Goal: Answer question/provide support: Share knowledge or assist other users

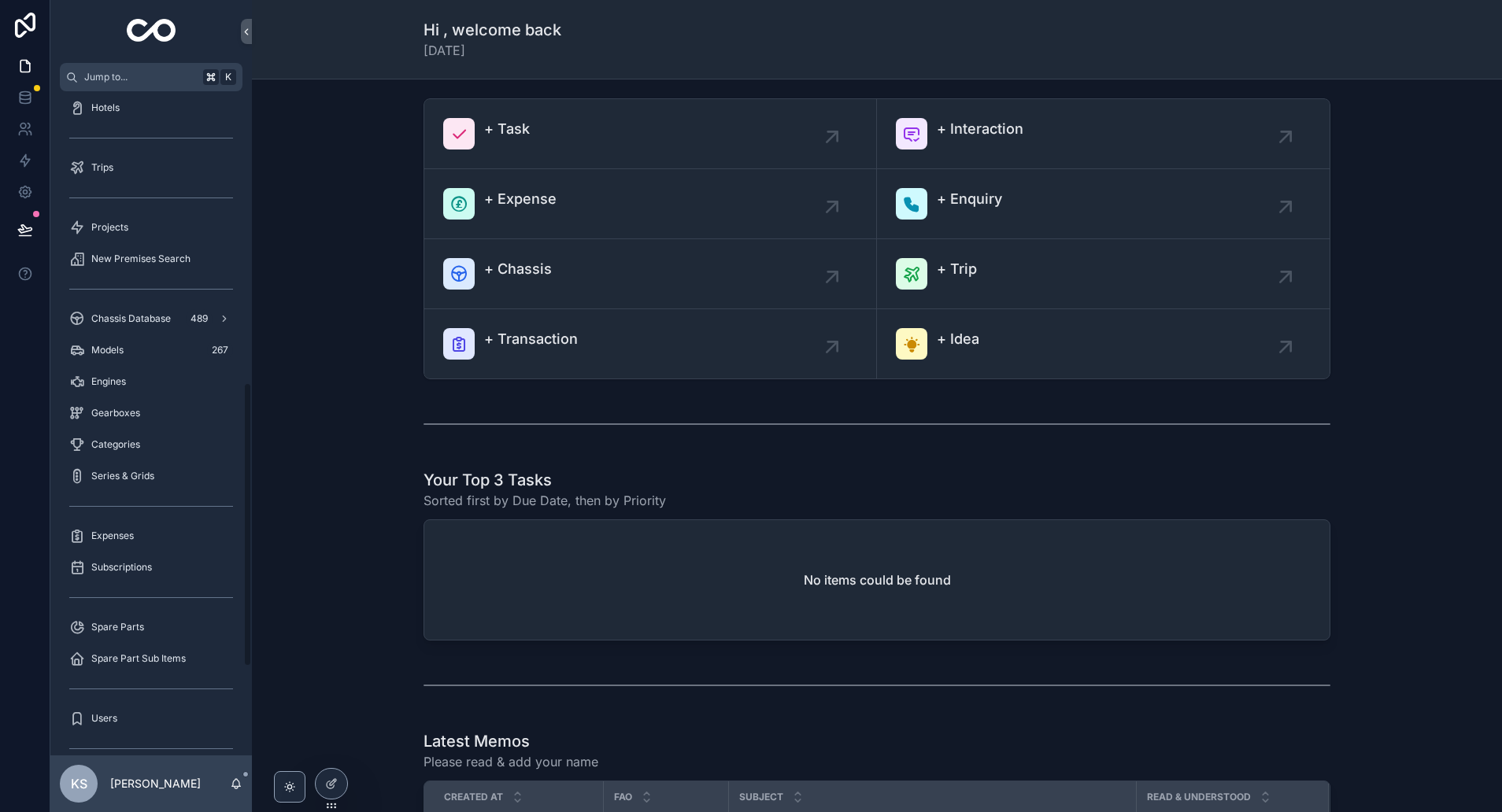
scroll to position [888, 0]
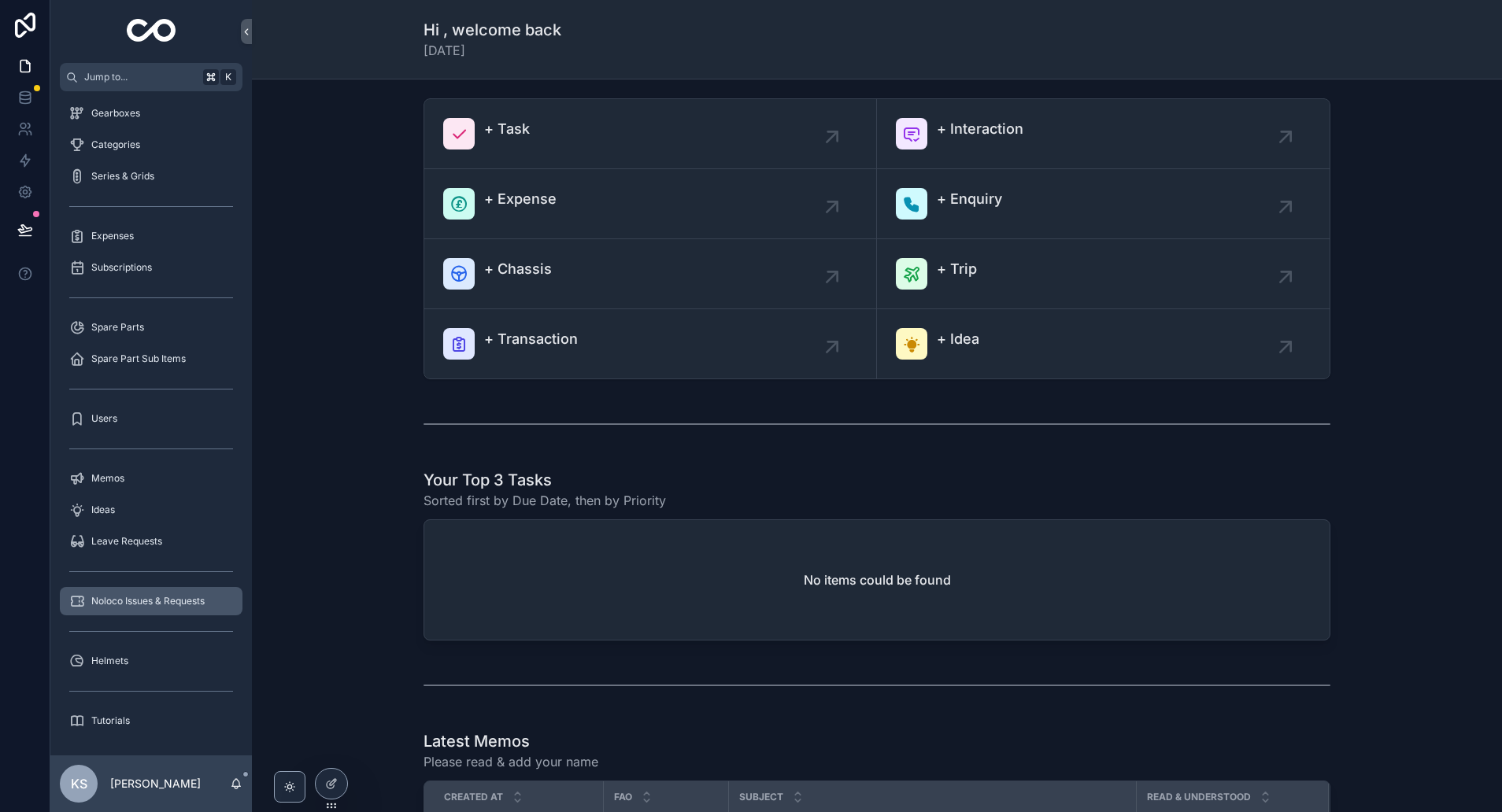
click at [140, 595] on span "Noloco Issues & Requests" at bounding box center [149, 601] width 114 height 13
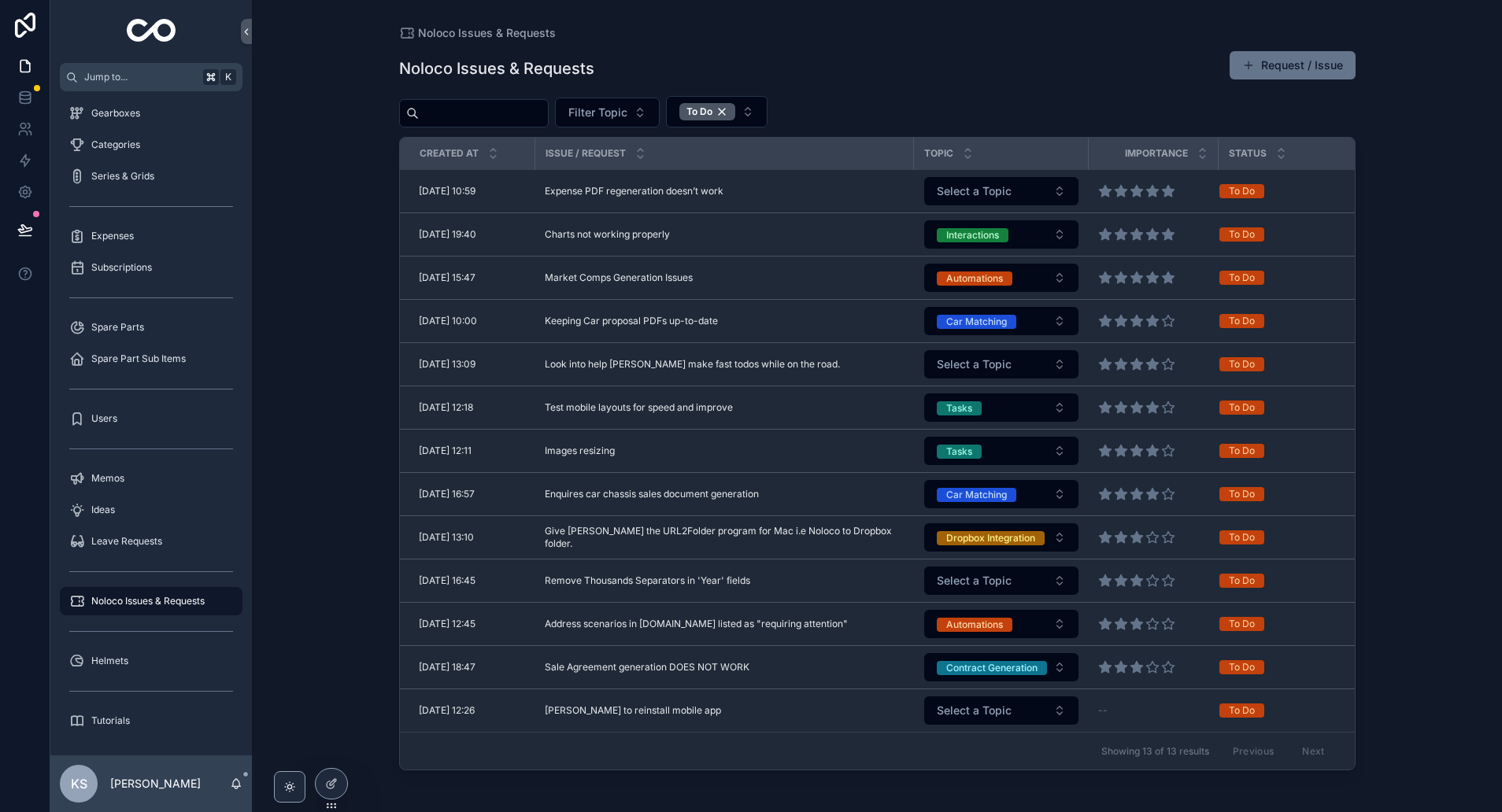
click at [462, 119] on input "scrollable content" at bounding box center [483, 114] width 130 height 22
paste input "******"
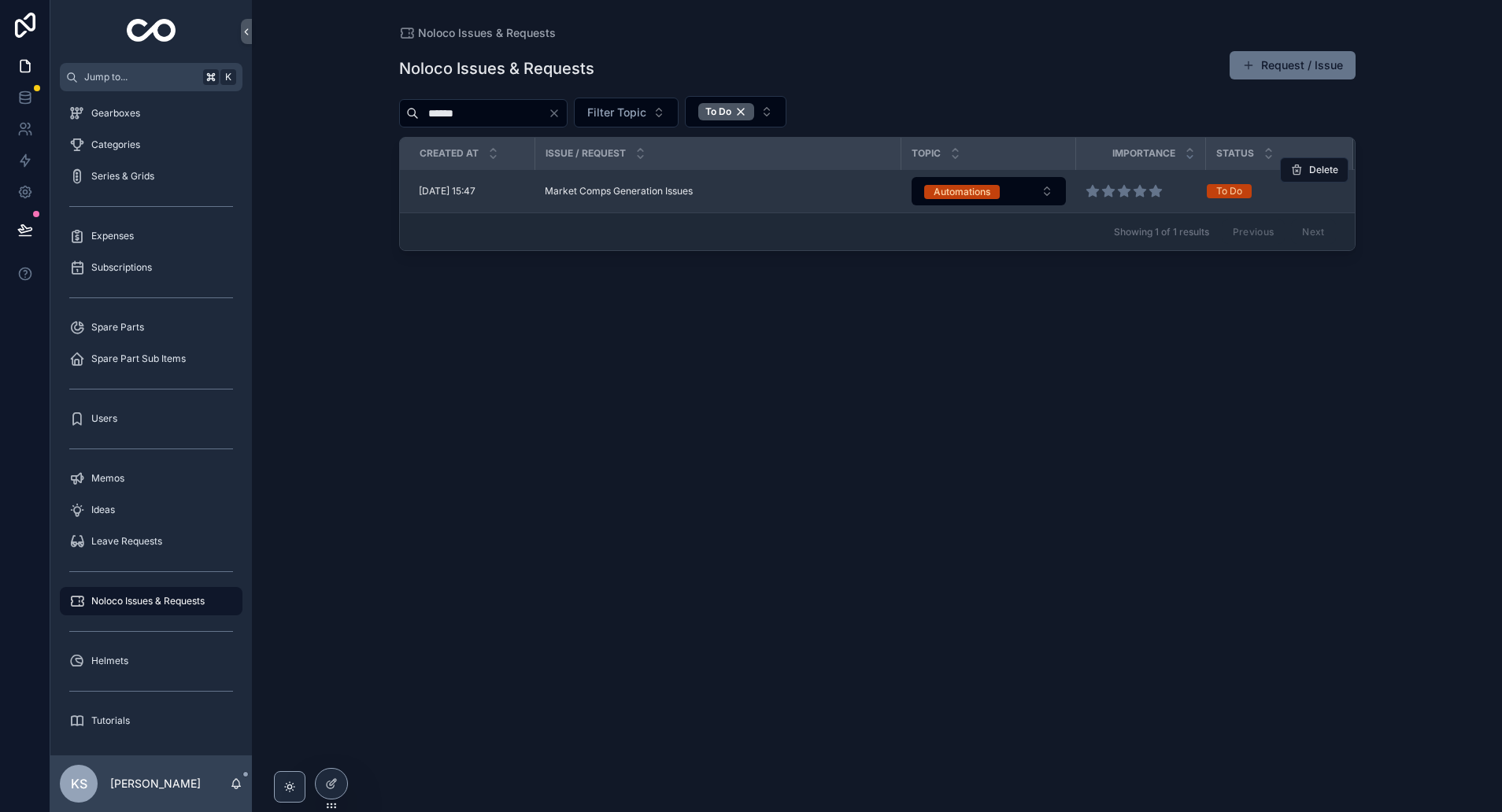
type input "******"
click at [654, 196] on span "Market Comps Generation Issues" at bounding box center [619, 191] width 148 height 13
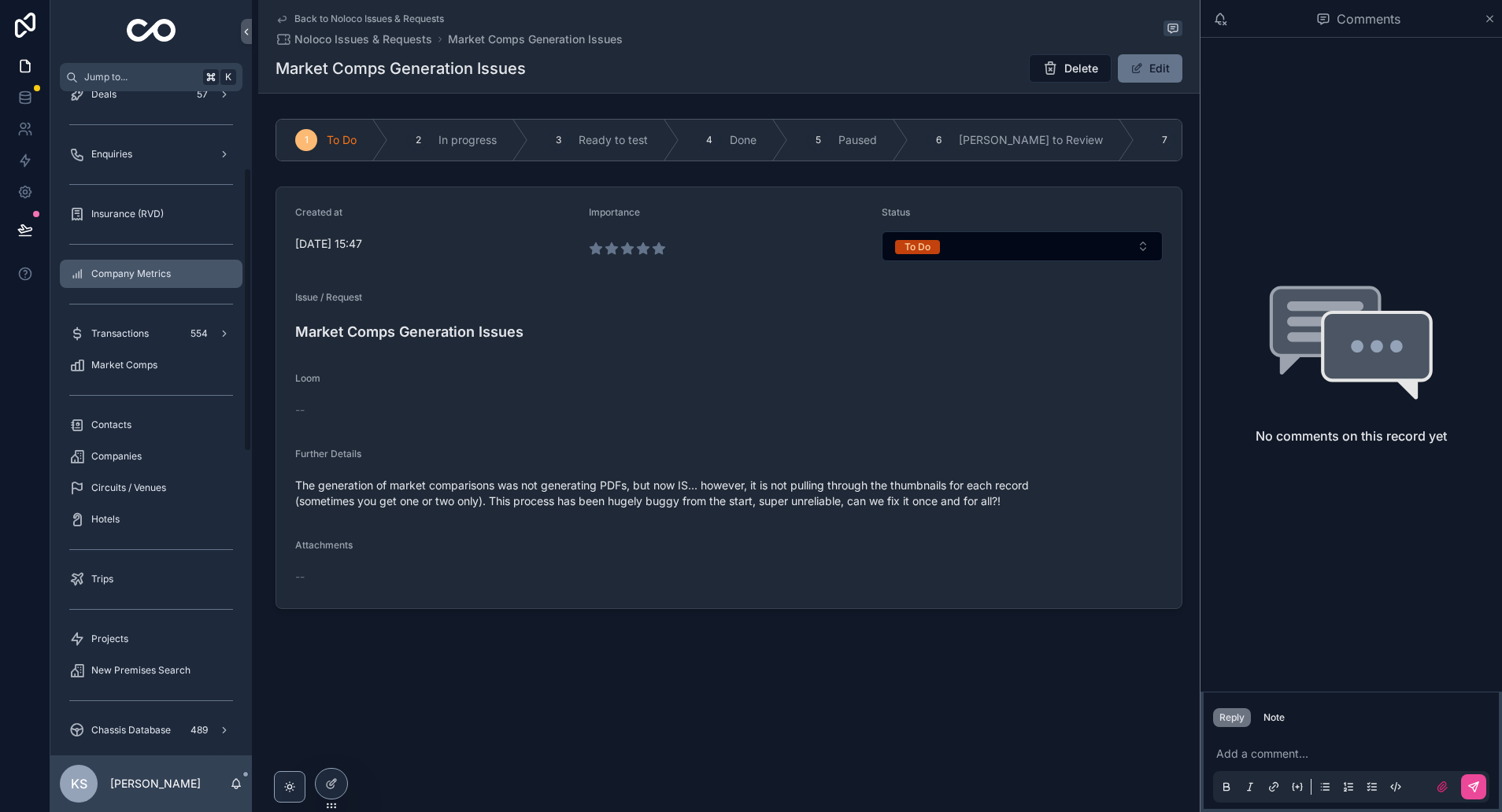
scroll to position [178, 0]
click at [492, 440] on form "Created at 04/09/2025 15:47 Importance Status To Do Issue / Request Market Comp…" at bounding box center [729, 398] width 905 height 421
drag, startPoint x: 390, startPoint y: 485, endPoint x: 495, endPoint y: 486, distance: 105.0
click at [495, 486] on span "The generation of market comparisons was not generating PDFs, but now IS... how…" at bounding box center [729, 493] width 867 height 32
copy span "market comparisons"
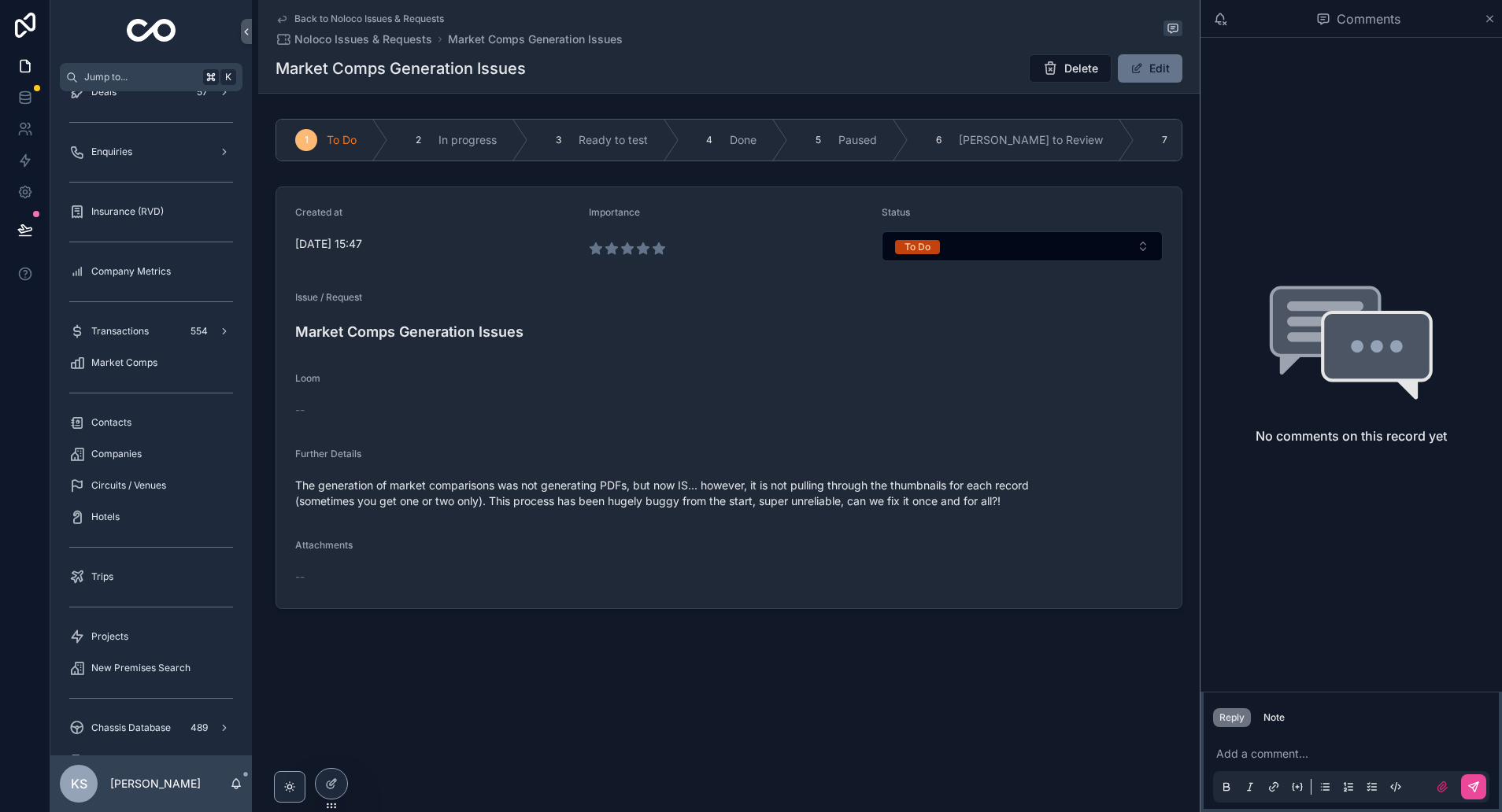
drag, startPoint x: 511, startPoint y: 448, endPoint x: 478, endPoint y: 447, distance: 33.0
click at [511, 448] on div "Further Details" at bounding box center [729, 456] width 867 height 19
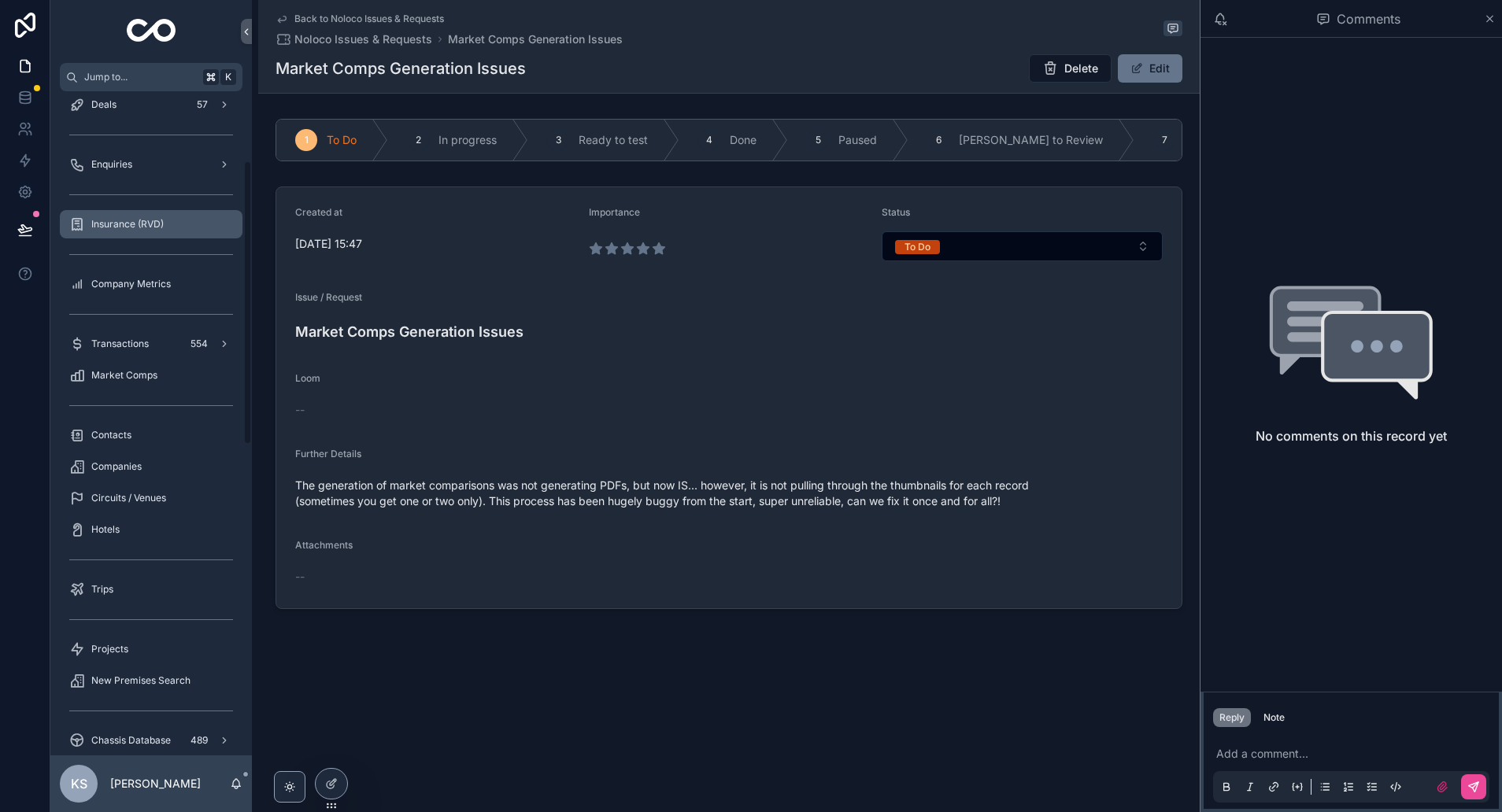
scroll to position [169, 0]
click at [122, 363] on div "Market Comps" at bounding box center [151, 372] width 163 height 25
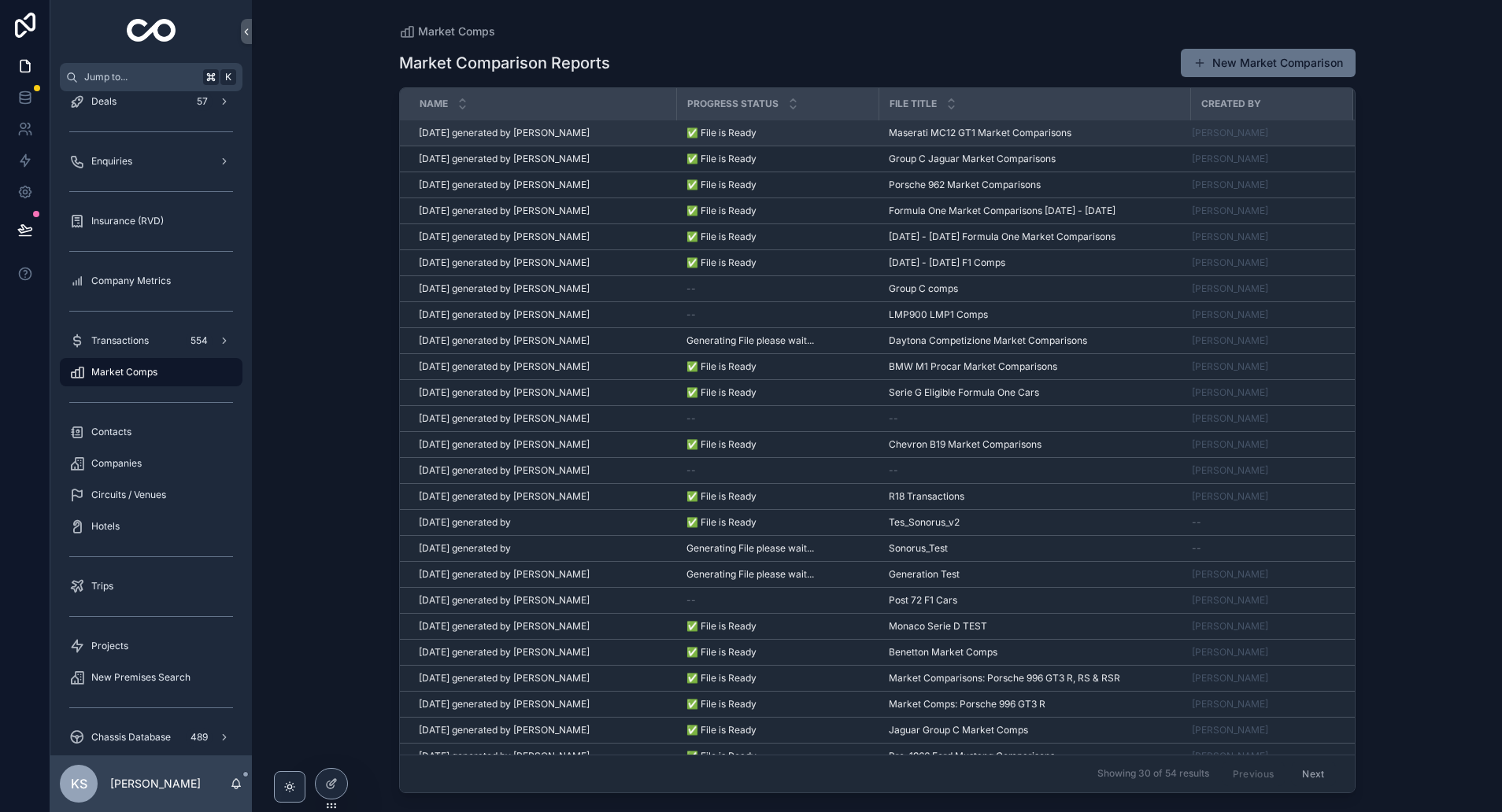
click at [507, 135] on span "30/09/25 generated by William Lowery" at bounding box center [503, 133] width 170 height 13
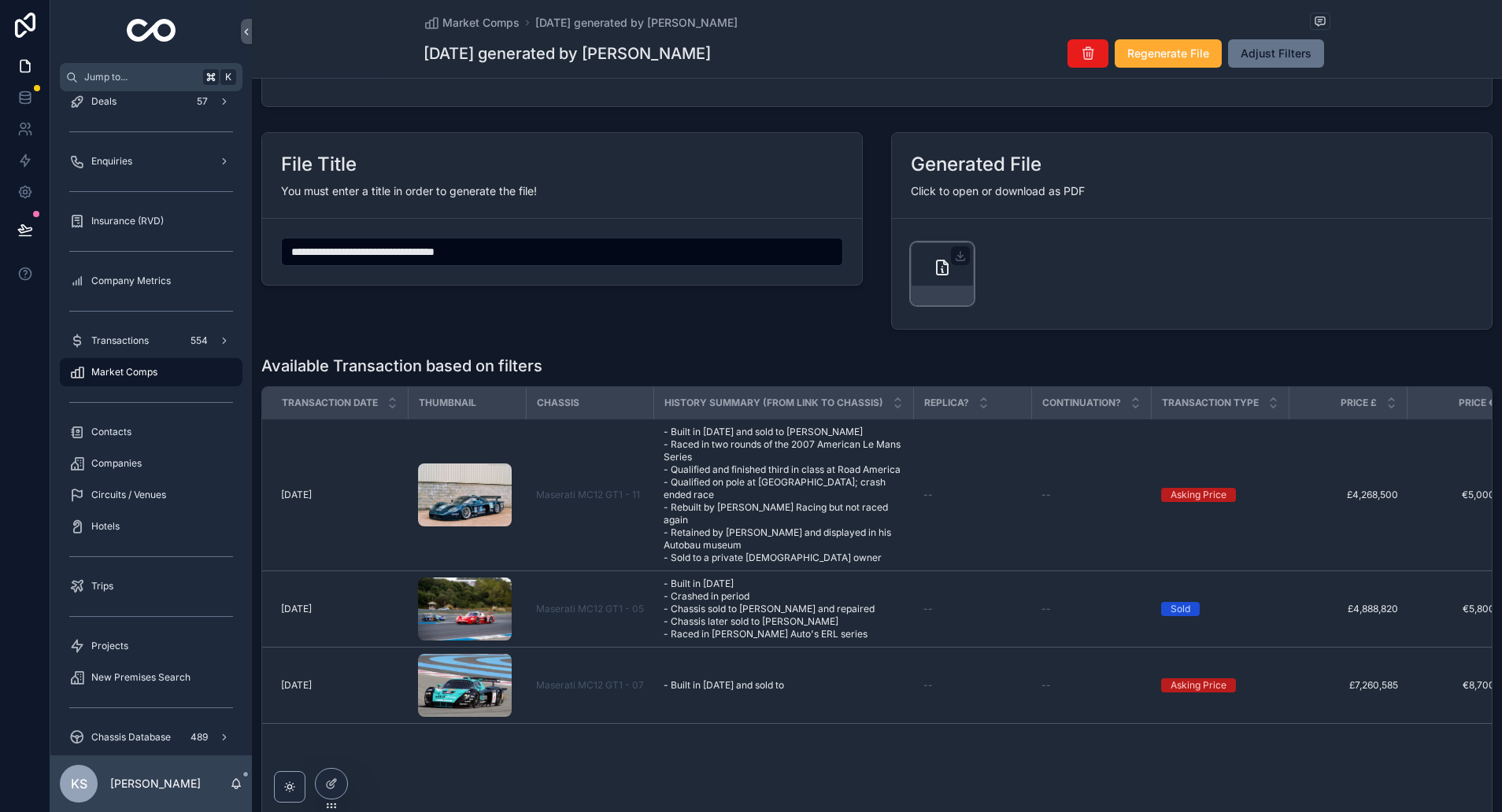
scroll to position [165, 0]
click at [943, 283] on div "scrollable content" at bounding box center [943, 292] width 62 height 19
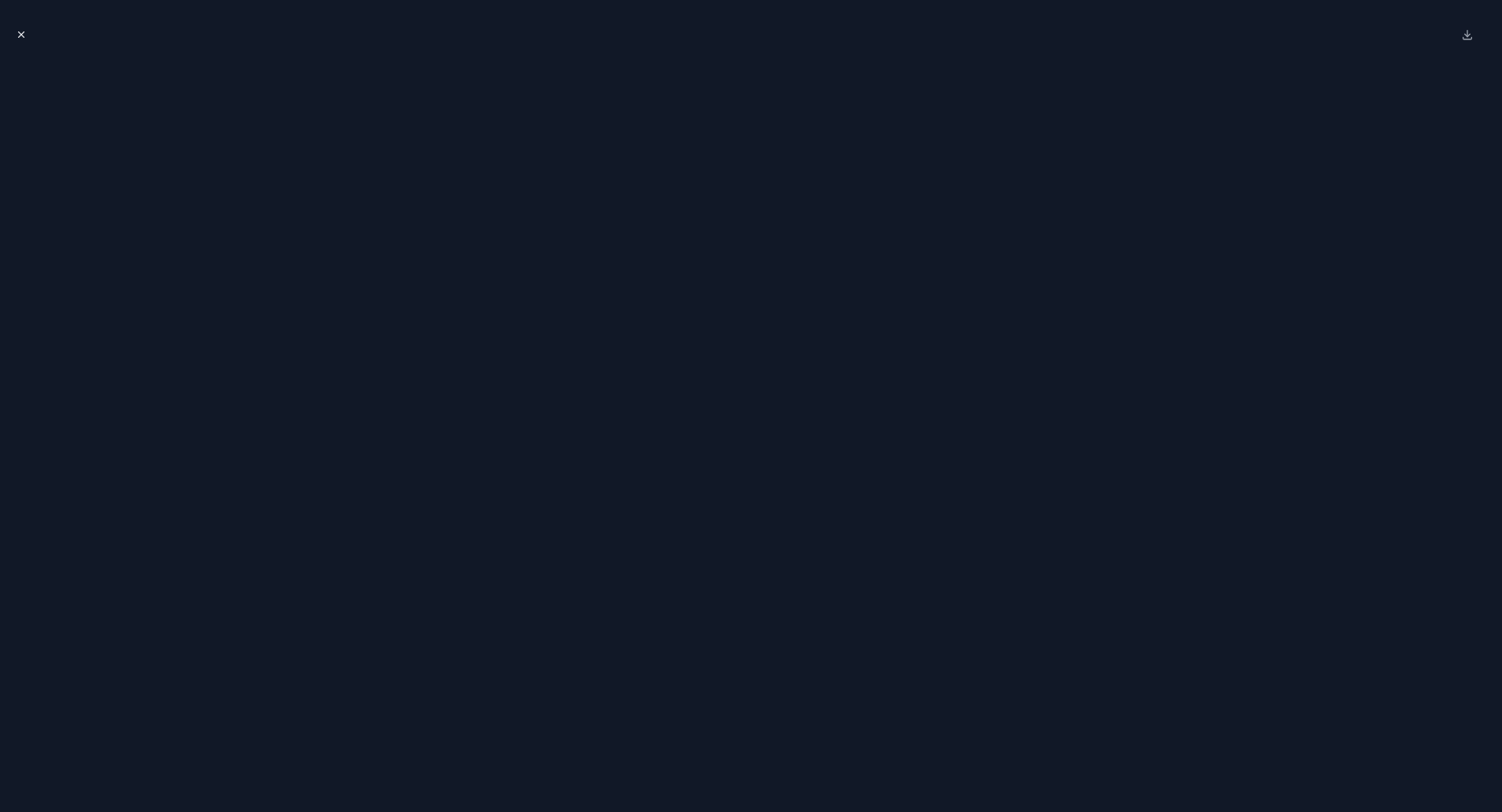
click at [27, 36] on button "Close modal" at bounding box center [21, 34] width 17 height 17
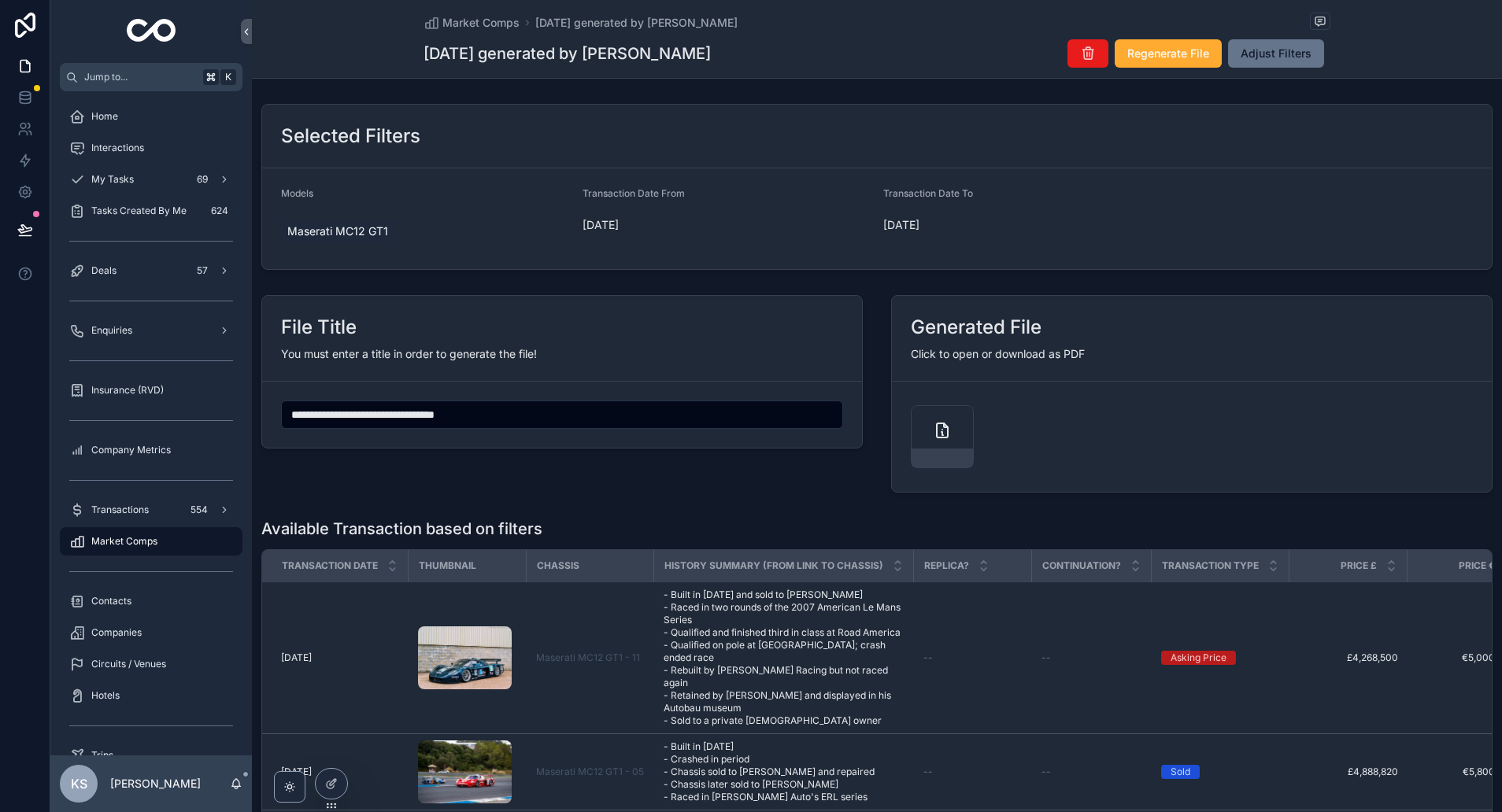
click at [913, 71] on div "Market Comps [DATE] generated by [PERSON_NAME] [DATE] generated by [PERSON_NAME…" at bounding box center [877, 39] width 907 height 78
click at [908, 99] on div "Selected Filters Models Maserati MC12 GT1 Transaction Date From [DATE] Transact…" at bounding box center [877, 186] width 1250 height 178
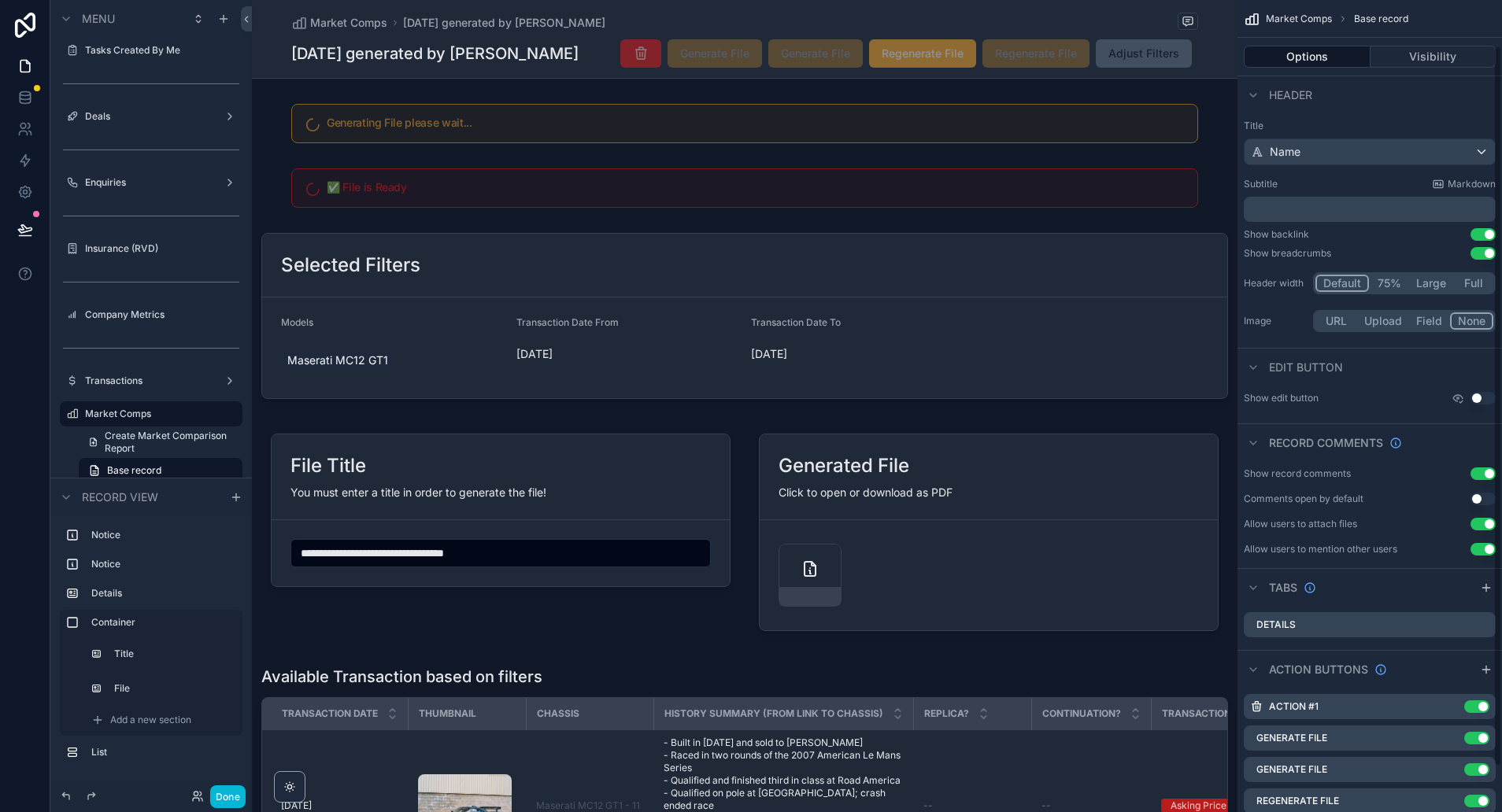
scroll to position [103, 0]
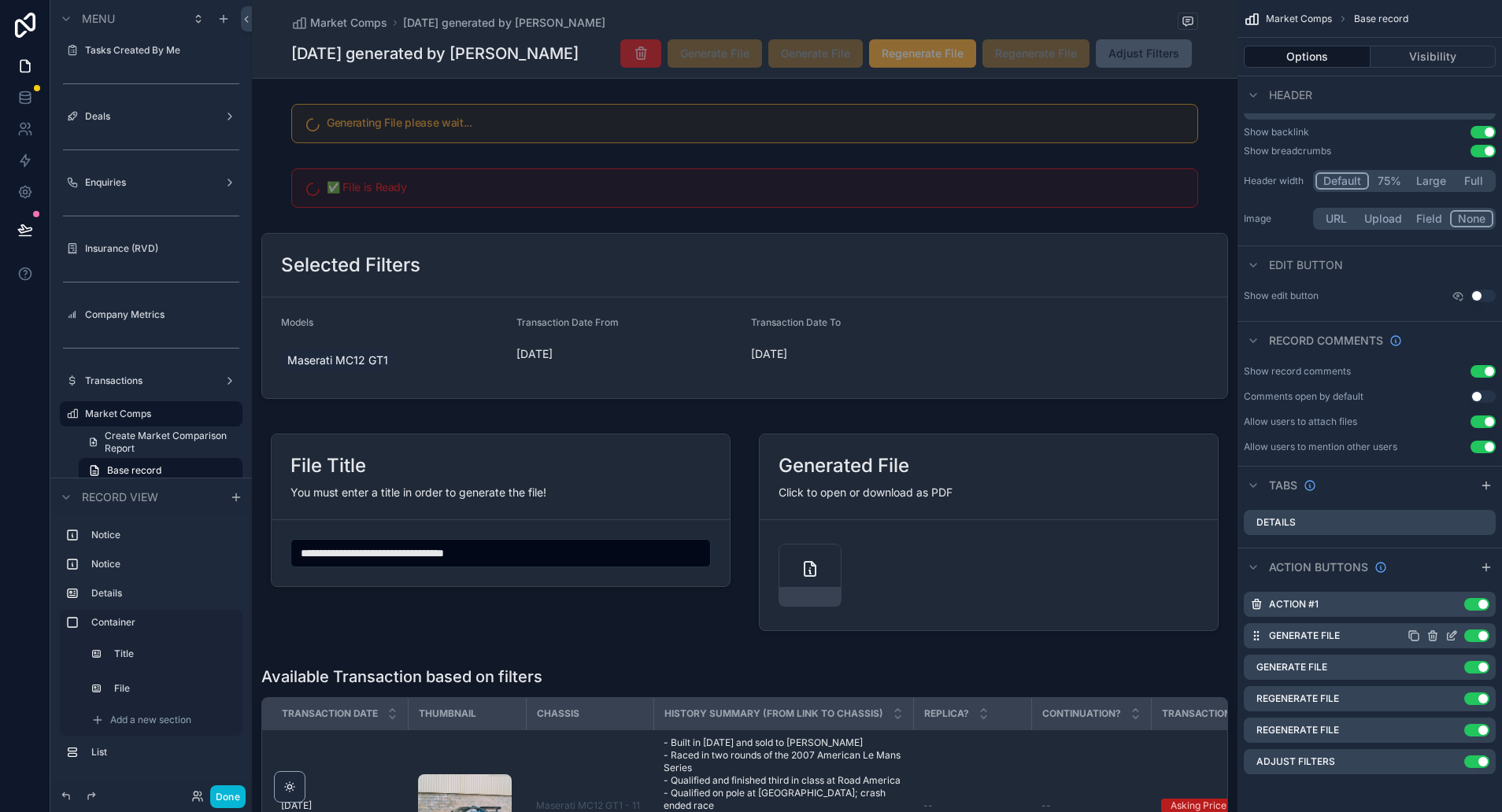
click at [1445, 634] on icon "scrollable content" at bounding box center [1451, 636] width 13 height 13
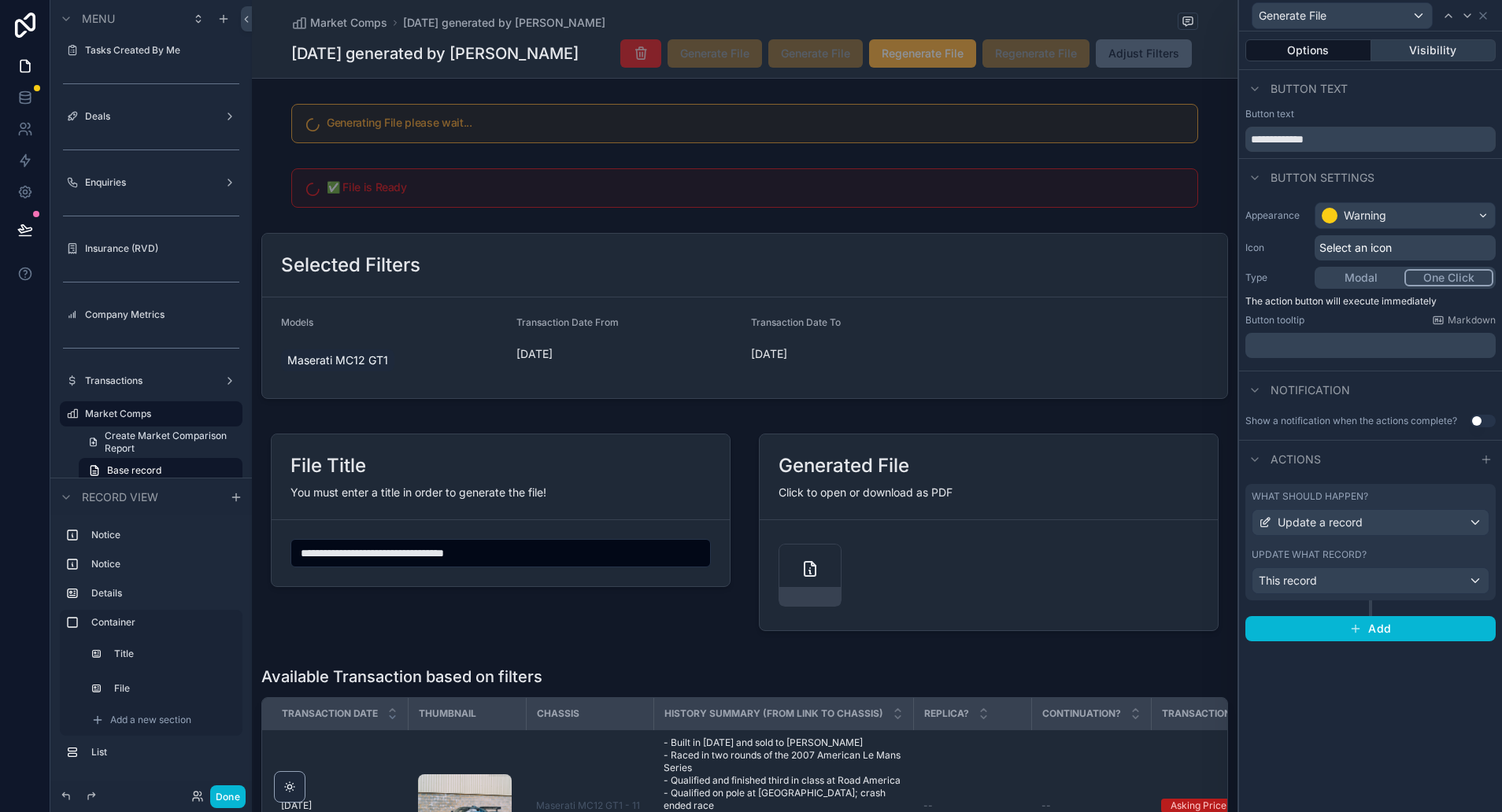
click at [1438, 50] on button "Visibility" at bounding box center [1434, 50] width 126 height 22
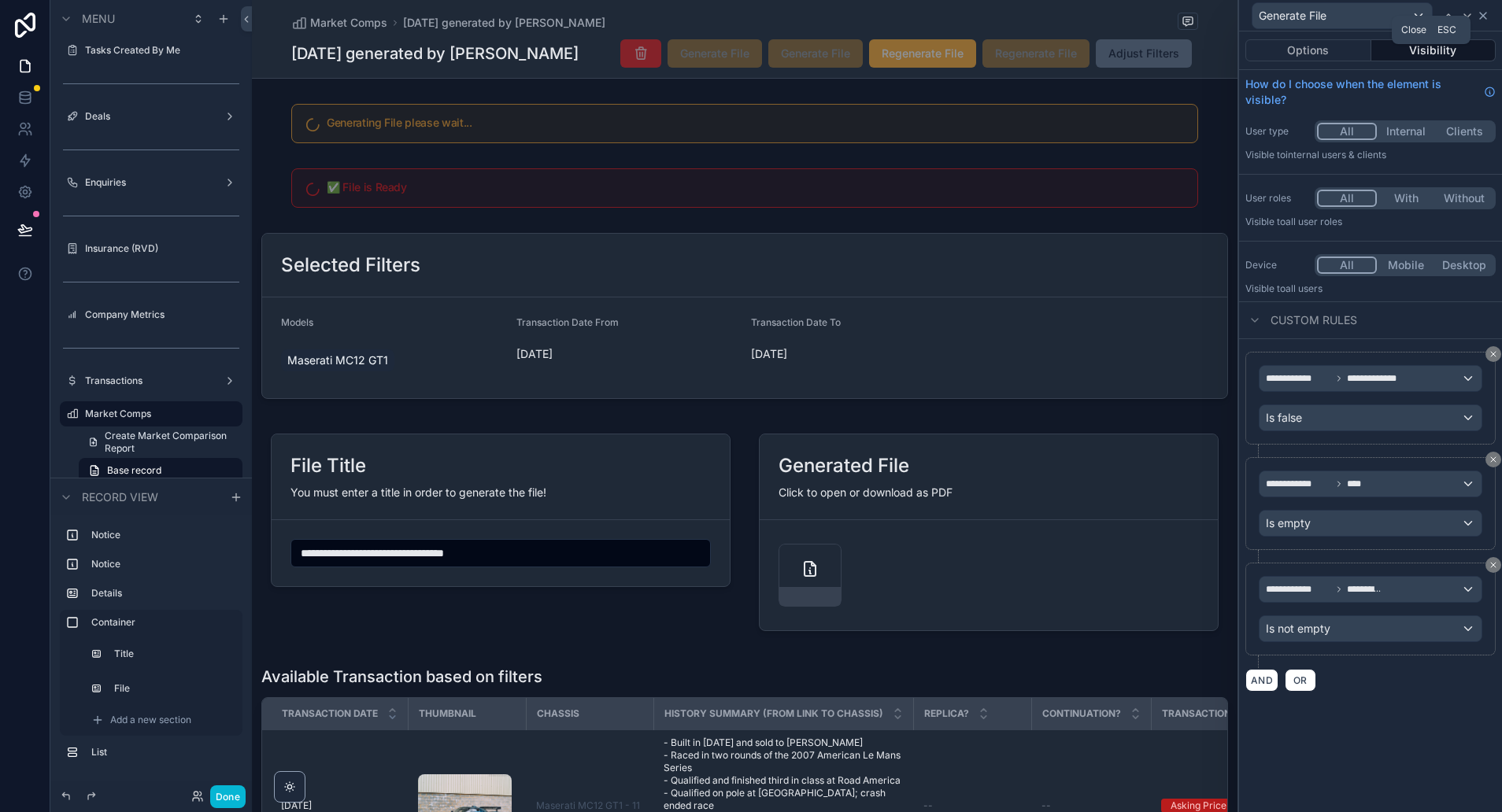
click at [1481, 17] on icon at bounding box center [1483, 15] width 13 height 13
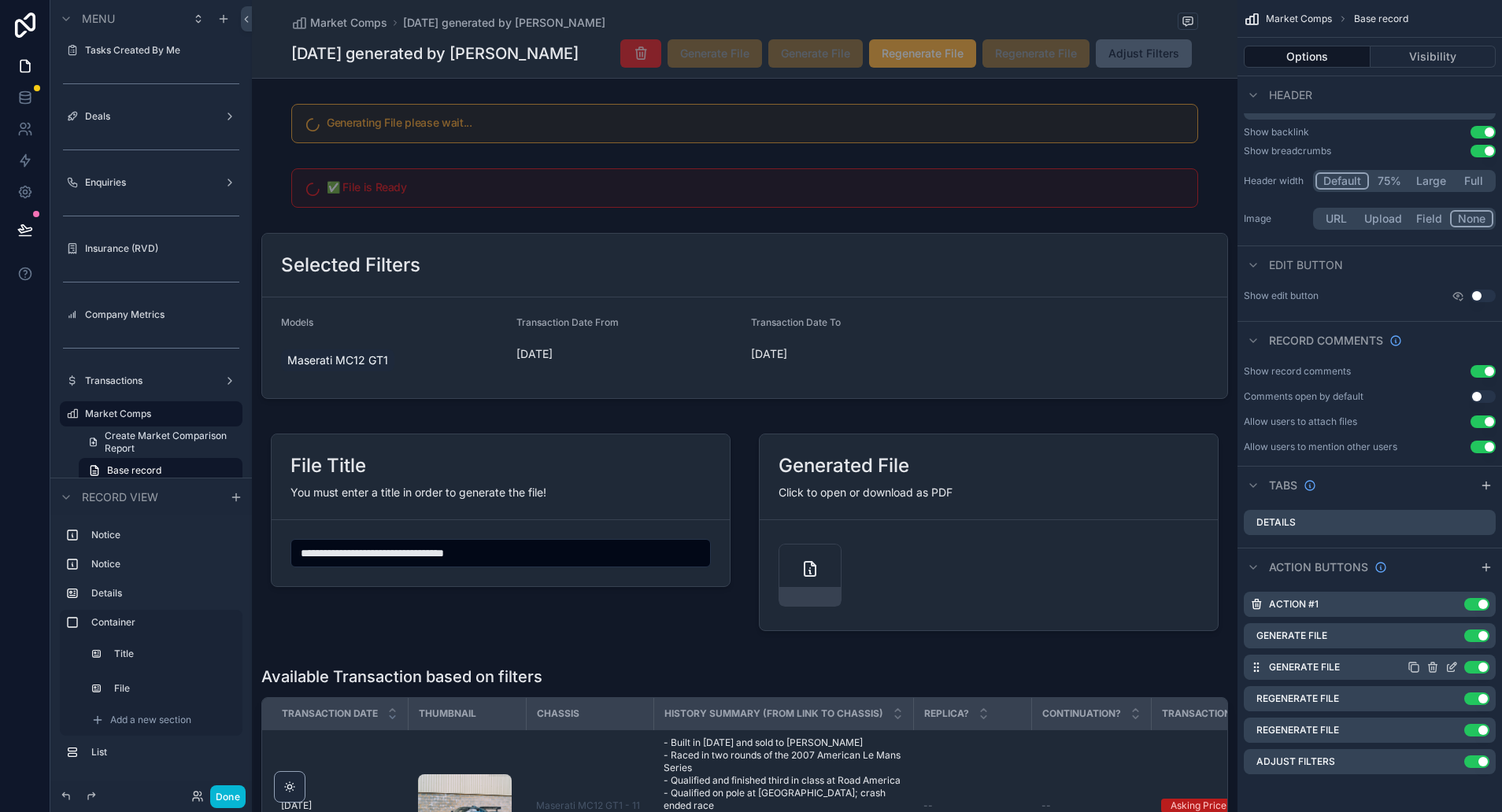
click at [1450, 669] on icon "scrollable content" at bounding box center [1453, 666] width 6 height 6
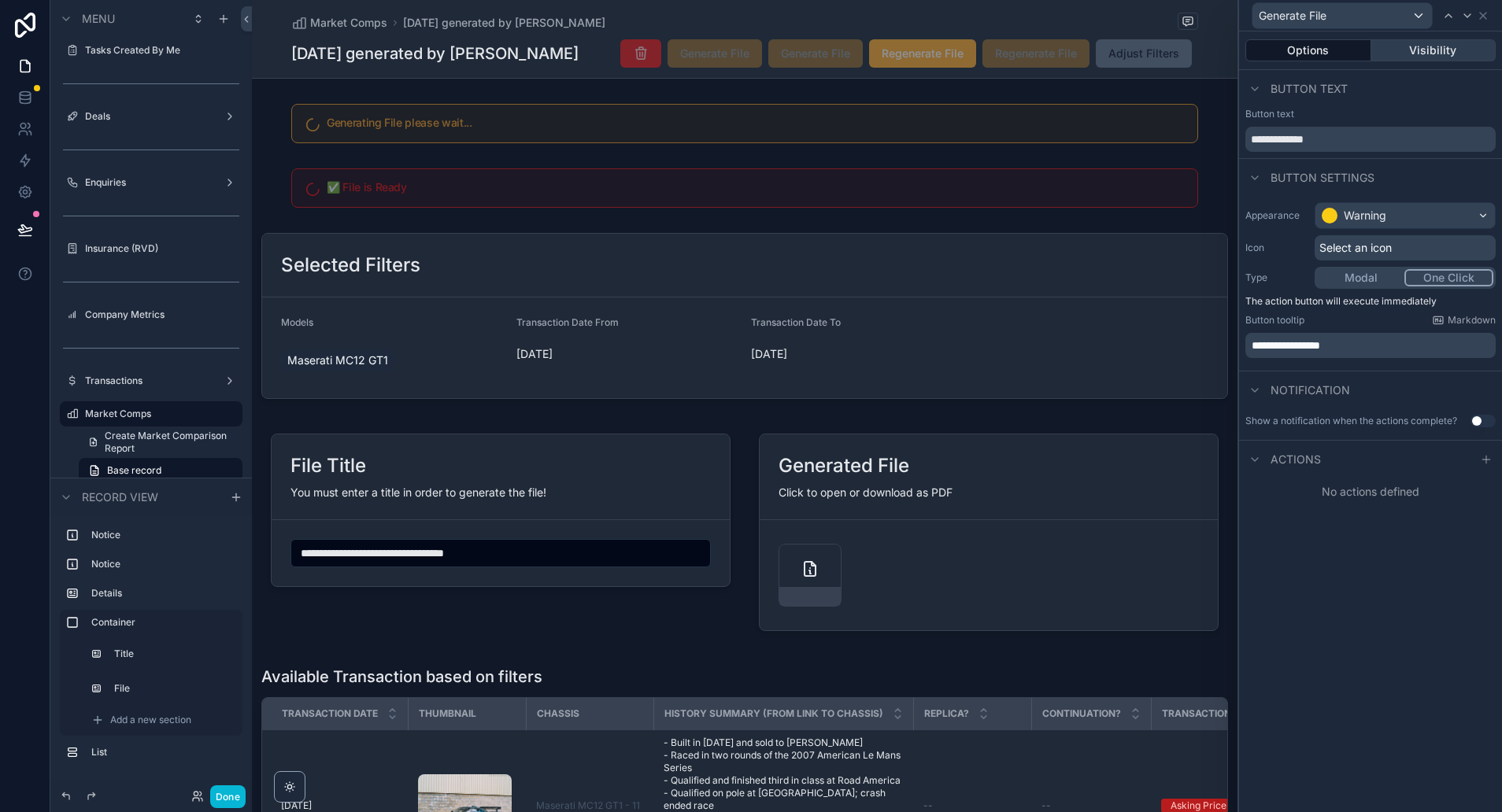
click at [1451, 53] on button "Visibility" at bounding box center [1434, 50] width 126 height 22
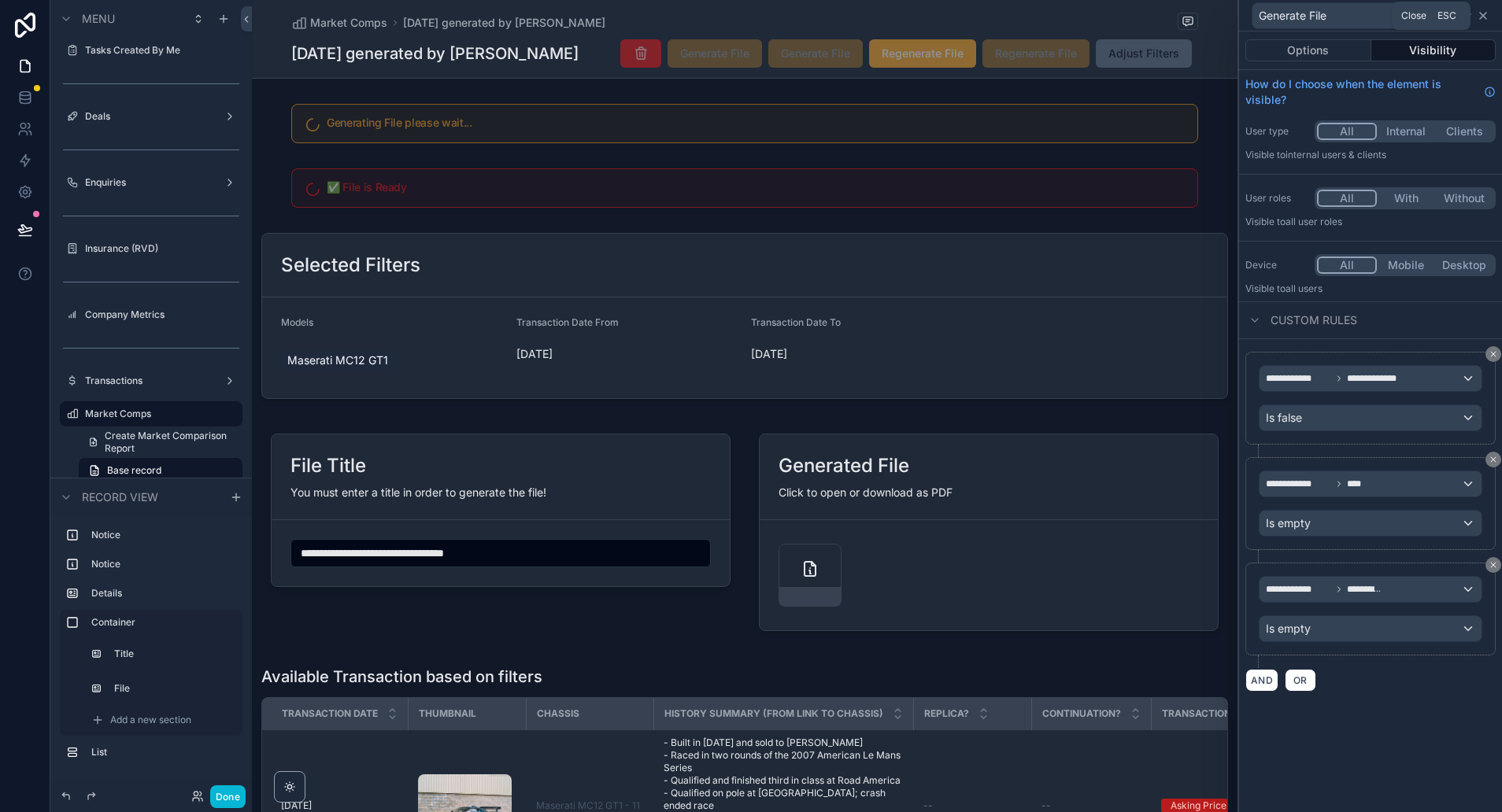
click at [1481, 17] on icon at bounding box center [1483, 16] width 6 height 6
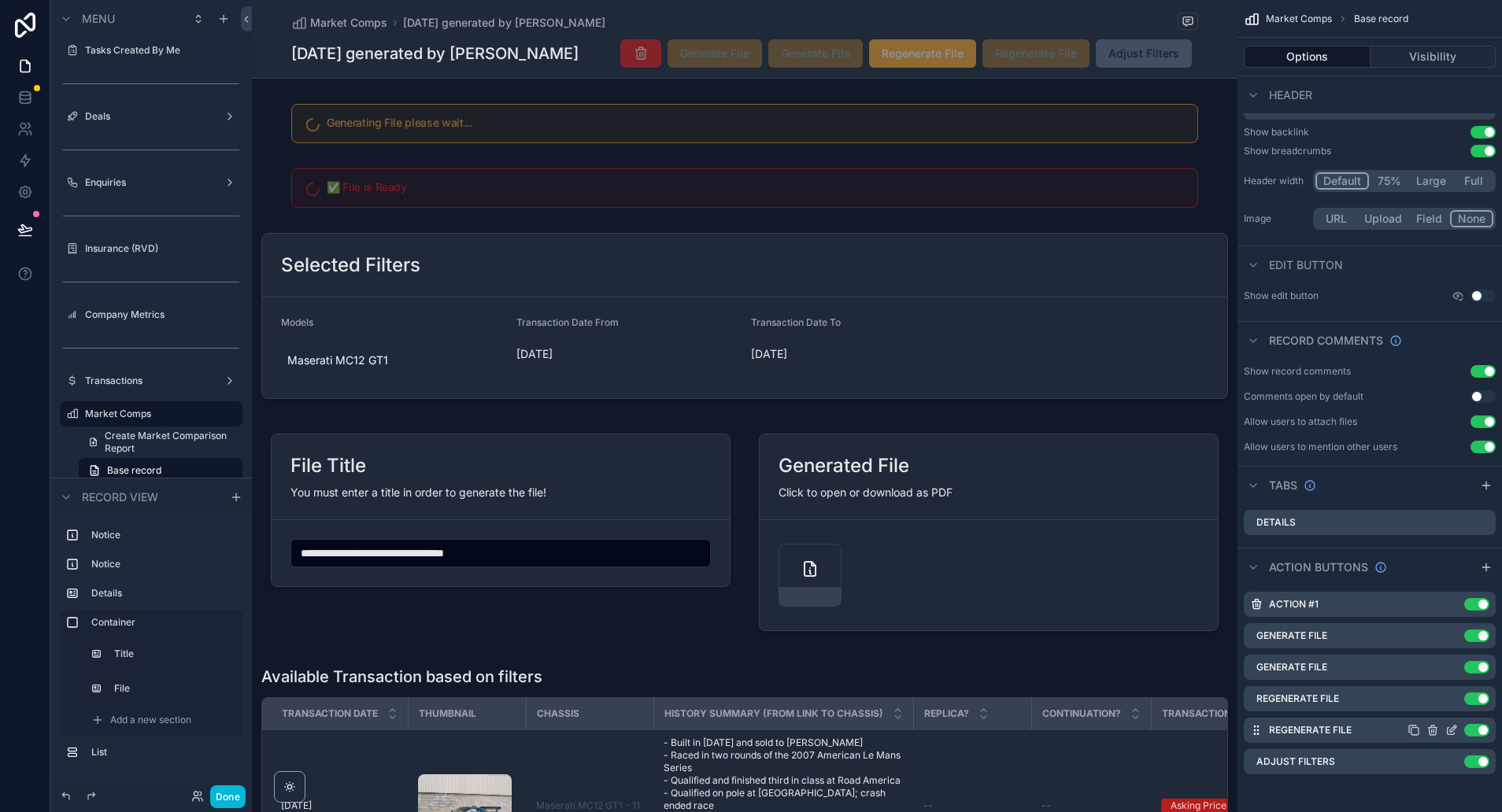
click at [1476, 729] on button "Use setting" at bounding box center [1476, 730] width 25 height 13
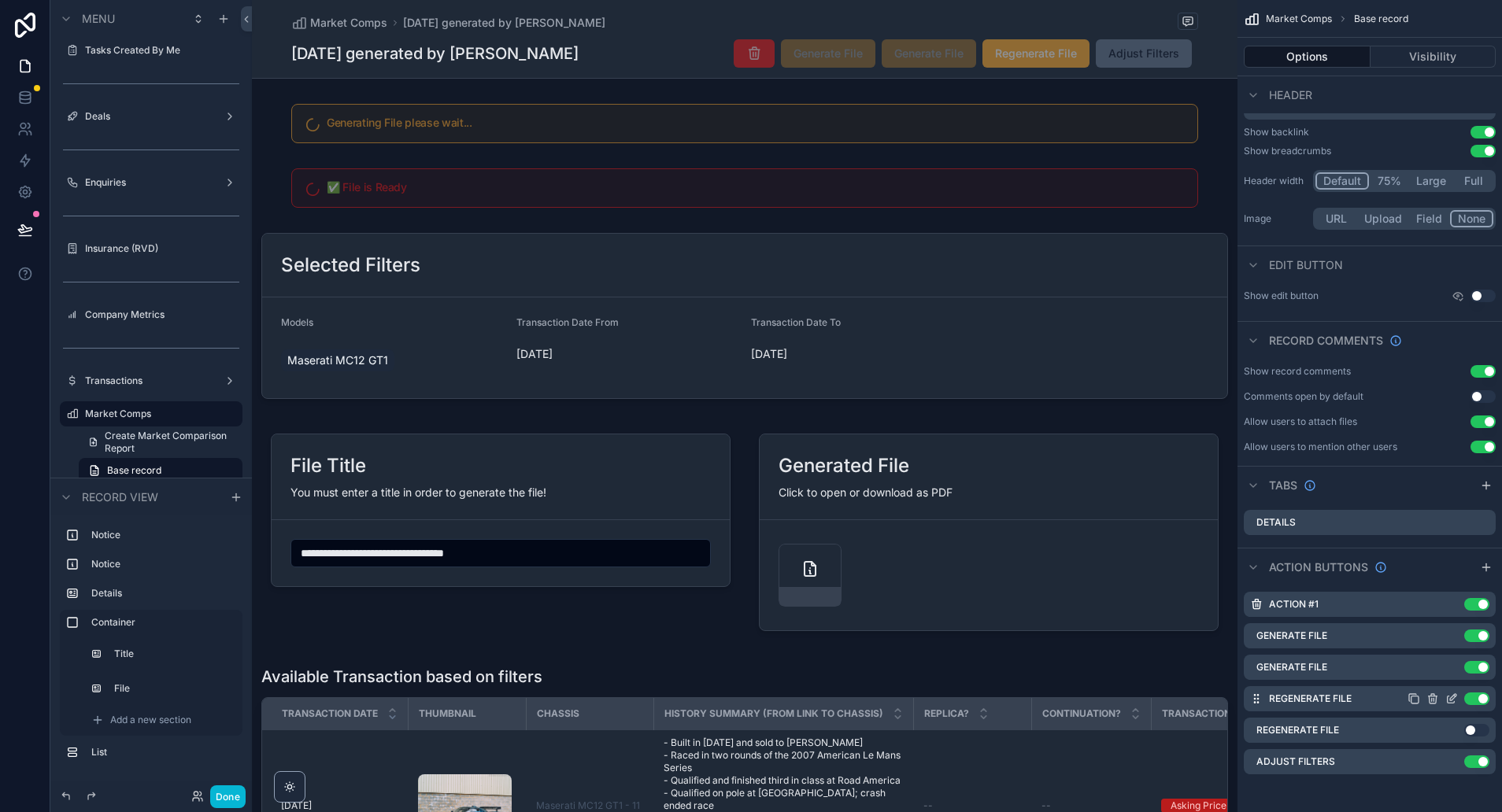
click at [1478, 695] on button "Use setting" at bounding box center [1476, 698] width 25 height 13
click at [1478, 703] on button "Use setting" at bounding box center [1476, 698] width 25 height 13
click at [1479, 646] on div "Generate File Use setting" at bounding box center [1369, 636] width 252 height 25
click at [1481, 636] on button "Use setting" at bounding box center [1476, 636] width 25 height 13
click at [1478, 665] on button "Use setting" at bounding box center [1476, 667] width 25 height 13
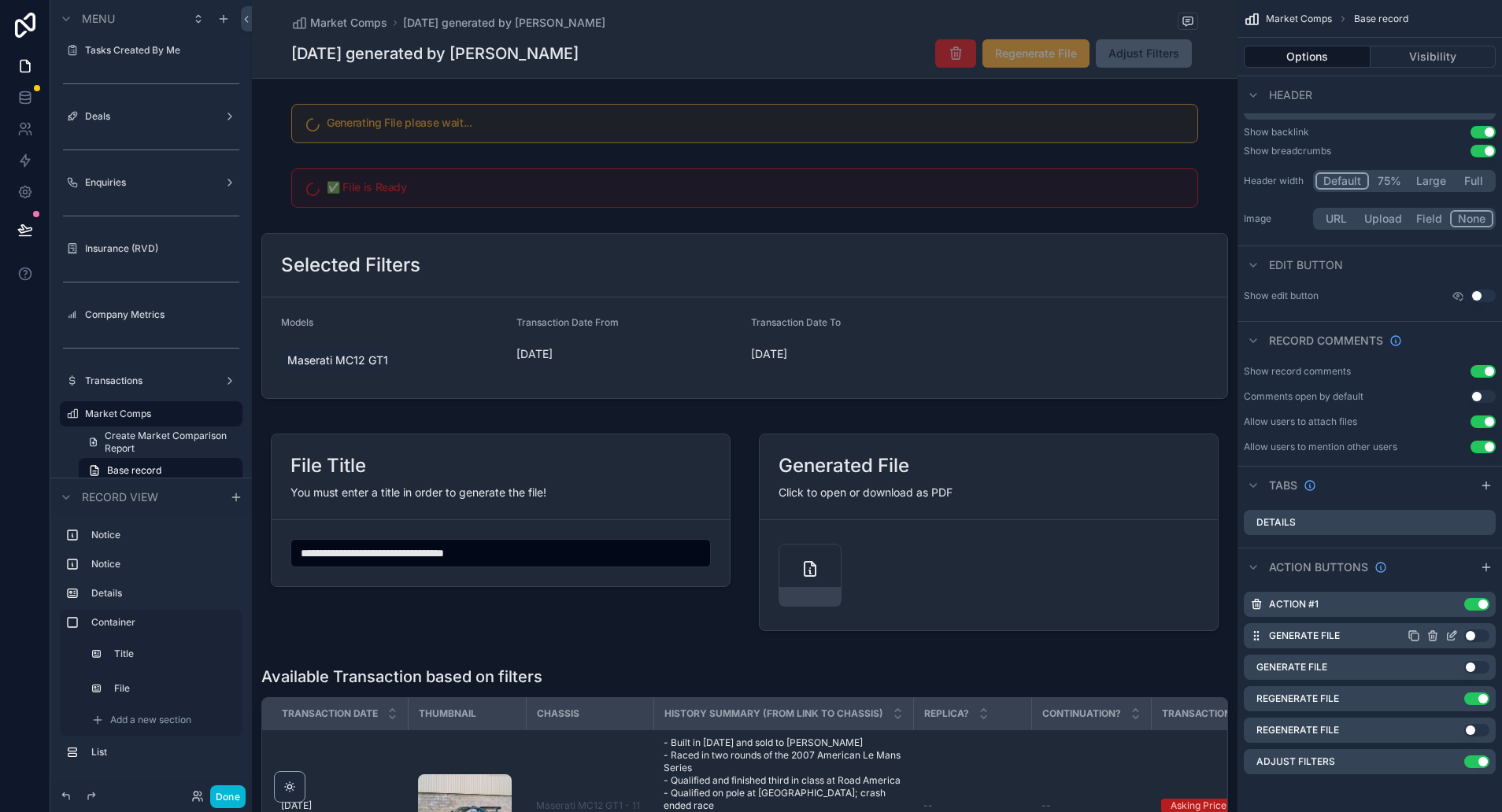
click at [1454, 635] on icon "scrollable content" at bounding box center [1453, 634] width 6 height 6
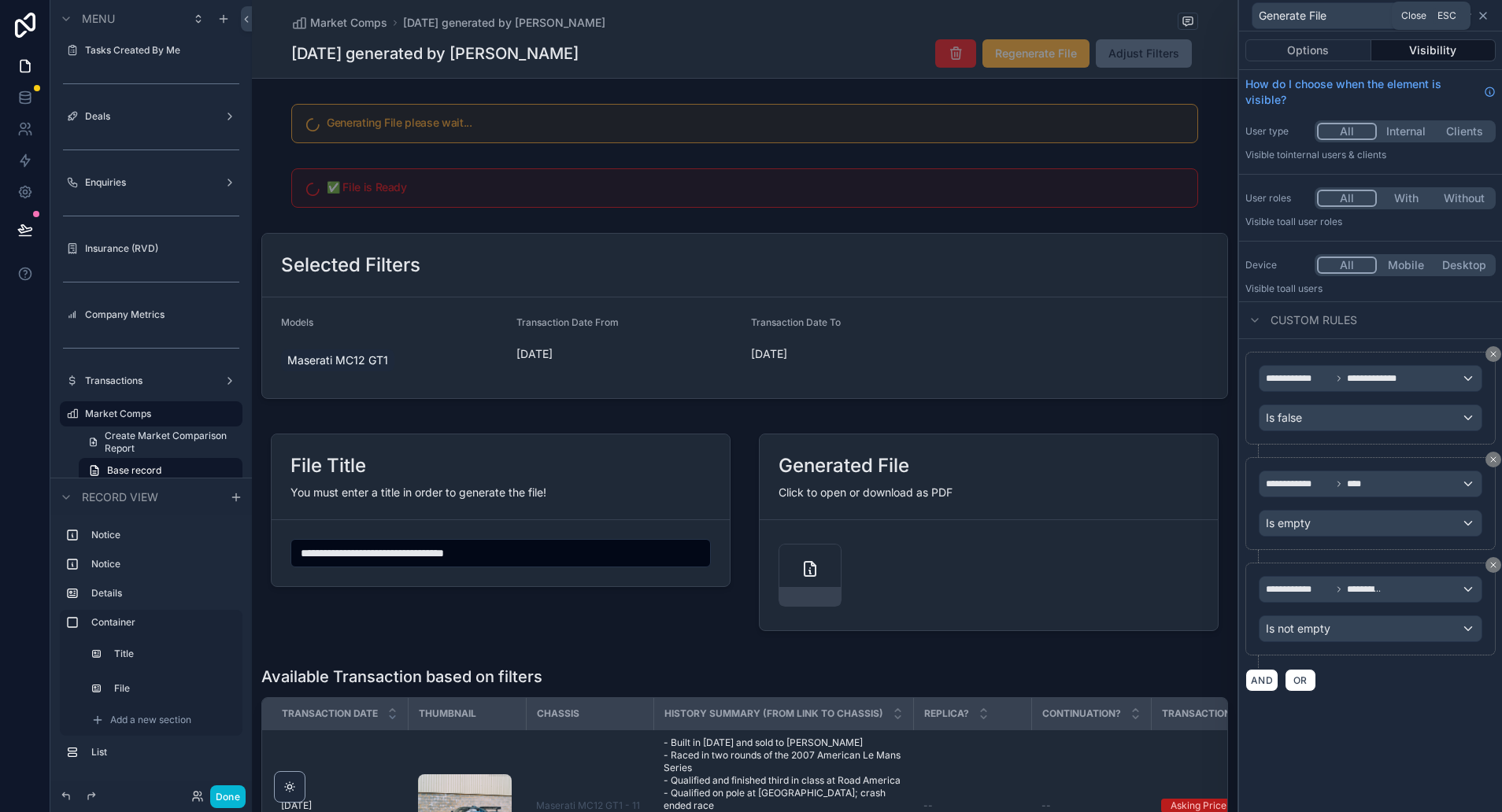
click at [1485, 18] on icon at bounding box center [1483, 15] width 13 height 13
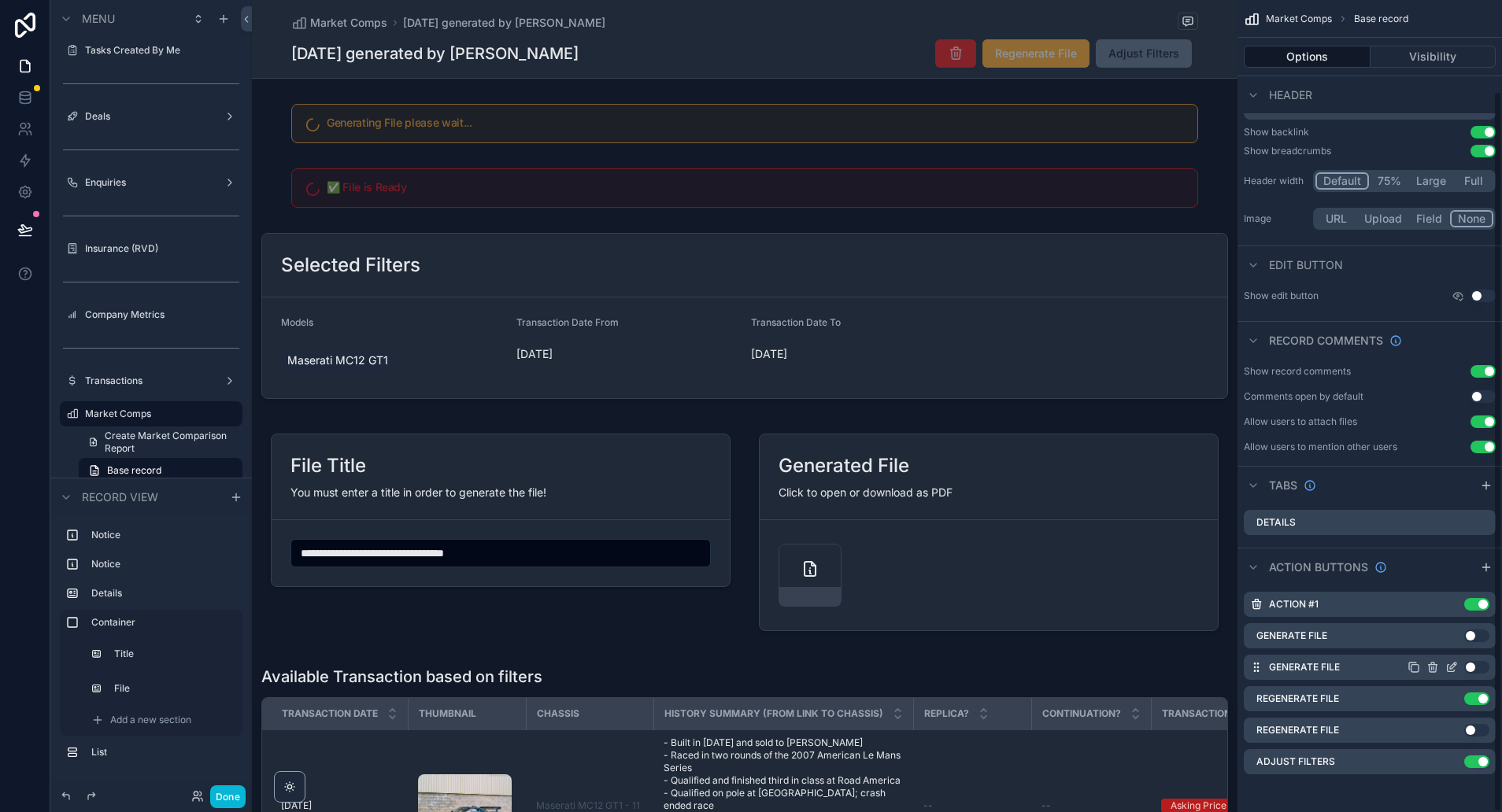
click at [1455, 669] on icon "scrollable content" at bounding box center [1451, 667] width 13 height 13
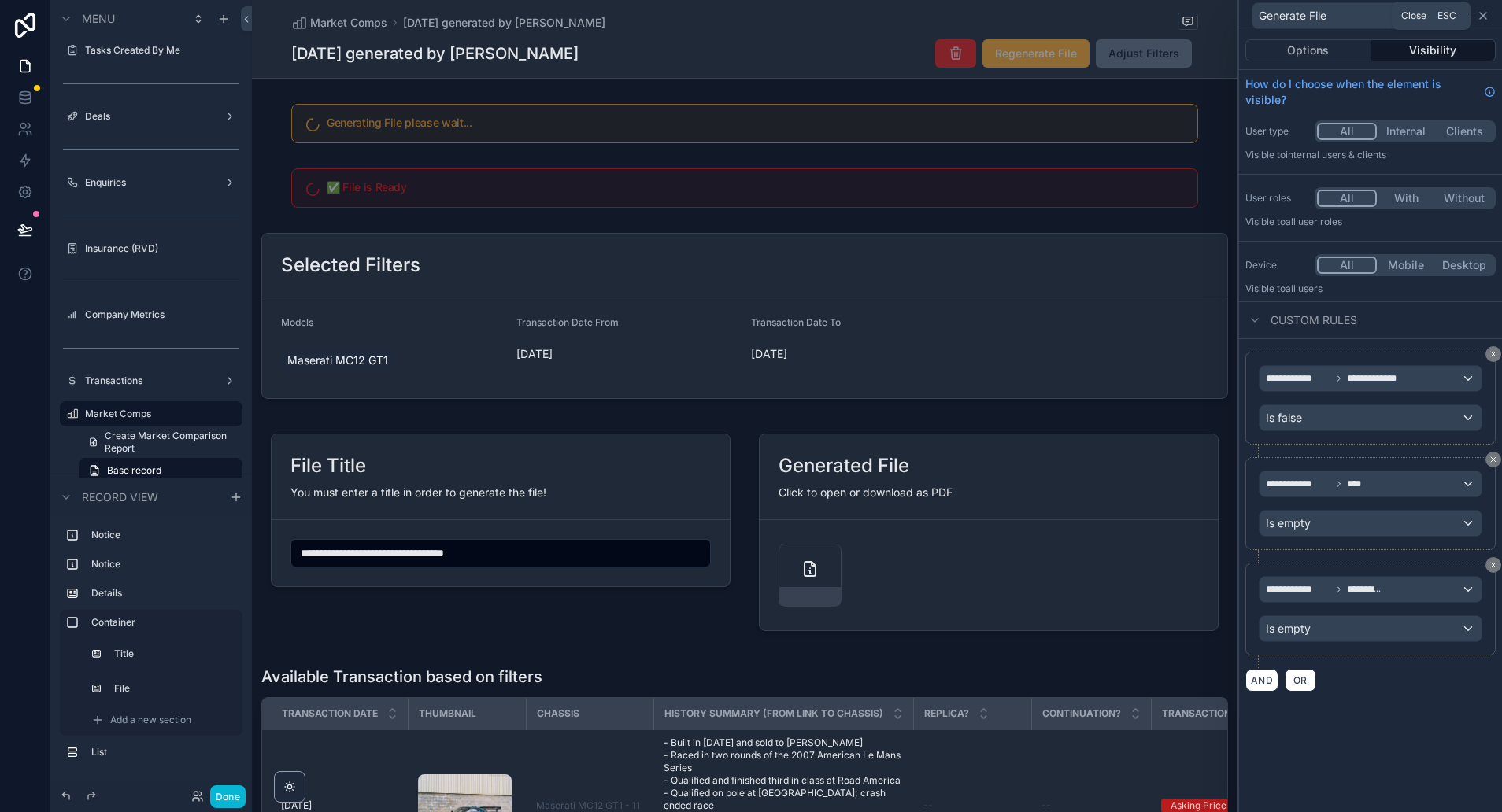
click at [1485, 18] on icon at bounding box center [1483, 16] width 6 height 6
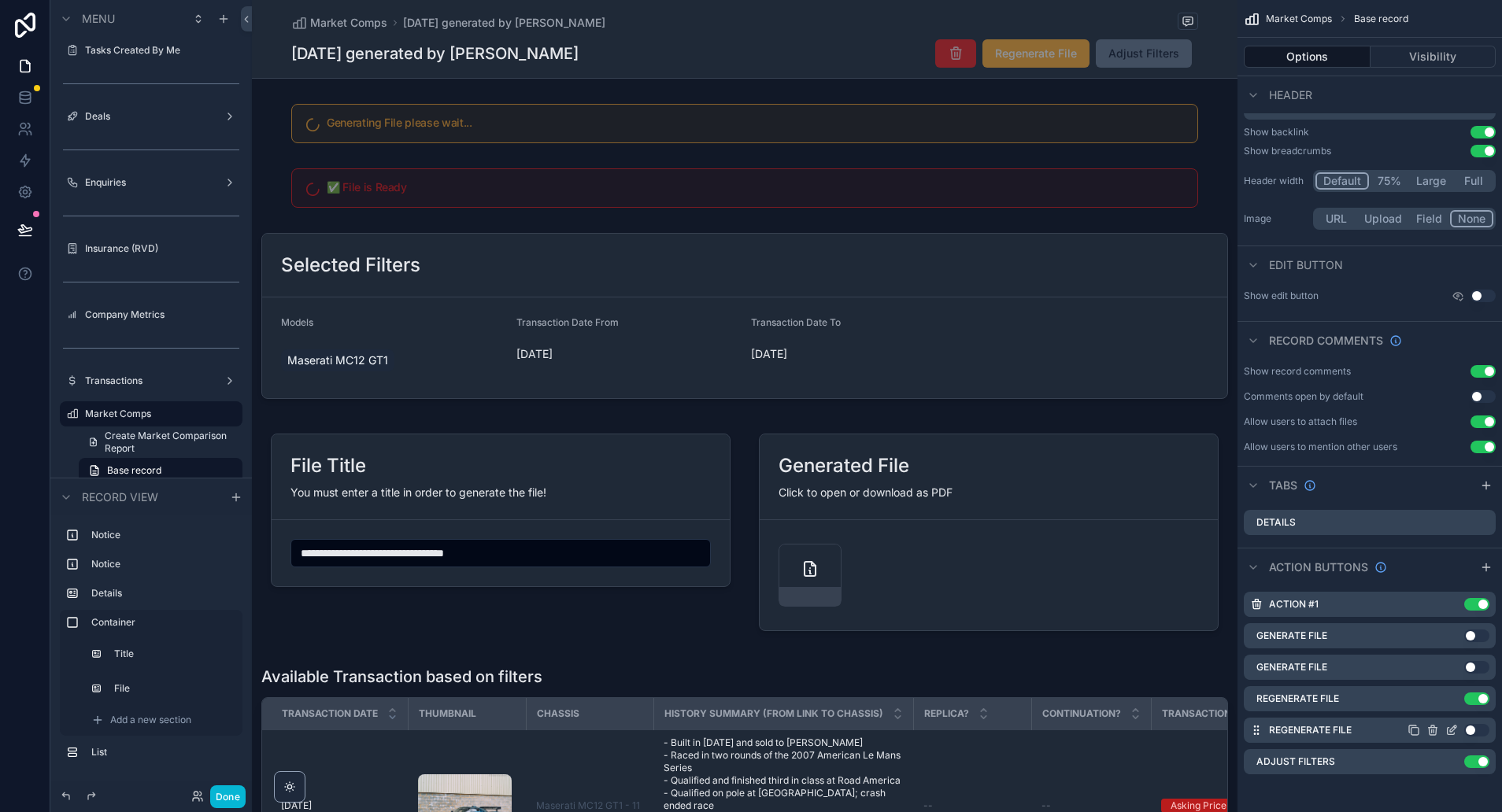
click at [1454, 729] on icon "scrollable content" at bounding box center [1451, 730] width 13 height 13
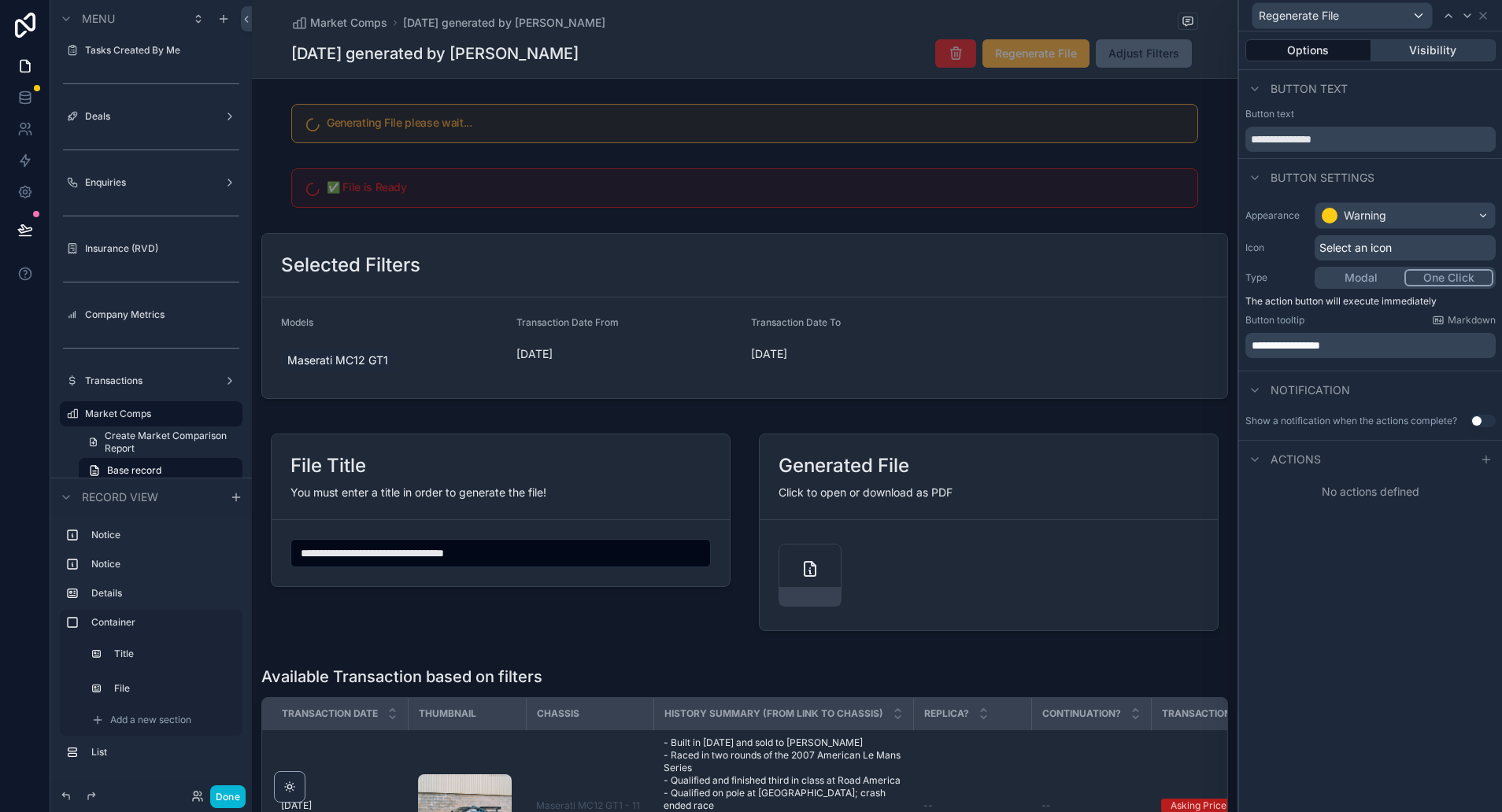
click at [1437, 51] on button "Visibility" at bounding box center [1434, 50] width 126 height 22
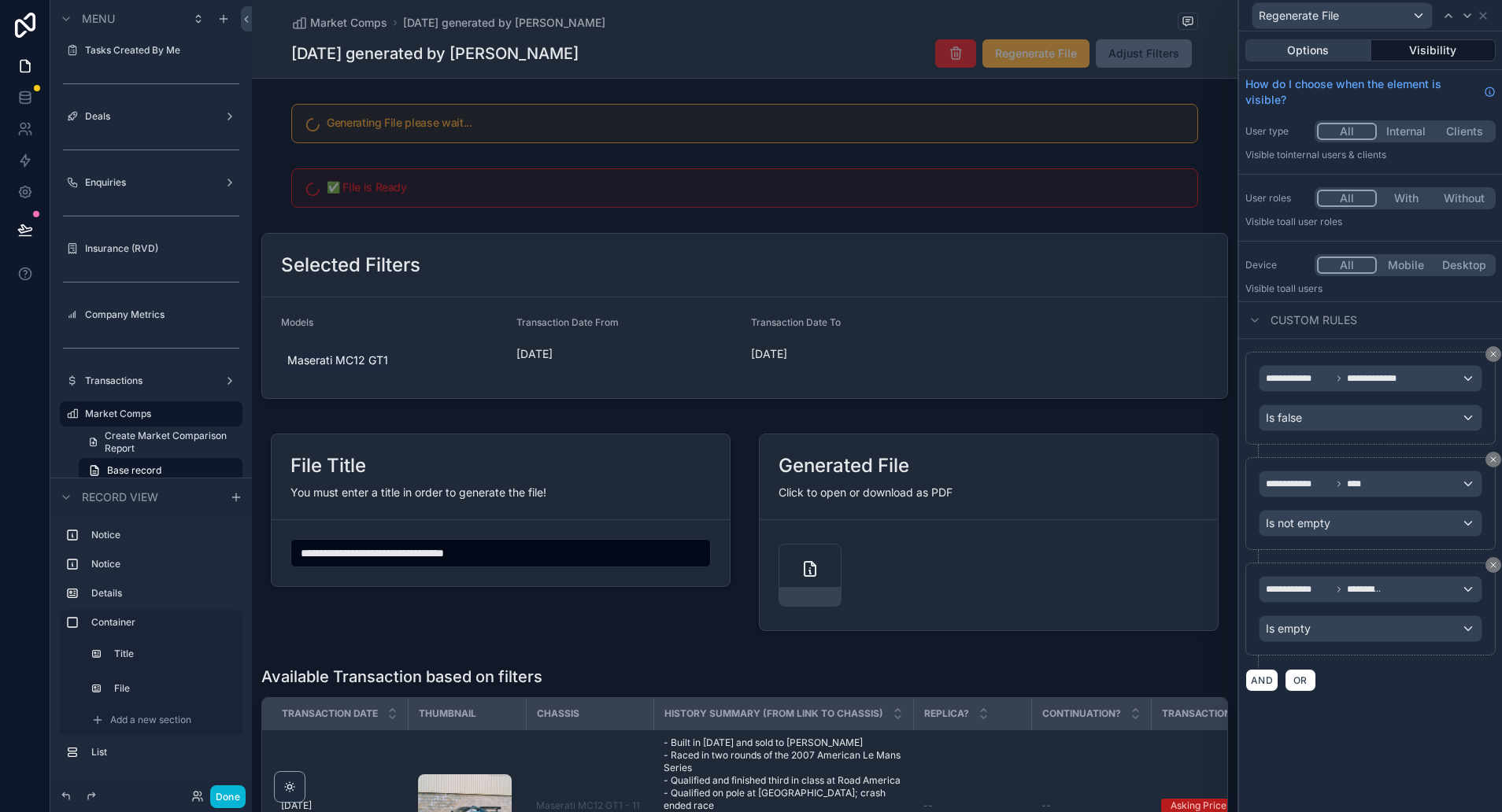
click at [1313, 47] on button "Options" at bounding box center [1308, 50] width 126 height 22
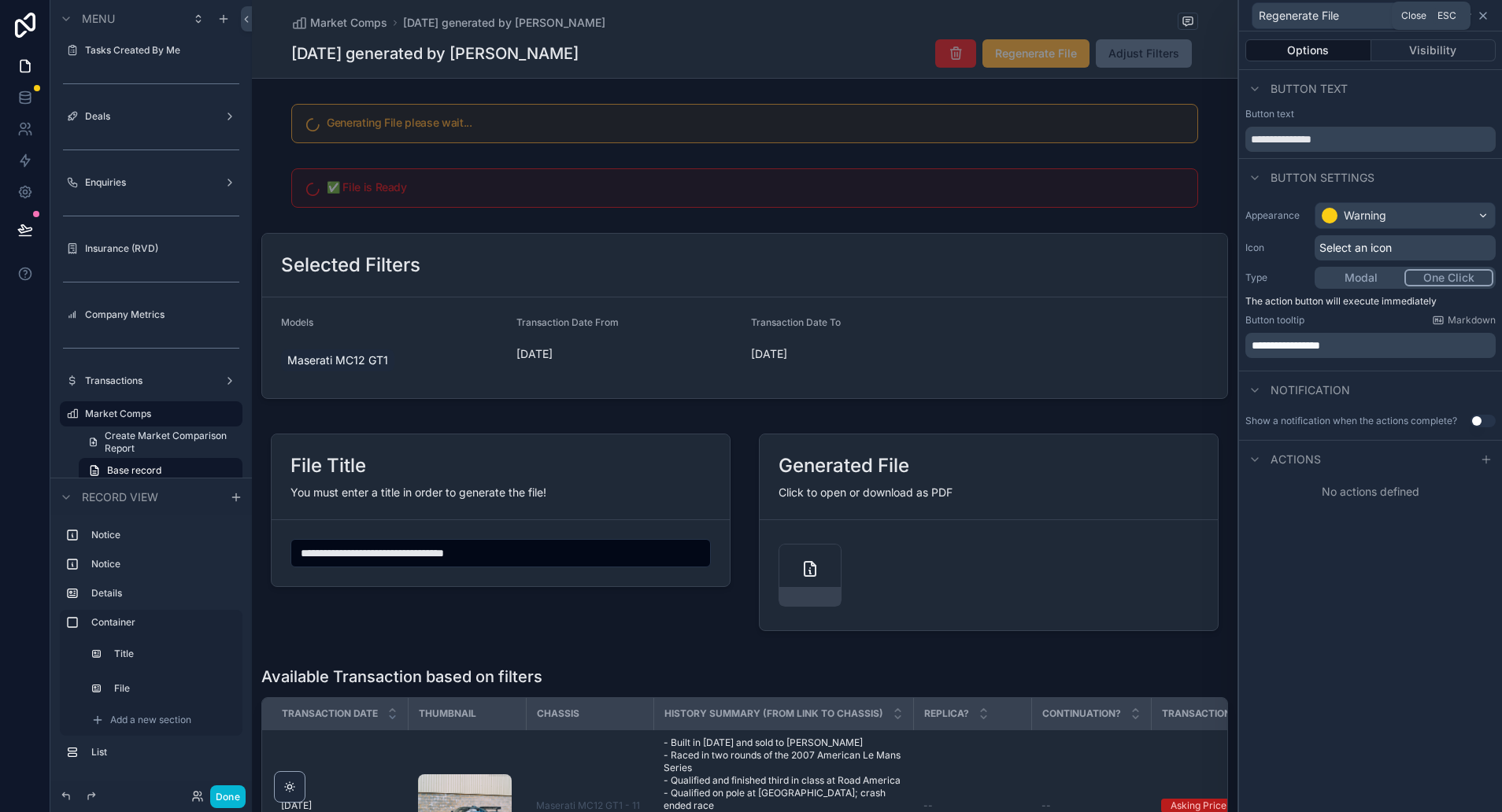
click at [1481, 17] on icon at bounding box center [1483, 15] width 13 height 13
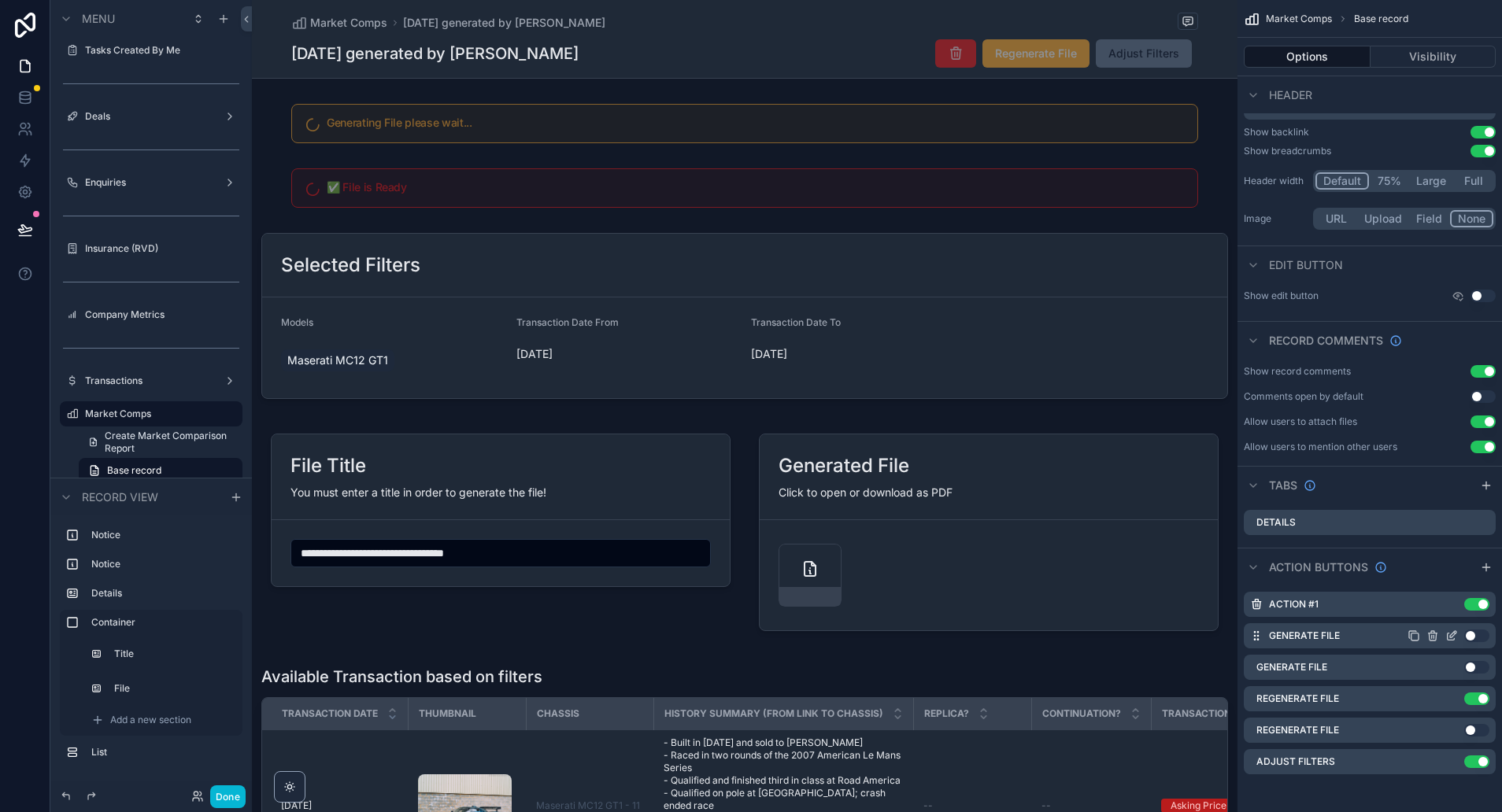
click at [1447, 634] on icon "scrollable content" at bounding box center [1450, 637] width 7 height 7
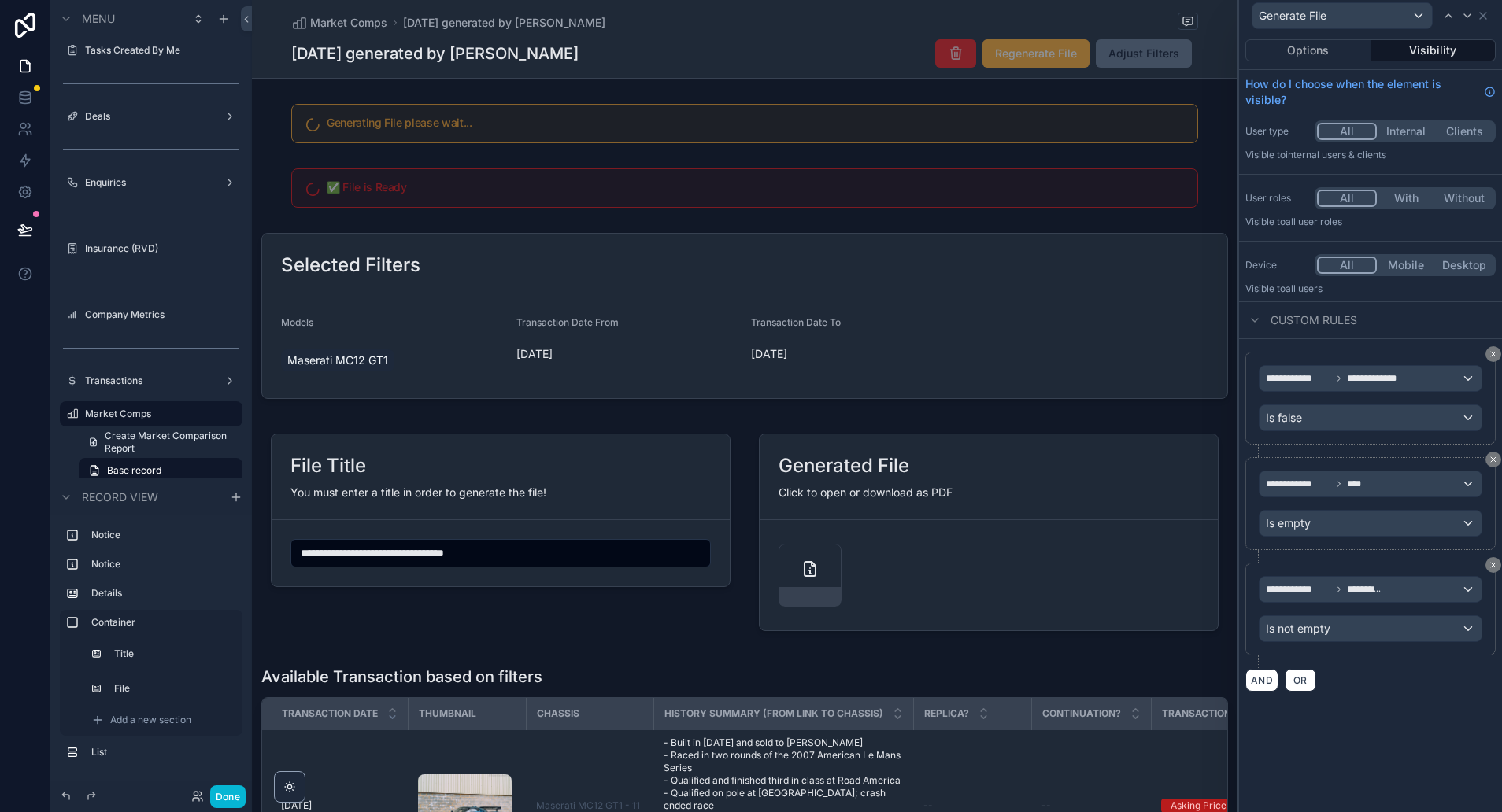
click at [1451, 43] on button "Visibility" at bounding box center [1434, 50] width 126 height 22
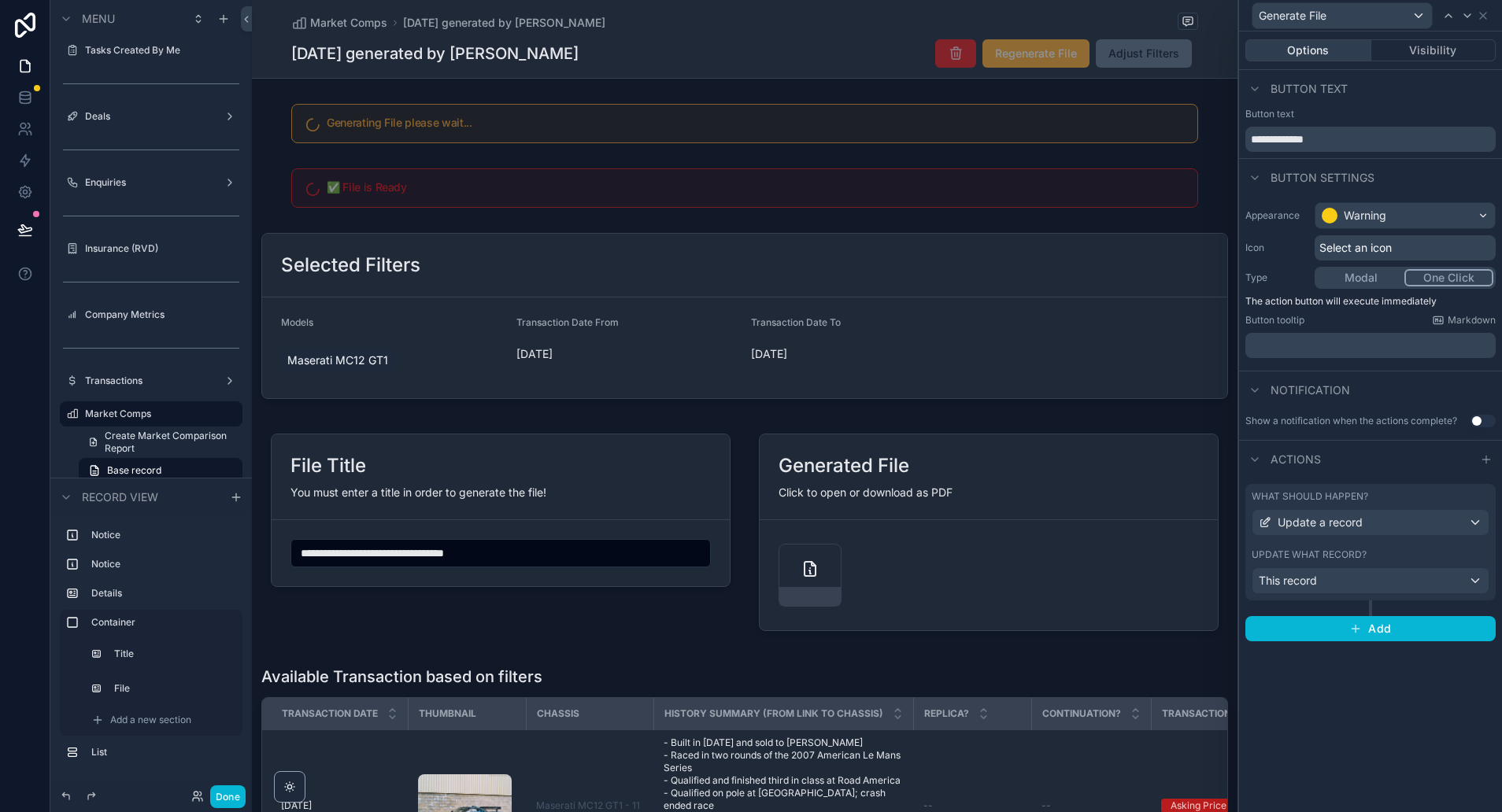
click at [1313, 55] on button "Options" at bounding box center [1308, 50] width 126 height 22
click at [1317, 54] on button "Options" at bounding box center [1308, 50] width 126 height 22
click at [1488, 17] on icon at bounding box center [1483, 15] width 13 height 13
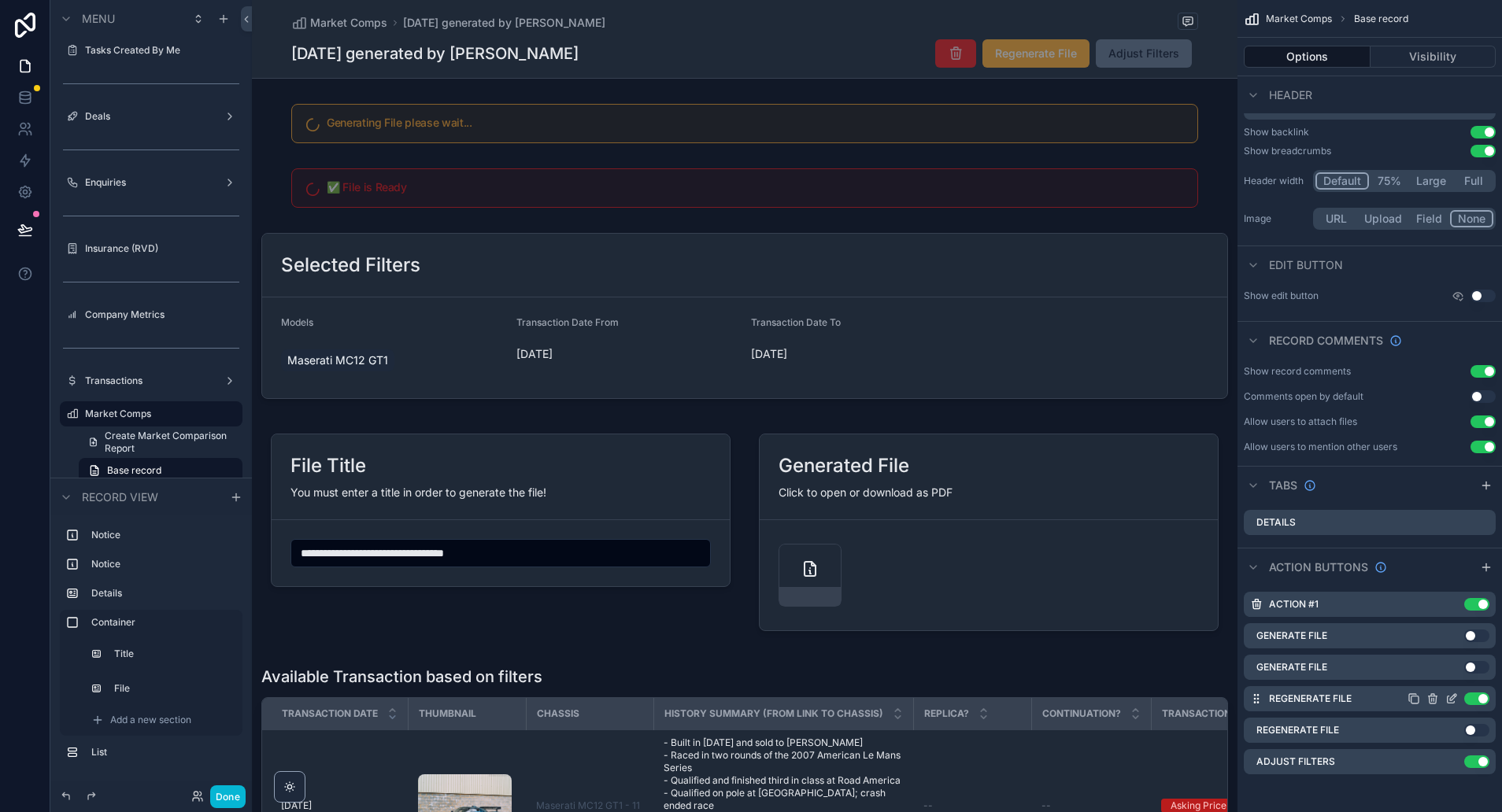
click at [1445, 694] on icon "scrollable content" at bounding box center [1451, 698] width 13 height 13
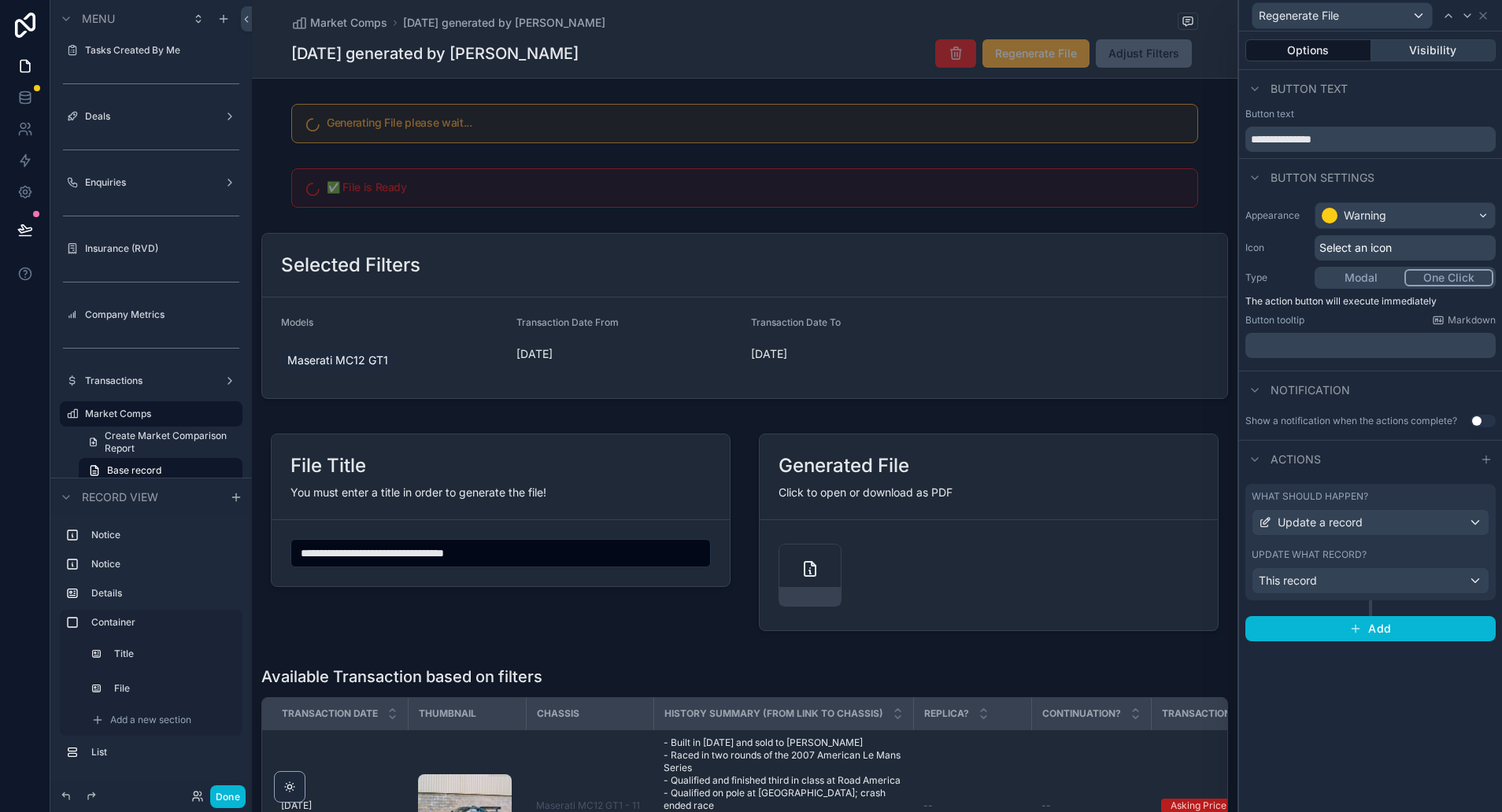
click at [1431, 47] on button "Visibility" at bounding box center [1434, 50] width 126 height 22
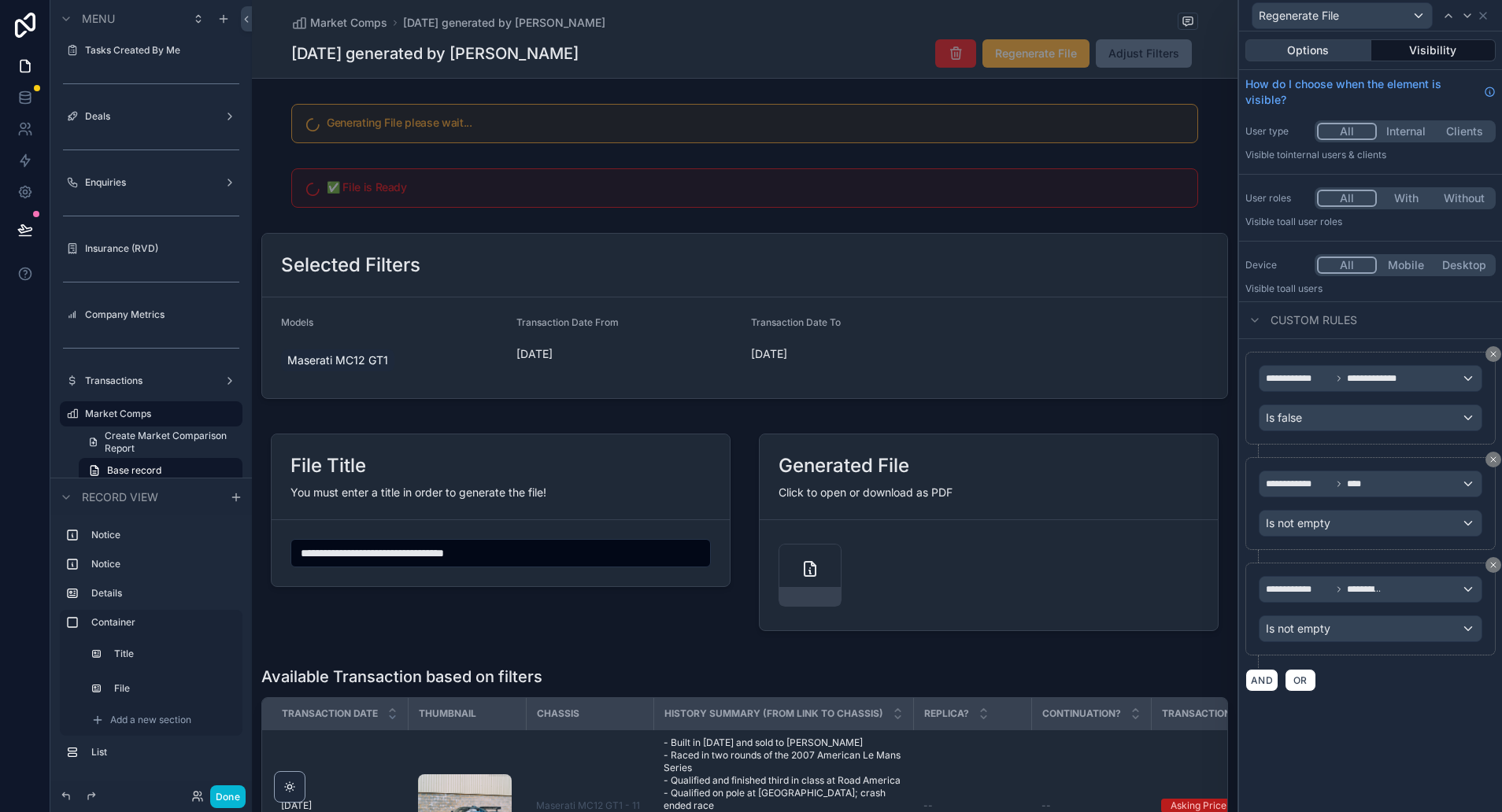
click at [1321, 47] on button "Options" at bounding box center [1308, 50] width 126 height 22
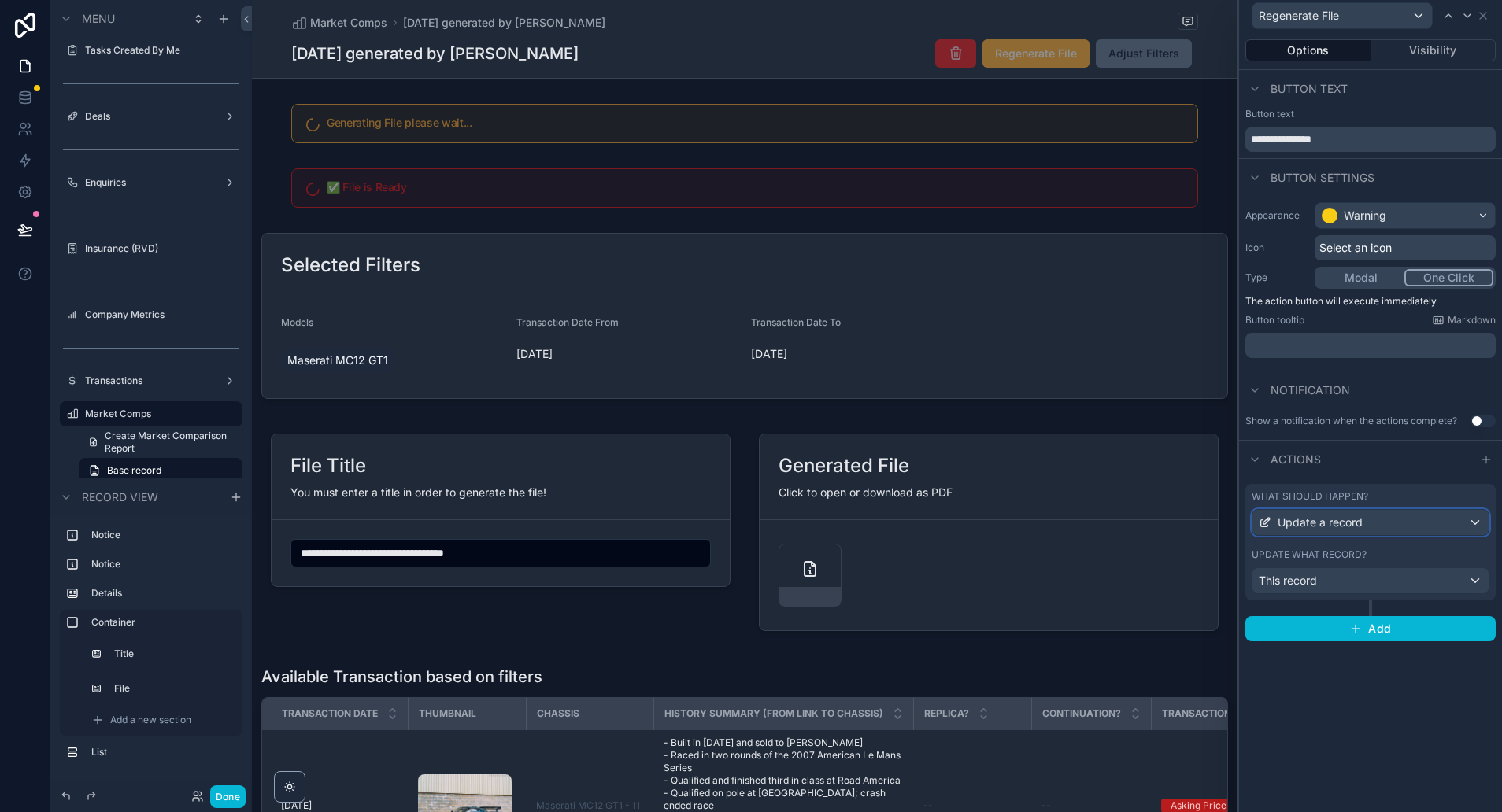
click at [1319, 518] on span "Update a record" at bounding box center [1320, 523] width 85 height 16
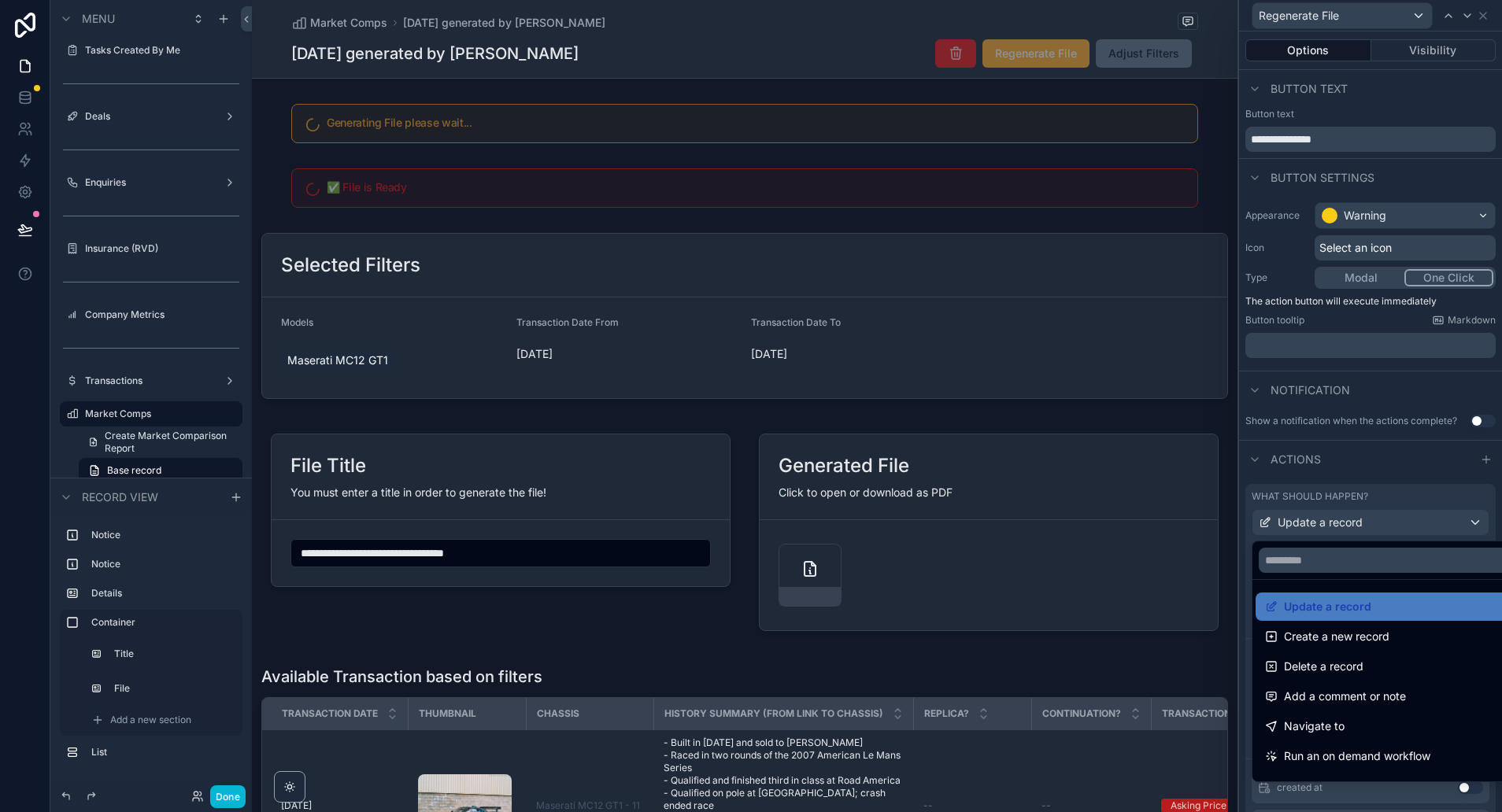
click at [1319, 518] on div at bounding box center [1370, 406] width 263 height 812
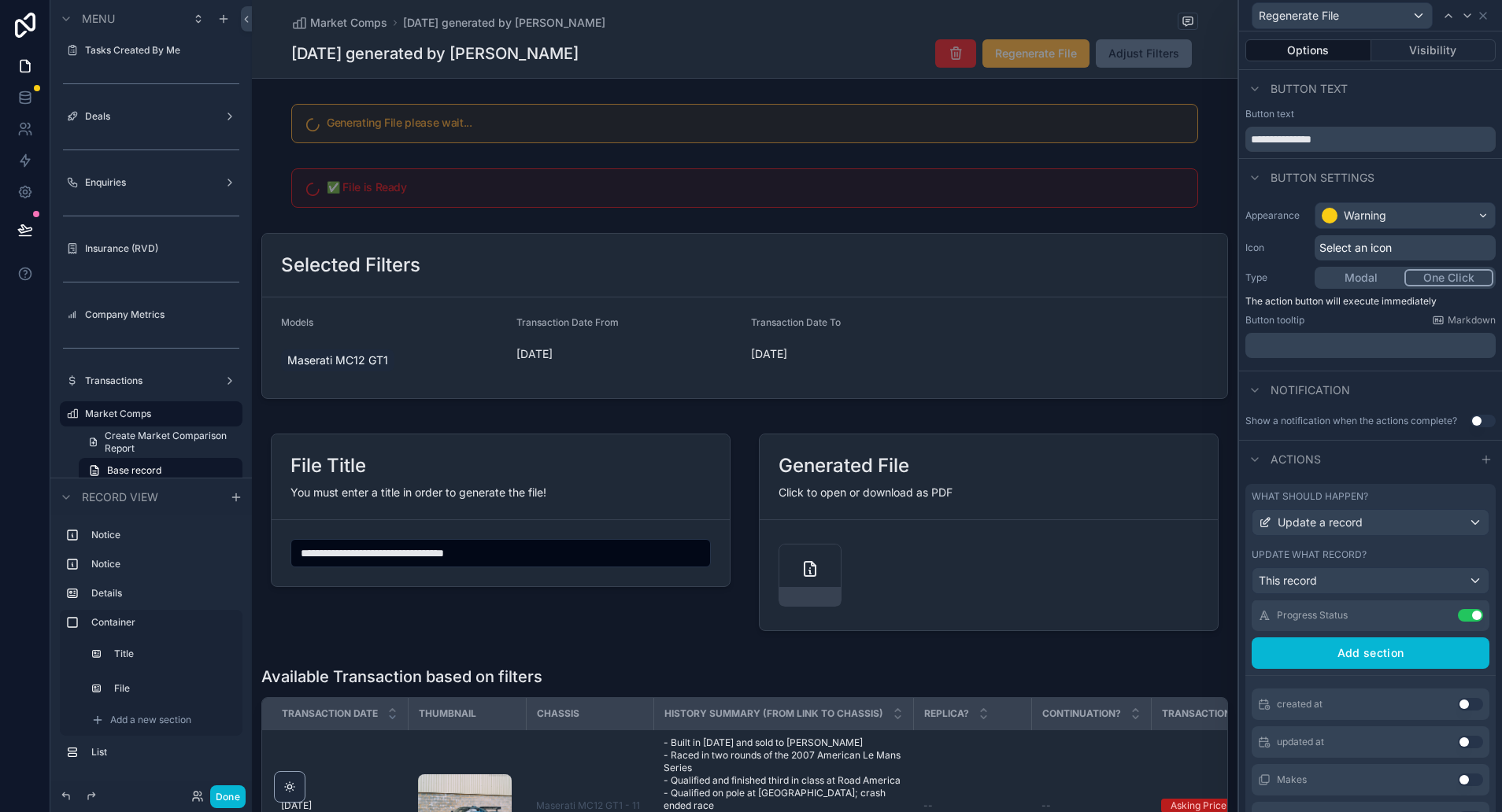
scroll to position [79, 0]
click at [1437, 617] on icon at bounding box center [1438, 620] width 13 height 13
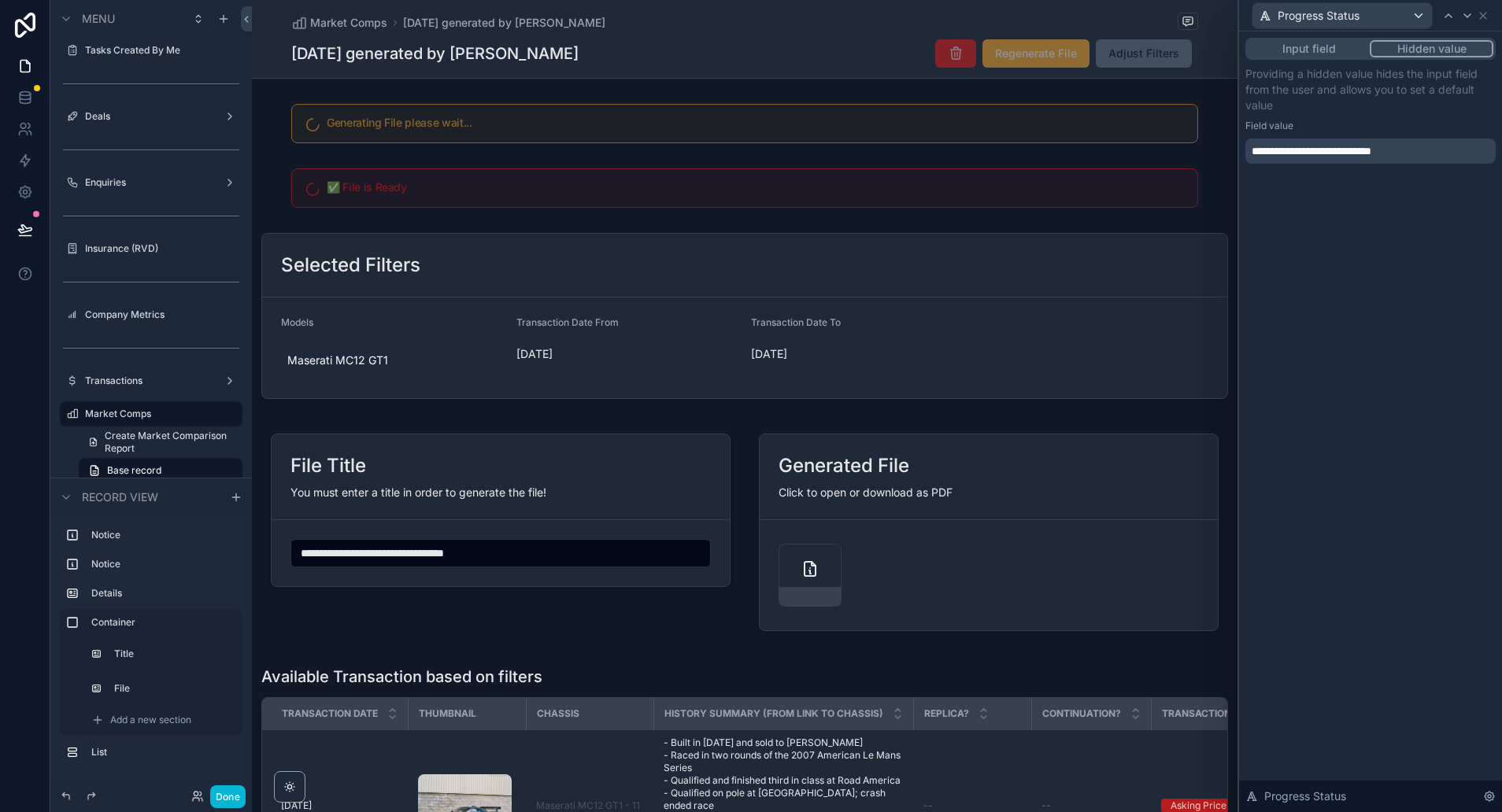
click at [1312, 46] on button "Input field" at bounding box center [1309, 48] width 122 height 17
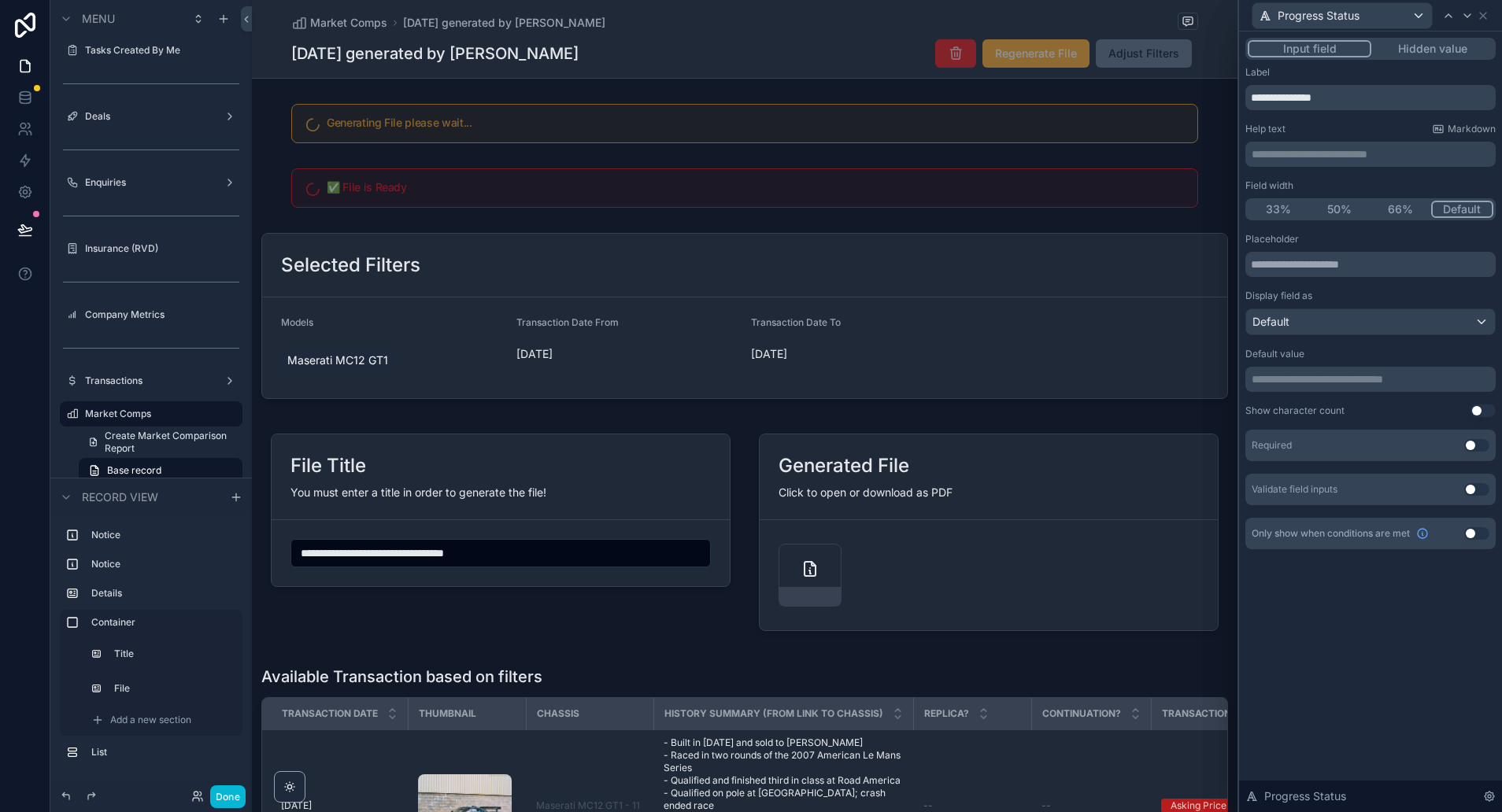
click at [1436, 45] on button "Hidden value" at bounding box center [1432, 48] width 122 height 17
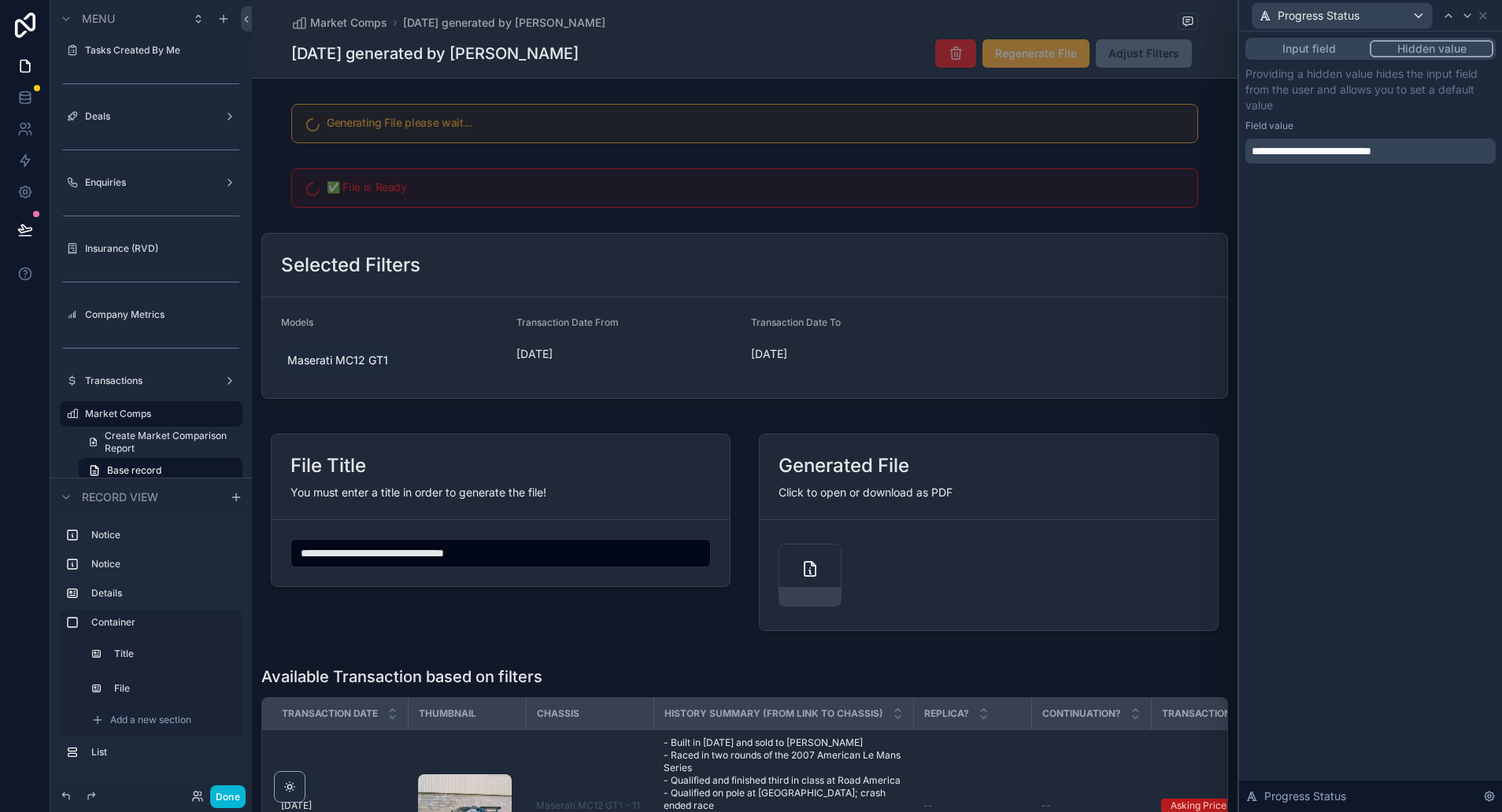
click at [1326, 153] on span "**********" at bounding box center [1312, 150] width 120 height 11
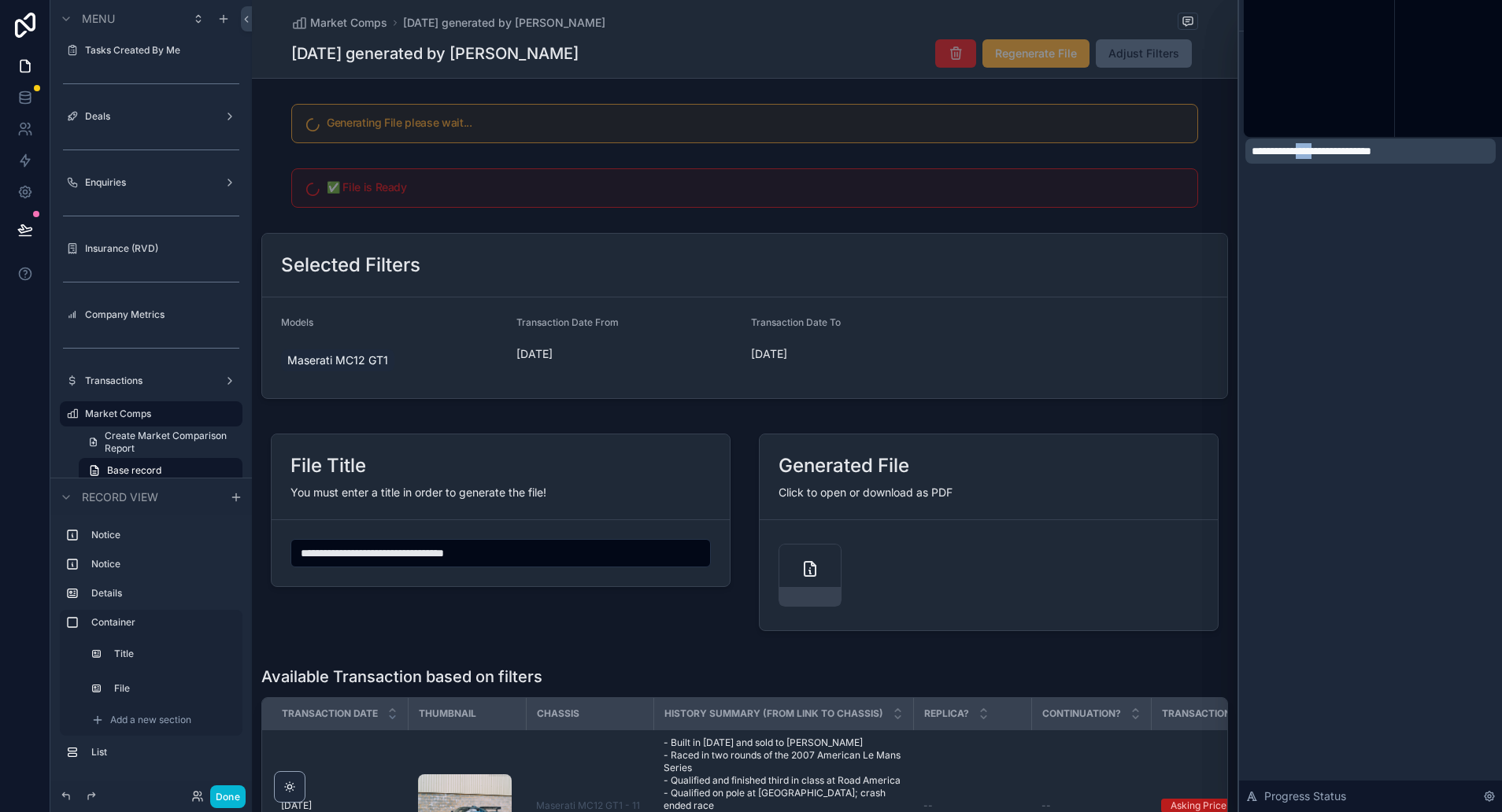
click at [1326, 153] on span "**********" at bounding box center [1312, 150] width 120 height 11
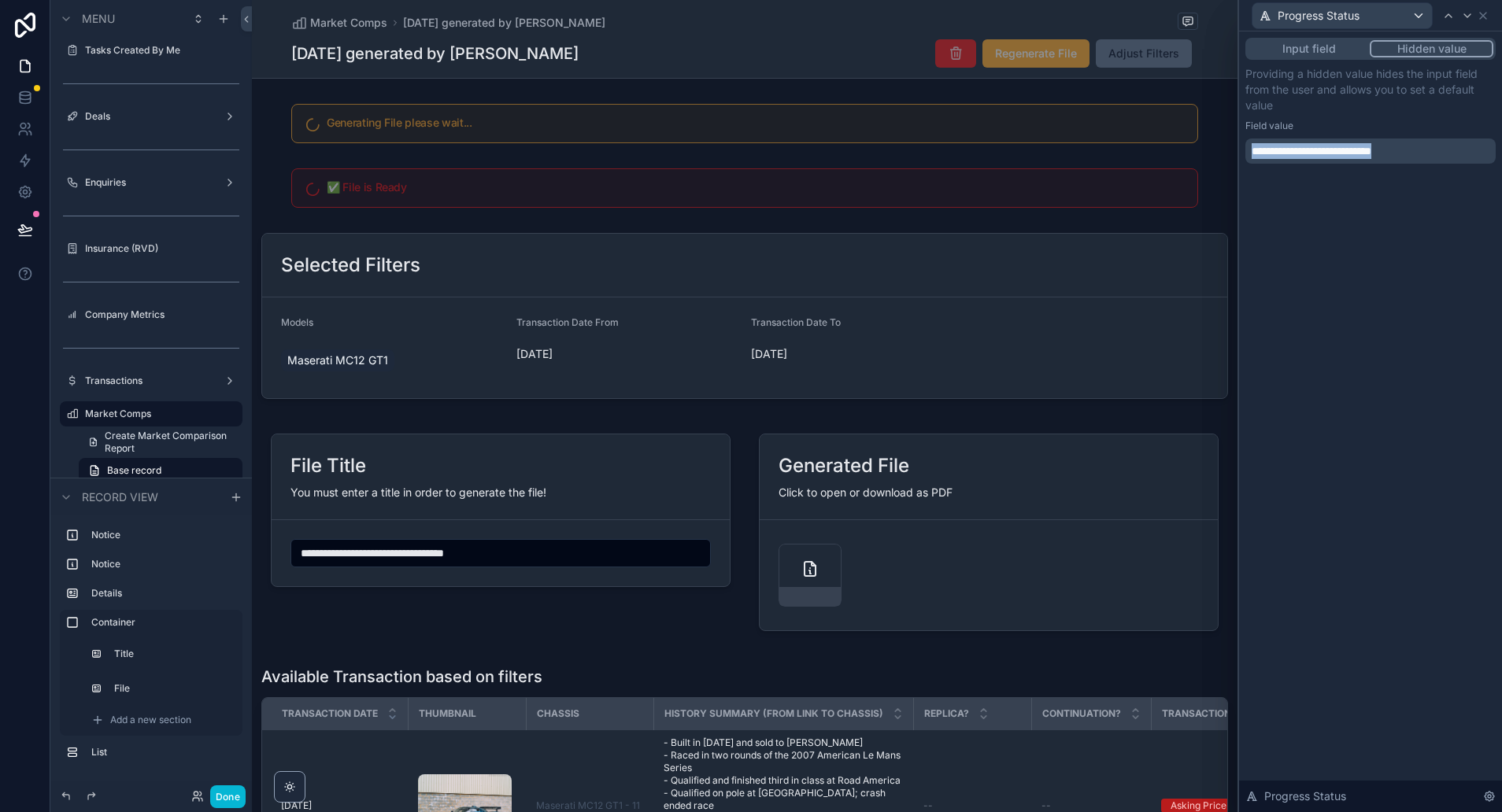
click at [1326, 153] on span "**********" at bounding box center [1312, 150] width 120 height 11
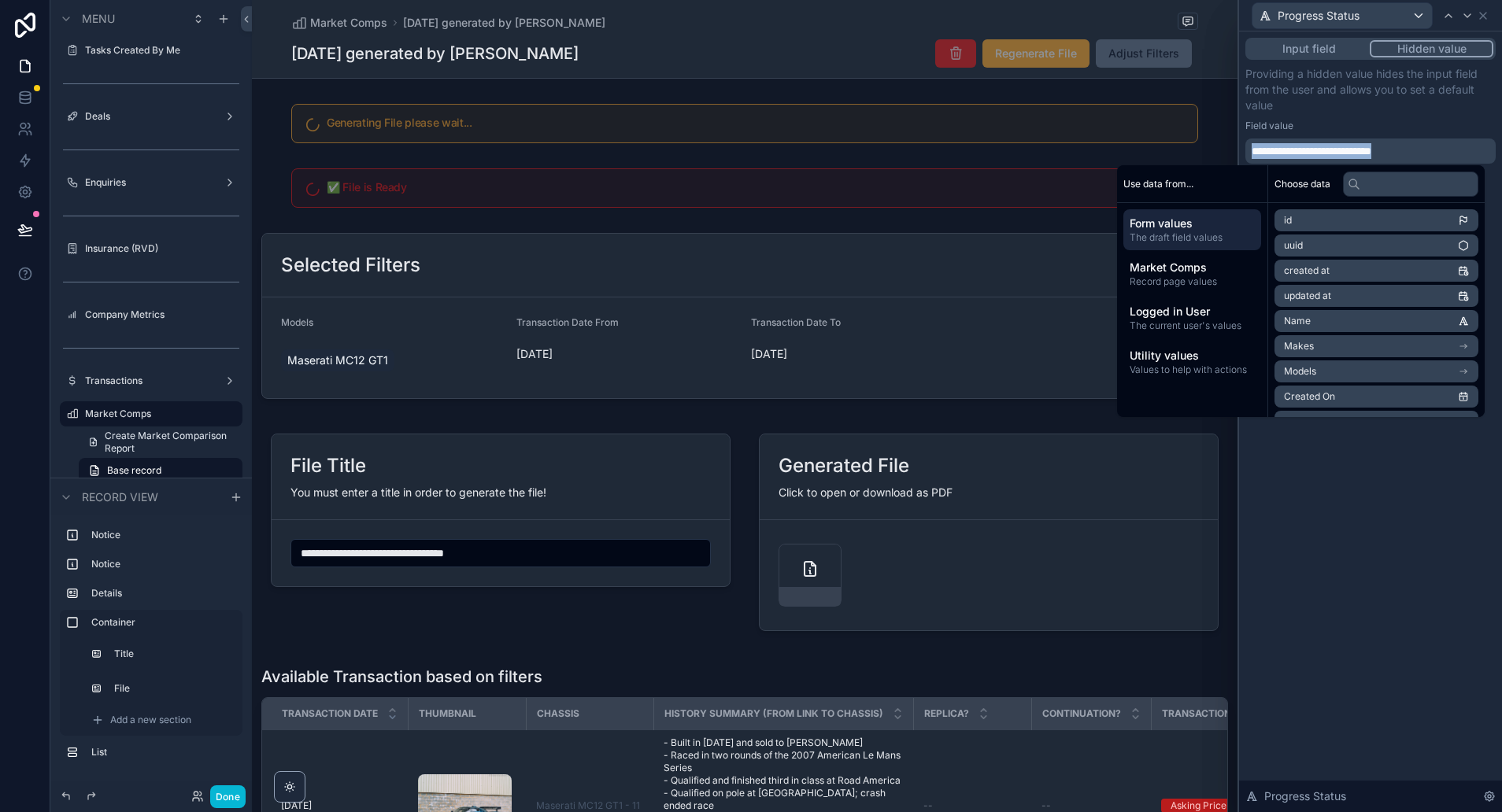
copy span "**********"
click at [1319, 75] on p "Providing a hidden value hides the input field from the user and allows you to …" at bounding box center [1369, 89] width 250 height 47
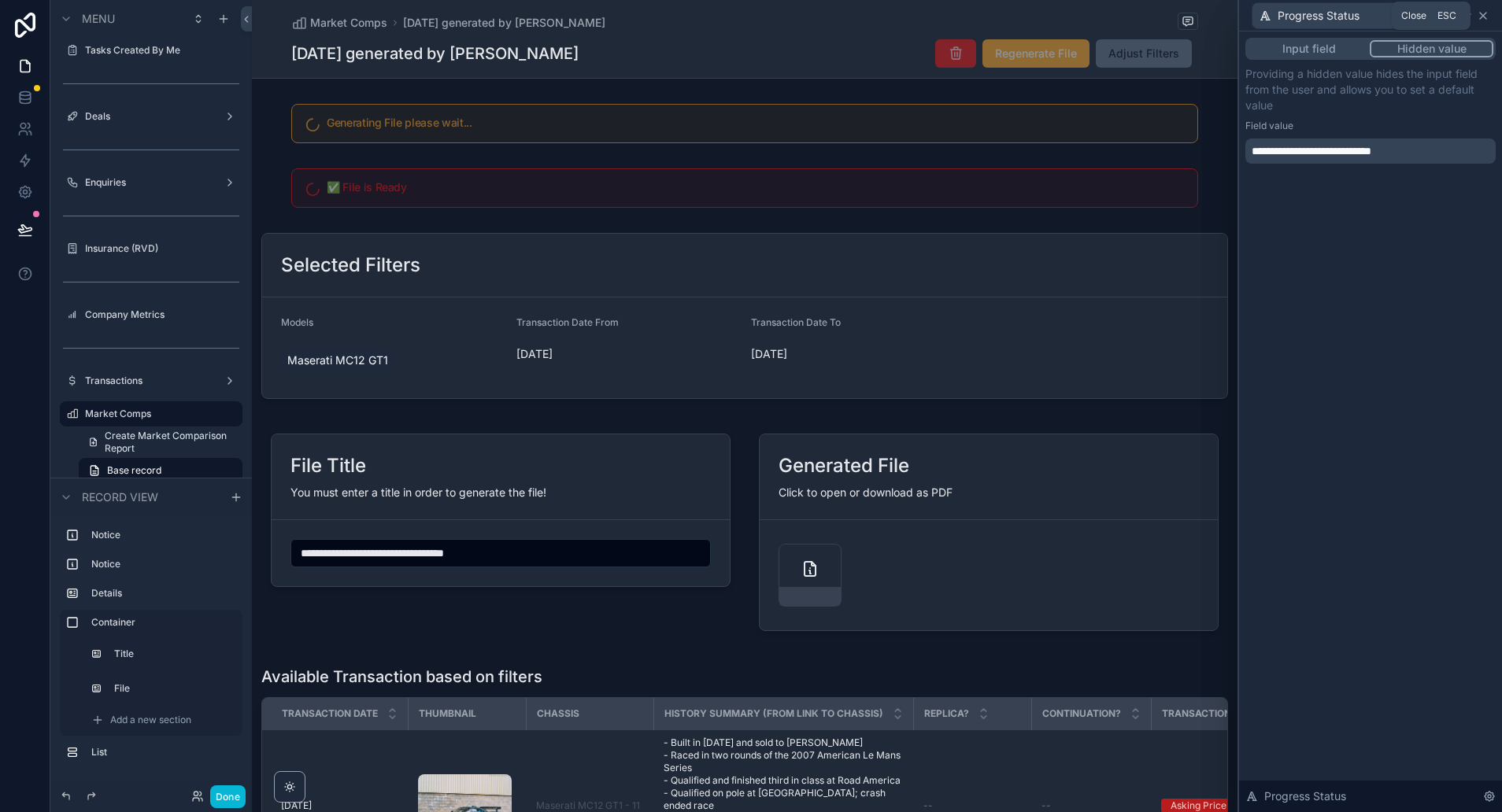
click at [1481, 14] on icon at bounding box center [1483, 15] width 13 height 13
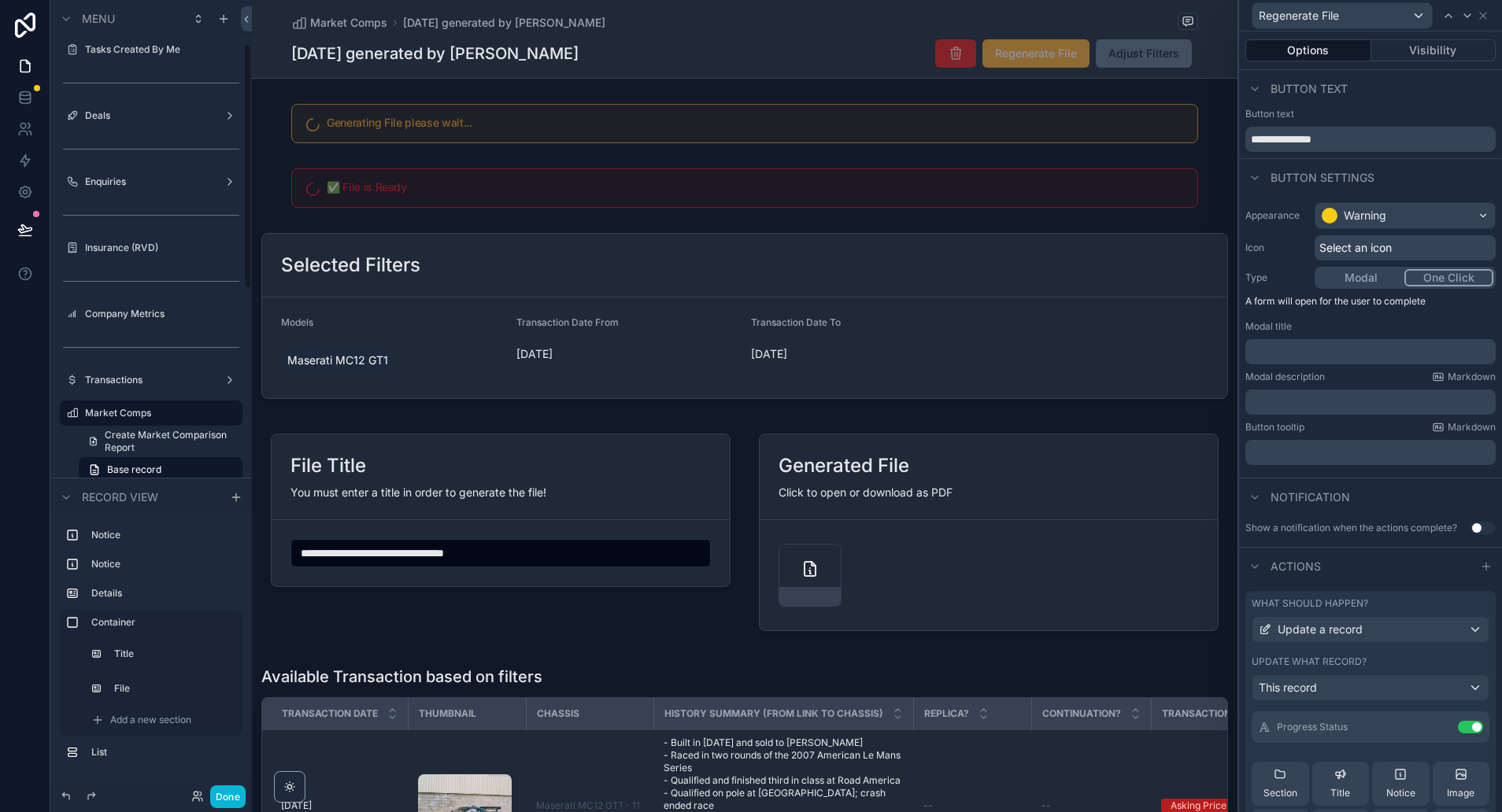
scroll to position [135, 0]
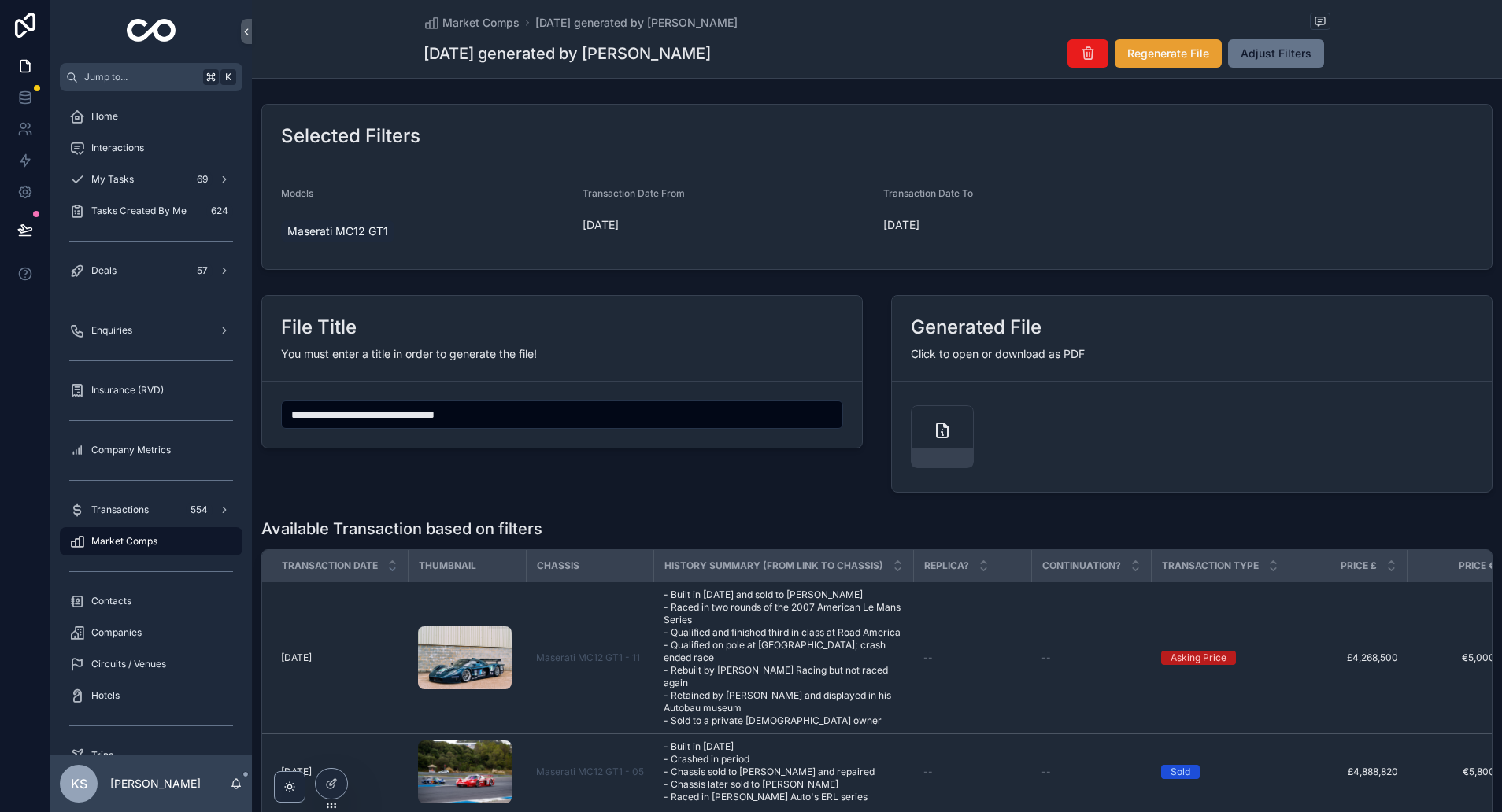
click at [1169, 54] on span "Regenerate File" at bounding box center [1168, 54] width 82 height 16
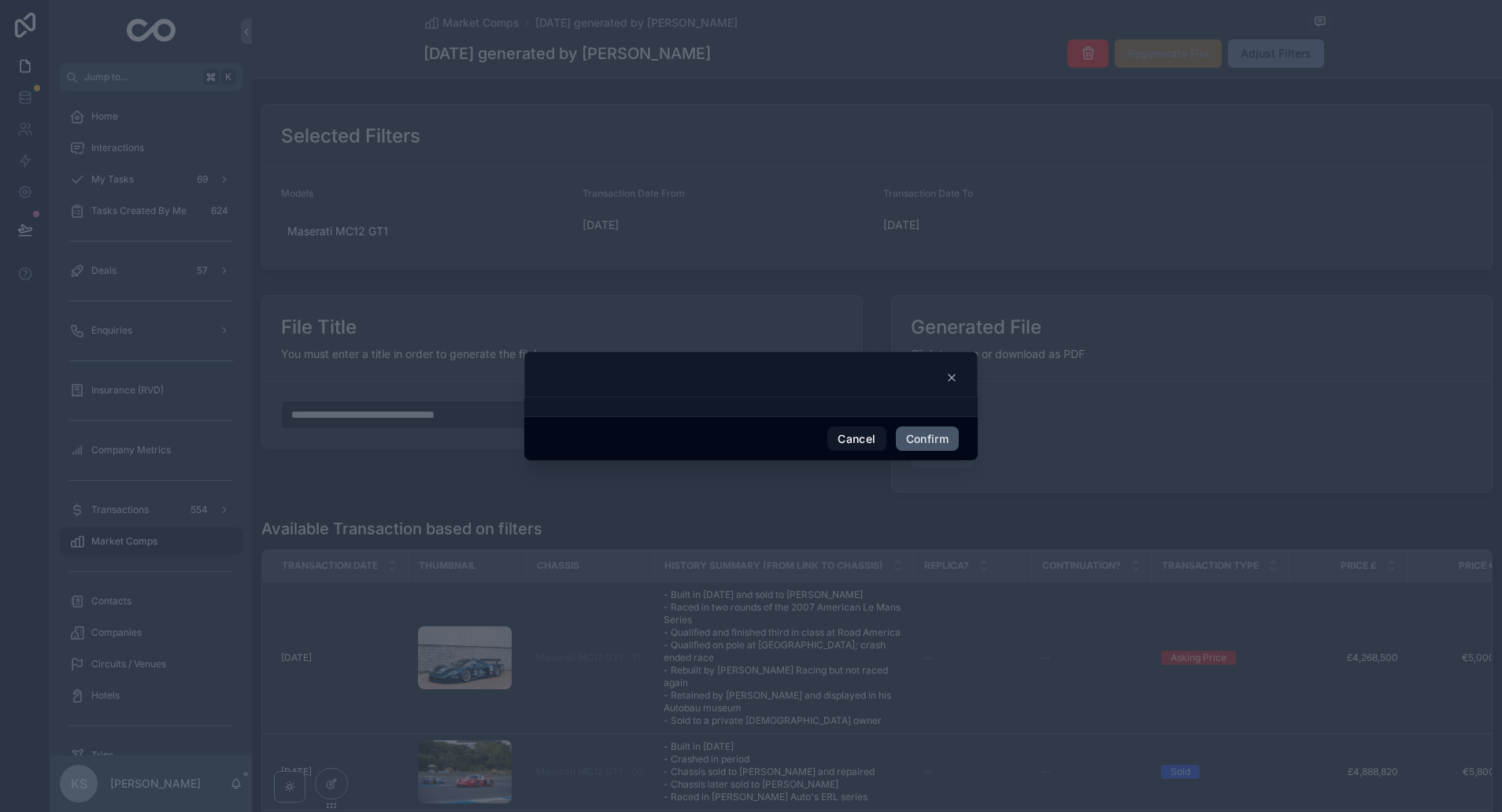
click at [934, 442] on button "Confirm" at bounding box center [927, 438] width 63 height 25
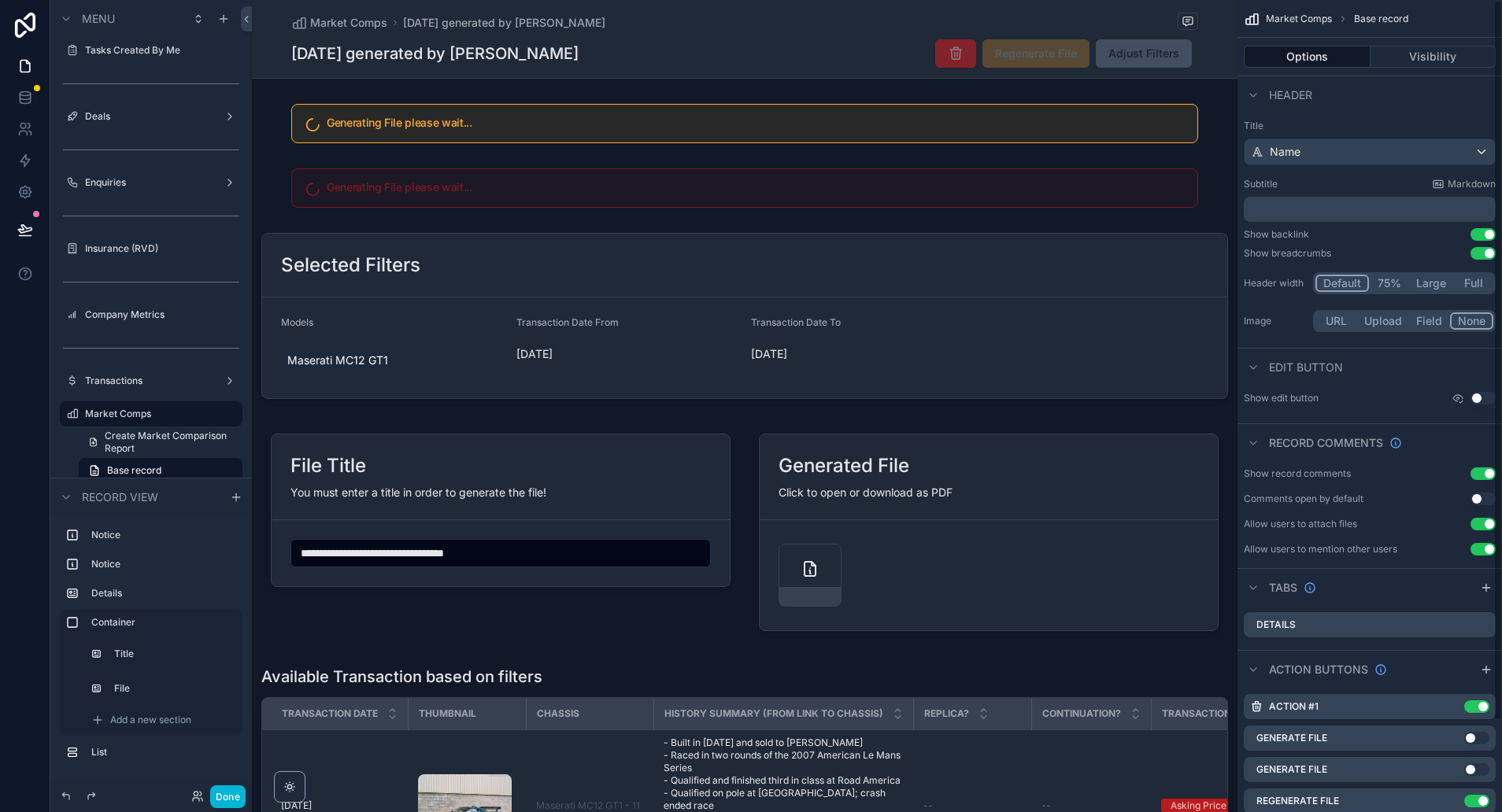
scroll to position [87, 0]
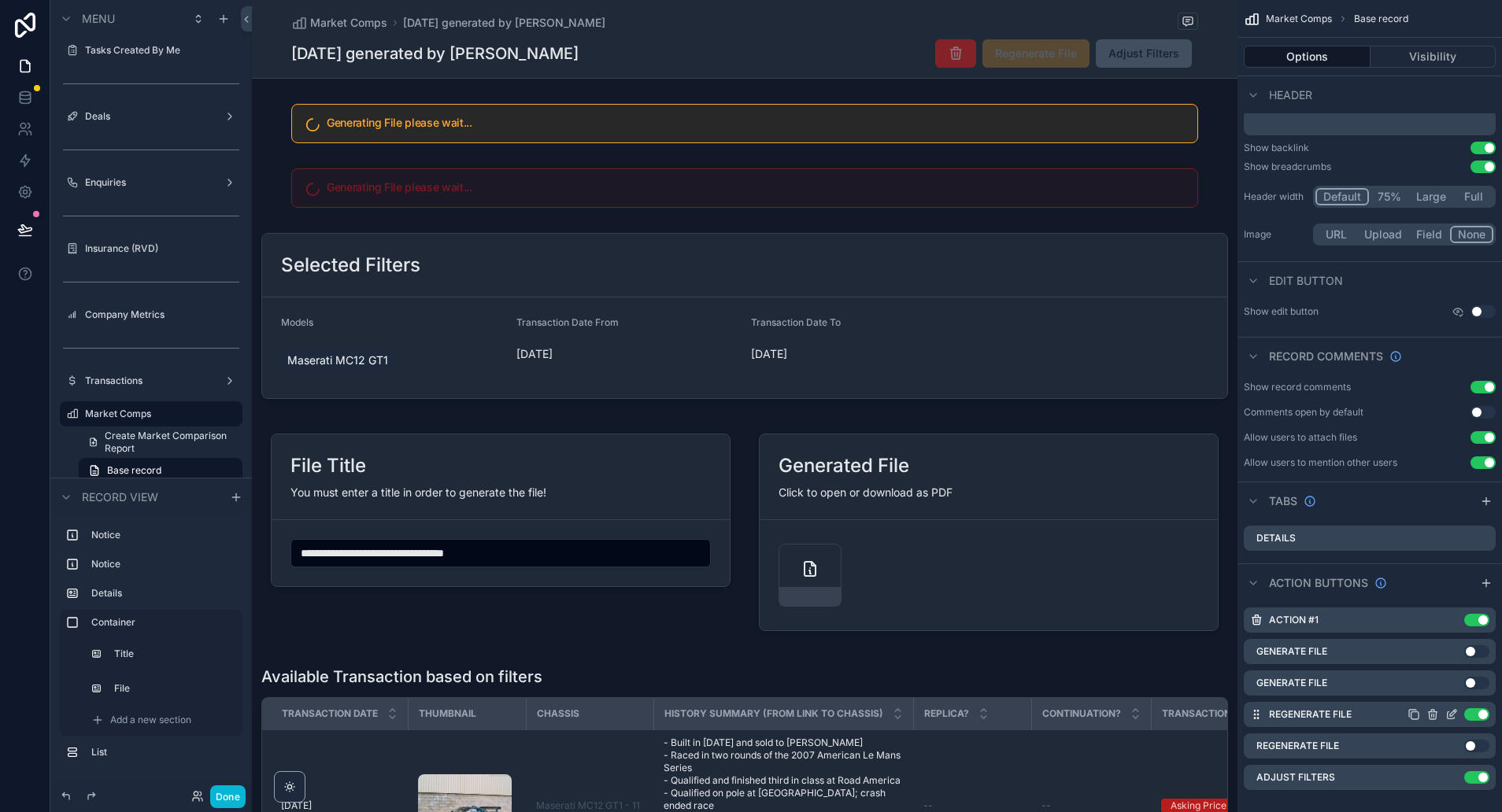
click at [1451, 712] on icon "scrollable content" at bounding box center [1453, 712] width 6 height 6
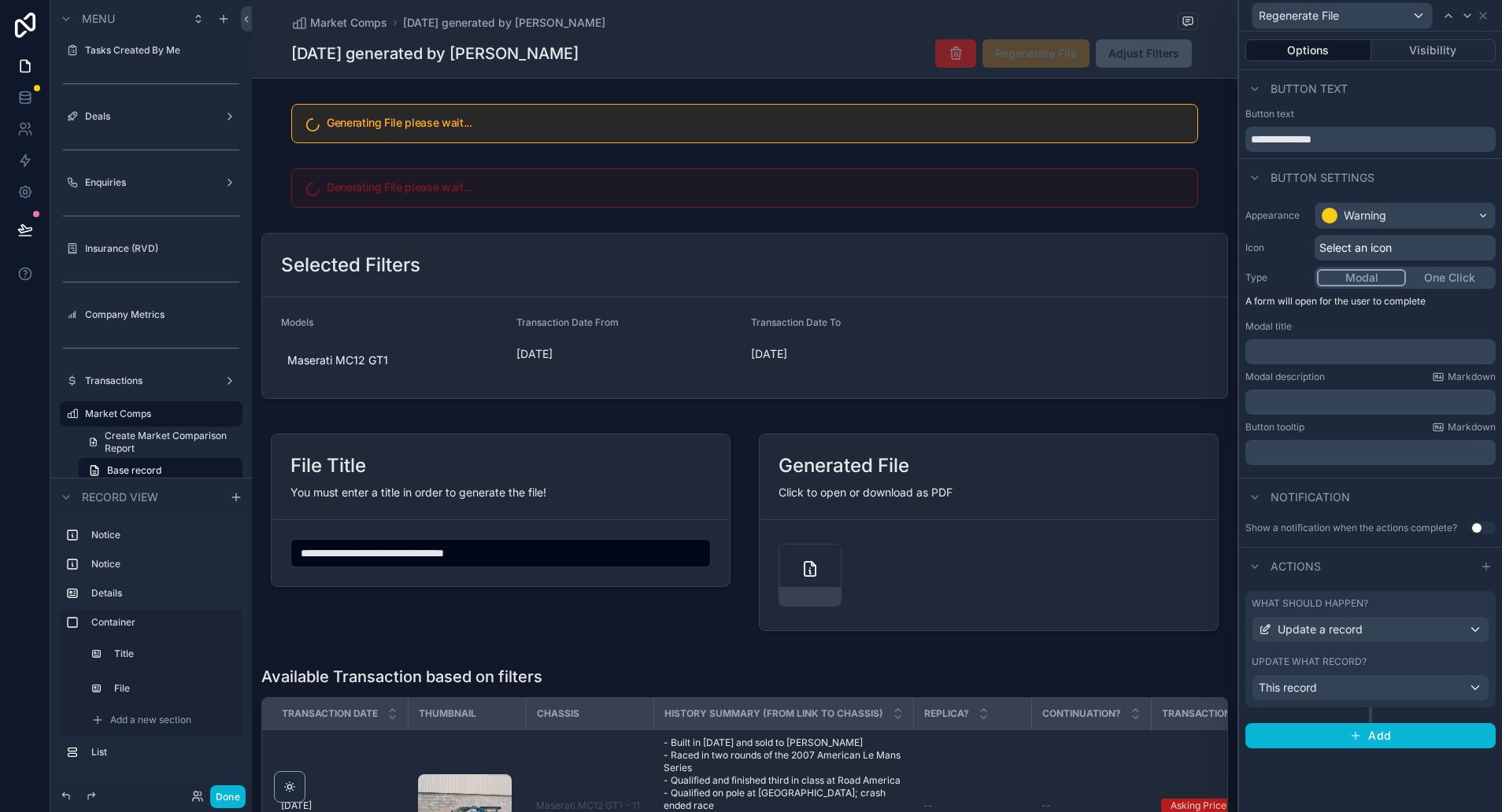
click at [1466, 275] on button "One Click" at bounding box center [1450, 277] width 88 height 17
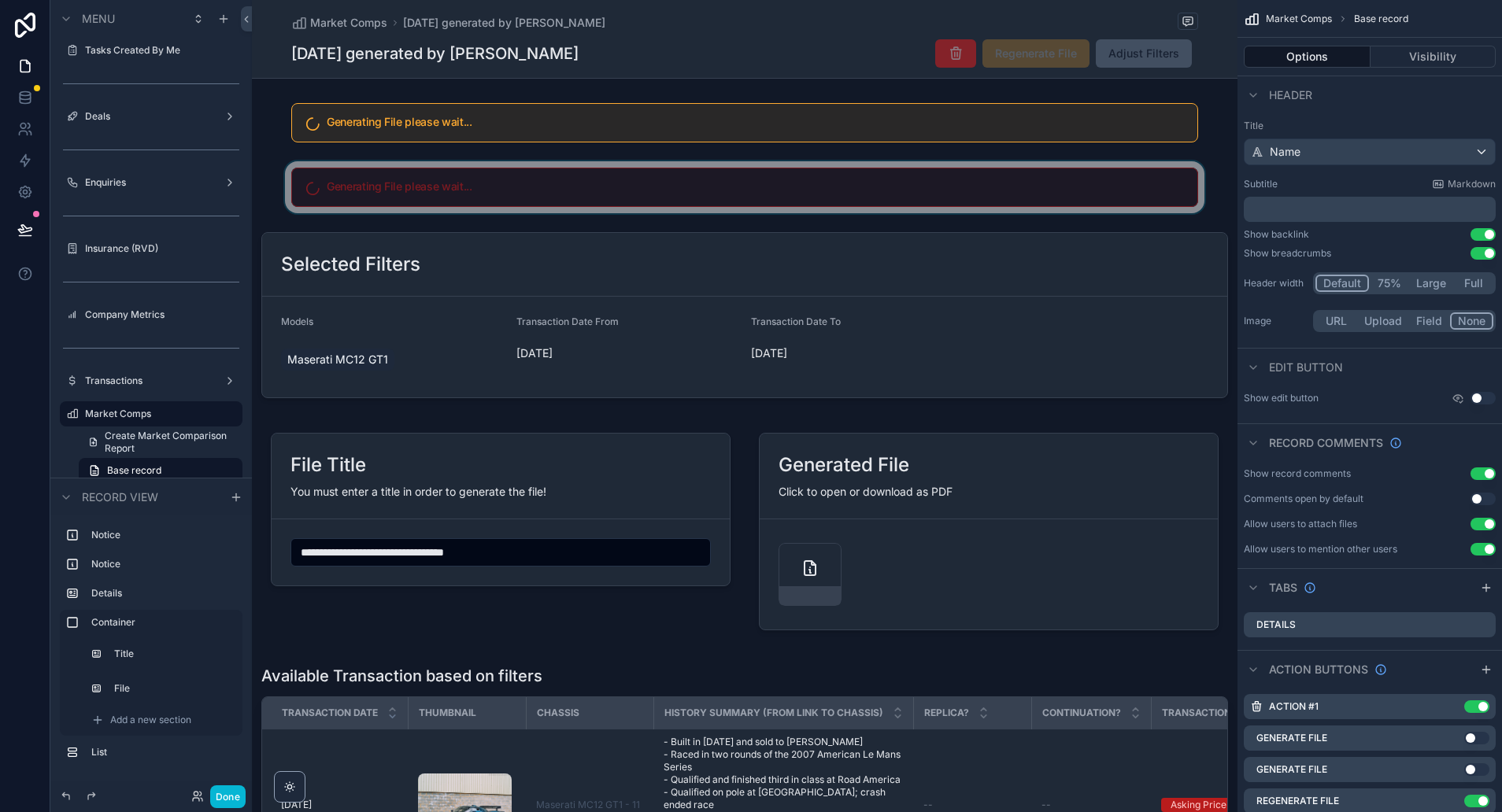
scroll to position [2, 0]
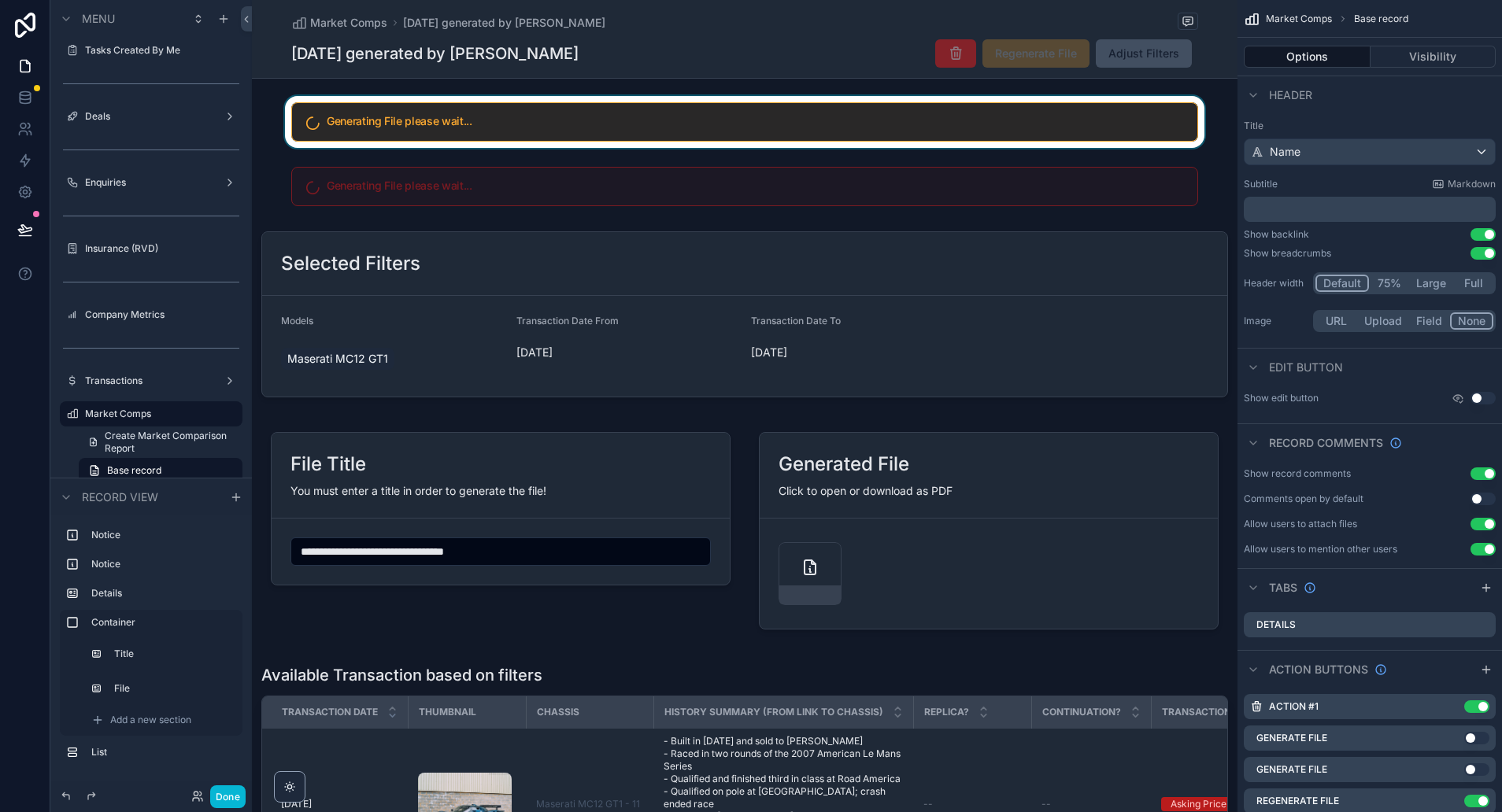
click at [406, 122] on div "scrollable content" at bounding box center [745, 122] width 986 height 52
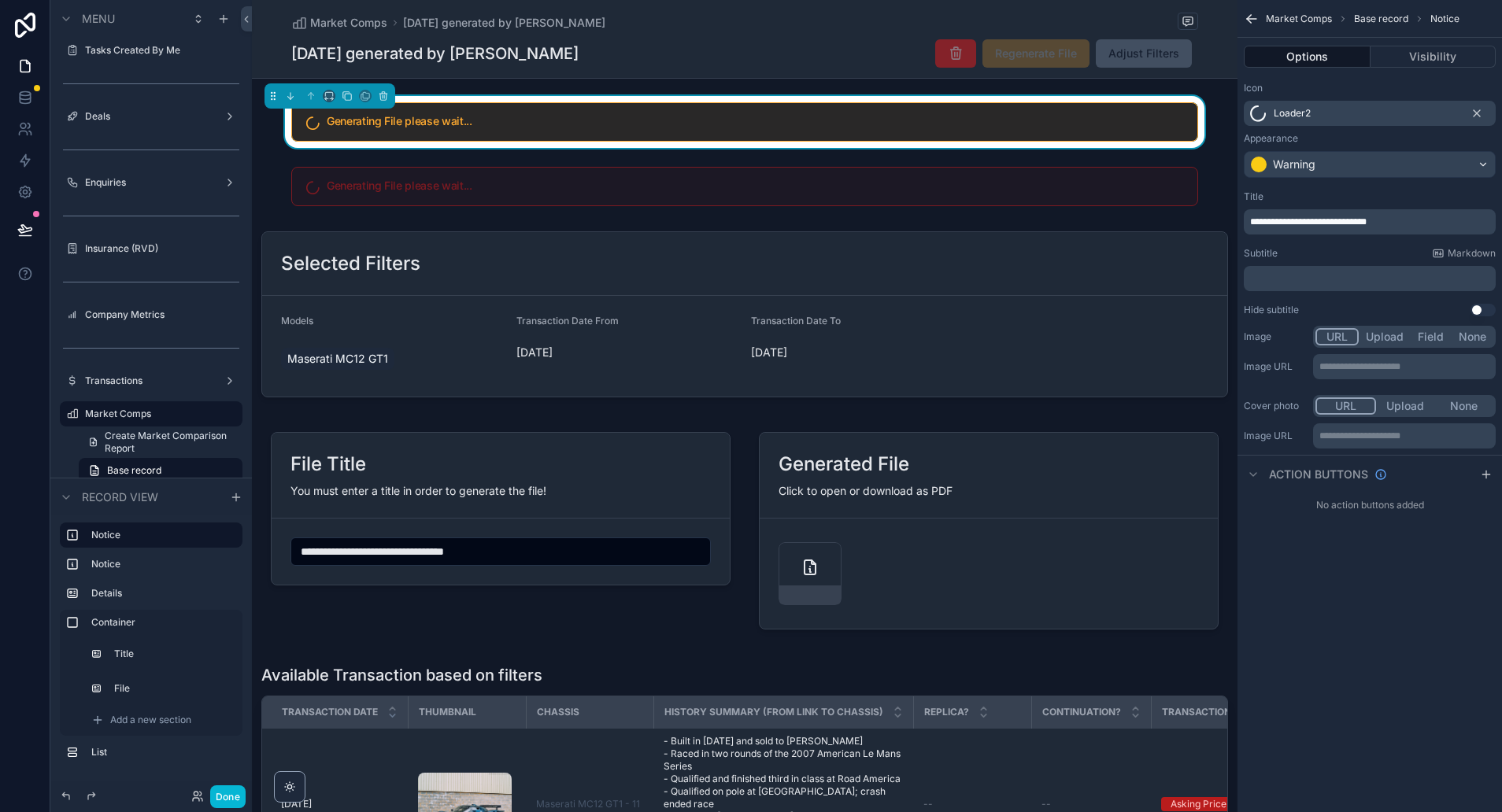
click at [1388, 369] on p "**********" at bounding box center [1406, 367] width 173 height 13
click at [1287, 385] on div "**********" at bounding box center [1369, 386] width 264 height 126
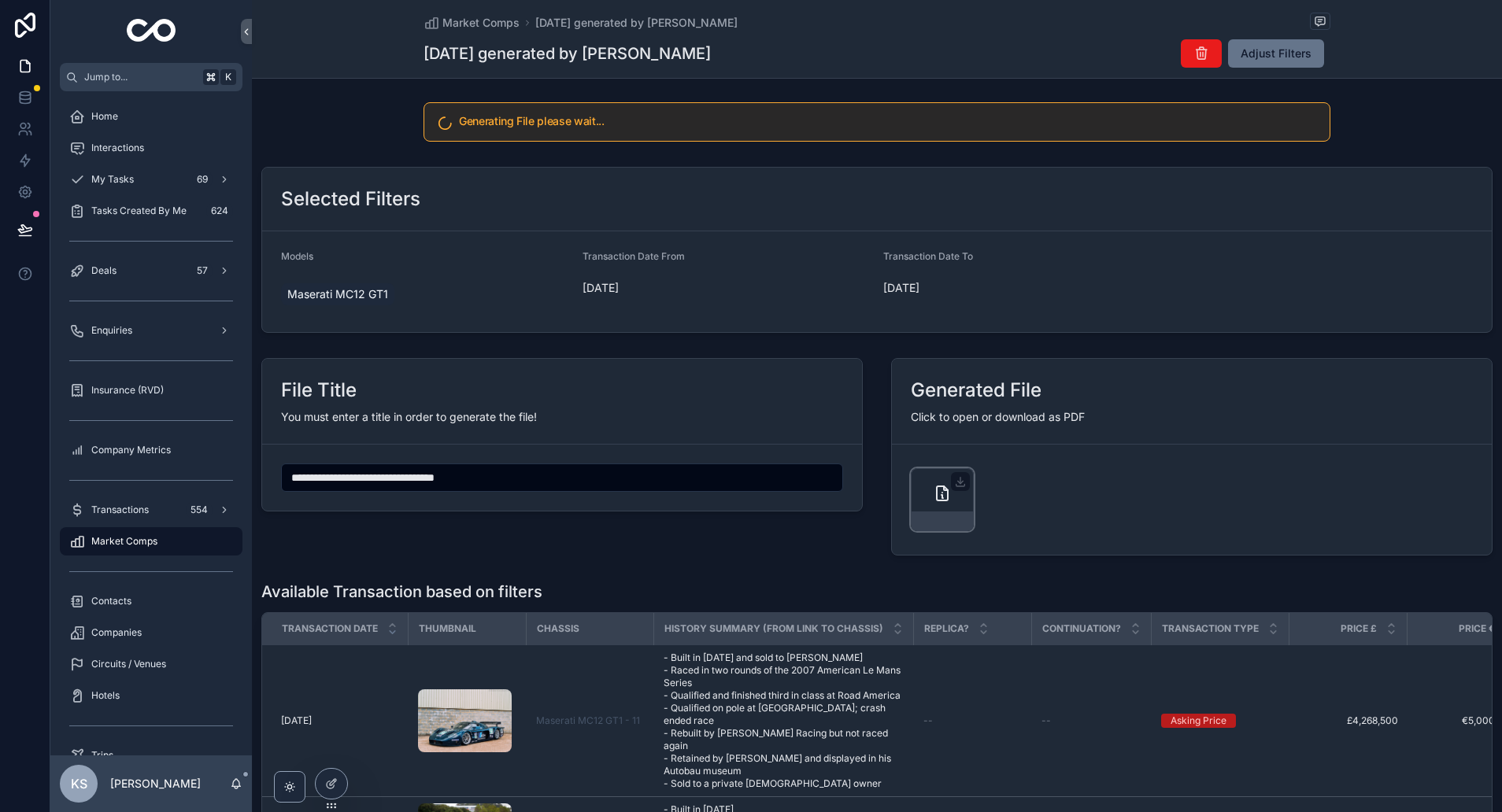
click at [938, 500] on icon "scrollable content" at bounding box center [942, 493] width 11 height 14
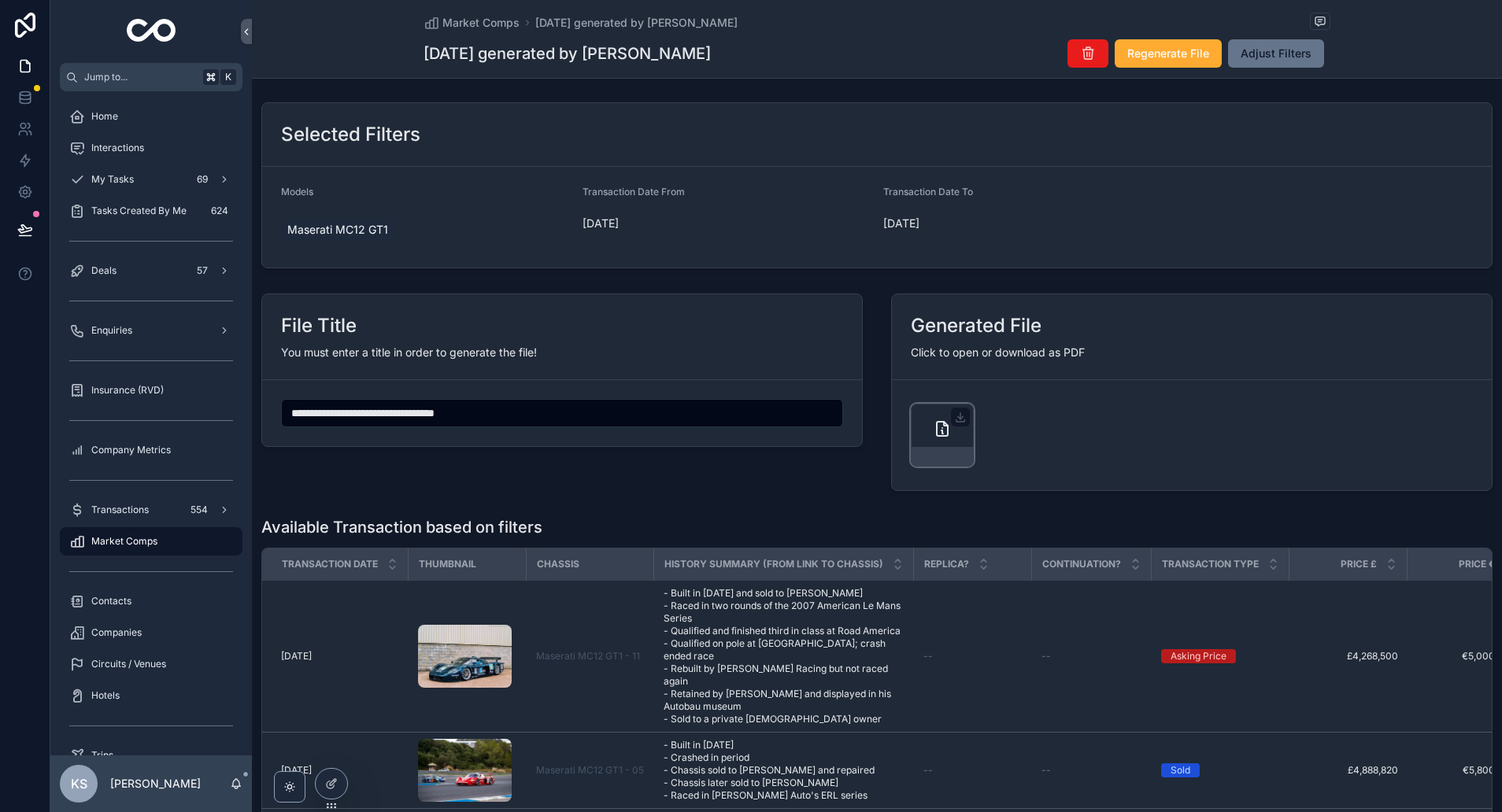
click at [936, 441] on div "scrollable content" at bounding box center [942, 434] width 63 height 63
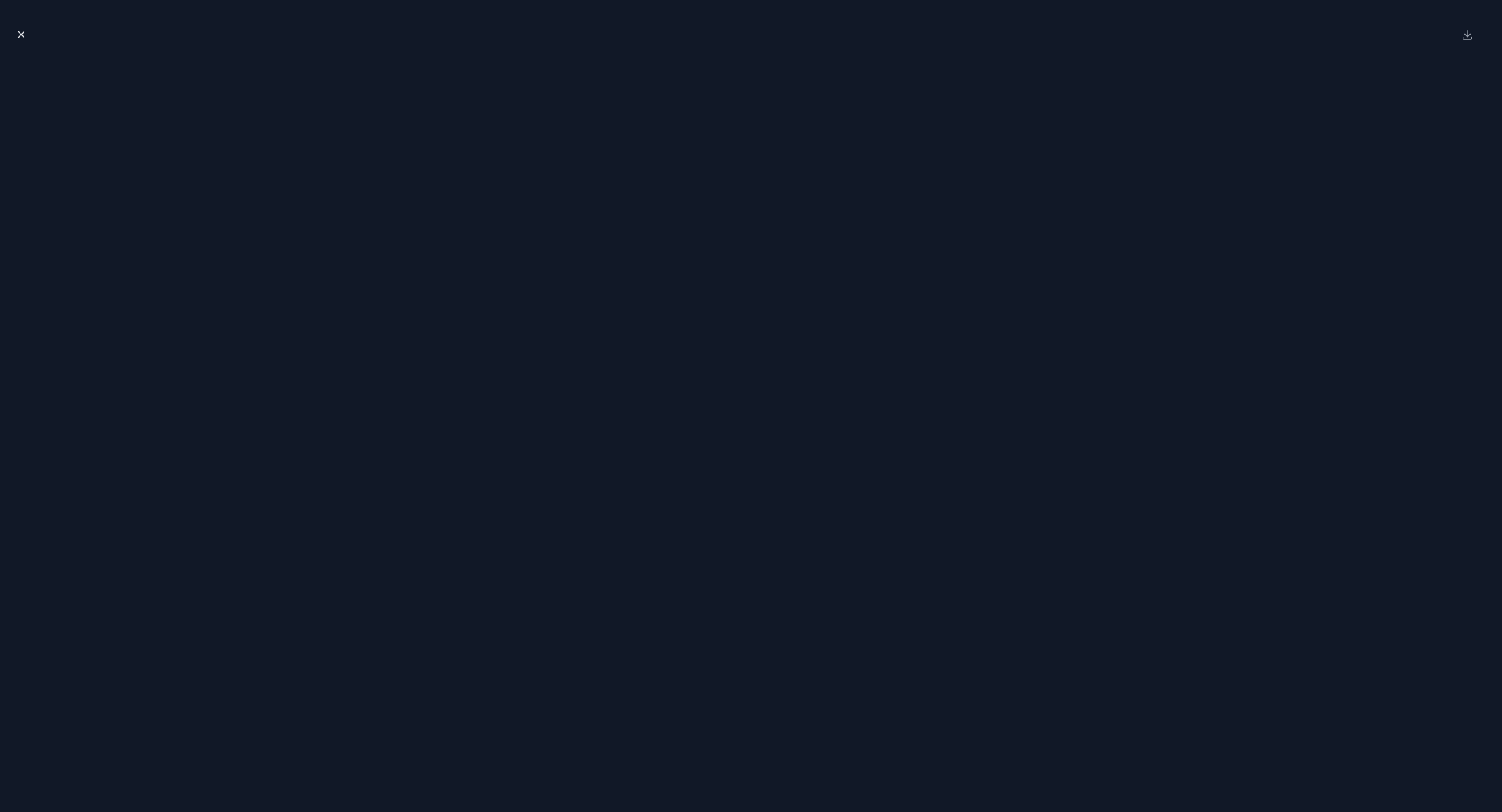
click at [21, 34] on icon "Close modal" at bounding box center [22, 35] width 6 height 6
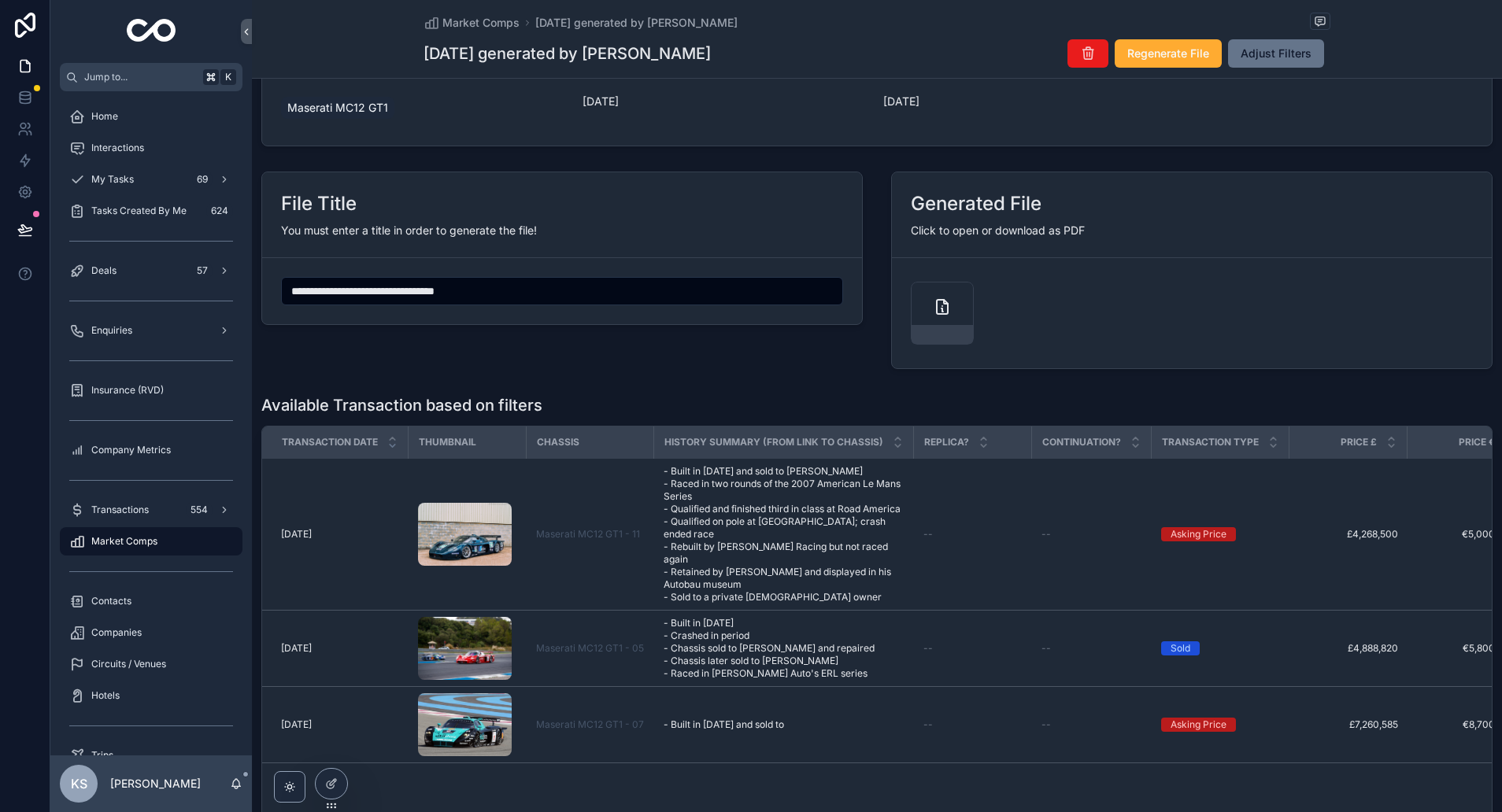
scroll to position [126, 0]
click at [959, 297] on icon "scrollable content" at bounding box center [961, 296] width 9 height 2
click at [942, 321] on div "scrollable content" at bounding box center [942, 310] width 63 height 63
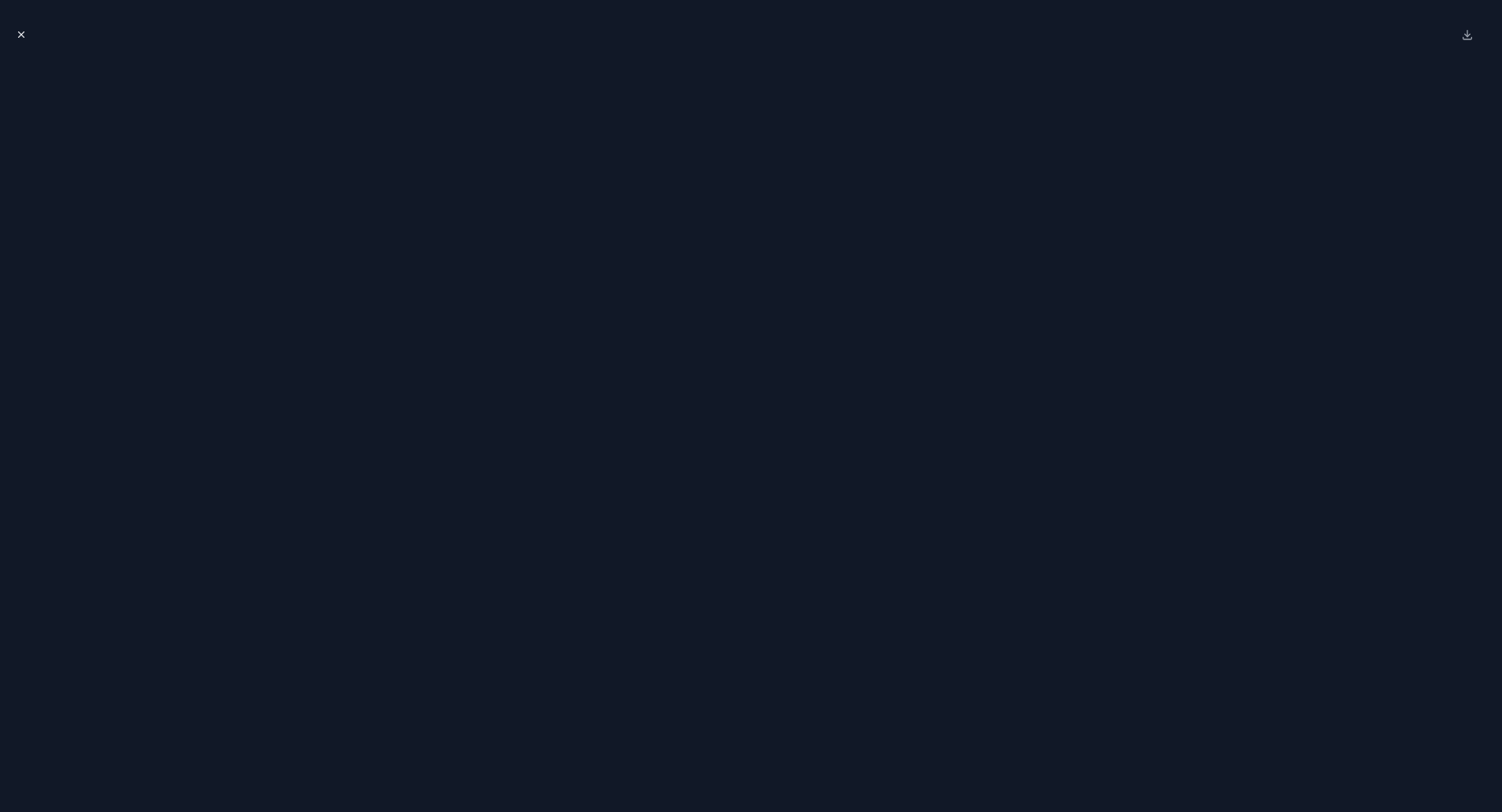
click at [20, 40] on button "Close modal" at bounding box center [21, 34] width 17 height 17
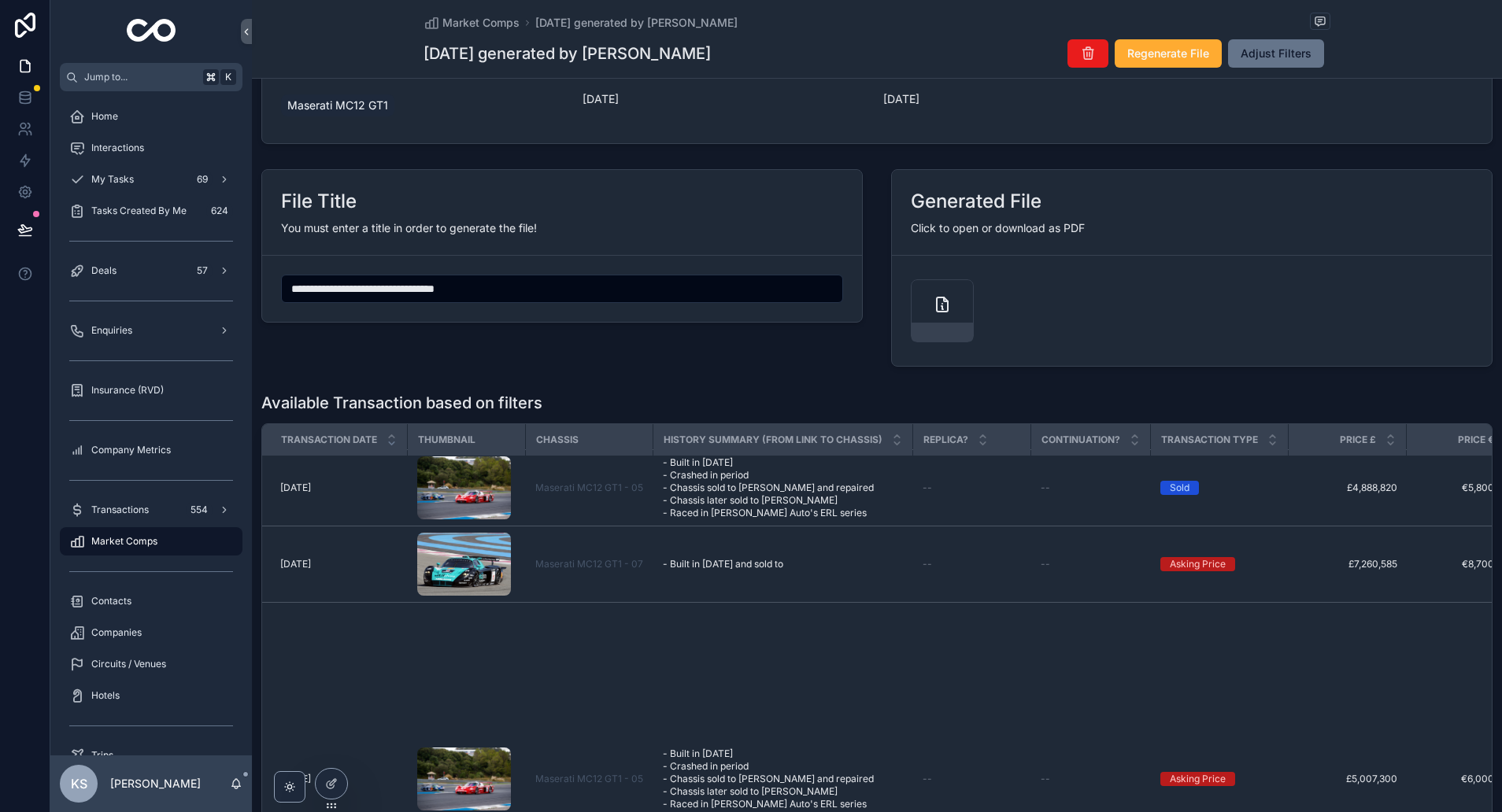
scroll to position [162, 1]
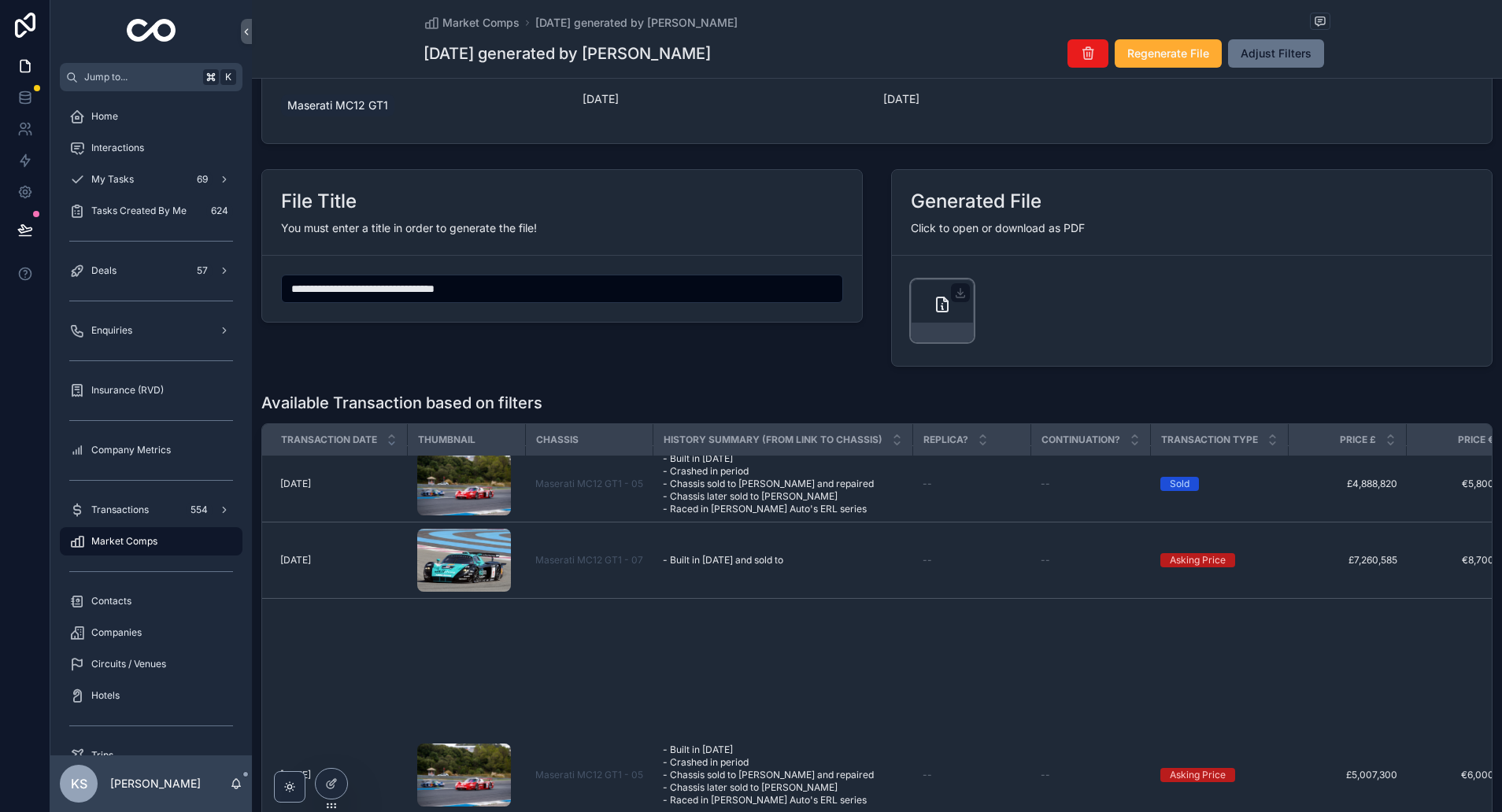
click at [939, 305] on icon "scrollable content" at bounding box center [942, 304] width 19 height 19
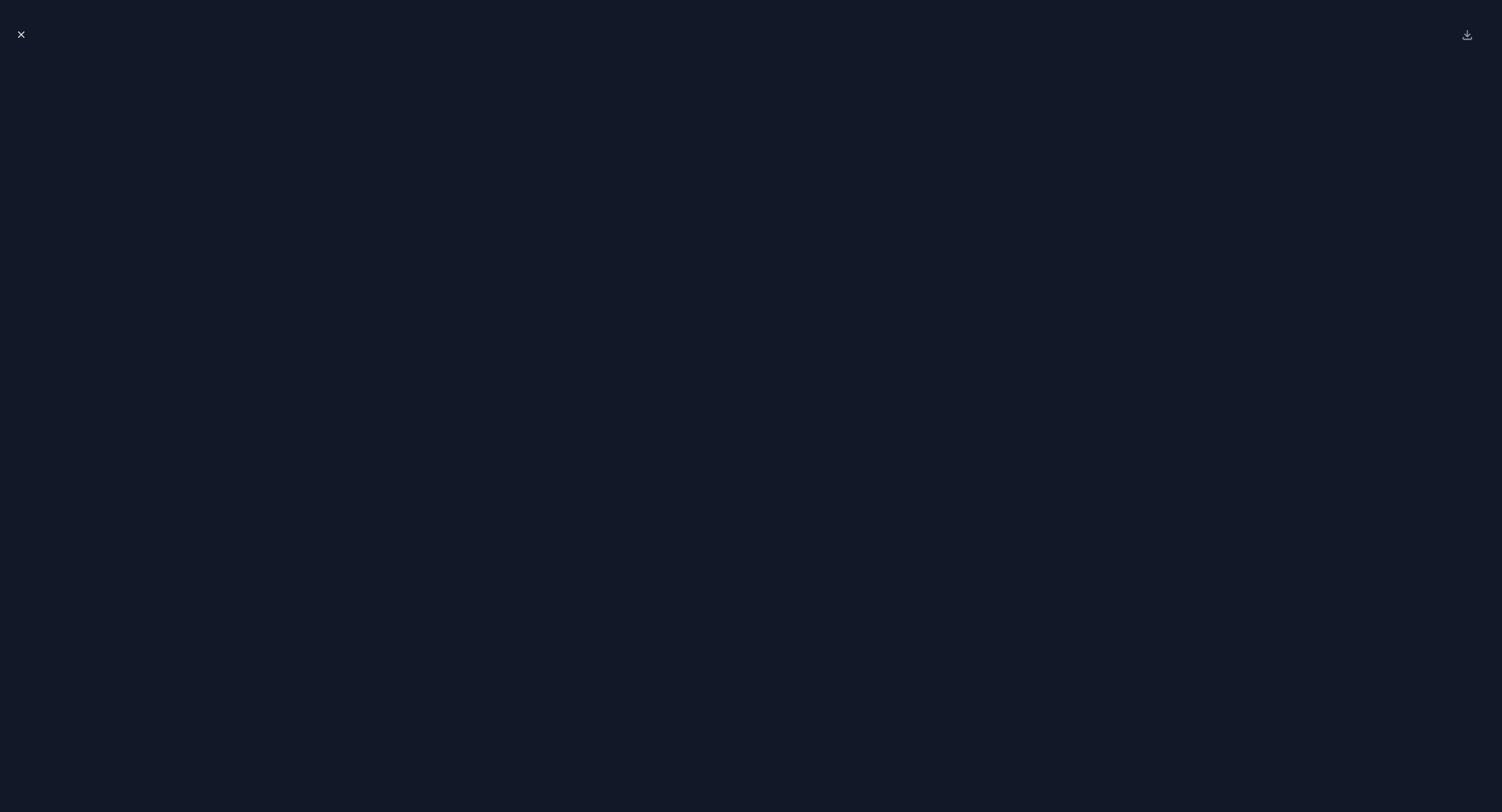
click at [16, 36] on icon "Close modal" at bounding box center [21, 34] width 11 height 11
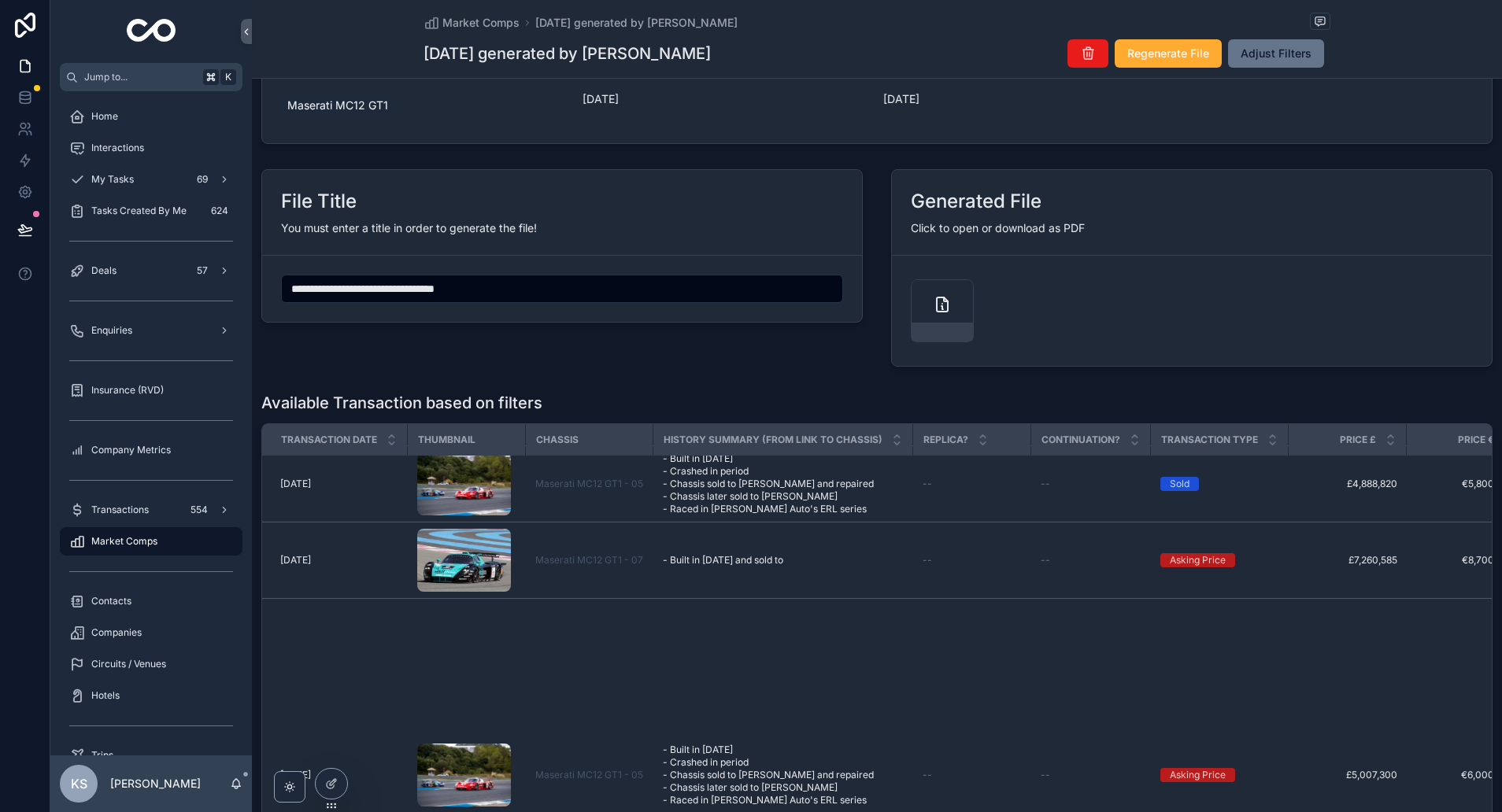
scroll to position [888, 0]
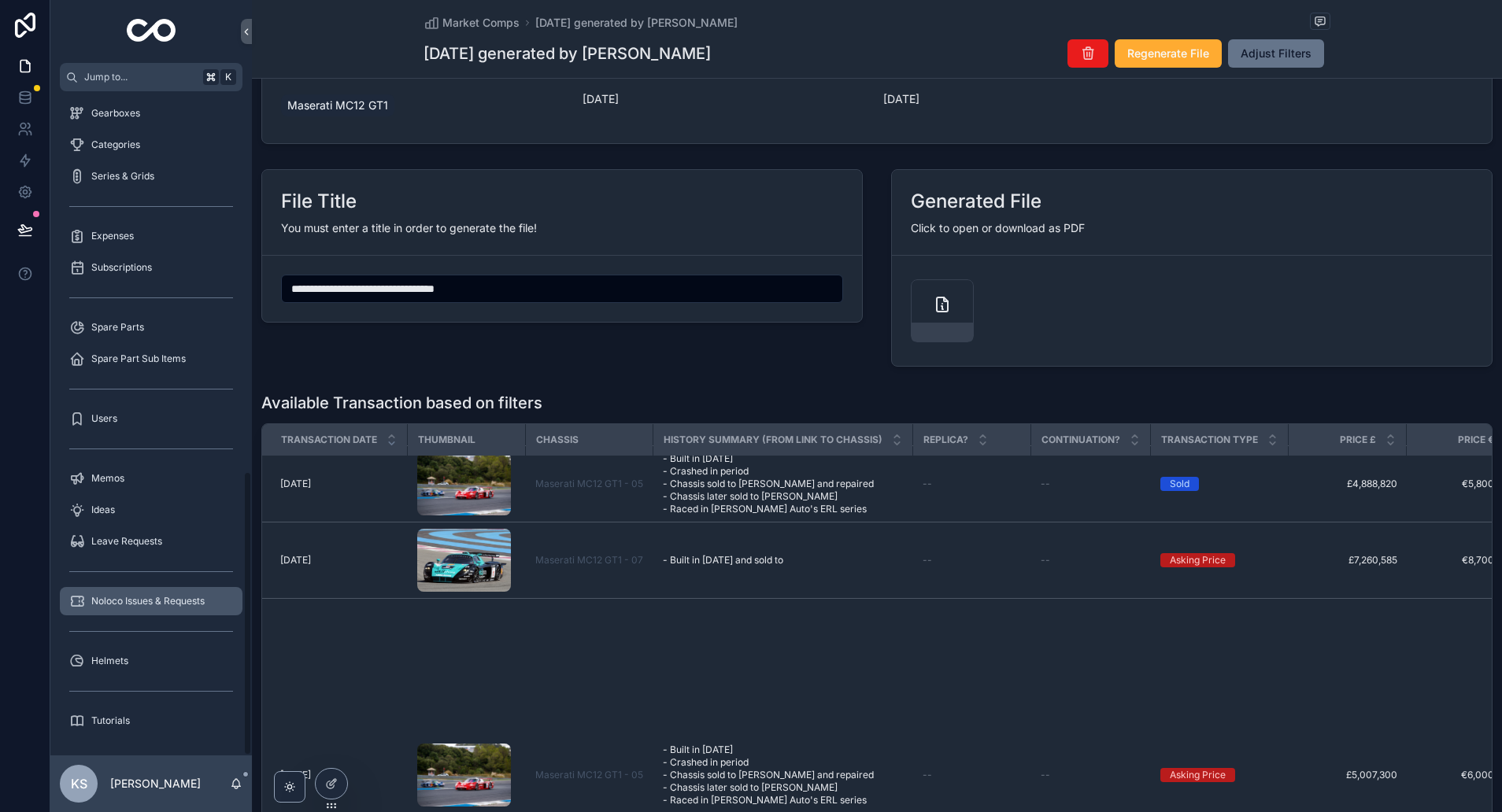
click at [129, 598] on span "Noloco Issues & Requests" at bounding box center [149, 601] width 114 height 13
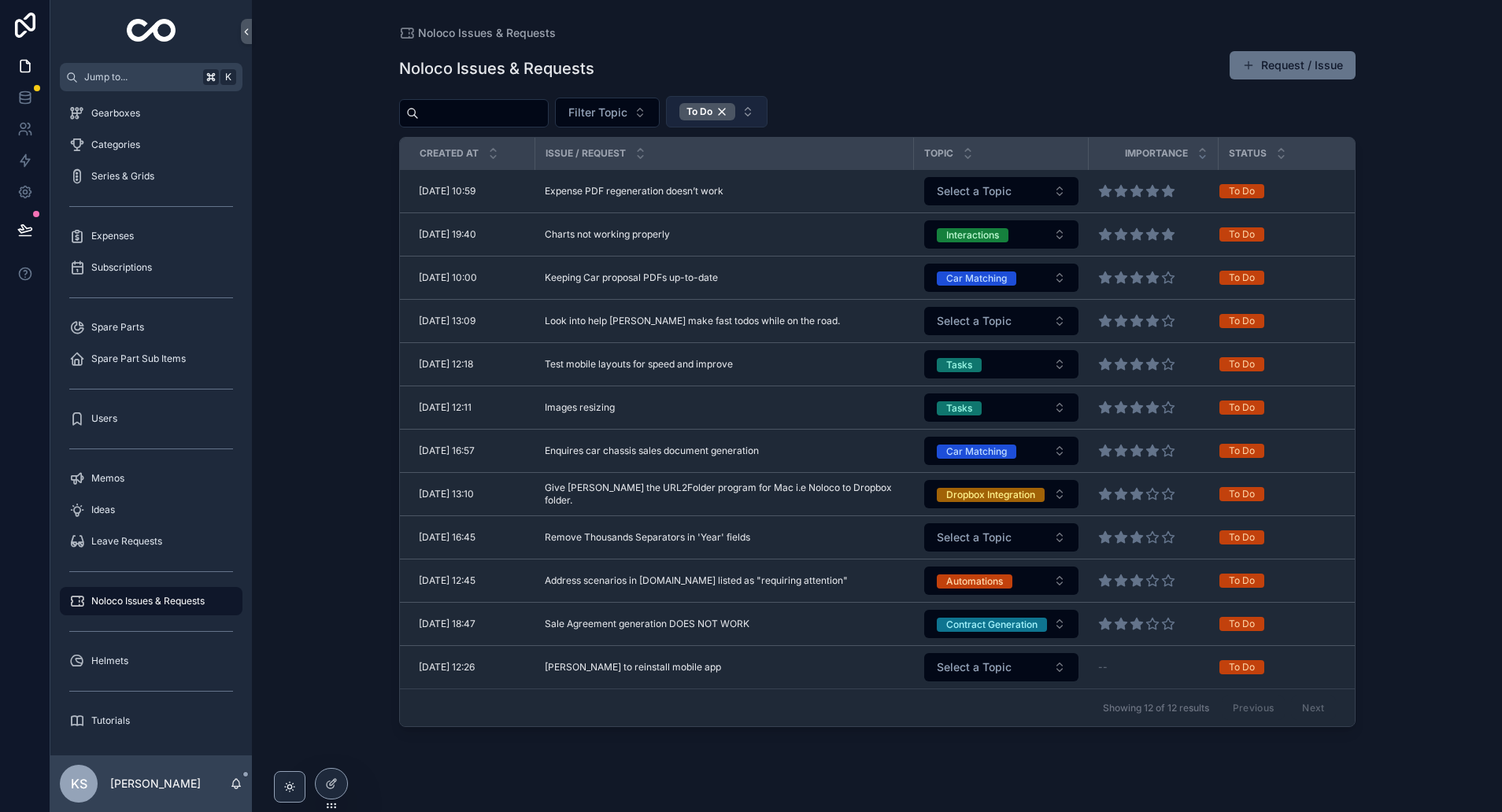
click at [765, 109] on button "To Do" at bounding box center [717, 112] width 102 height 32
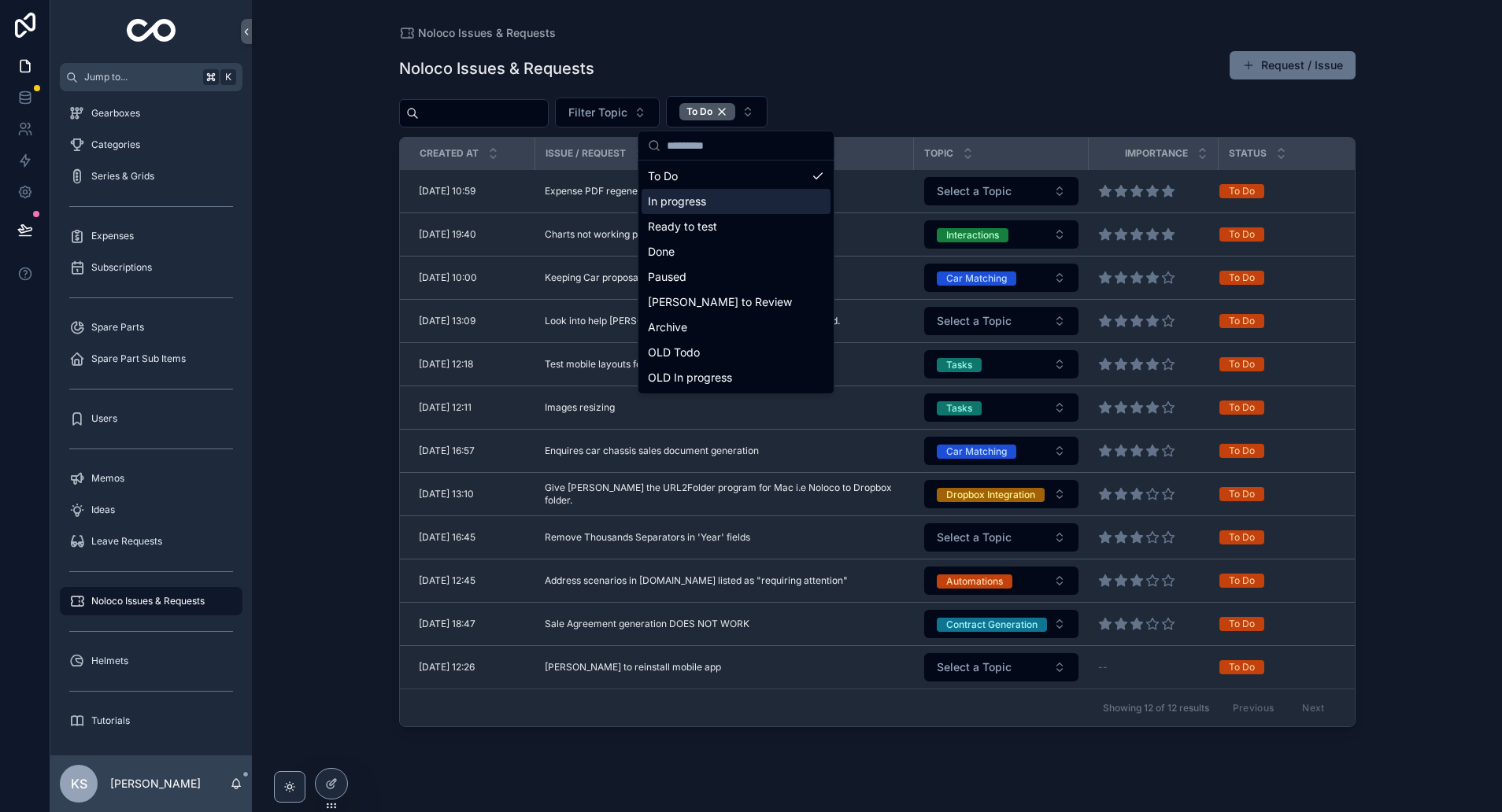
click at [692, 205] on div "In progress" at bounding box center [737, 201] width 189 height 25
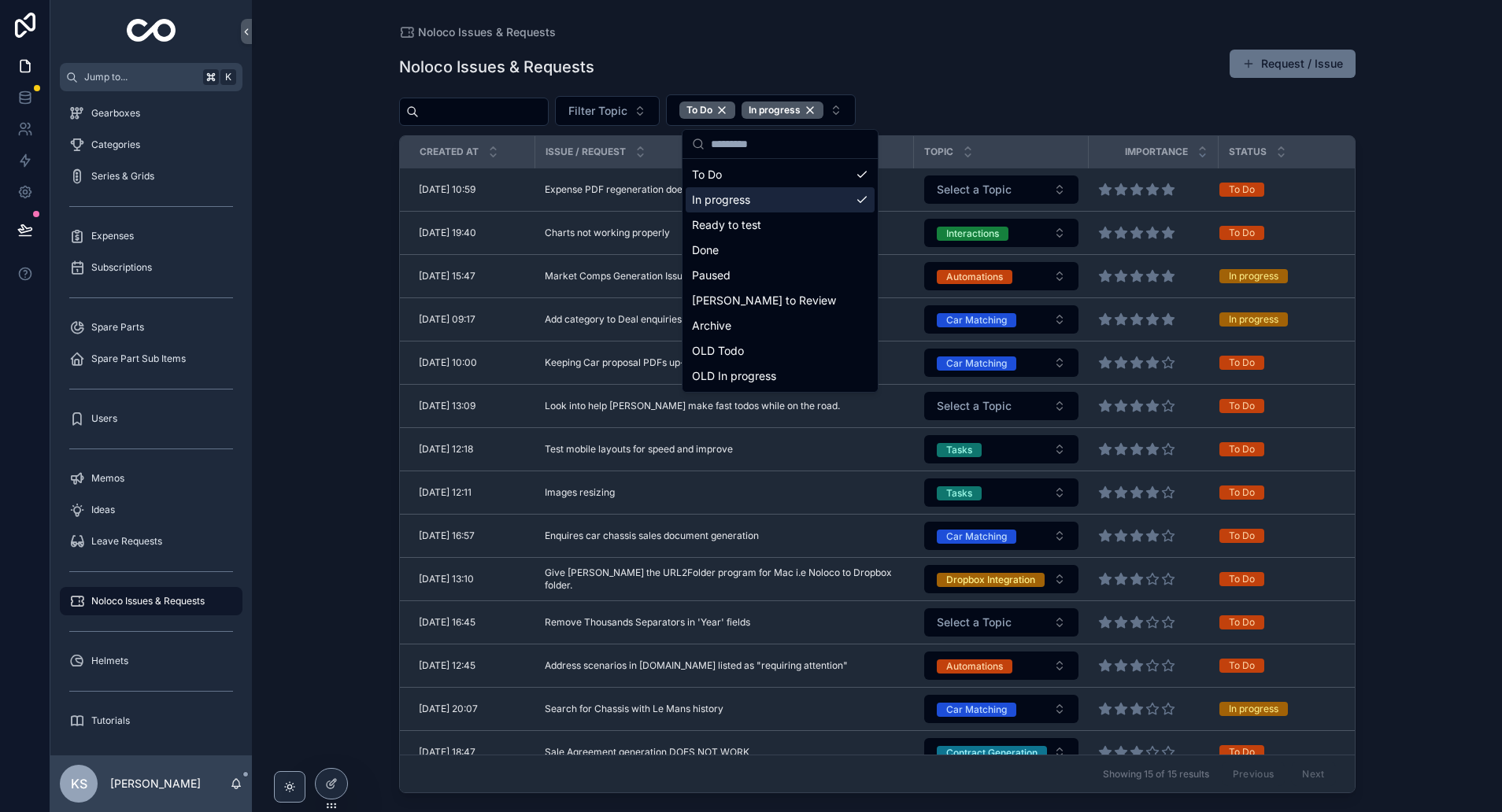
click at [1065, 87] on div "Noloco Issues & Requests Request / Issue Filter Topic To Do In progress Created…" at bounding box center [877, 415] width 957 height 754
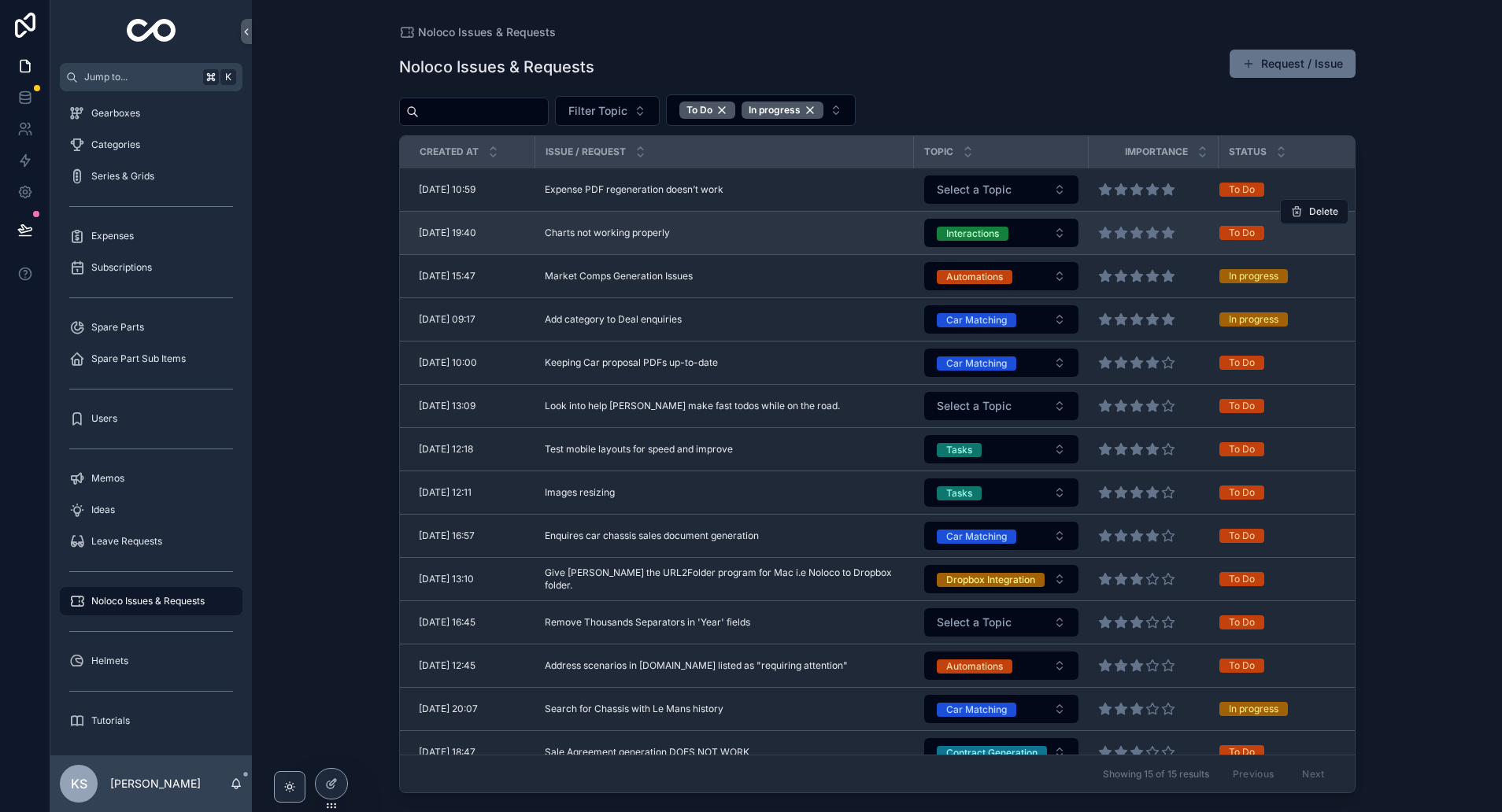
scroll to position [1, 0]
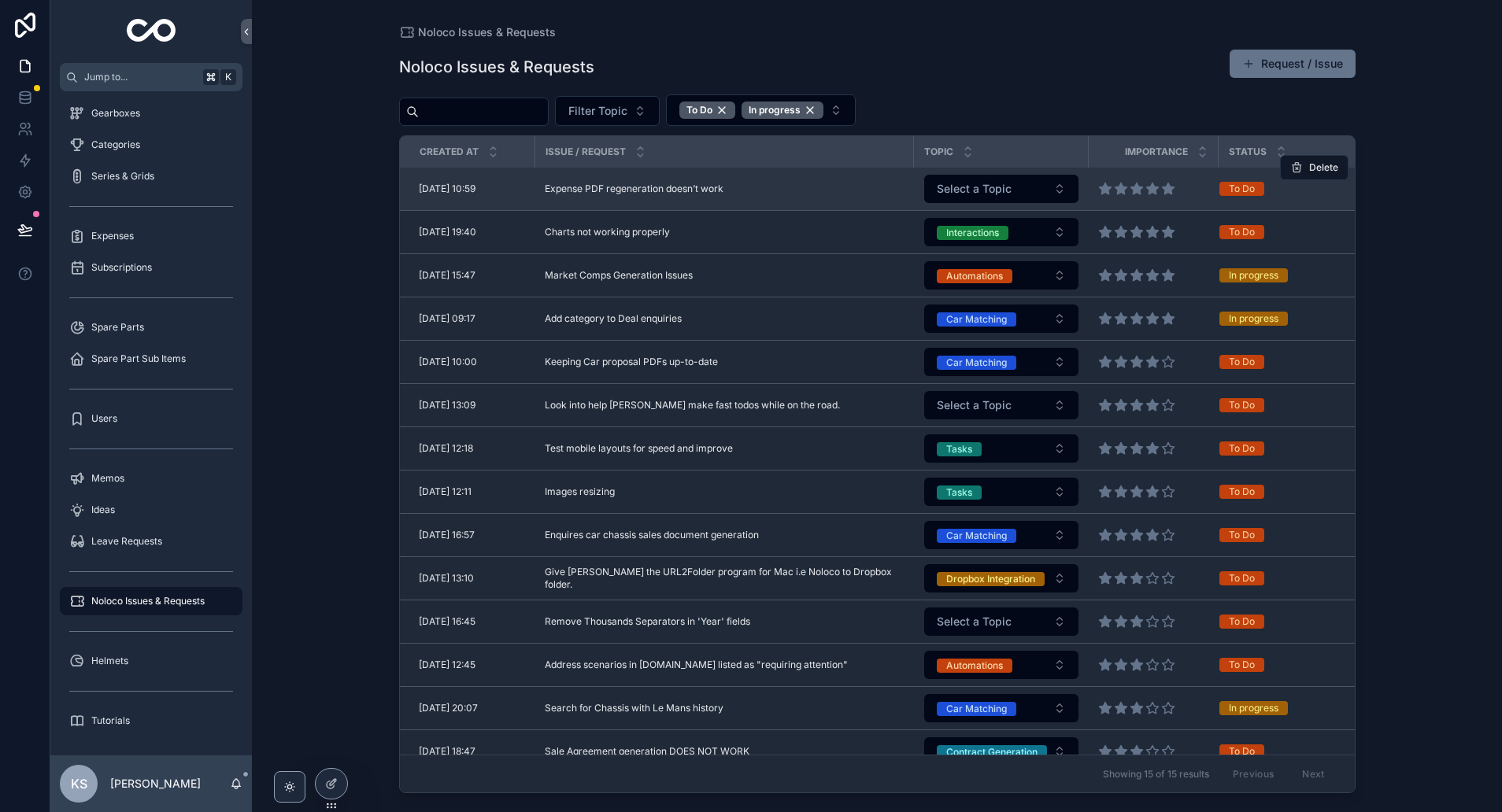
click at [672, 189] on span "Expense PDF regeneration doesn’t work" at bounding box center [634, 188] width 178 height 13
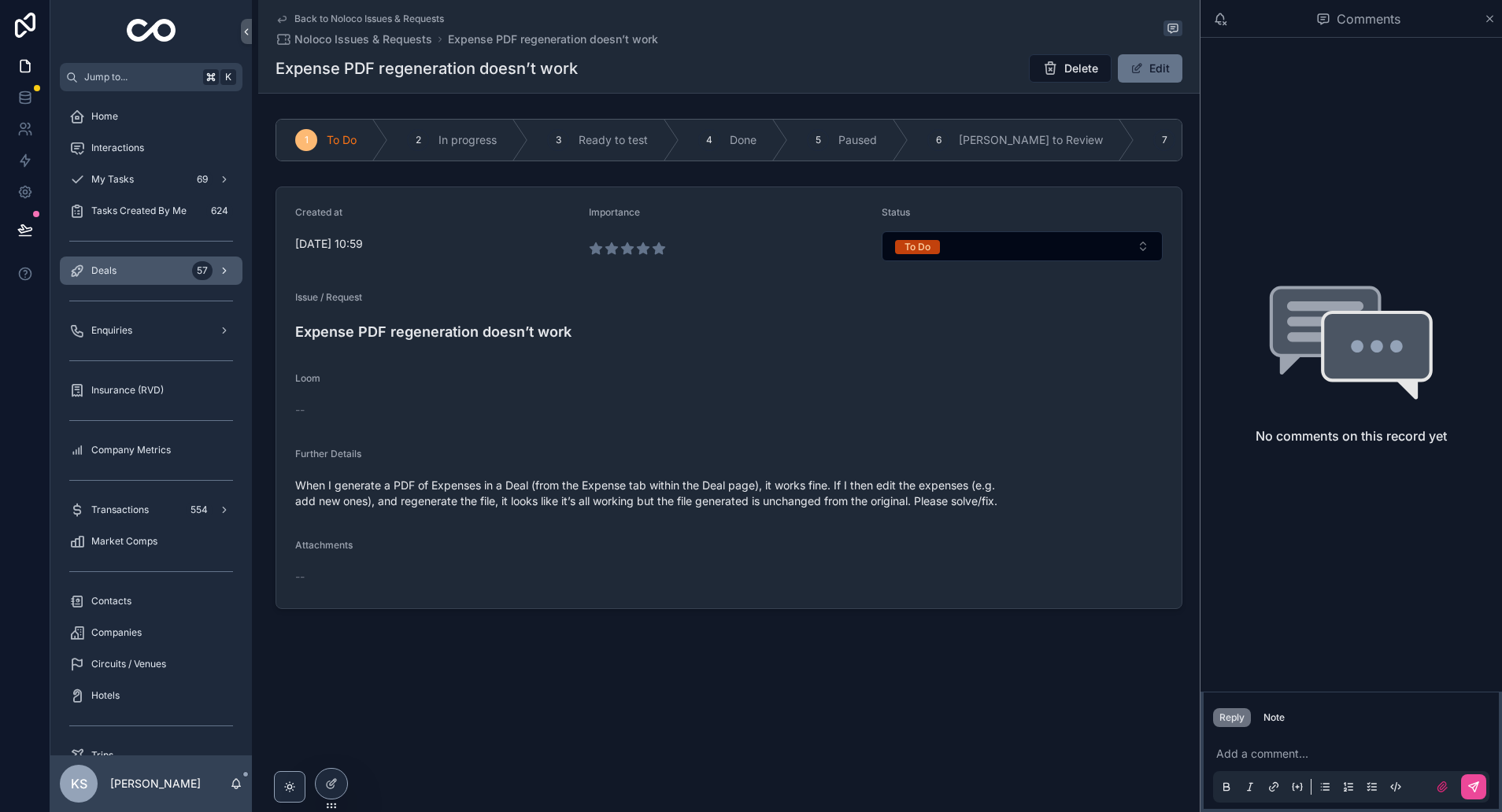
click at [108, 268] on span "Deals" at bounding box center [104, 270] width 25 height 13
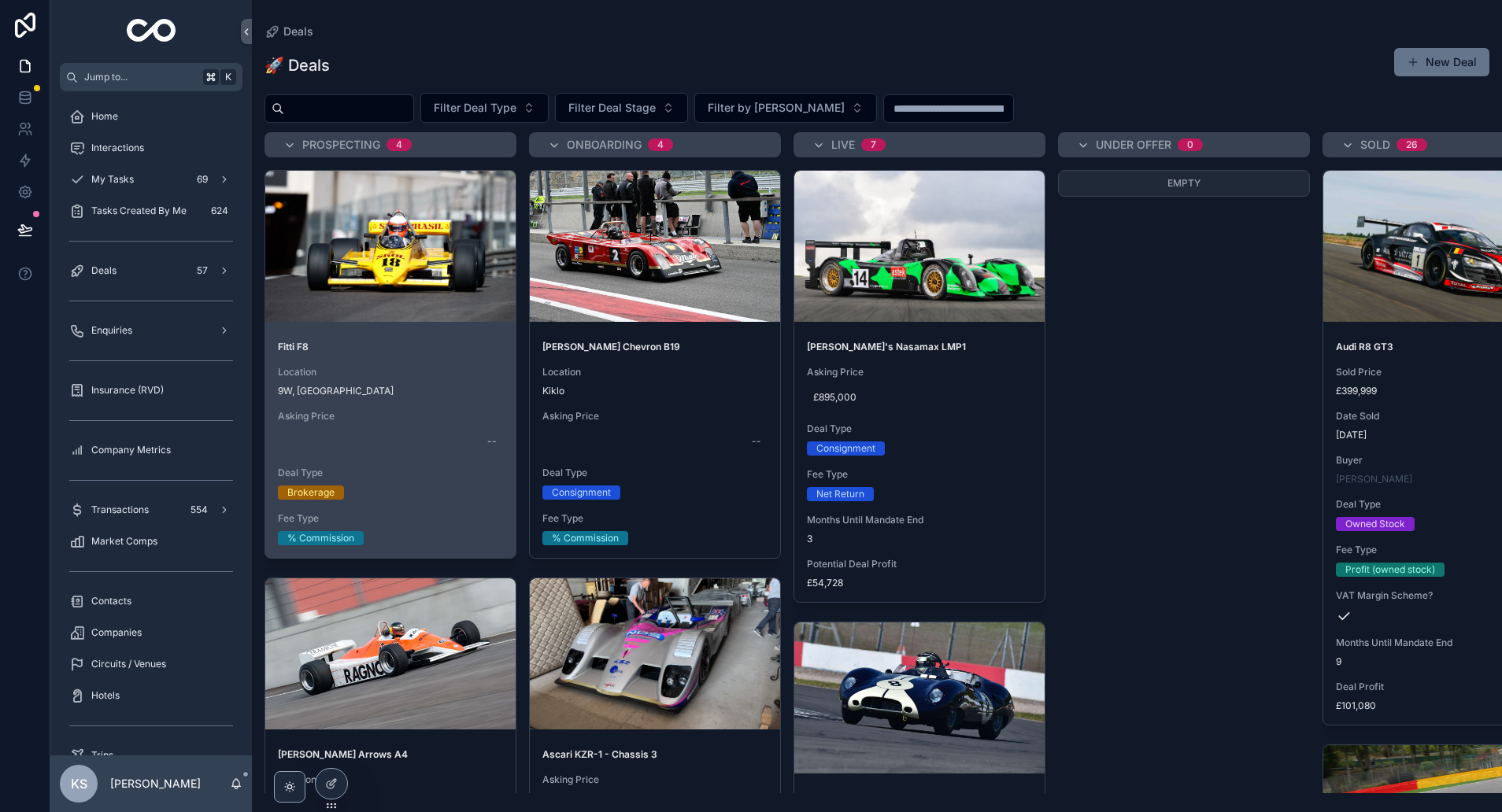
click at [425, 224] on div "scrollable content" at bounding box center [390, 246] width 250 height 151
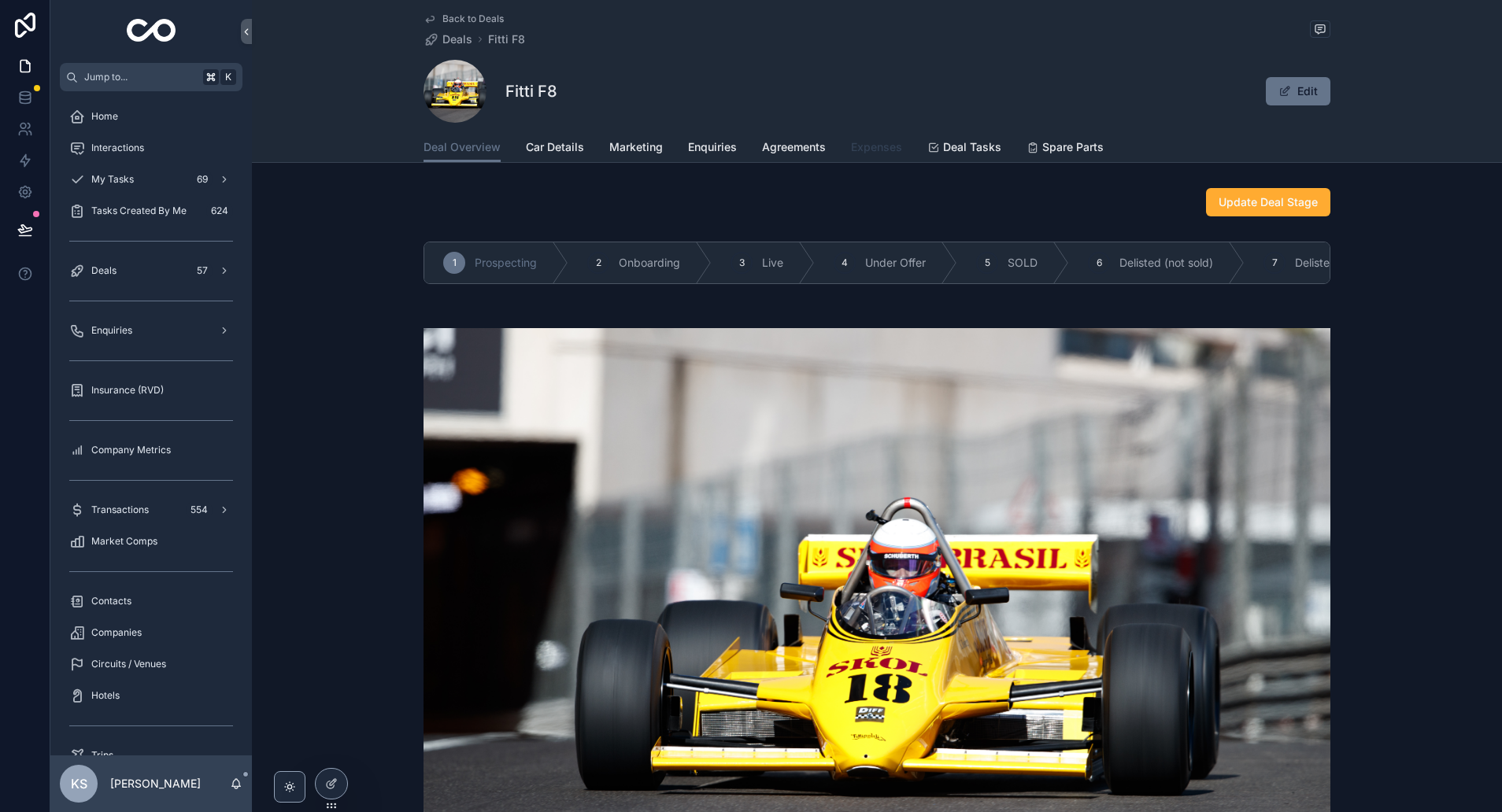
click at [870, 150] on span "Expenses" at bounding box center [876, 147] width 51 height 16
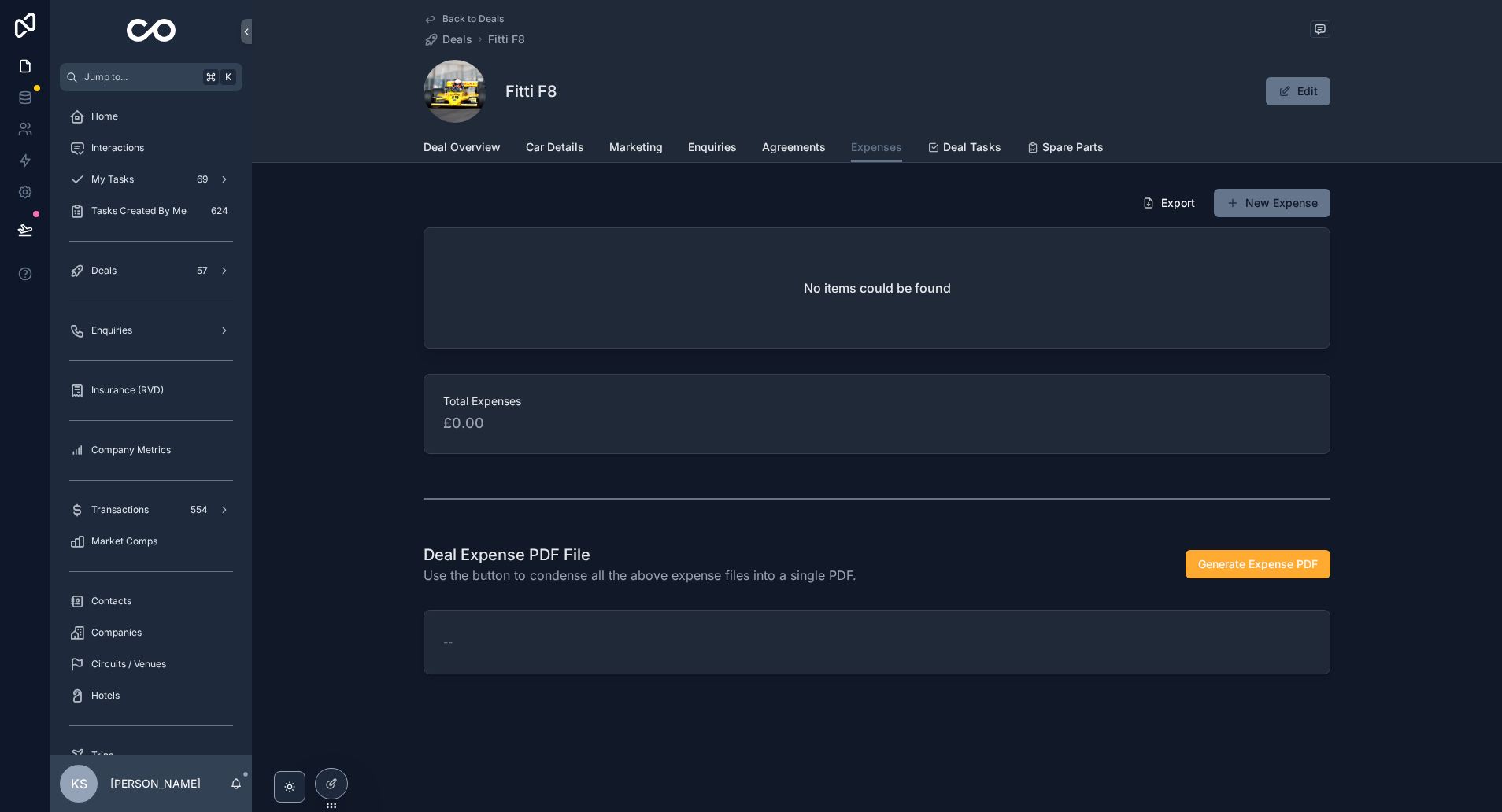
click at [949, 540] on div "Deal Expense PDF File Use the button to condense all the above expense files in…" at bounding box center [877, 564] width 1250 height 54
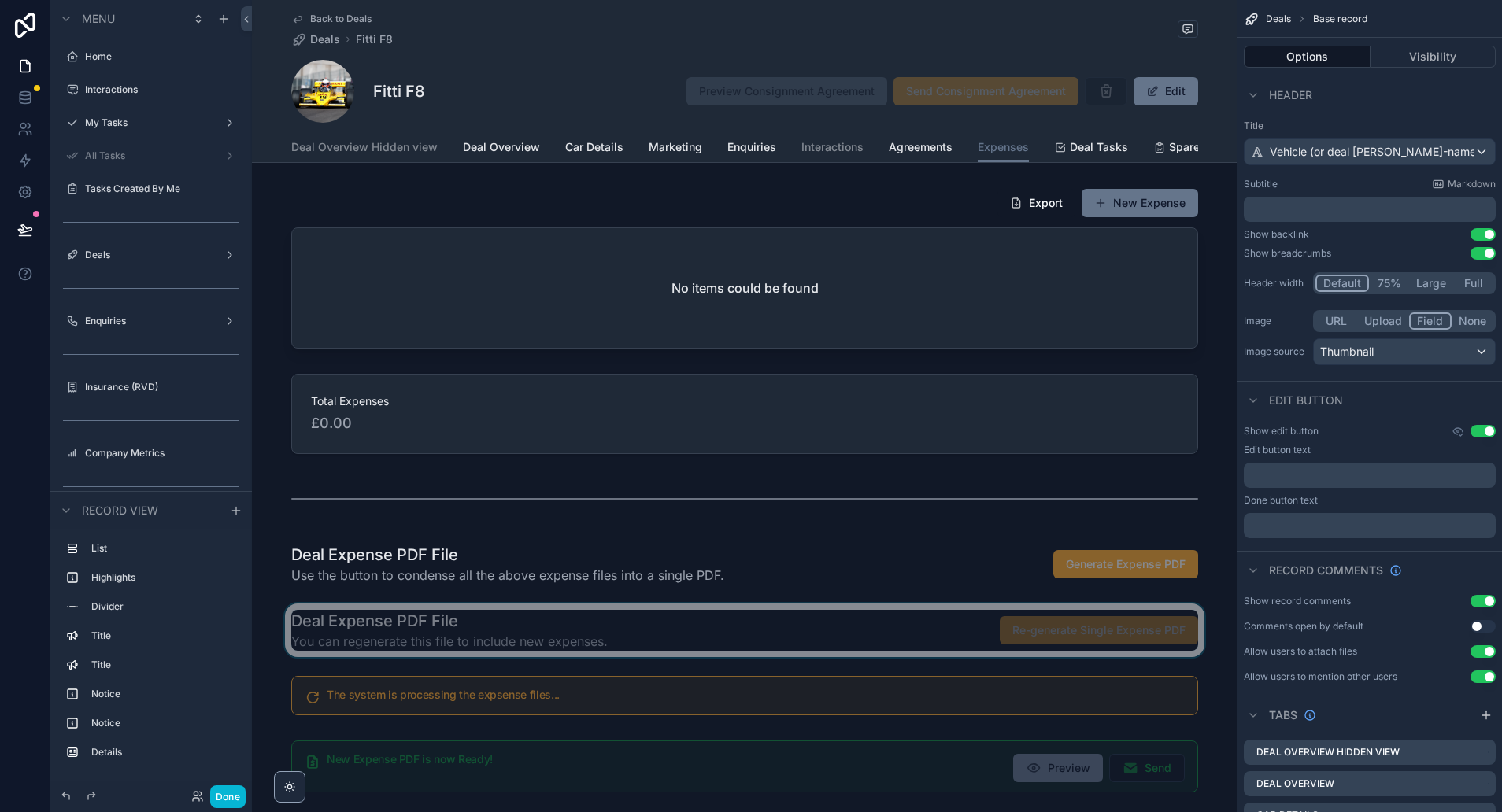
click at [938, 619] on div "scrollable content" at bounding box center [745, 631] width 986 height 54
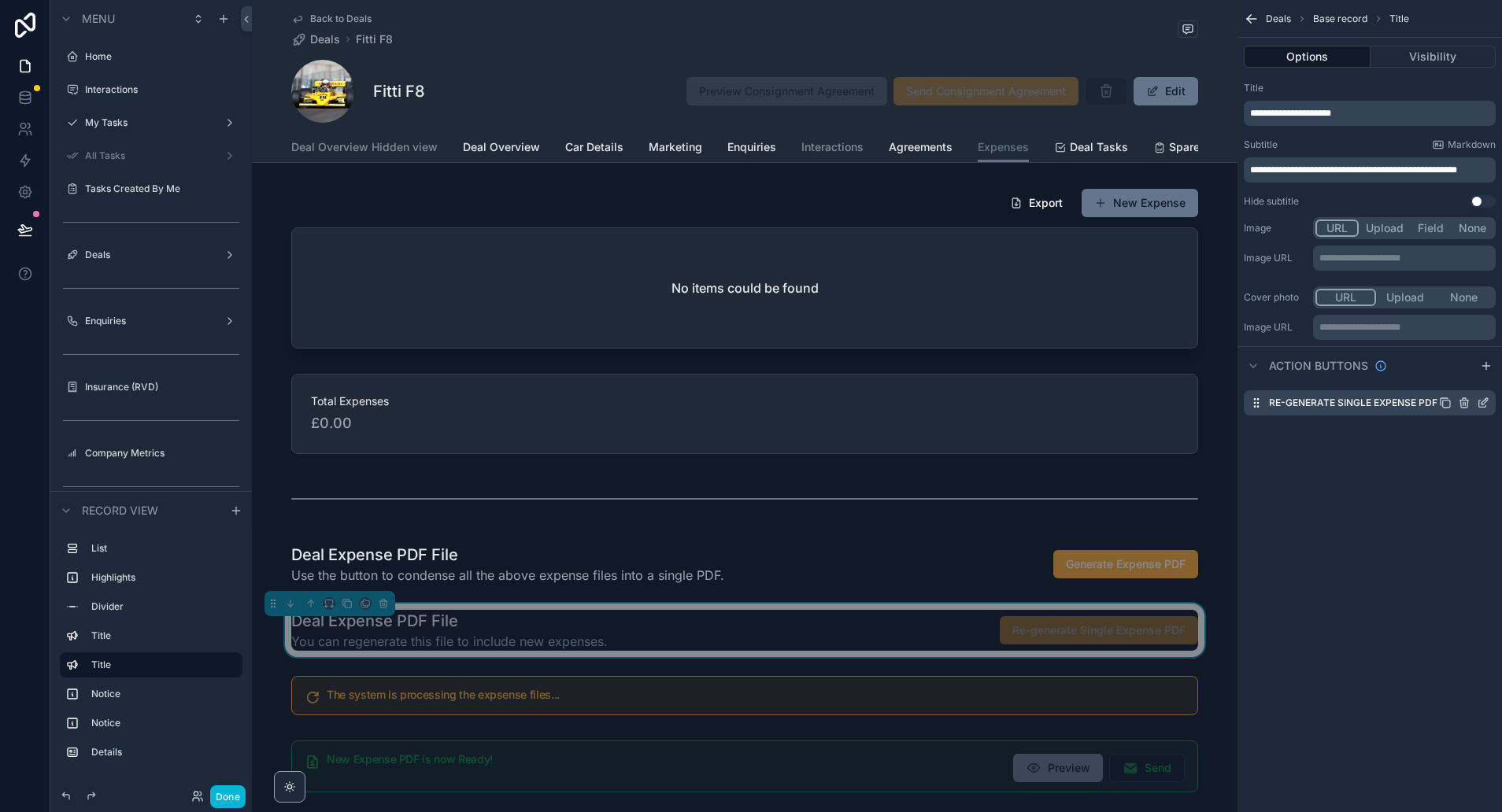
click at [1479, 403] on icon "scrollable content" at bounding box center [1482, 404] width 7 height 7
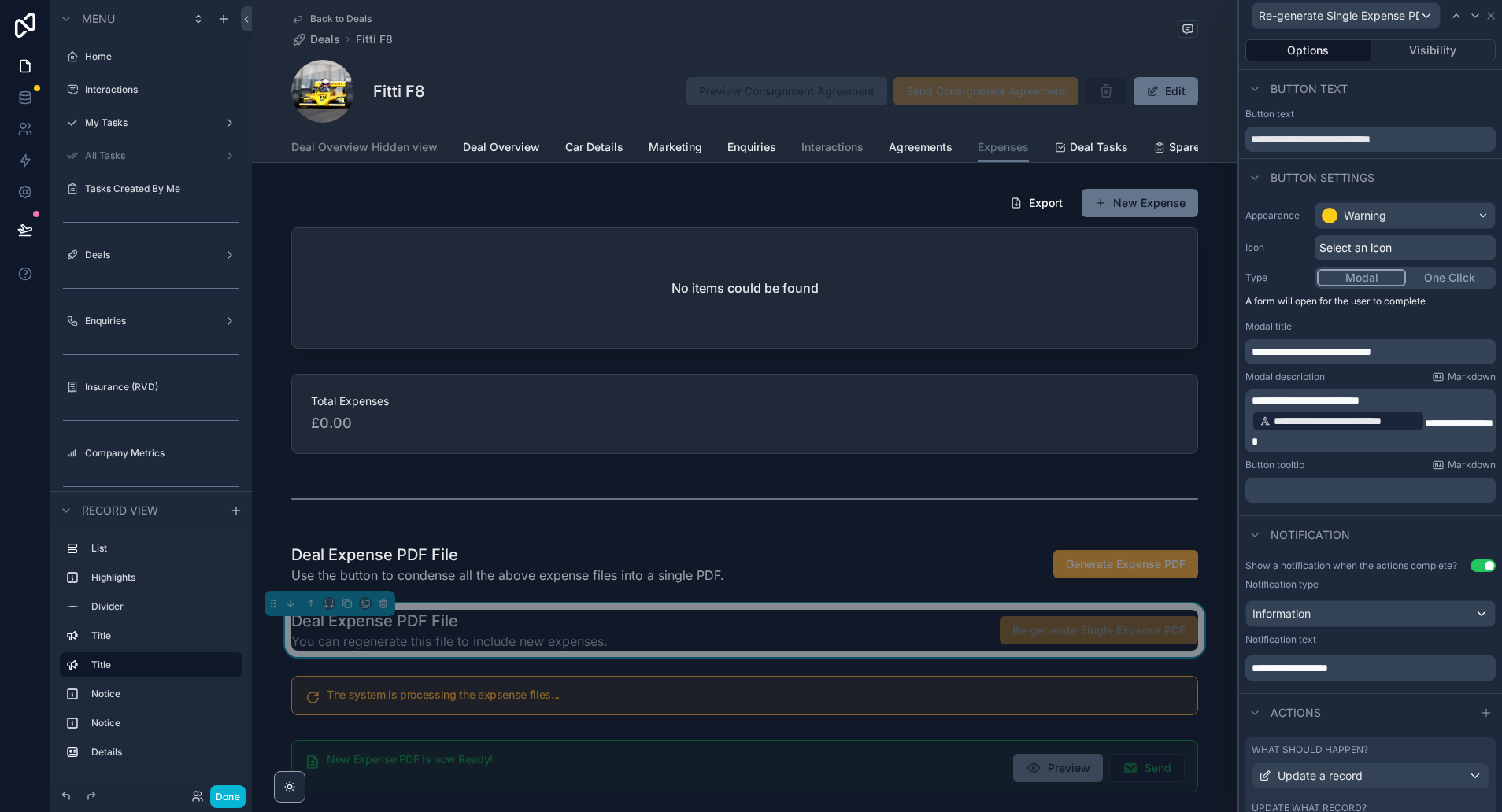
scroll to position [221, 0]
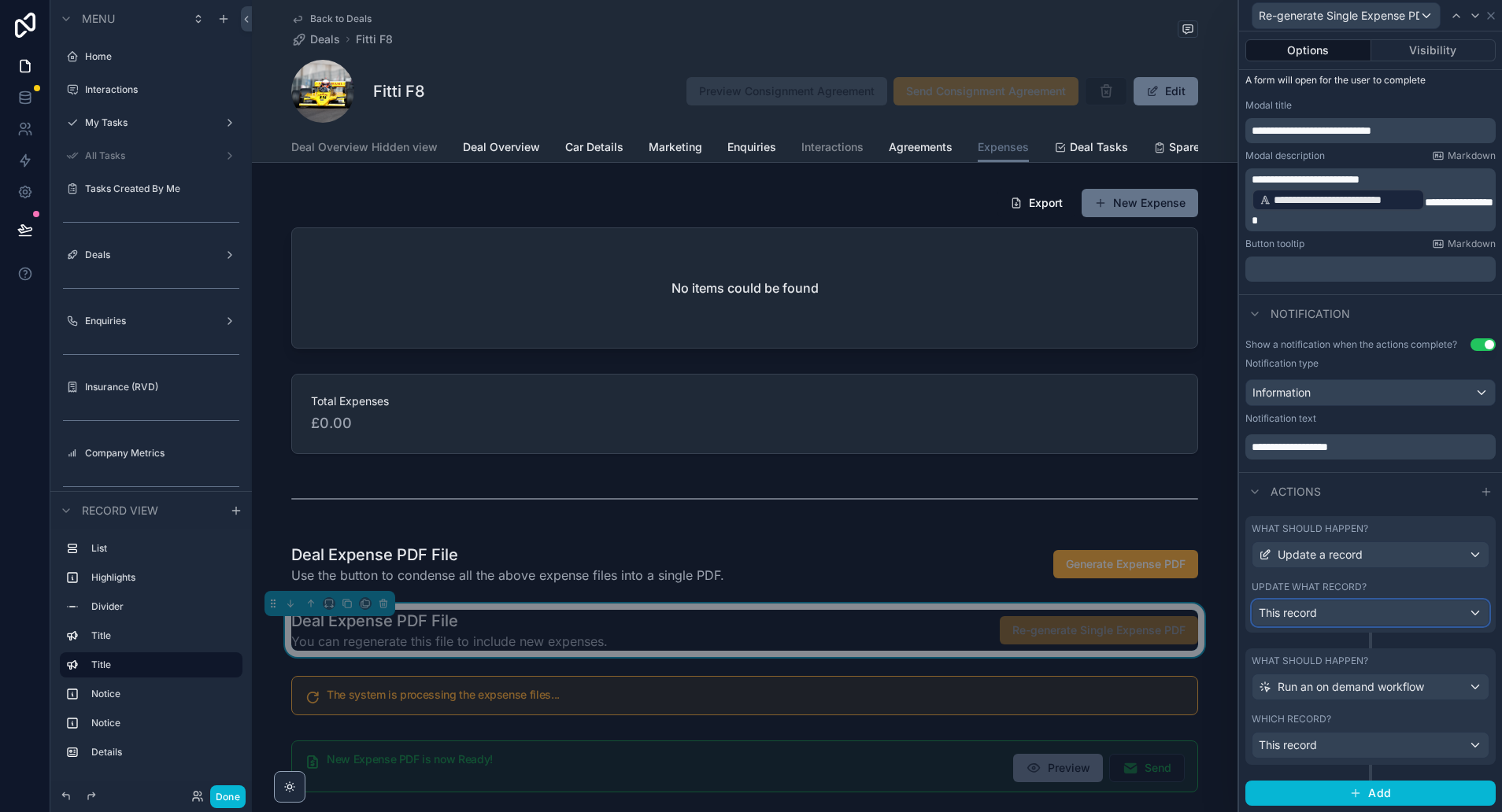
click at [1335, 616] on div "This record" at bounding box center [1370, 613] width 236 height 25
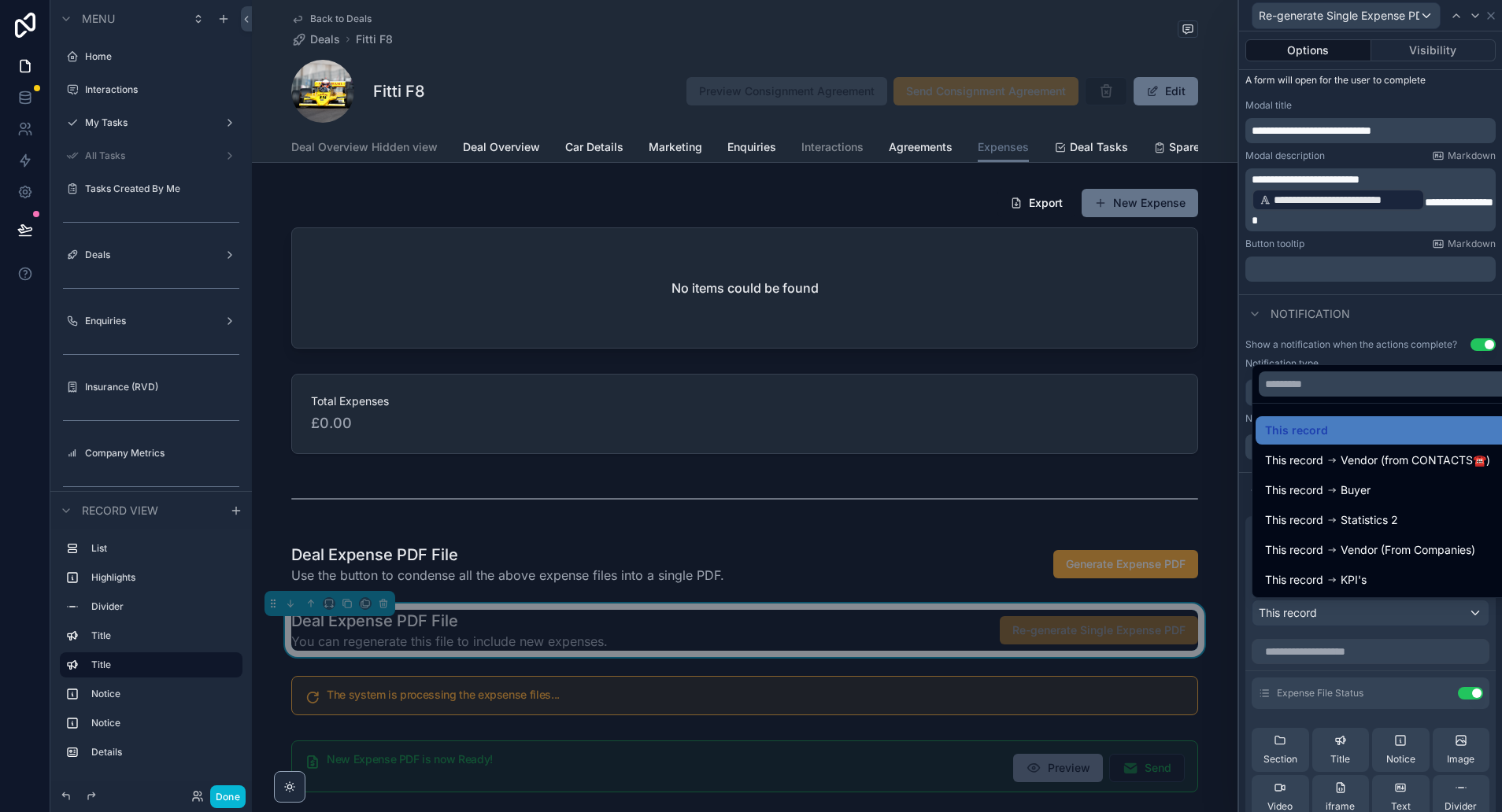
click at [1368, 608] on div at bounding box center [1370, 406] width 263 height 812
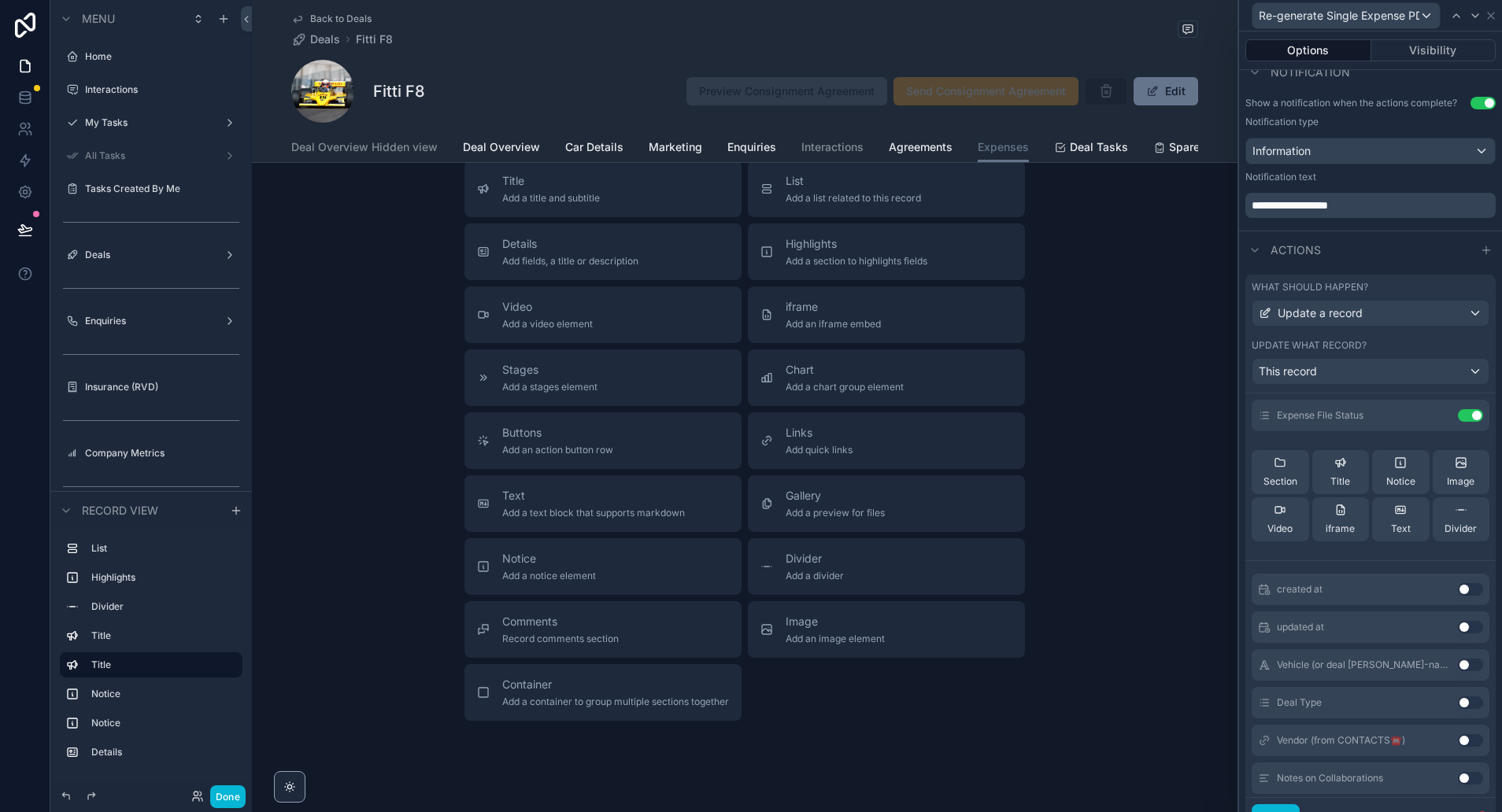
scroll to position [754, 0]
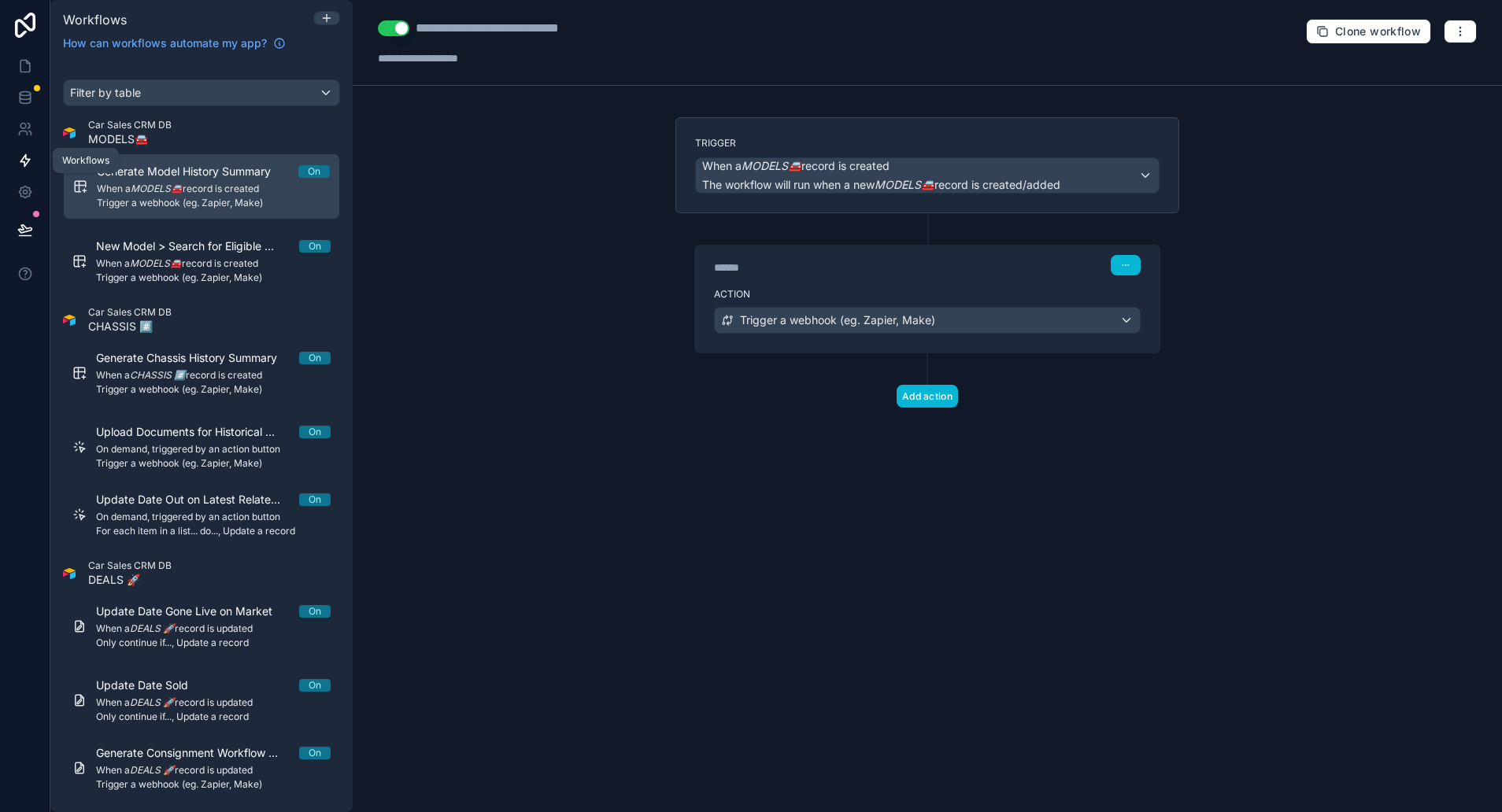
click at [24, 160] on icon at bounding box center [25, 160] width 16 height 16
click at [136, 83] on div "Filter by table" at bounding box center [201, 93] width 275 height 25
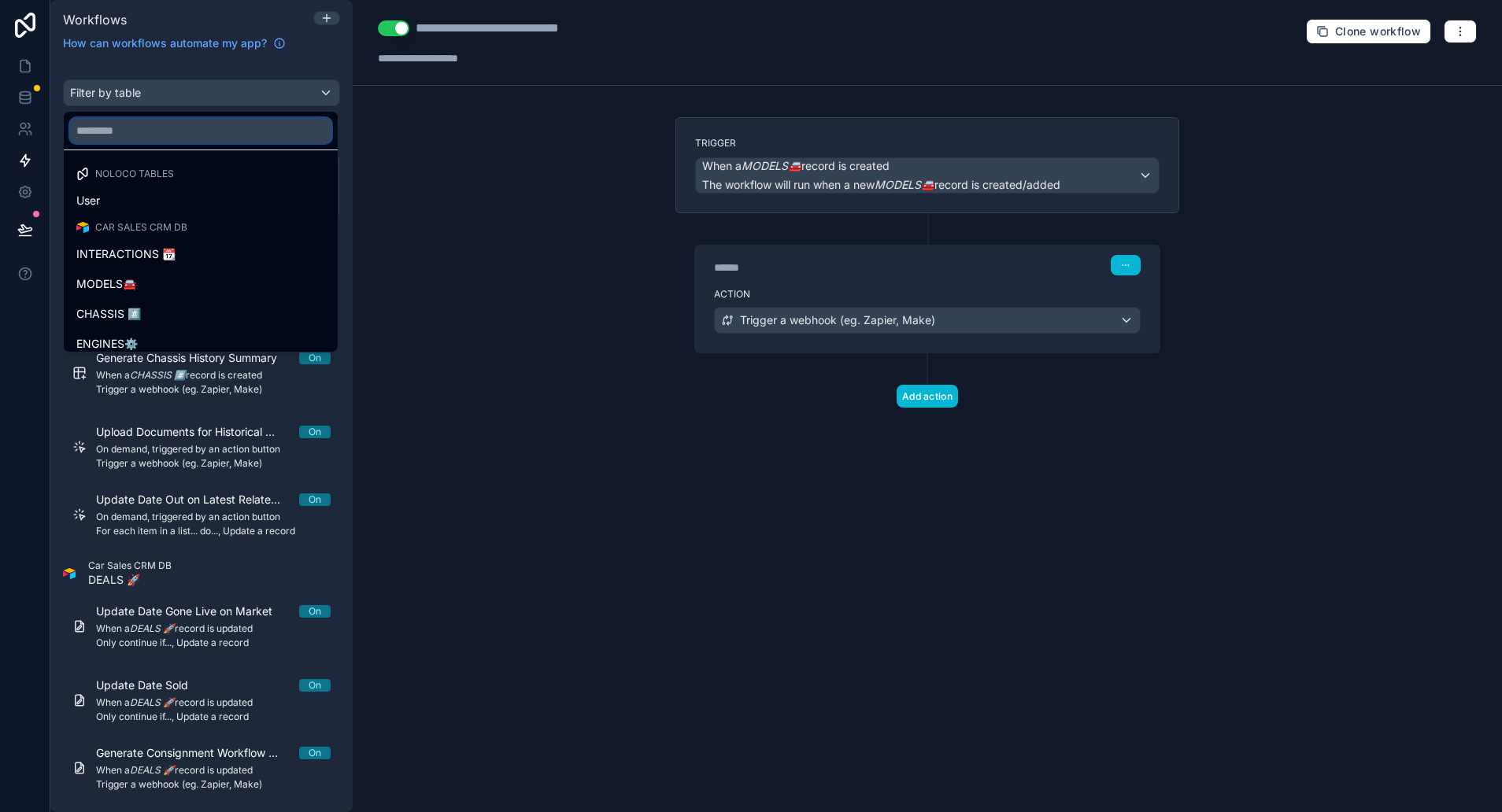
click at [148, 136] on input "text" at bounding box center [200, 130] width 261 height 25
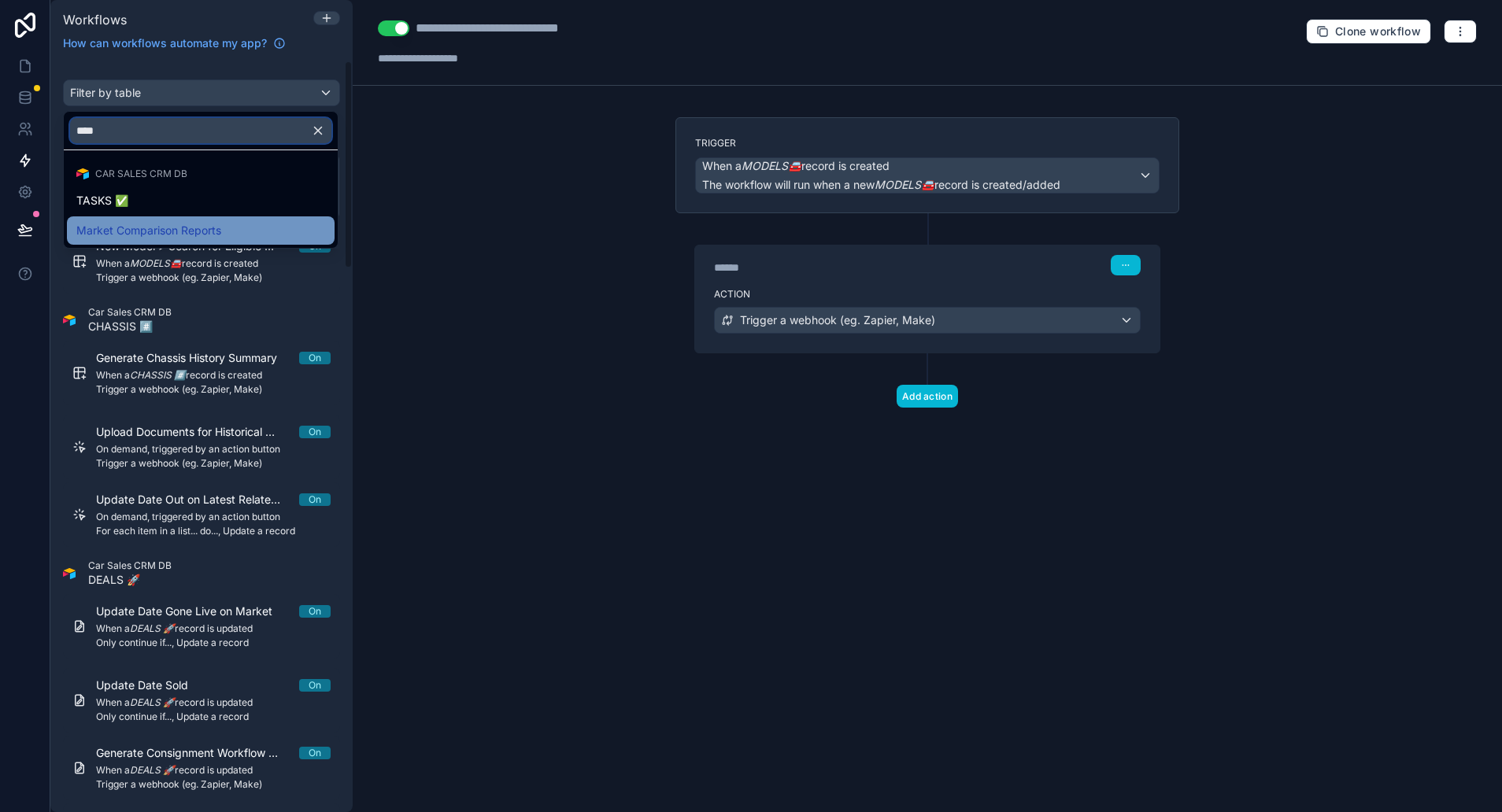
type input "****"
click at [203, 222] on span "Market Comparison Reports" at bounding box center [149, 230] width 145 height 19
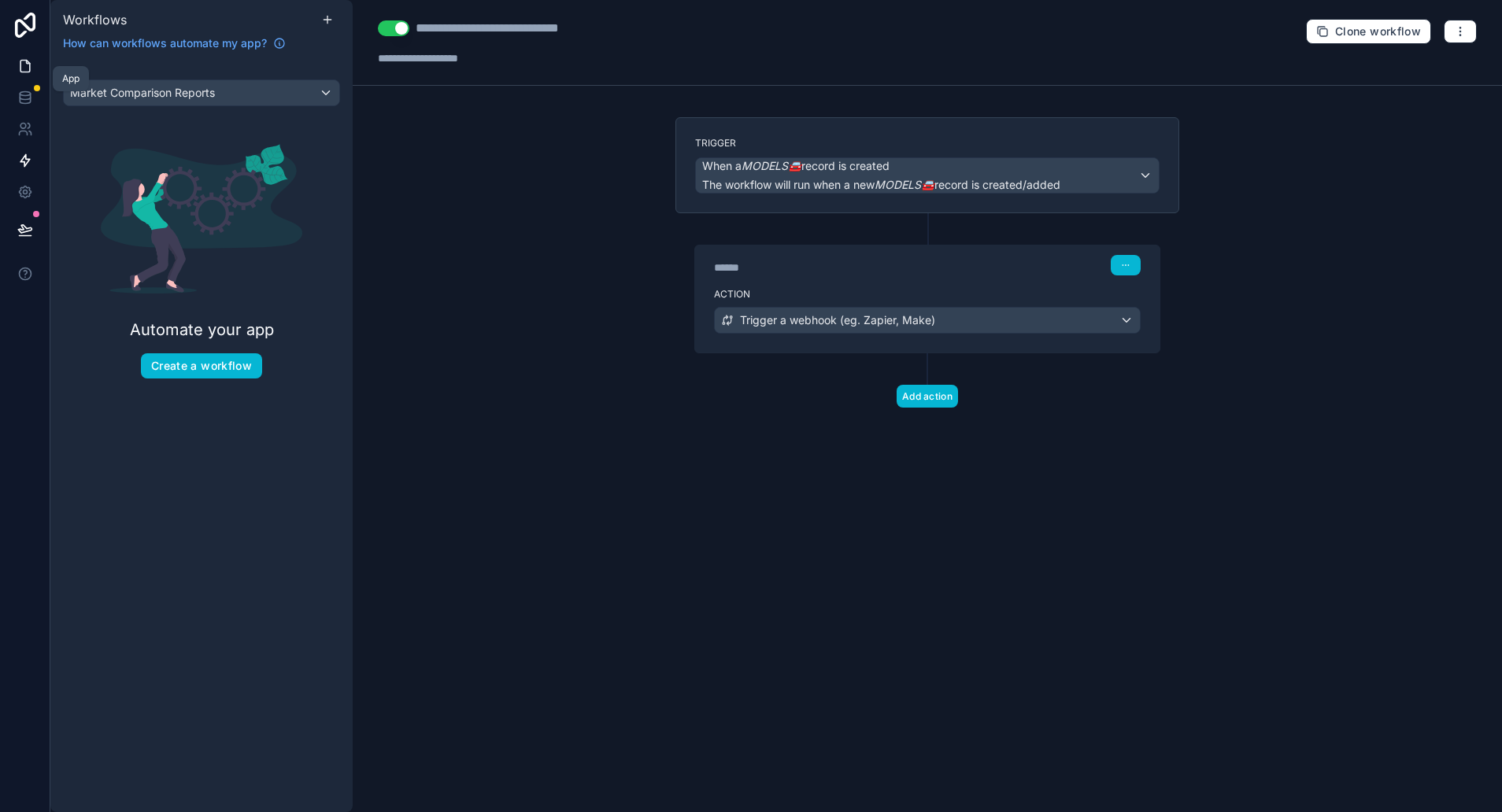
click at [25, 62] on icon at bounding box center [25, 66] width 16 height 16
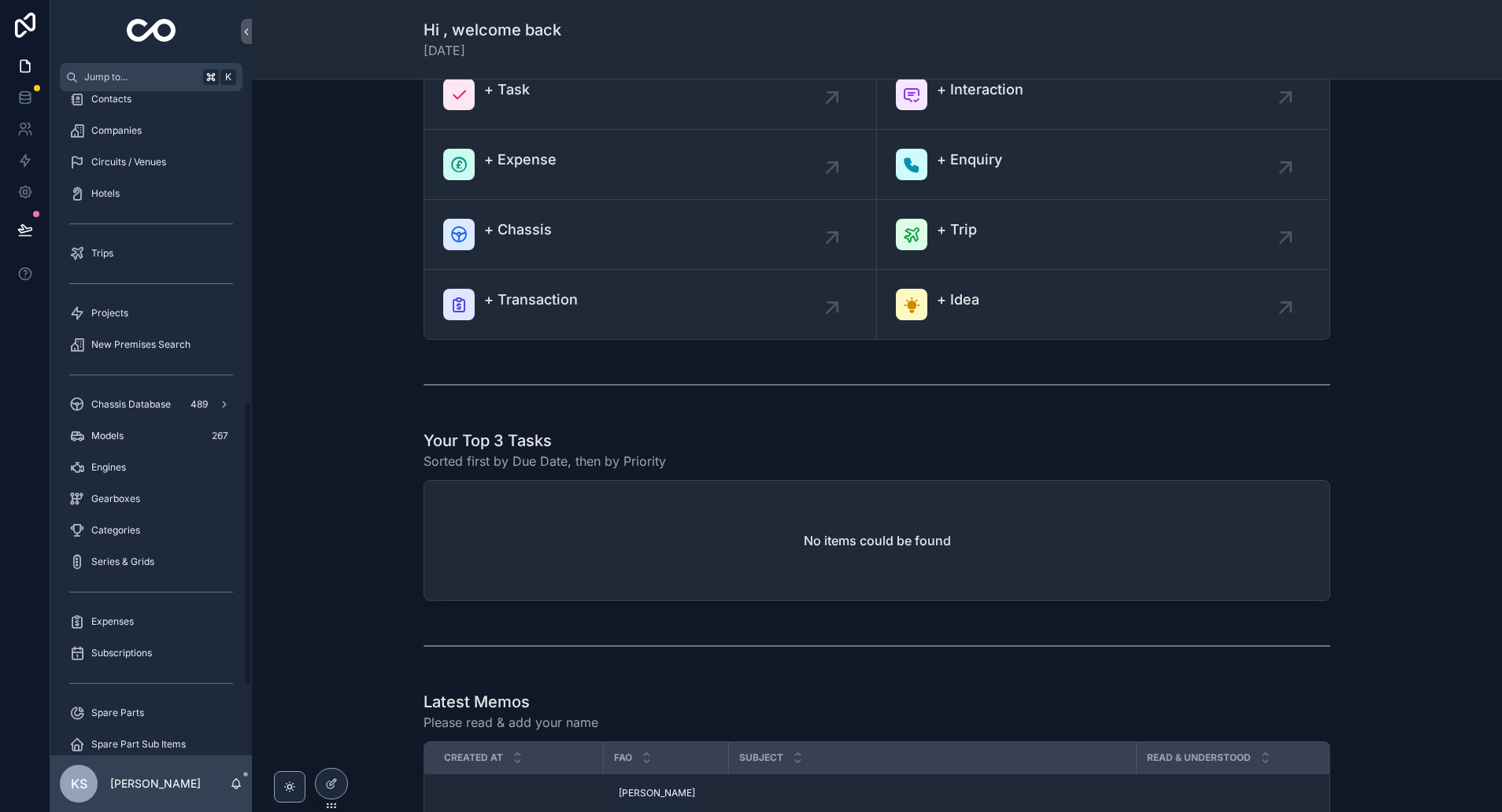
scroll to position [888, 0]
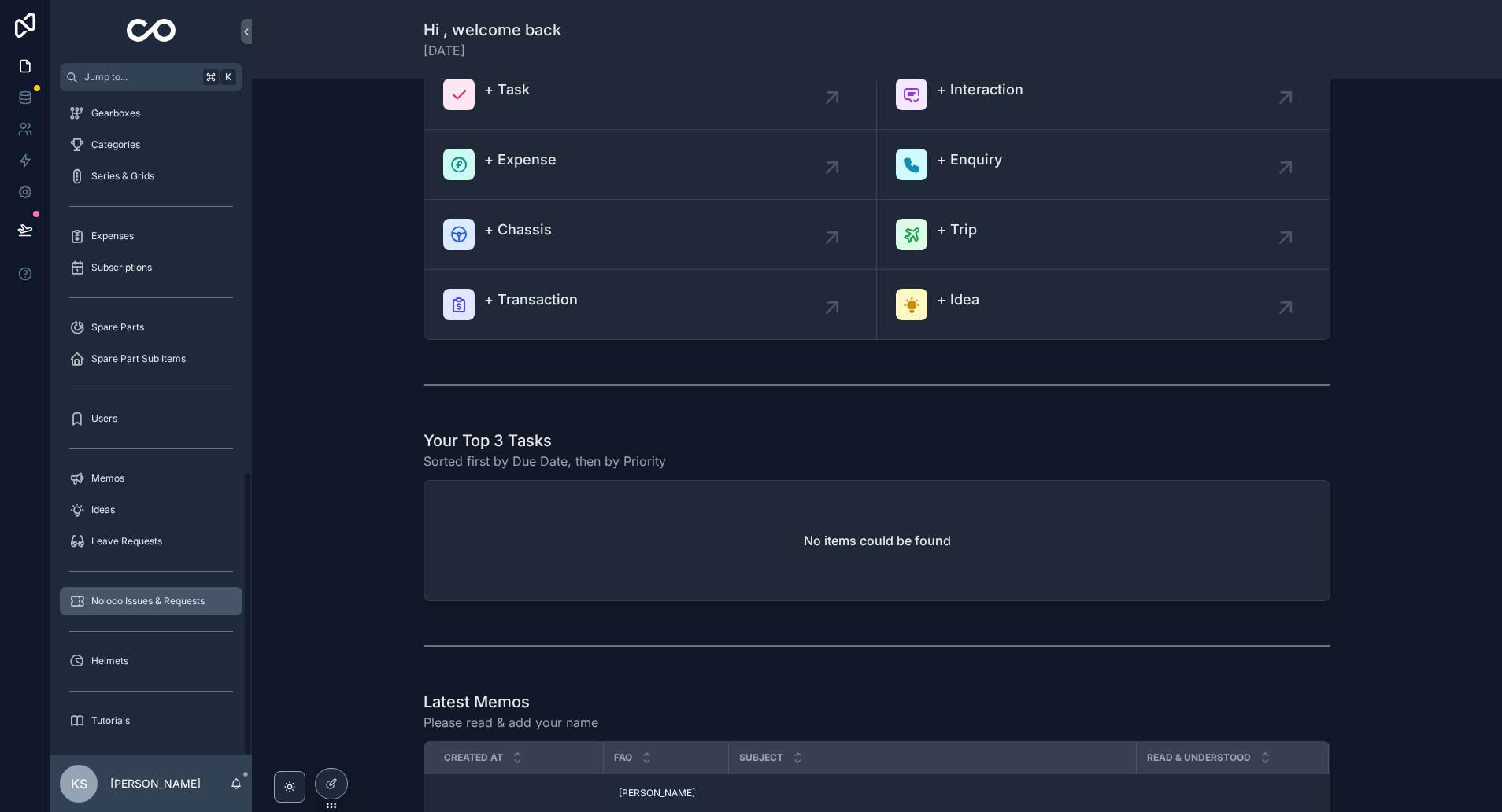
click at [145, 603] on span "Noloco Issues & Requests" at bounding box center [149, 601] width 114 height 13
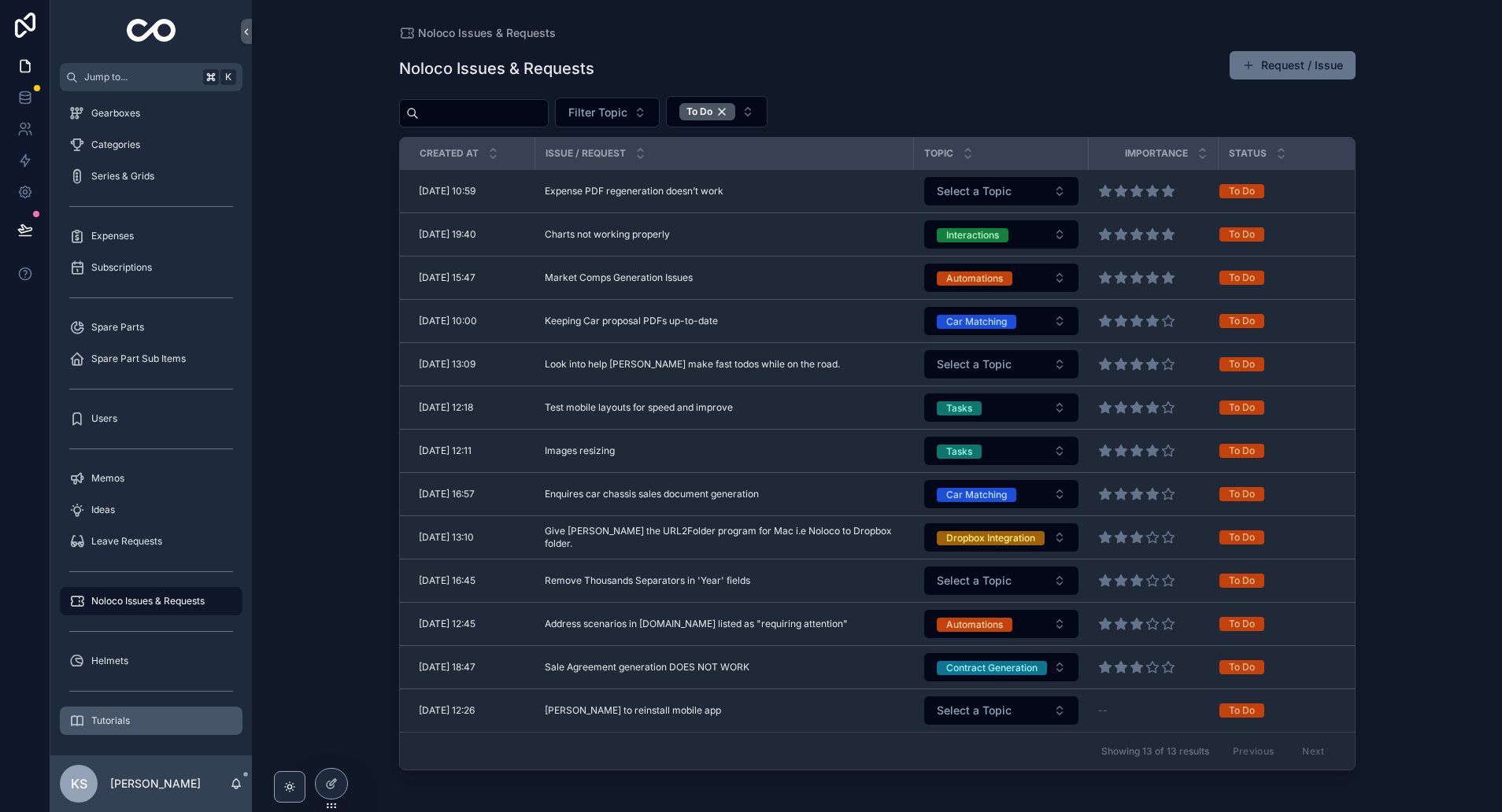
click at [107, 724] on span "Tutorials" at bounding box center [111, 720] width 39 height 13
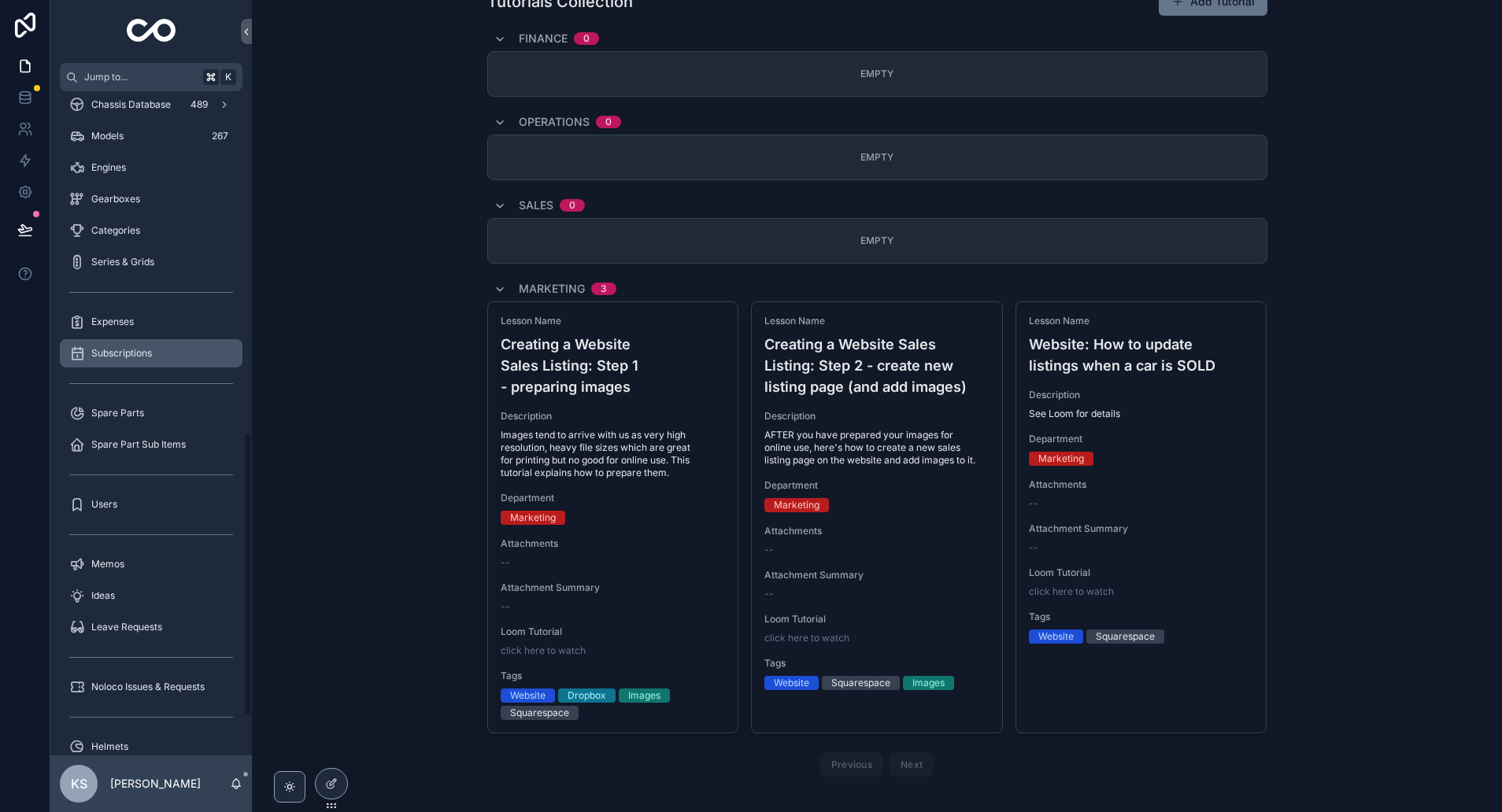
scroll to position [797, 0]
click at [118, 350] on div "Subscriptions" at bounding box center [151, 358] width 163 height 25
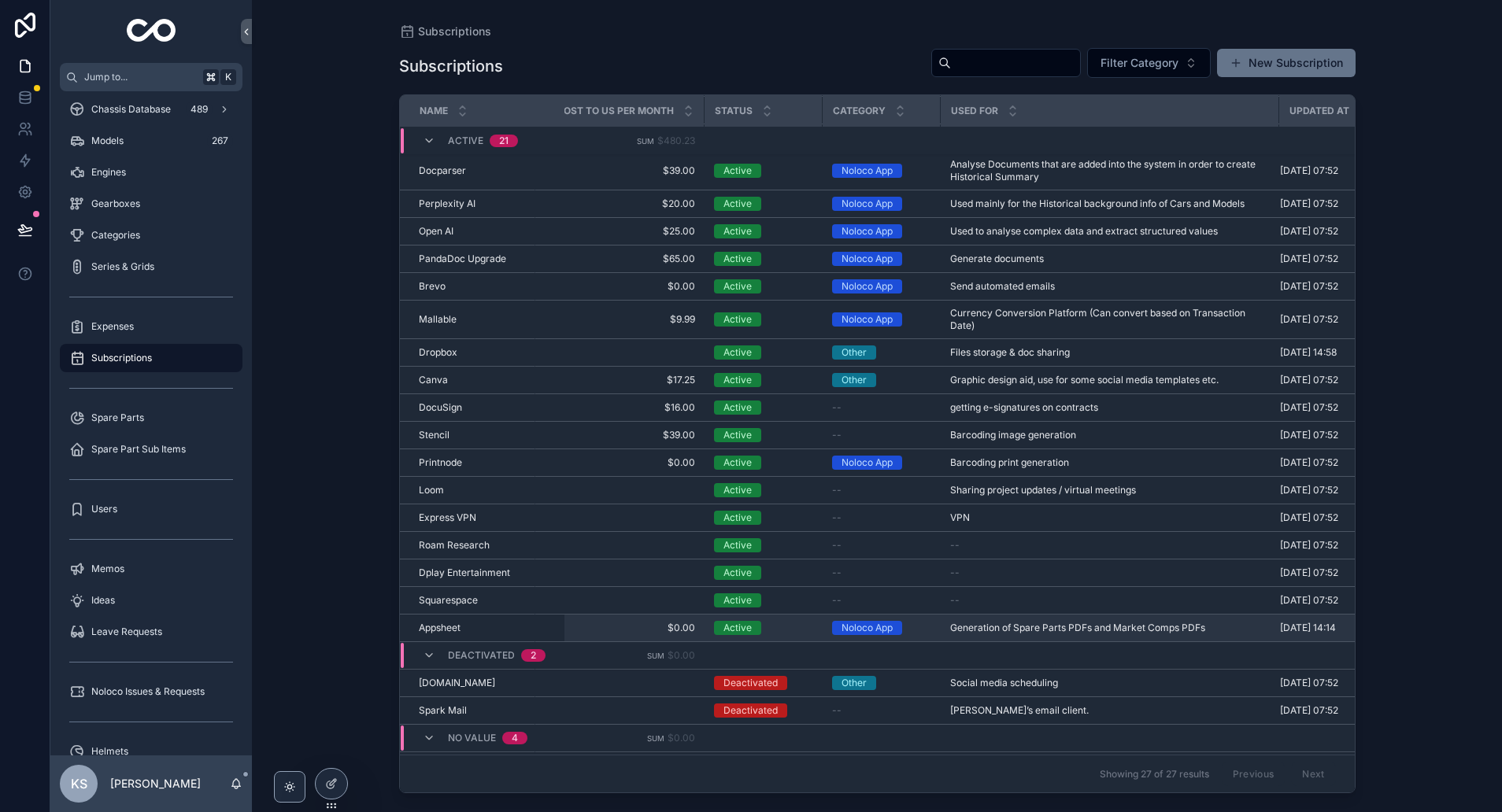
scroll to position [114, 81]
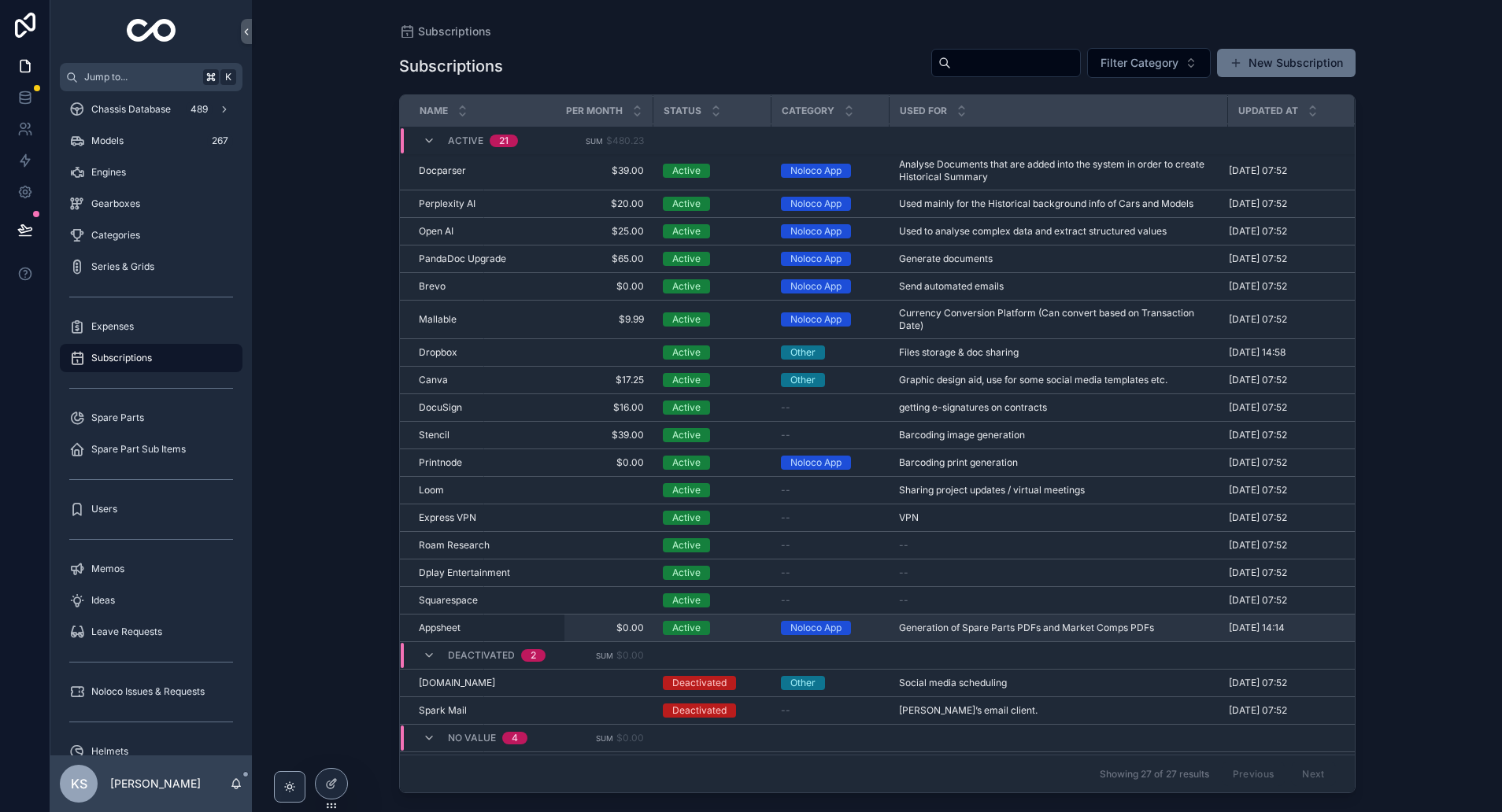
click at [1047, 624] on span "Generation of Spare Parts PDFs and Market Comps PDFs" at bounding box center [1027, 628] width 255 height 13
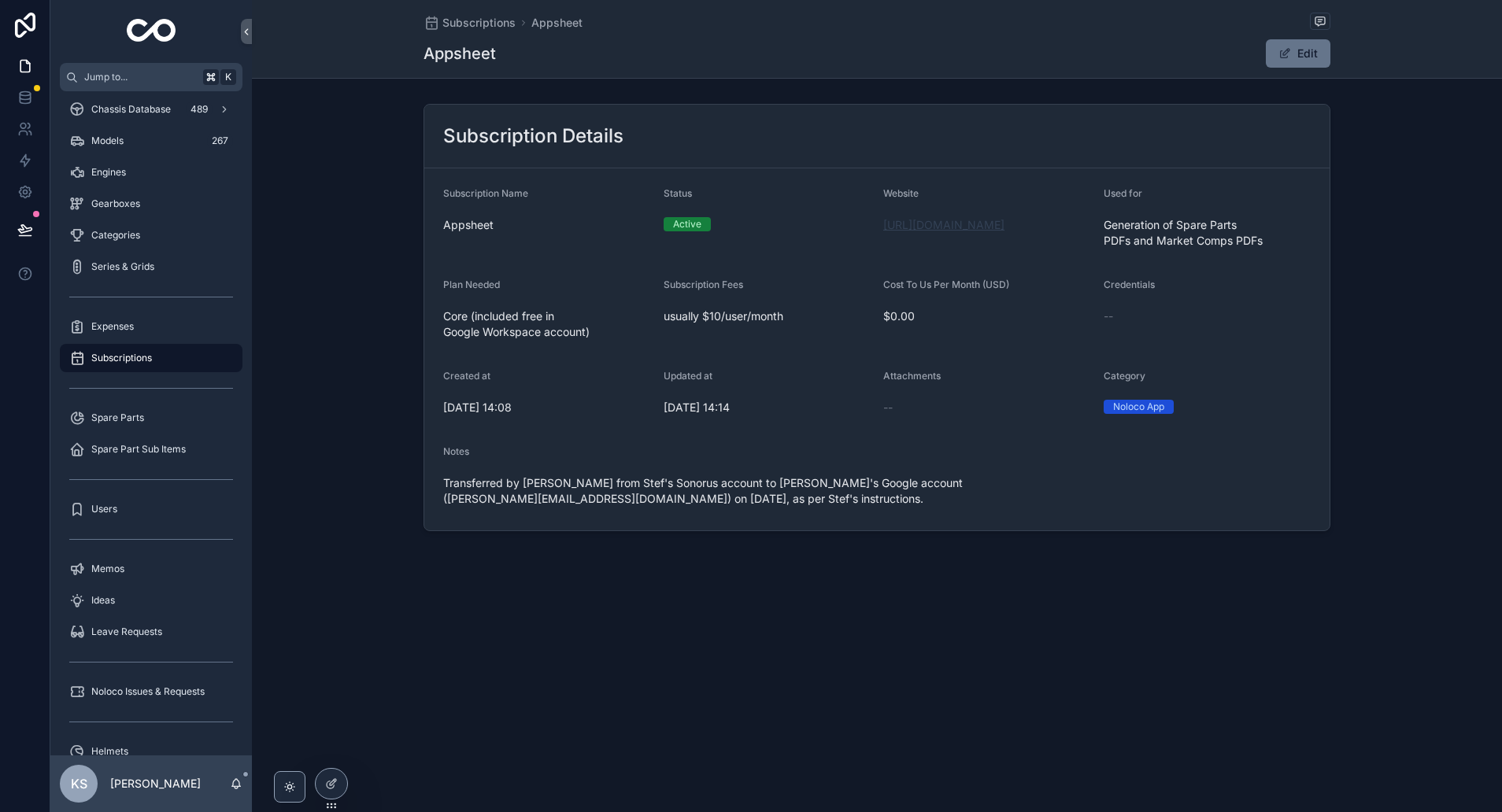
click at [951, 231] on link "[URL][DOMAIN_NAME]" at bounding box center [944, 224] width 122 height 13
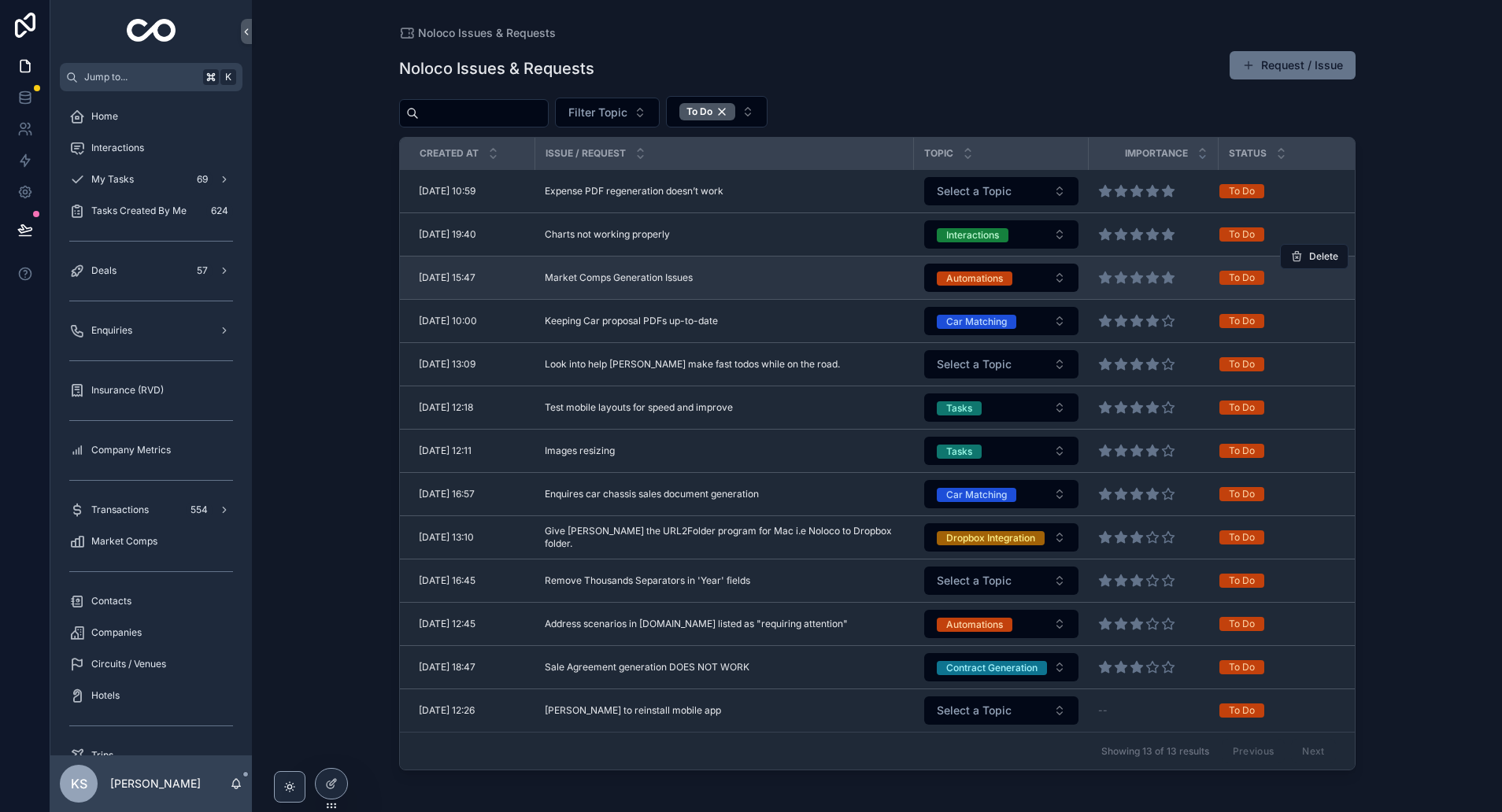
click at [603, 277] on span "Market Comps Generation Issues" at bounding box center [619, 277] width 148 height 13
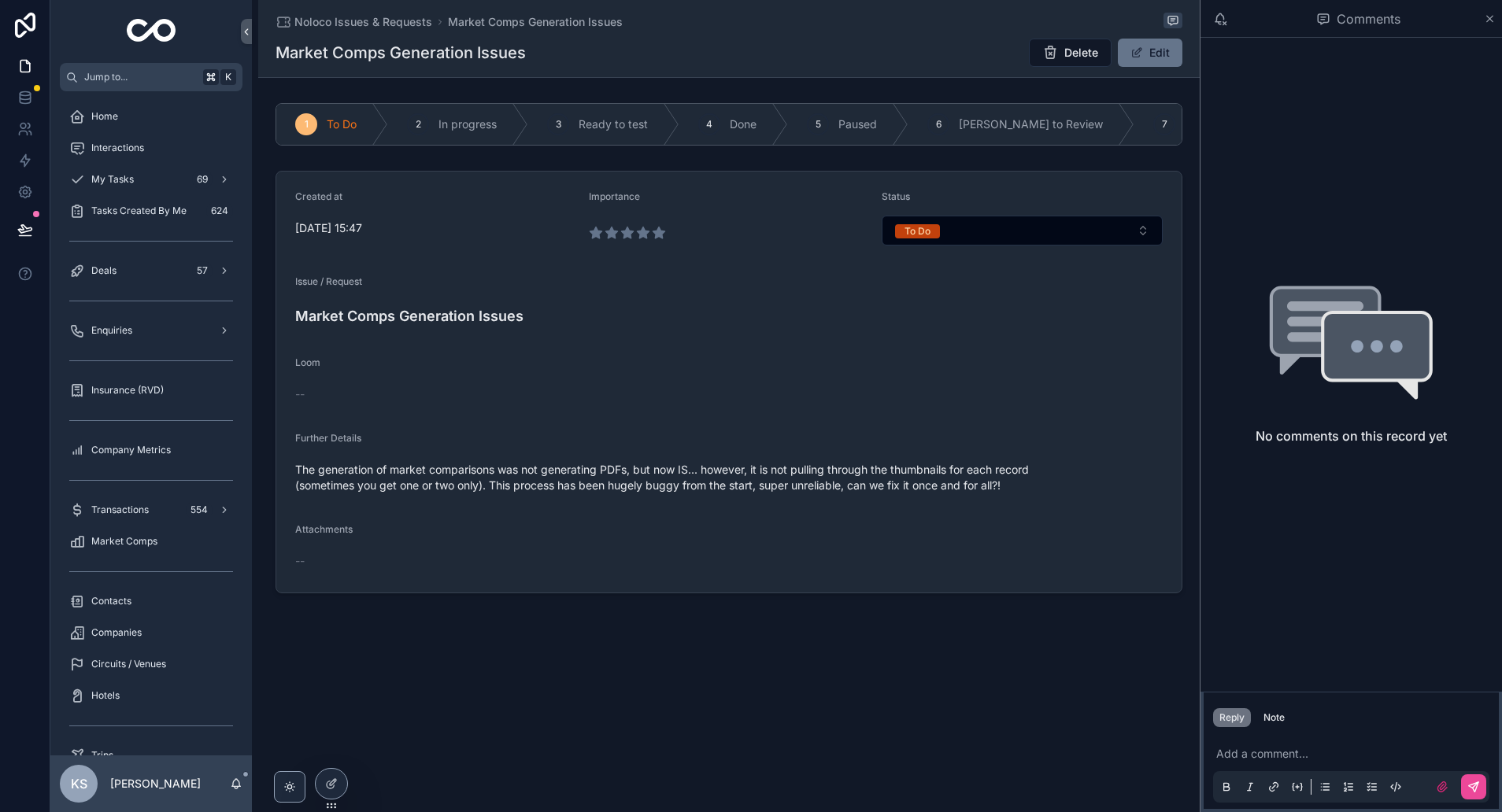
click at [1272, 751] on p "scrollable content" at bounding box center [1353, 754] width 276 height 16
click at [1389, 757] on span "**********" at bounding box center [1328, 753] width 124 height 11
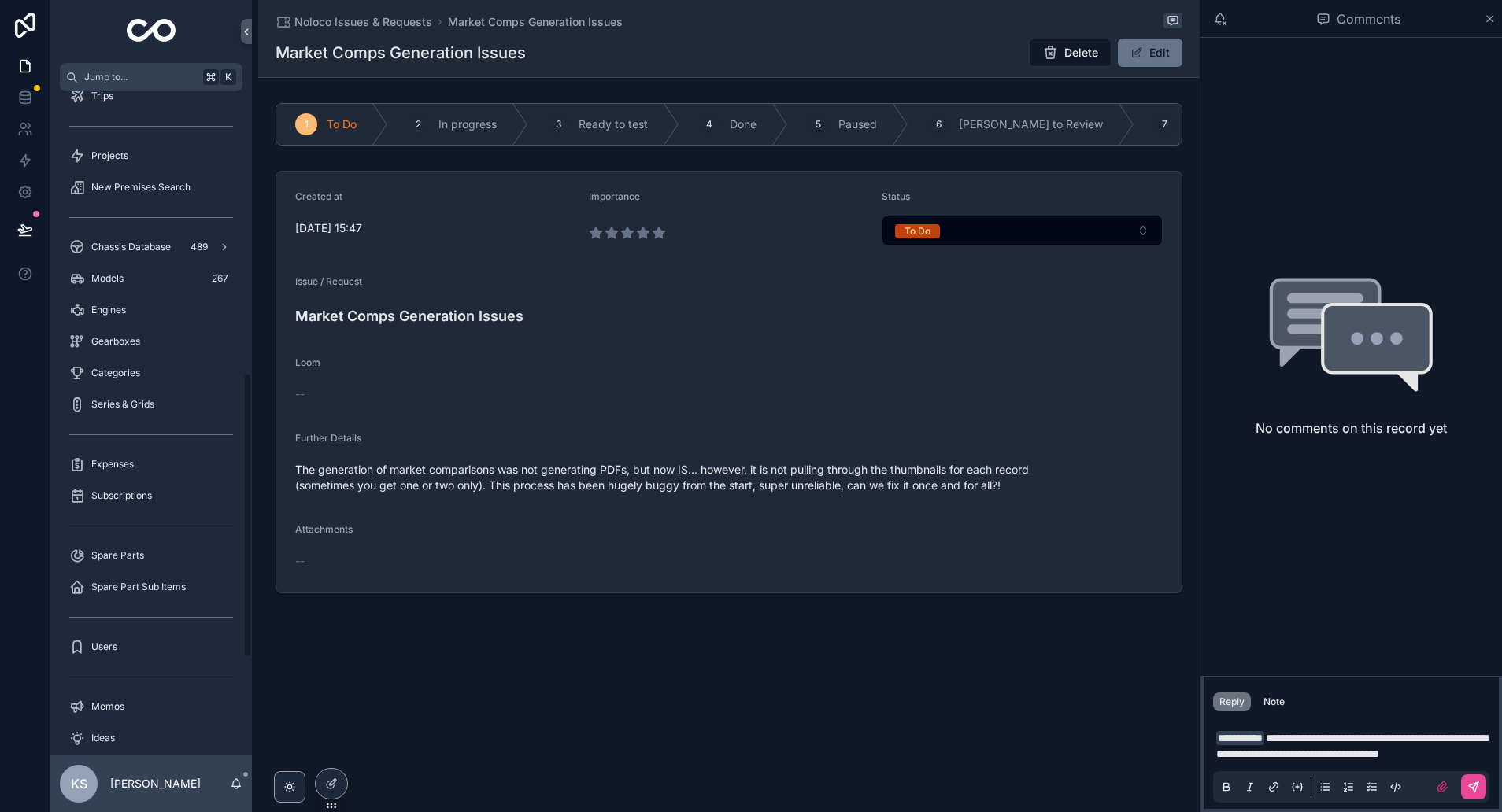
scroll to position [661, 0]
drag, startPoint x: 1390, startPoint y: 748, endPoint x: 1399, endPoint y: 750, distance: 9.2
click at [1391, 748] on p "**********" at bounding box center [1353, 746] width 276 height 32
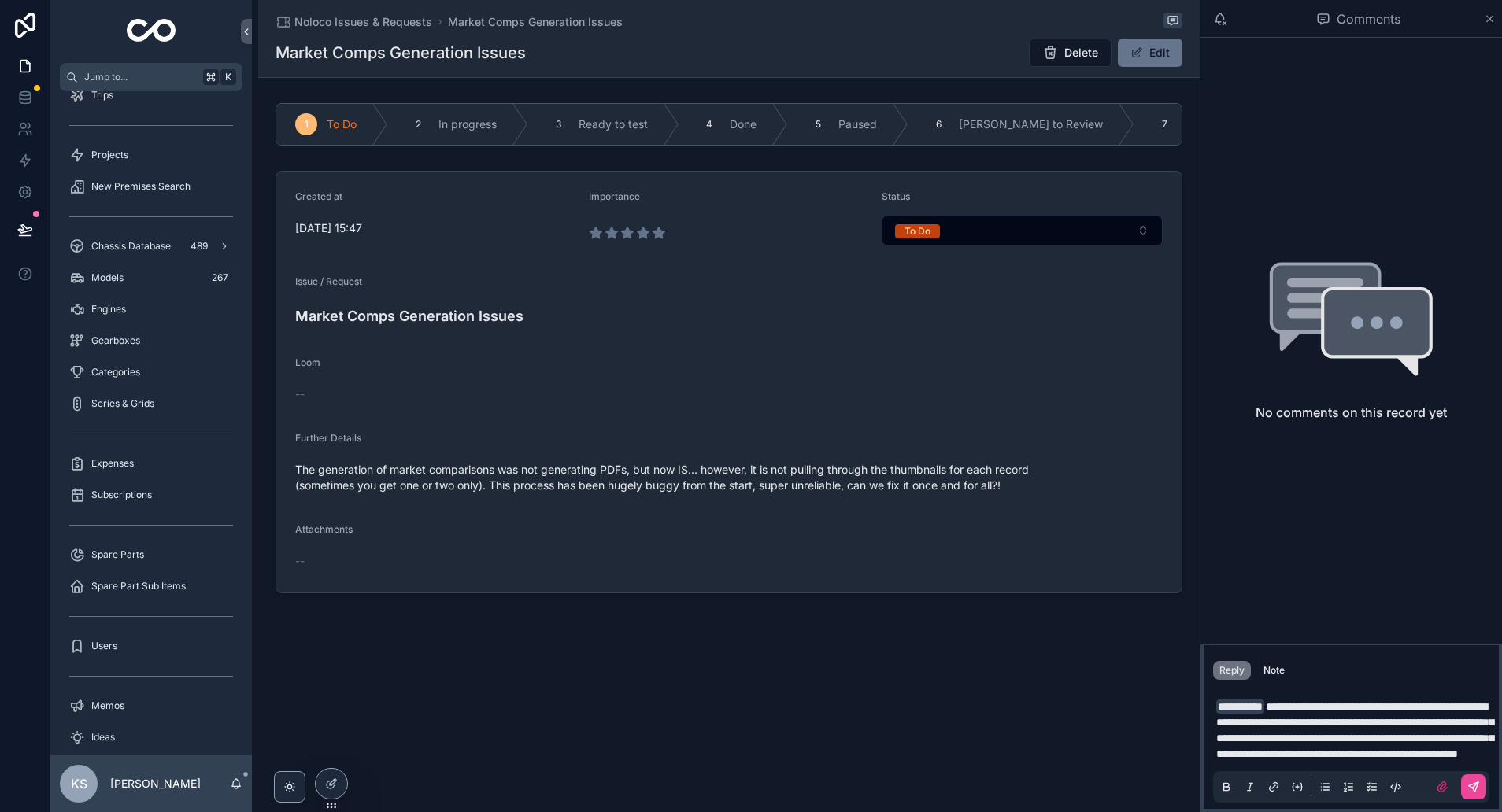
click at [1302, 757] on p "**********" at bounding box center [1353, 729] width 276 height 63
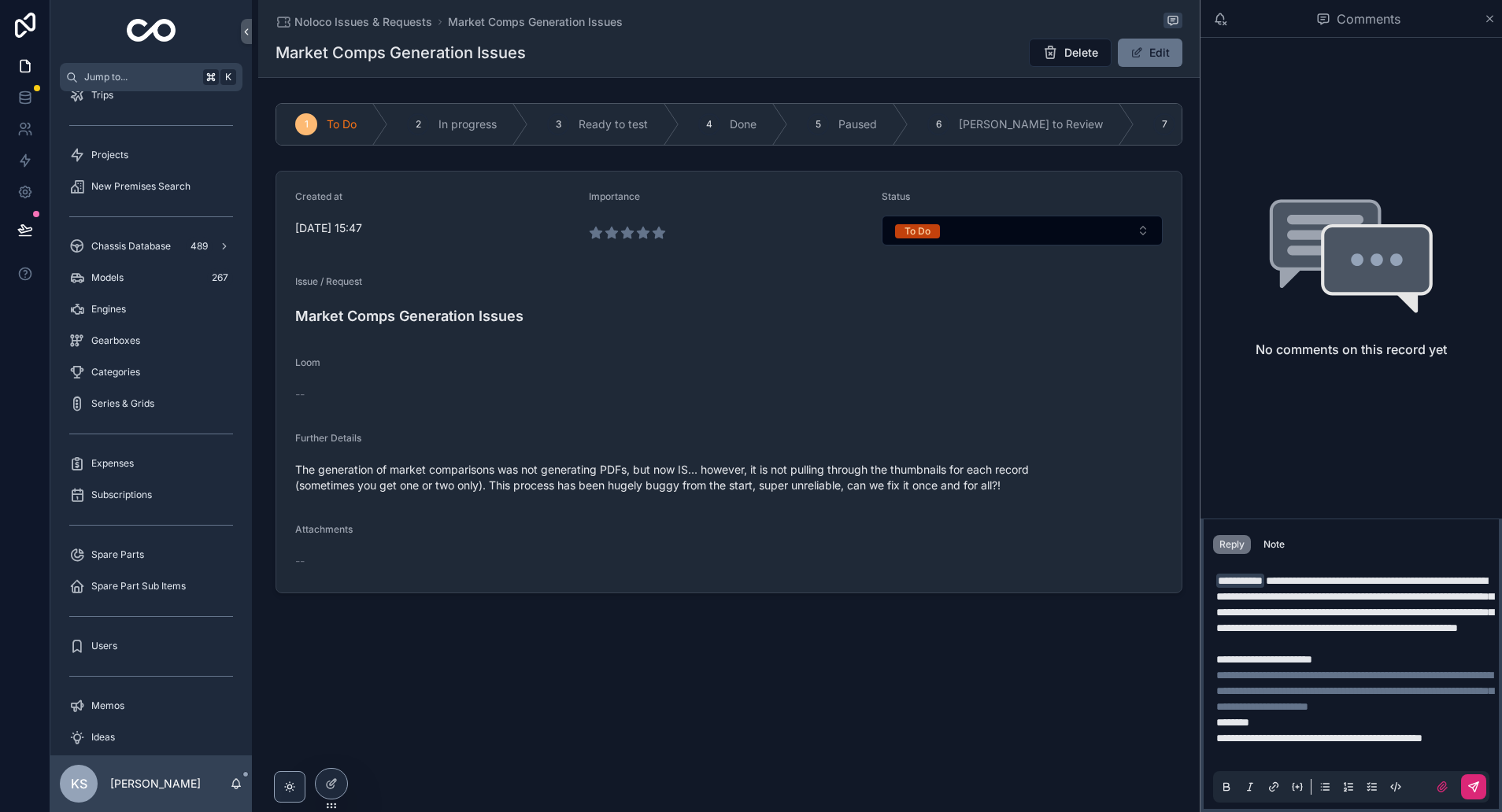
click at [1472, 789] on icon "scrollable content" at bounding box center [1473, 786] width 13 height 13
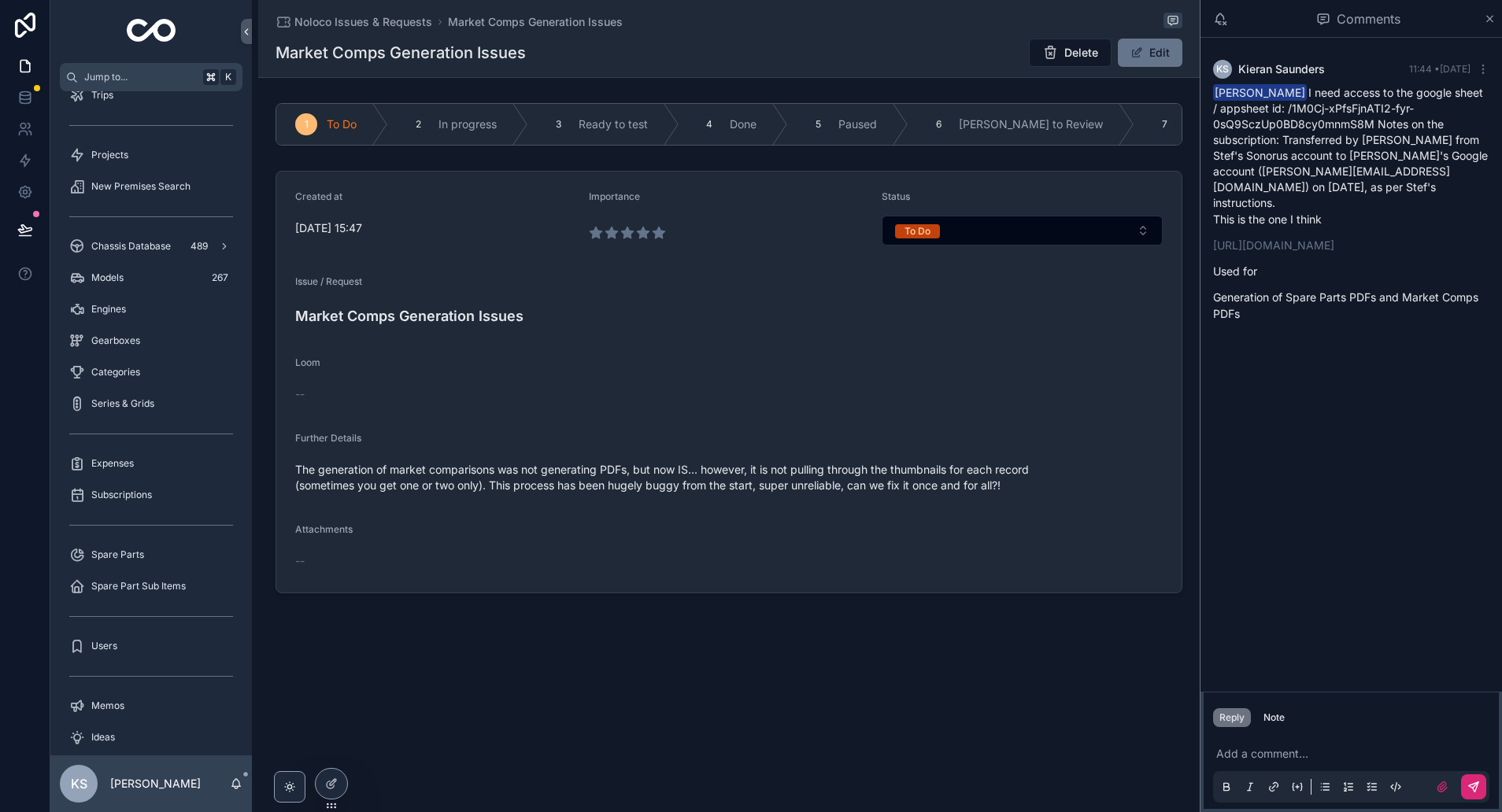
click at [1247, 747] on p "scrollable content" at bounding box center [1353, 754] width 276 height 16
click at [1336, 754] on p "**********" at bounding box center [1353, 746] width 276 height 32
drag, startPoint x: 1276, startPoint y: 750, endPoint x: 1303, endPoint y: 762, distance: 29.5
click at [1276, 751] on span "**********" at bounding box center [1354, 745] width 277 height 27
click at [1411, 754] on p "**********" at bounding box center [1353, 737] width 276 height 47
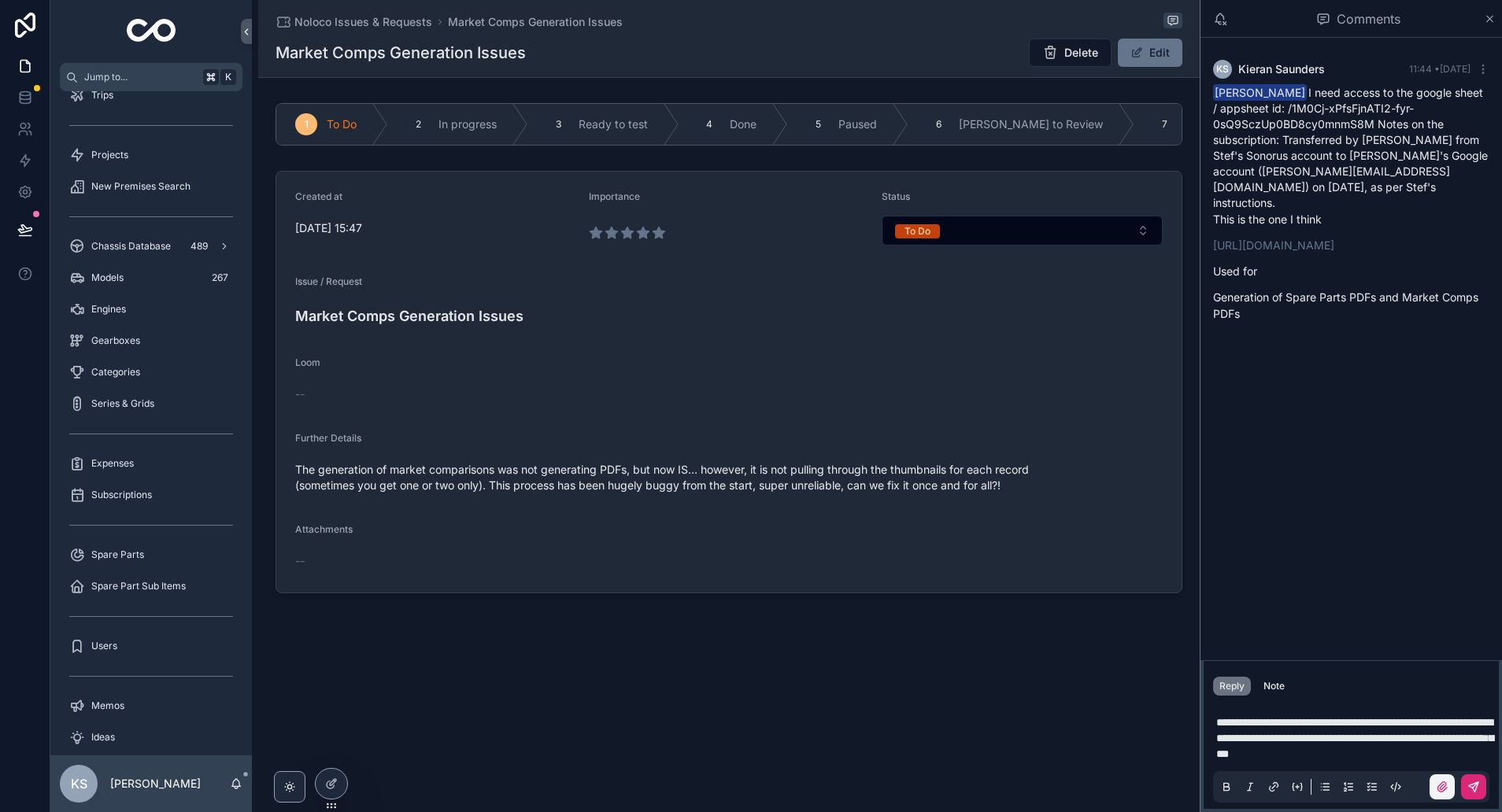
click at [1447, 786] on icon "scrollable content" at bounding box center [1442, 786] width 13 height 13
click at [0, 0] on input "scrollable content" at bounding box center [0, 0] width 0 height 0
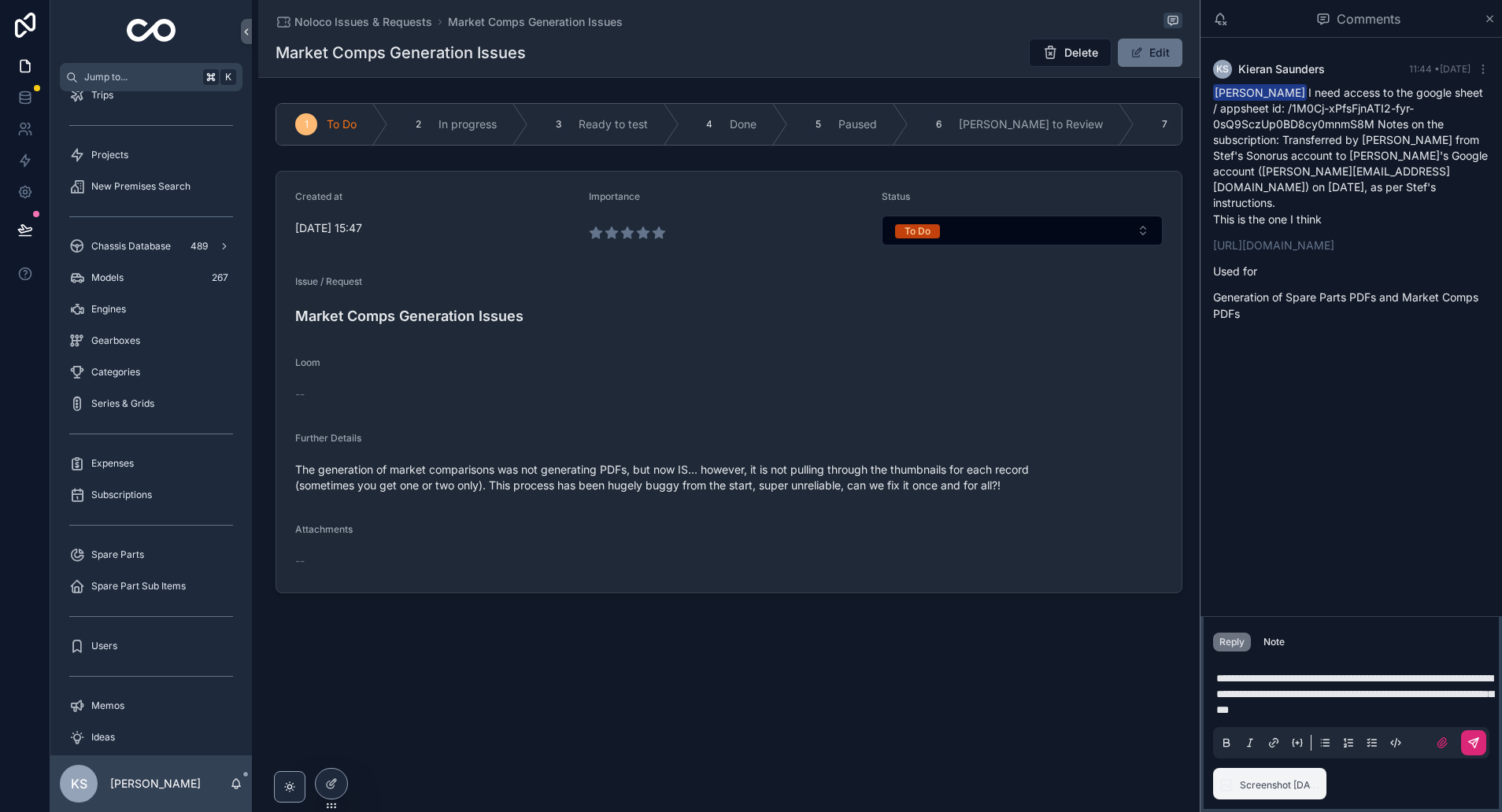
click at [1426, 710] on p "**********" at bounding box center [1353, 693] width 276 height 47
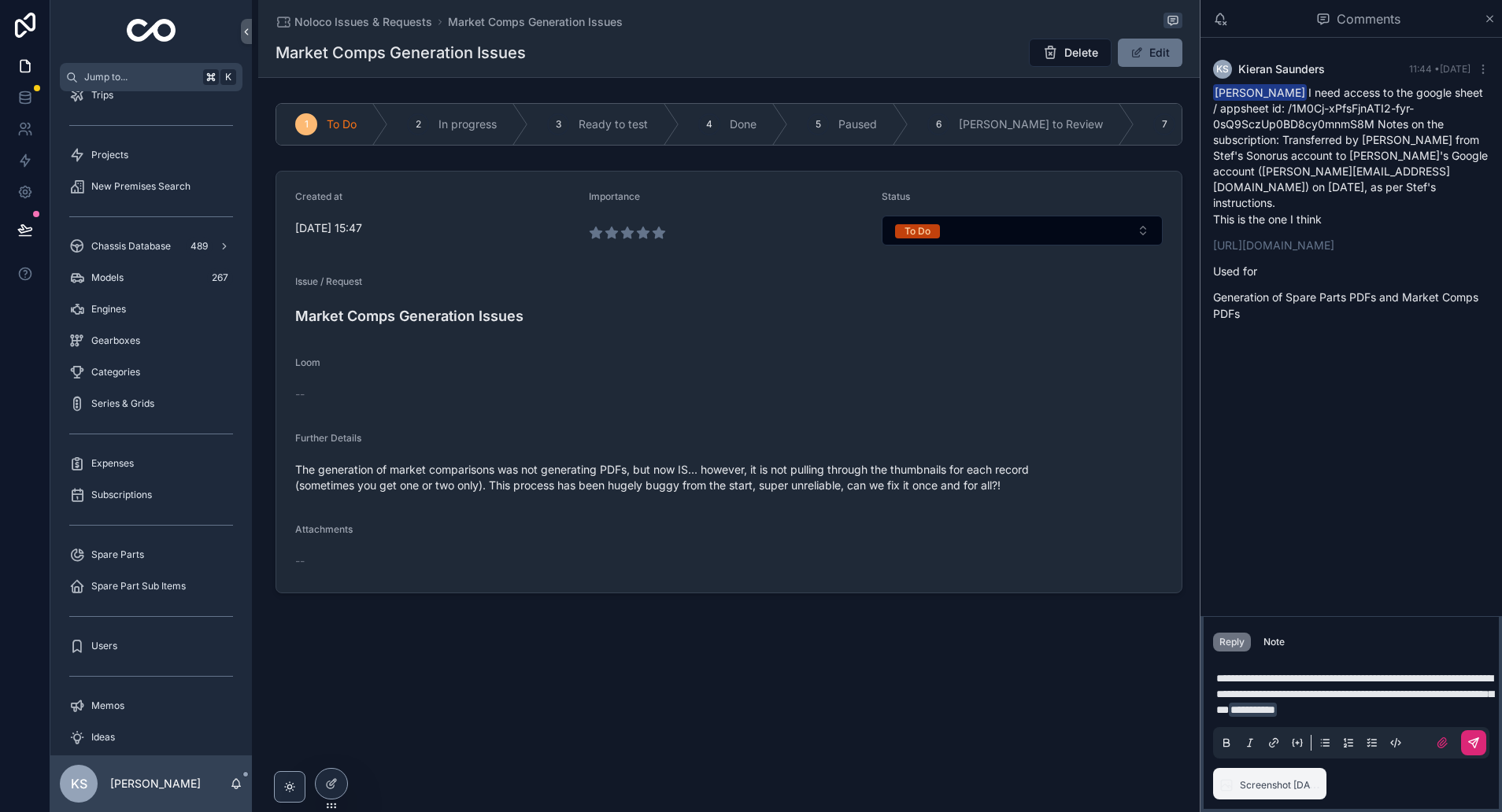
click at [1475, 744] on icon "scrollable content" at bounding box center [1473, 742] width 9 height 9
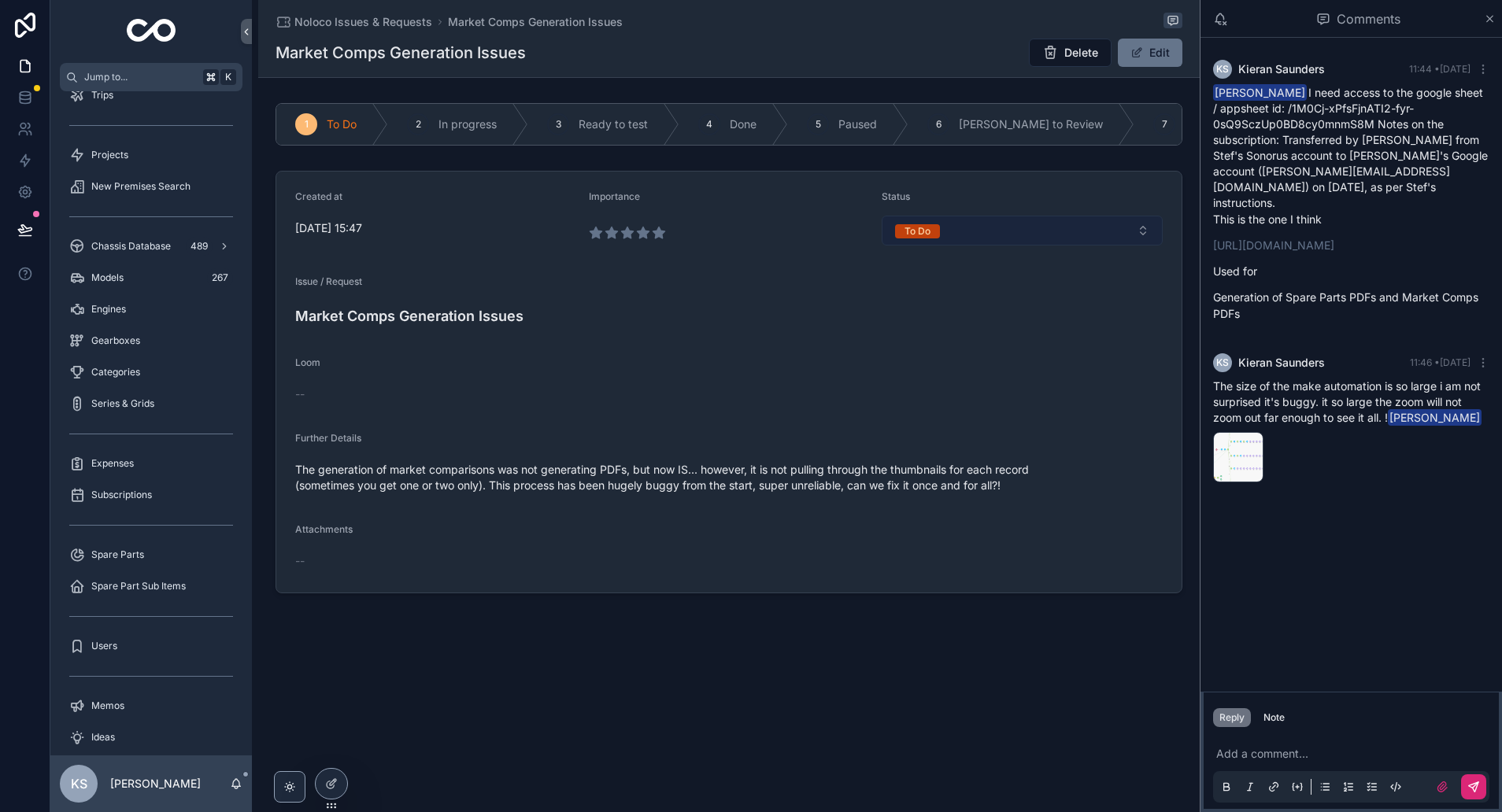
click at [1013, 228] on button "To Do" at bounding box center [1023, 230] width 281 height 30
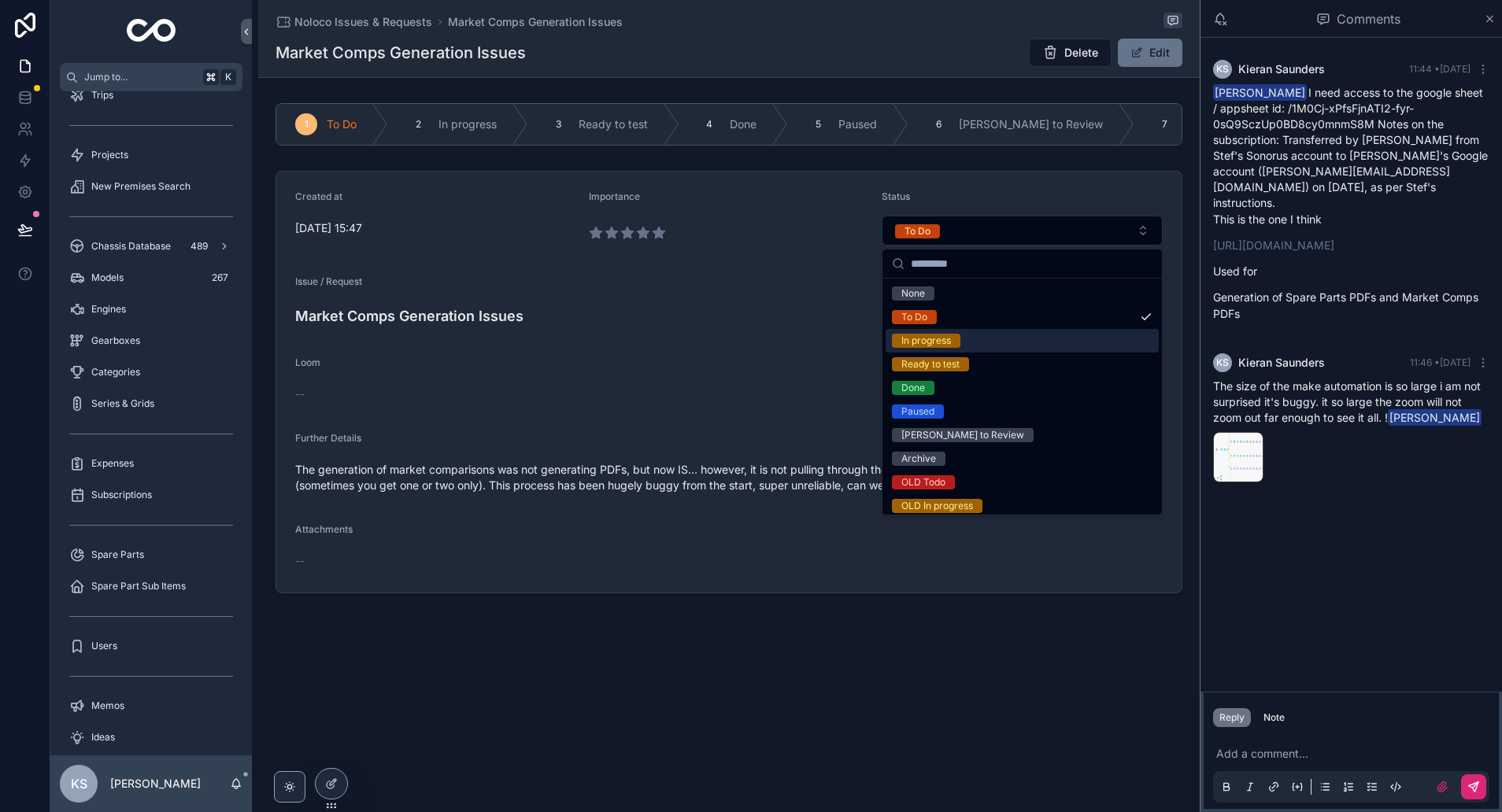
click at [972, 342] on div "In progress" at bounding box center [1023, 341] width 273 height 24
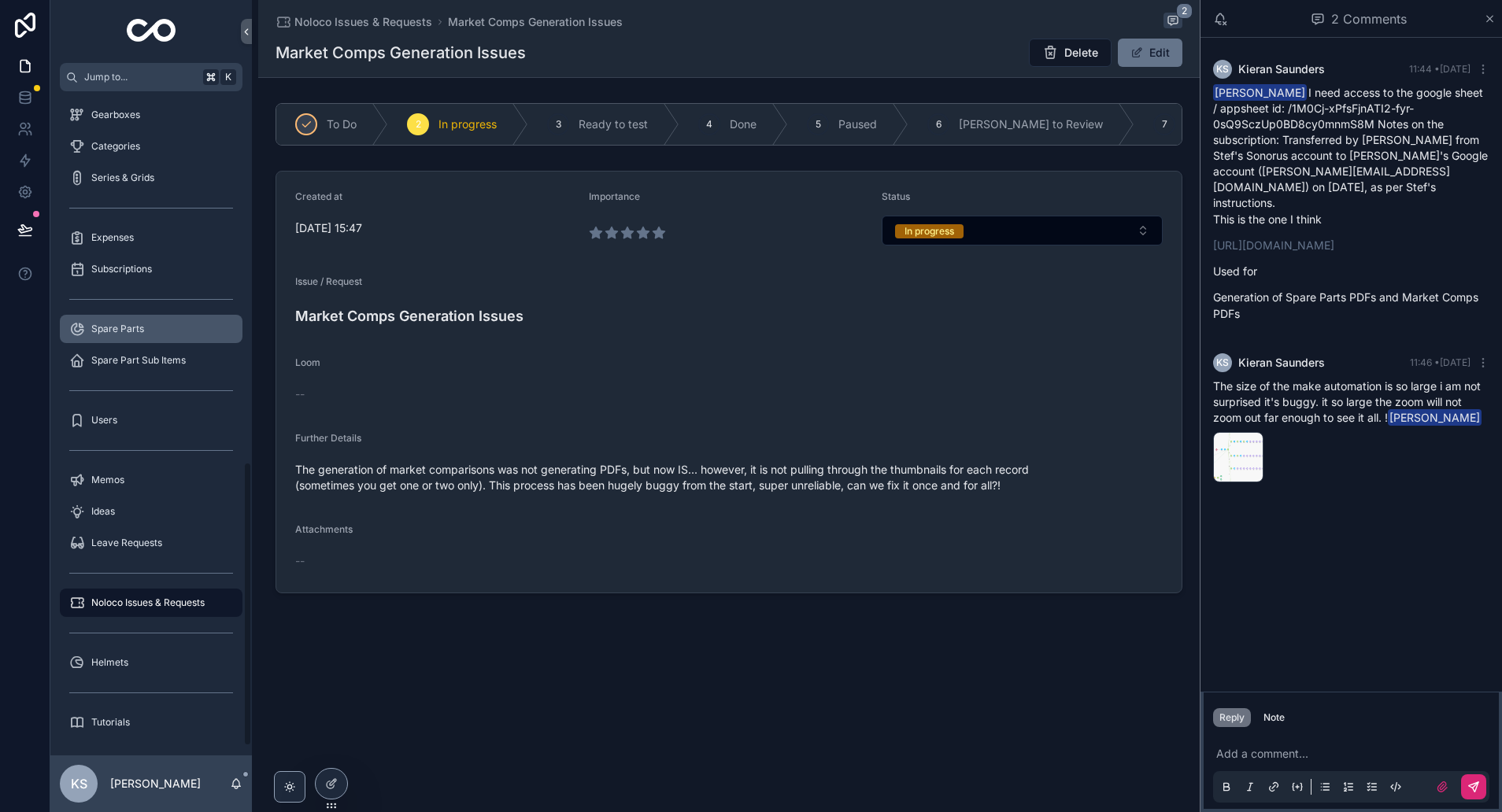
scroll to position [888, 0]
click at [137, 606] on span "Noloco Issues & Requests" at bounding box center [149, 601] width 114 height 13
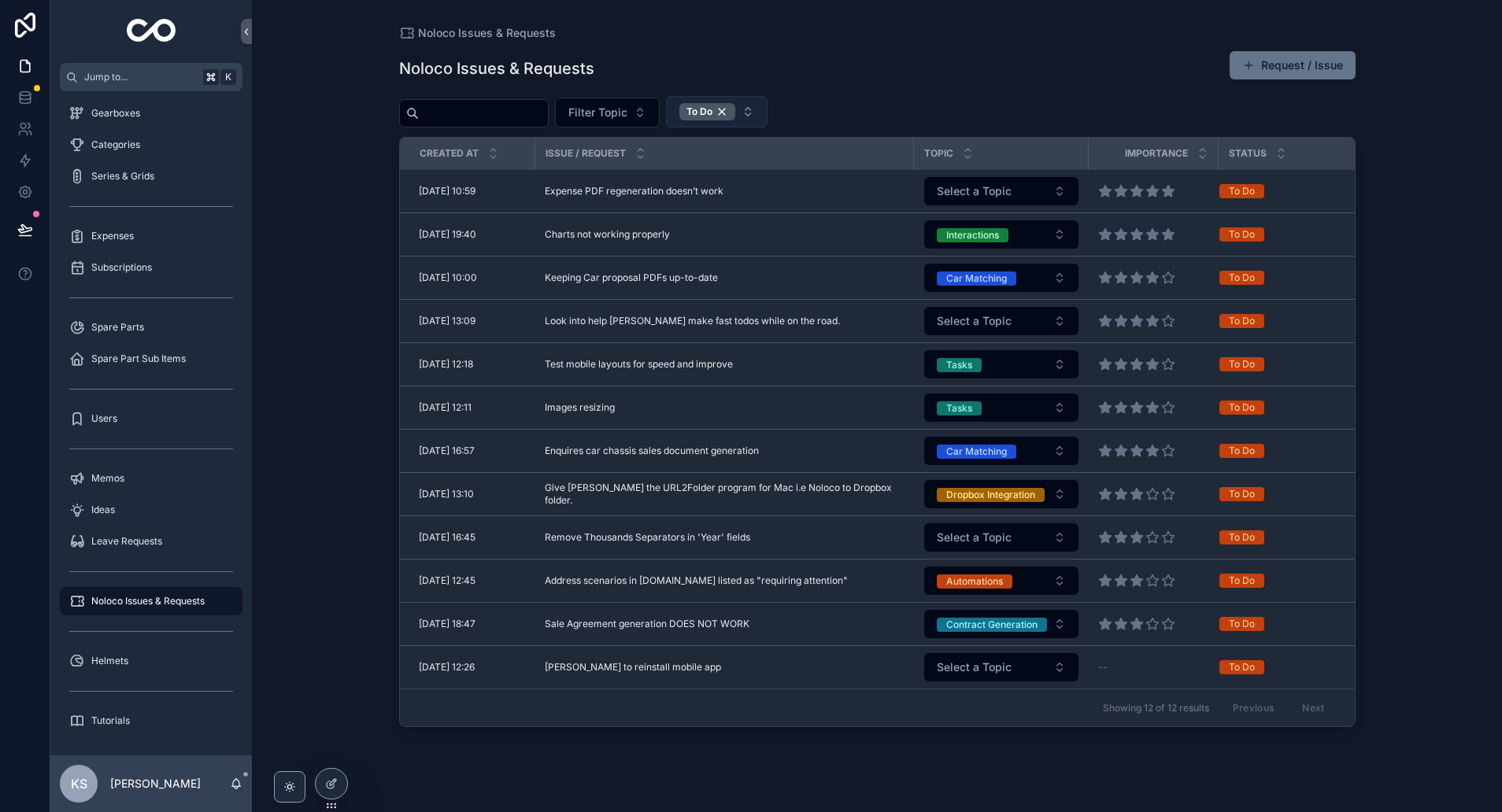
click at [767, 110] on button "To Do" at bounding box center [717, 112] width 102 height 32
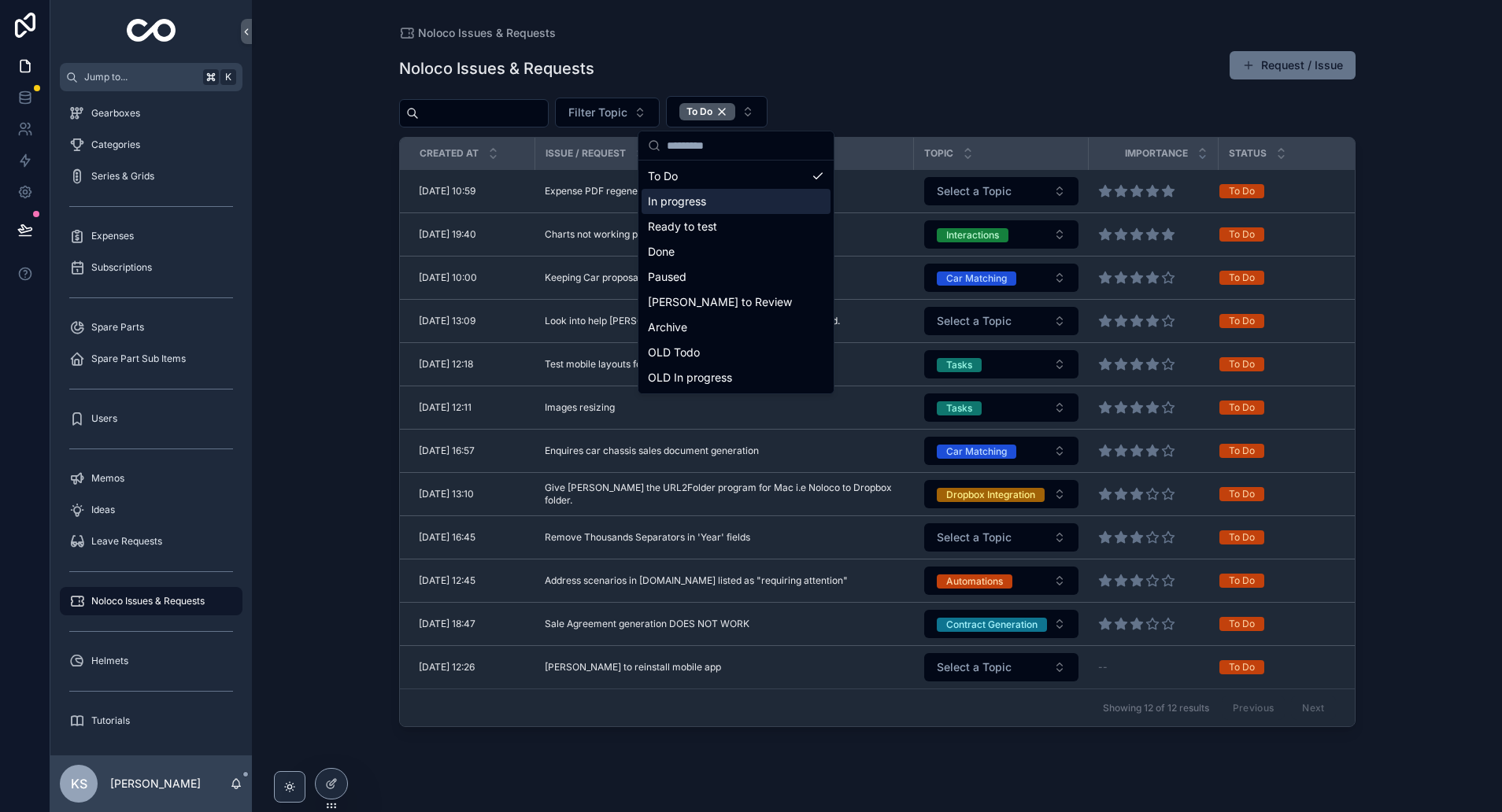
click at [720, 200] on div "In progress" at bounding box center [737, 201] width 189 height 25
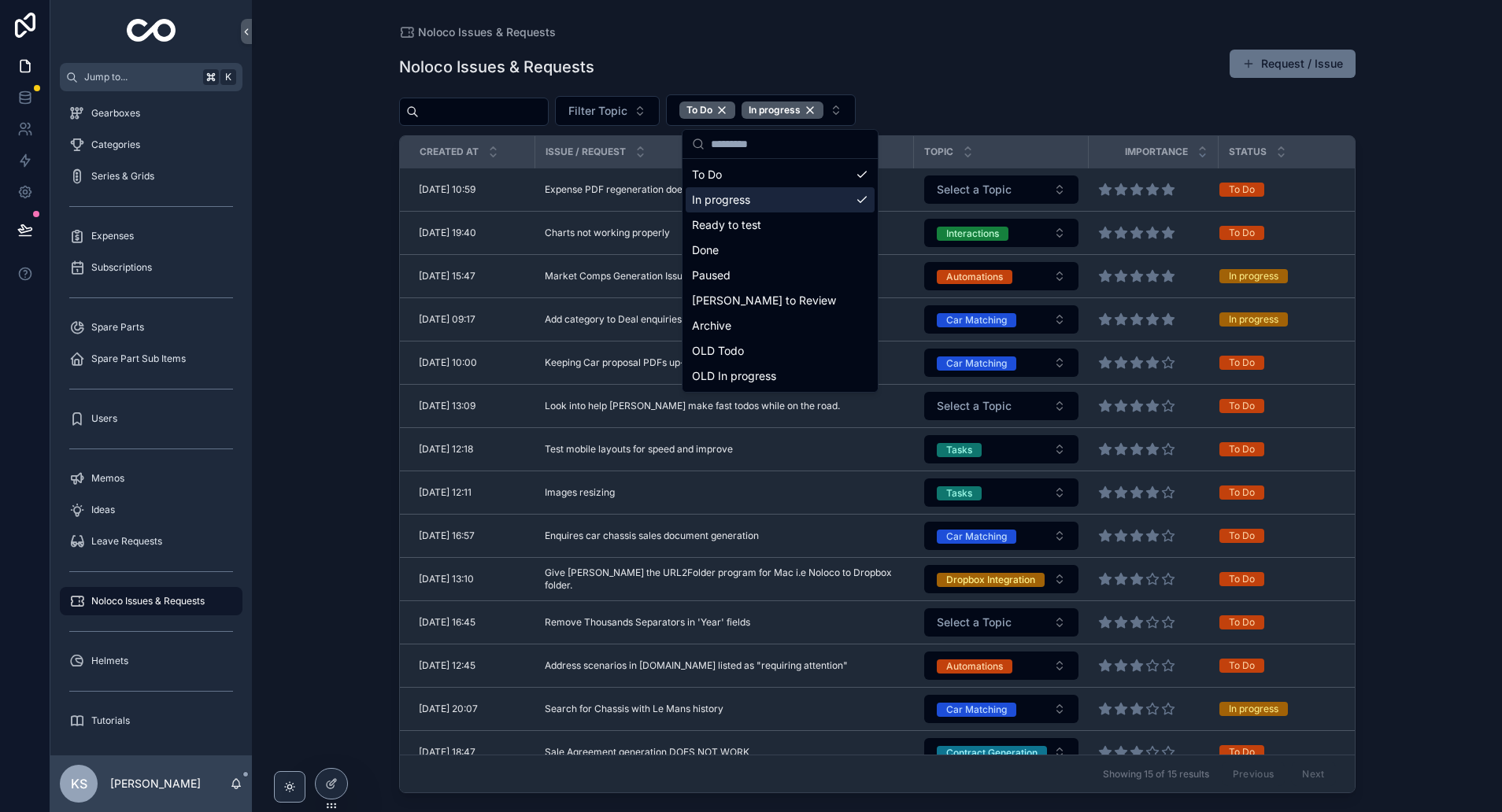
click at [372, 170] on div "Noloco Issues & Requests Noloco Issues & Requests Request / Issue Filter Topic …" at bounding box center [877, 406] width 1250 height 812
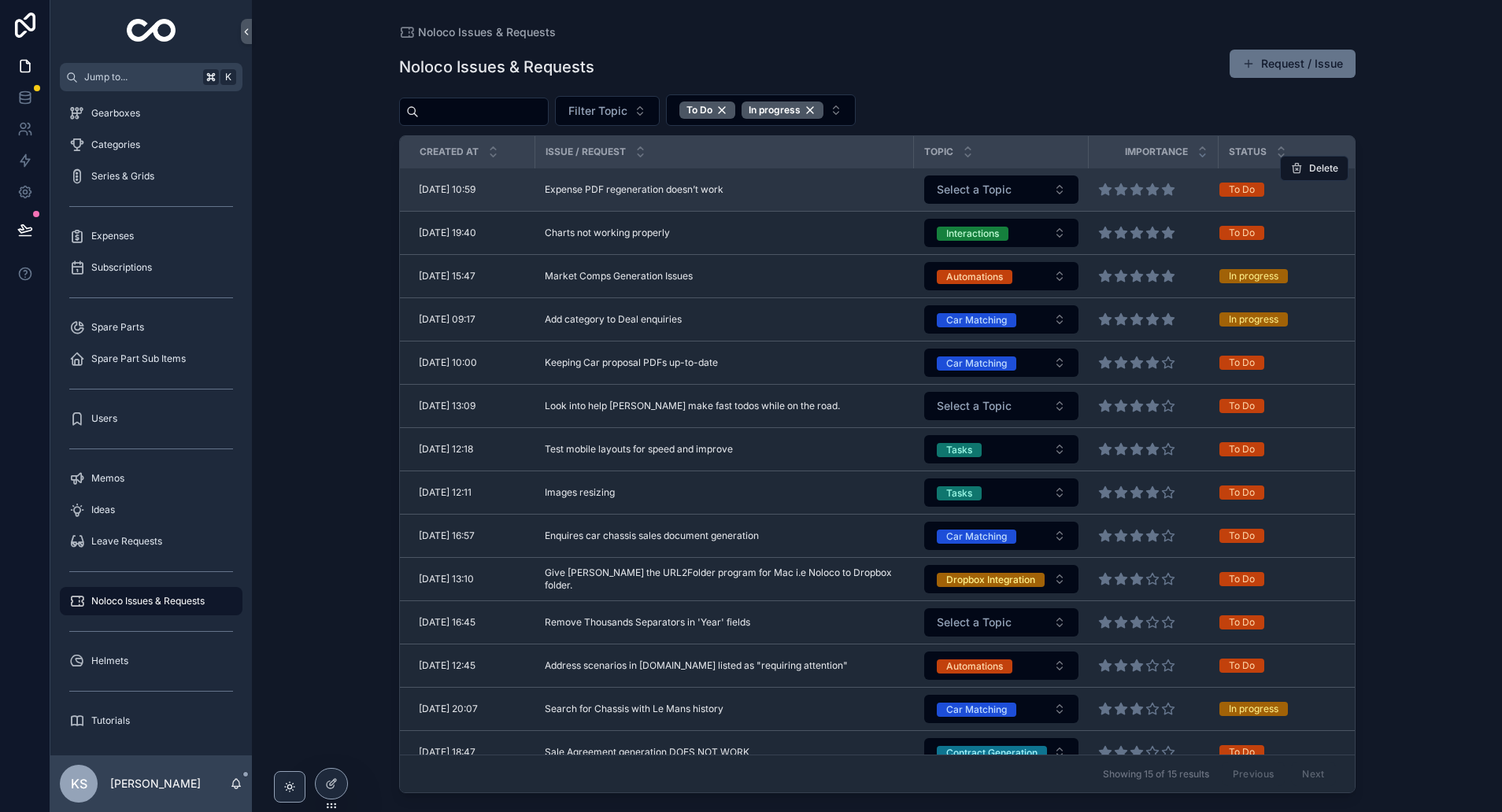
click at [618, 188] on span "Expense PDF regeneration doesn’t work" at bounding box center [634, 189] width 178 height 13
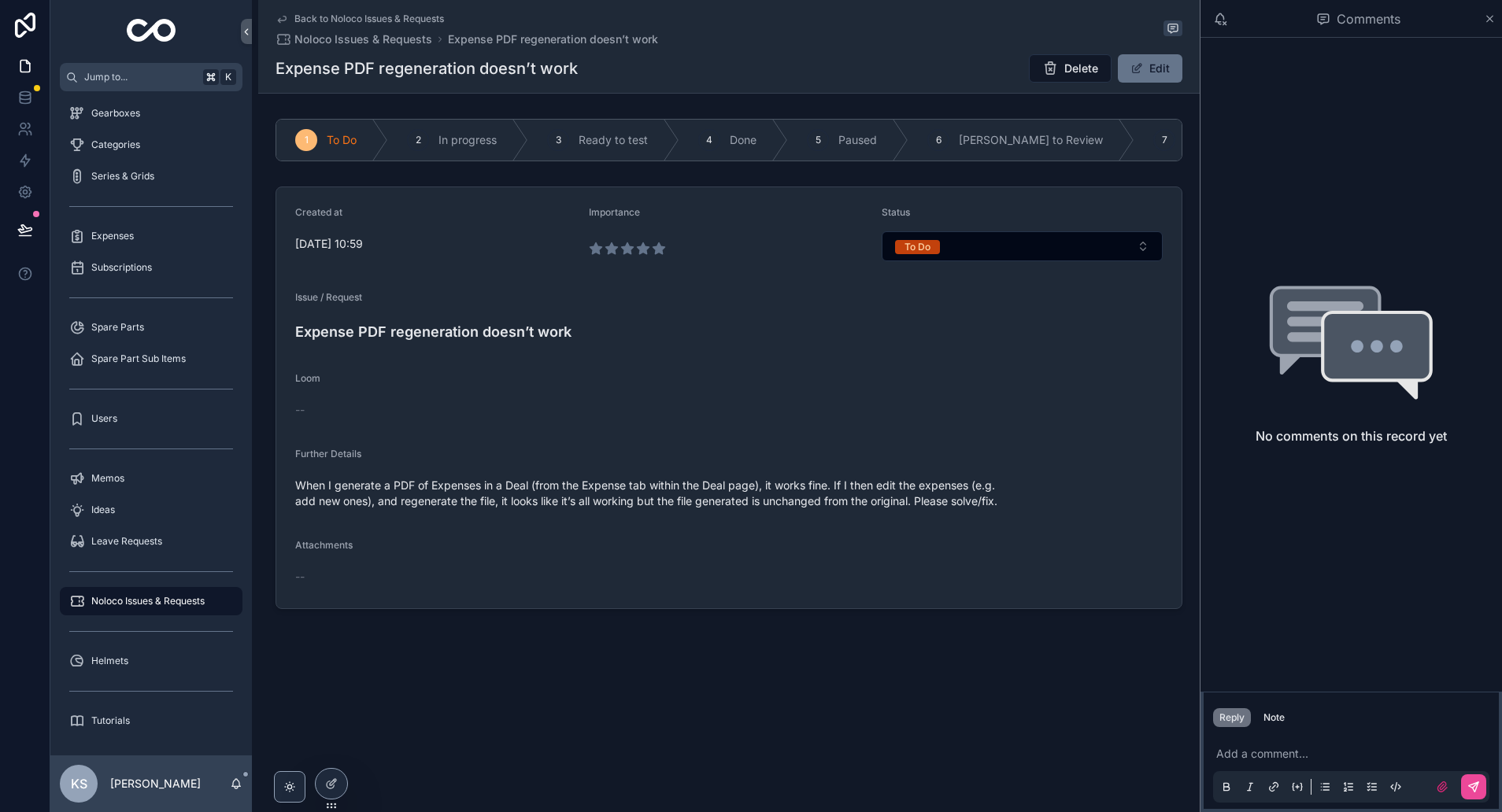
click at [311, 329] on h4 "Expense PDF regeneration doesn’t work" at bounding box center [729, 331] width 867 height 21
copy h4 "Expense"
click at [126, 236] on span "Expenses" at bounding box center [113, 236] width 43 height 13
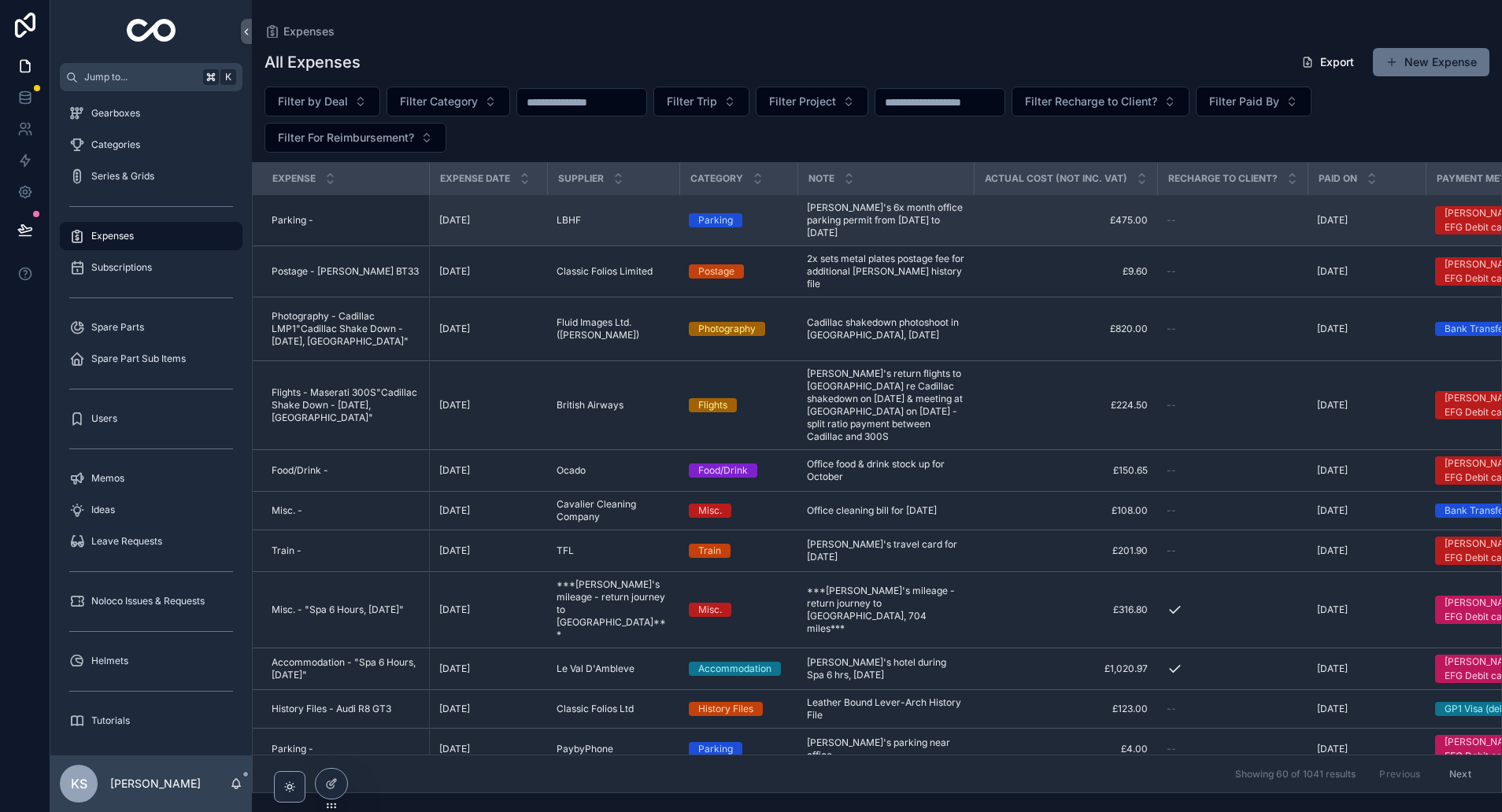
click at [541, 224] on td "01/10/2025 01/10/2025" at bounding box center [487, 220] width 118 height 51
click at [584, 221] on div "LBHF LBHF" at bounding box center [613, 220] width 114 height 13
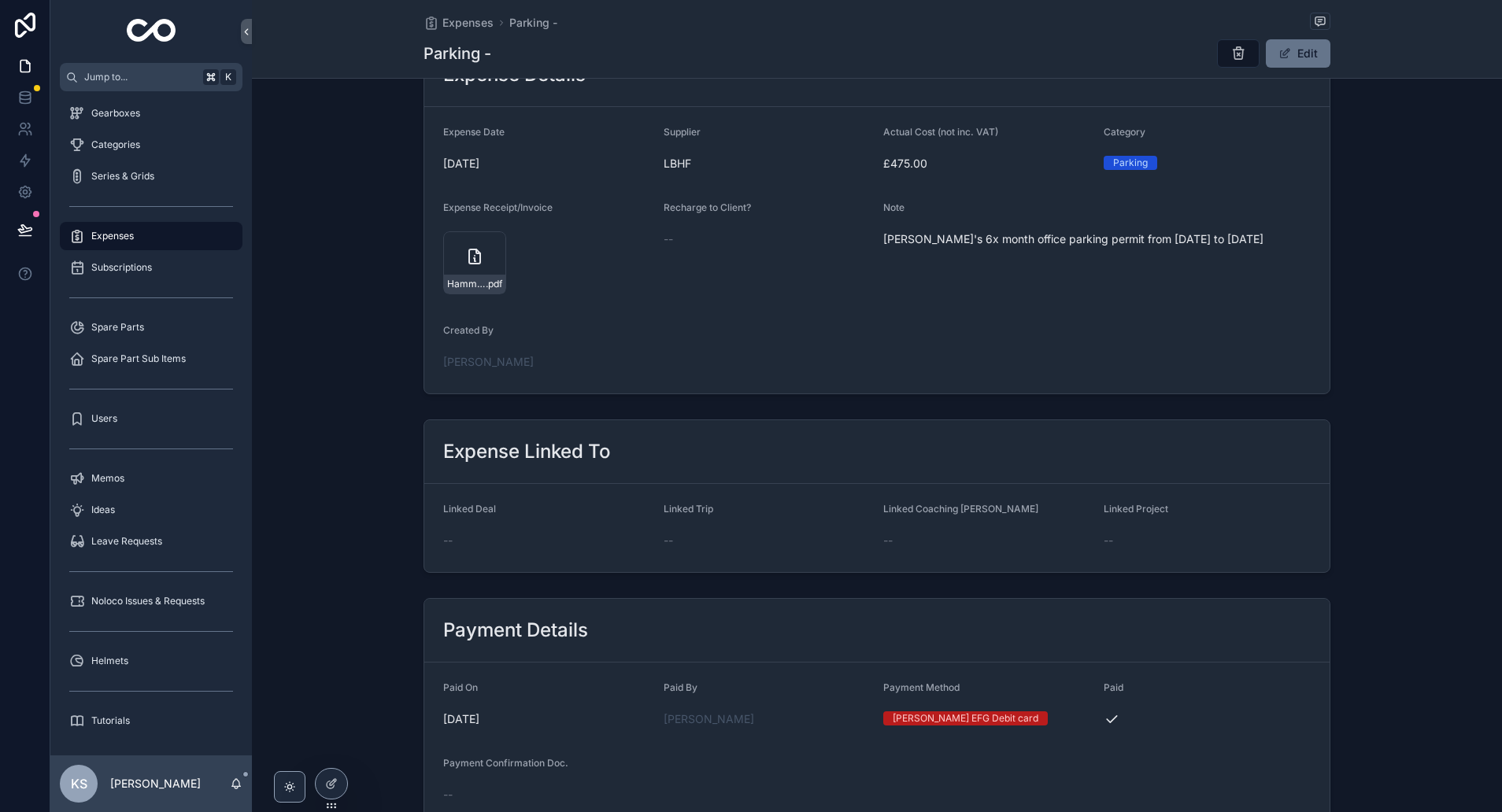
scroll to position [289, 0]
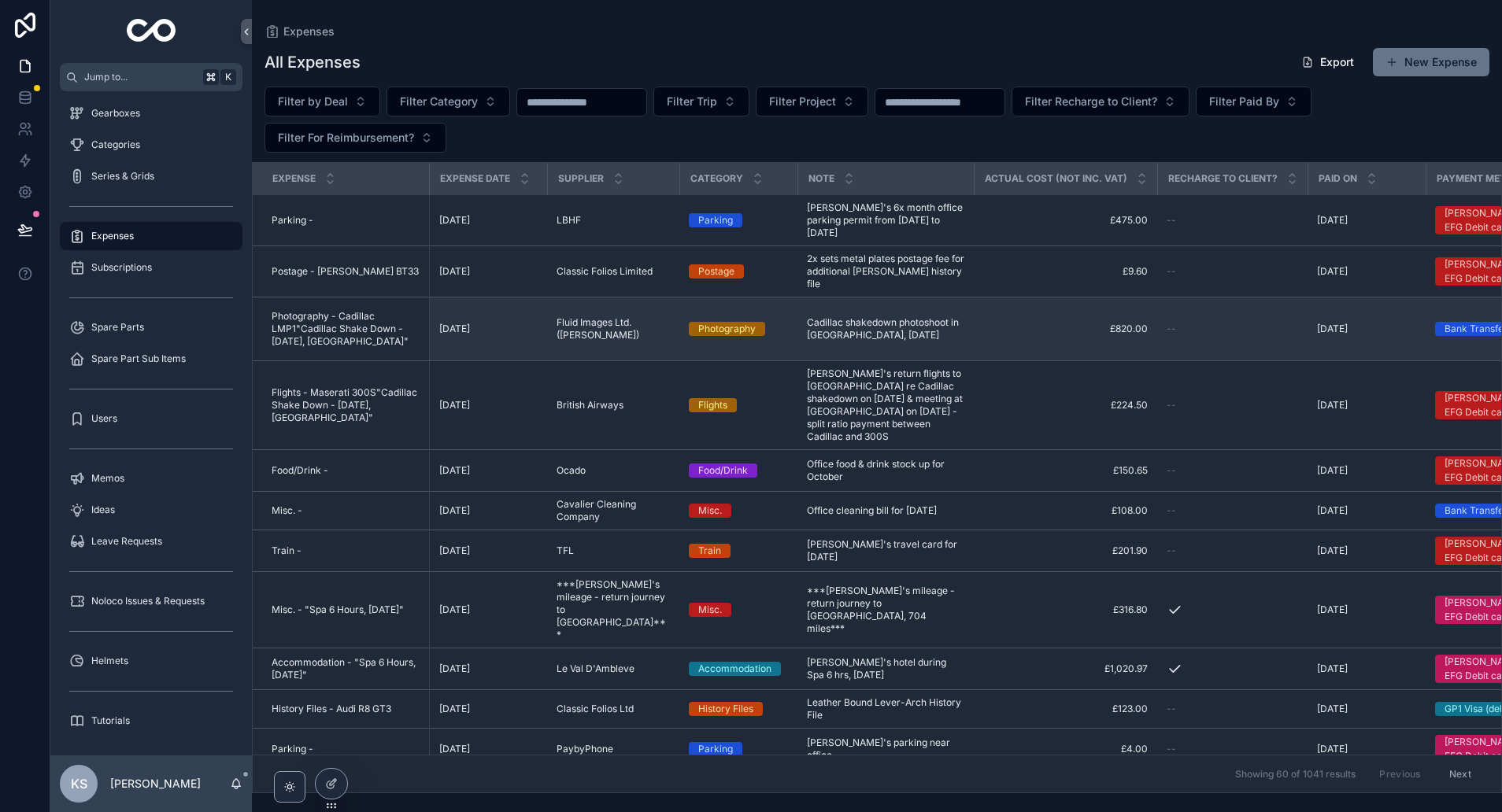
click at [1039, 336] on td "£820.00 £820.00" at bounding box center [1065, 330] width 183 height 64
click at [1134, 324] on span "£820.00" at bounding box center [1064, 329] width 164 height 13
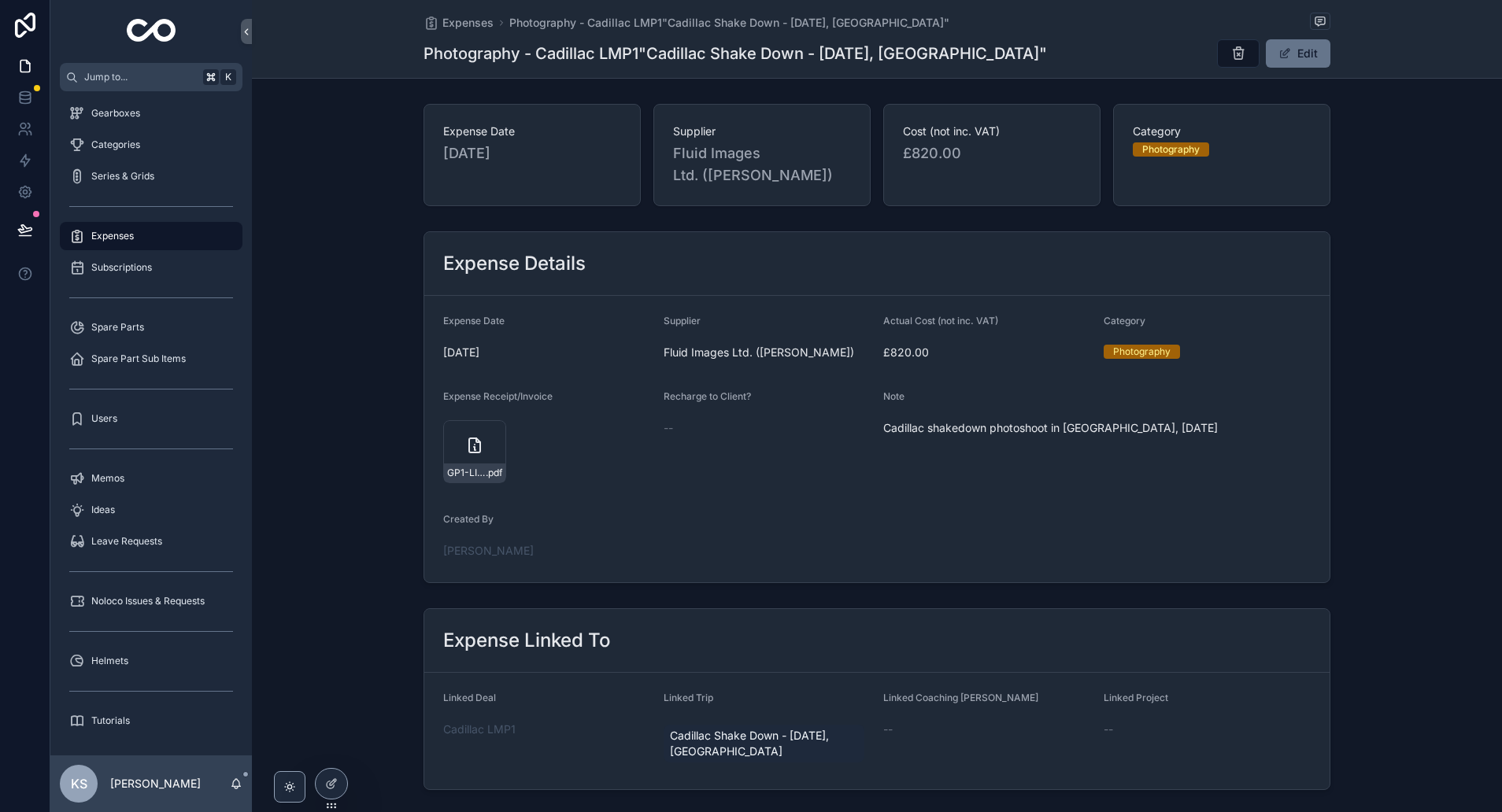
scroll to position [16, 0]
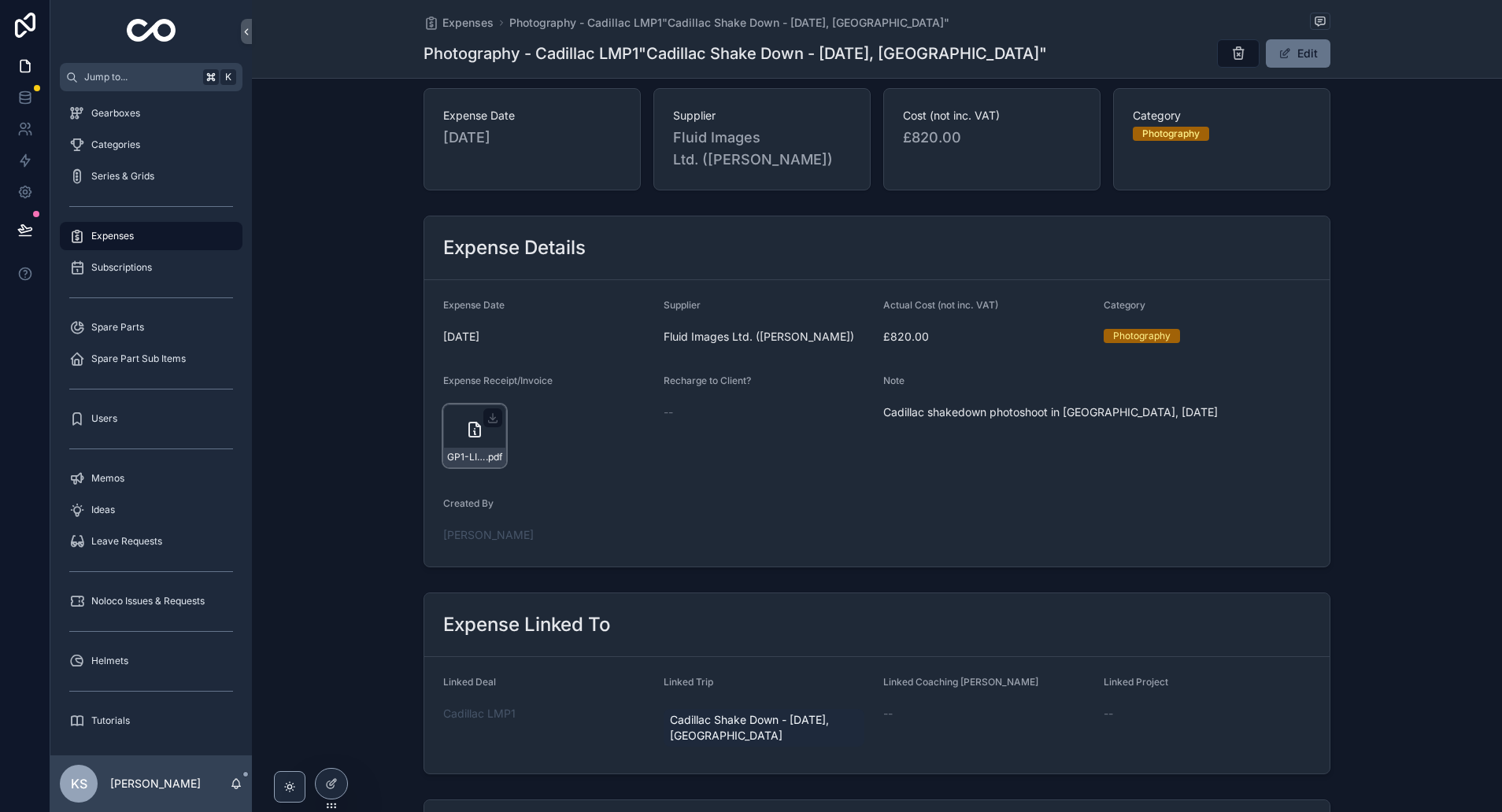
click at [463, 424] on div "GP1-LIMITED-INVOICE-32-(2) .pdf" at bounding box center [474, 435] width 63 height 63
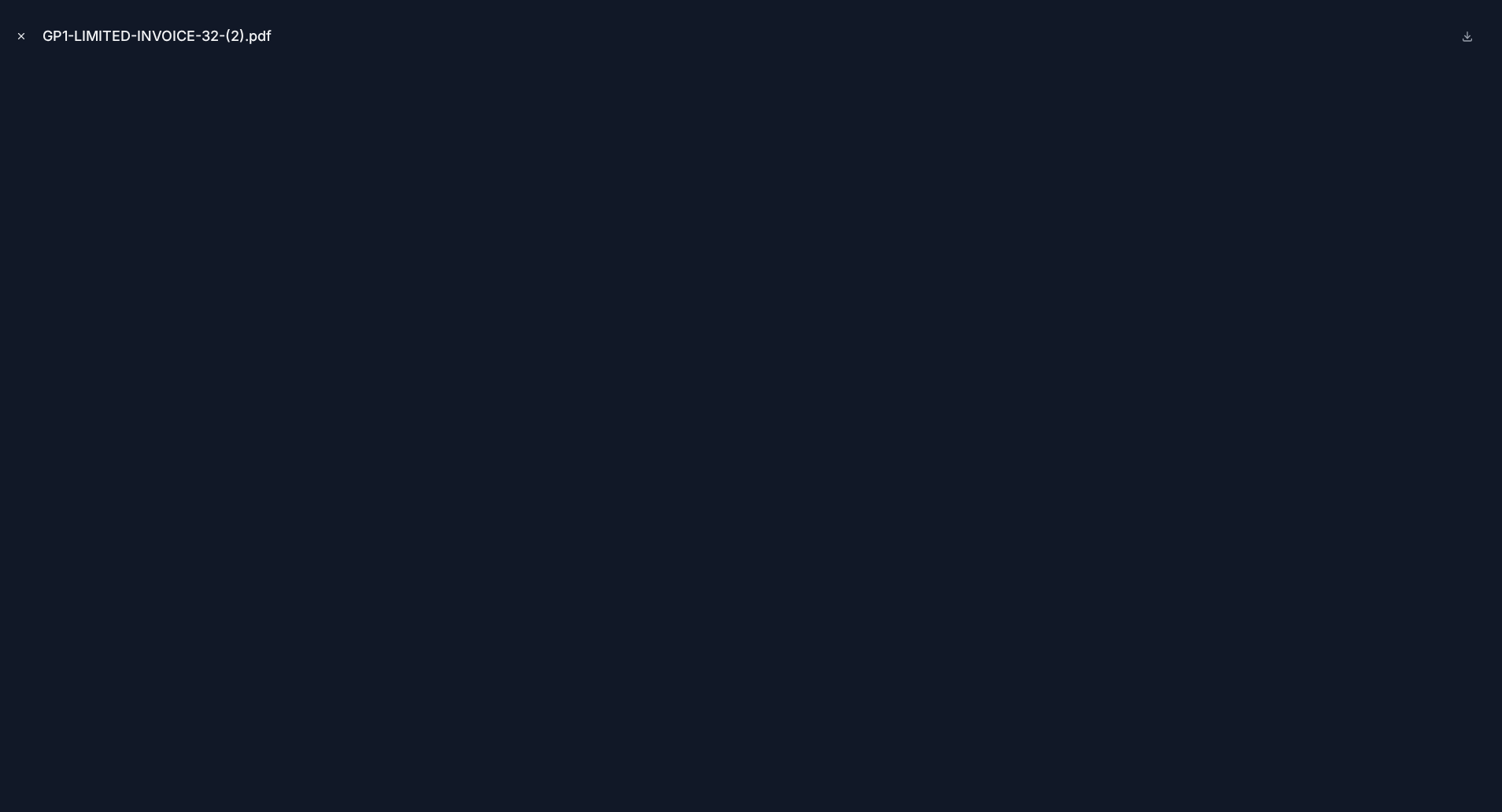
click at [19, 32] on icon "Close modal" at bounding box center [21, 36] width 11 height 11
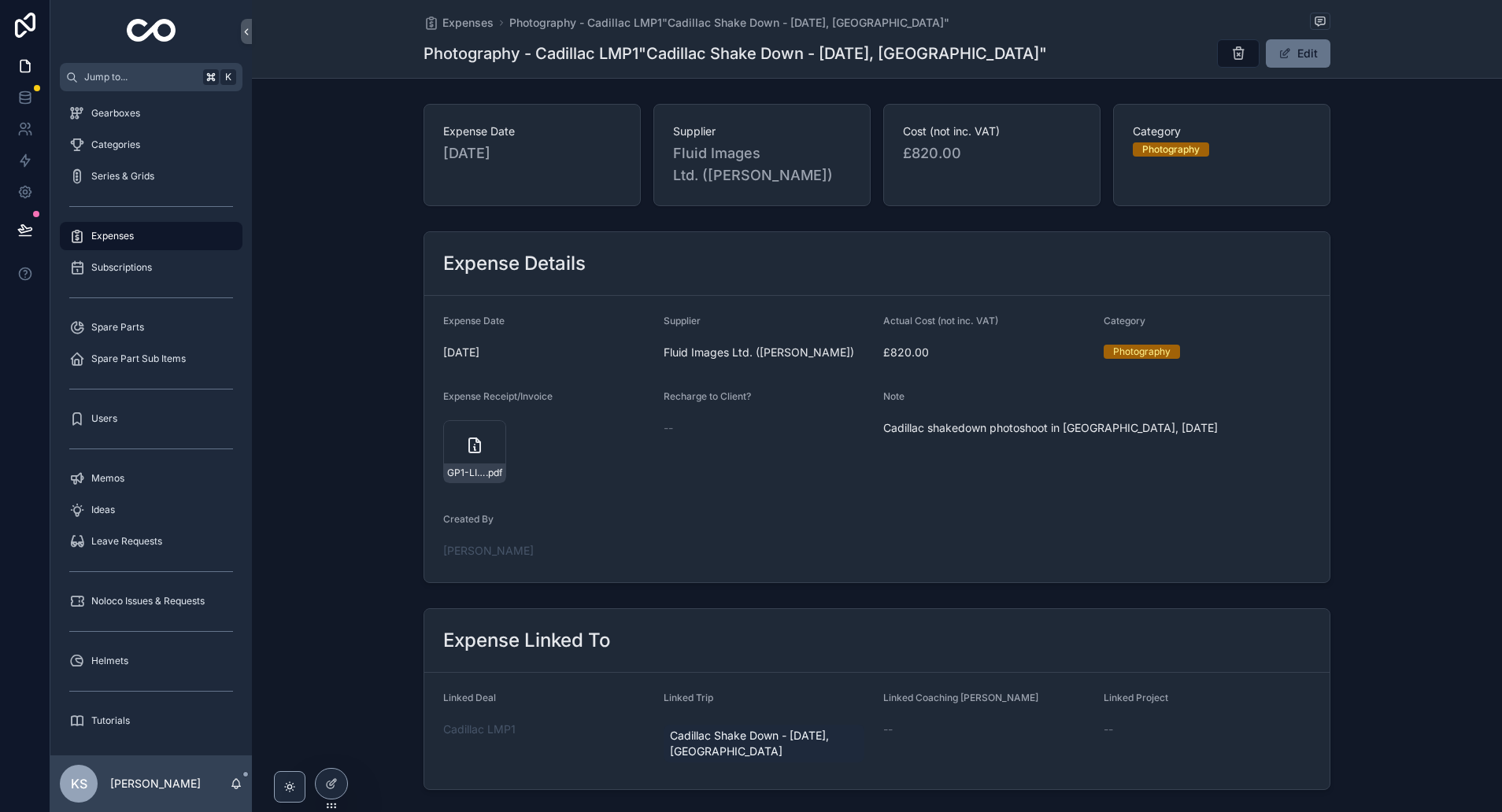
scroll to position [387, 0]
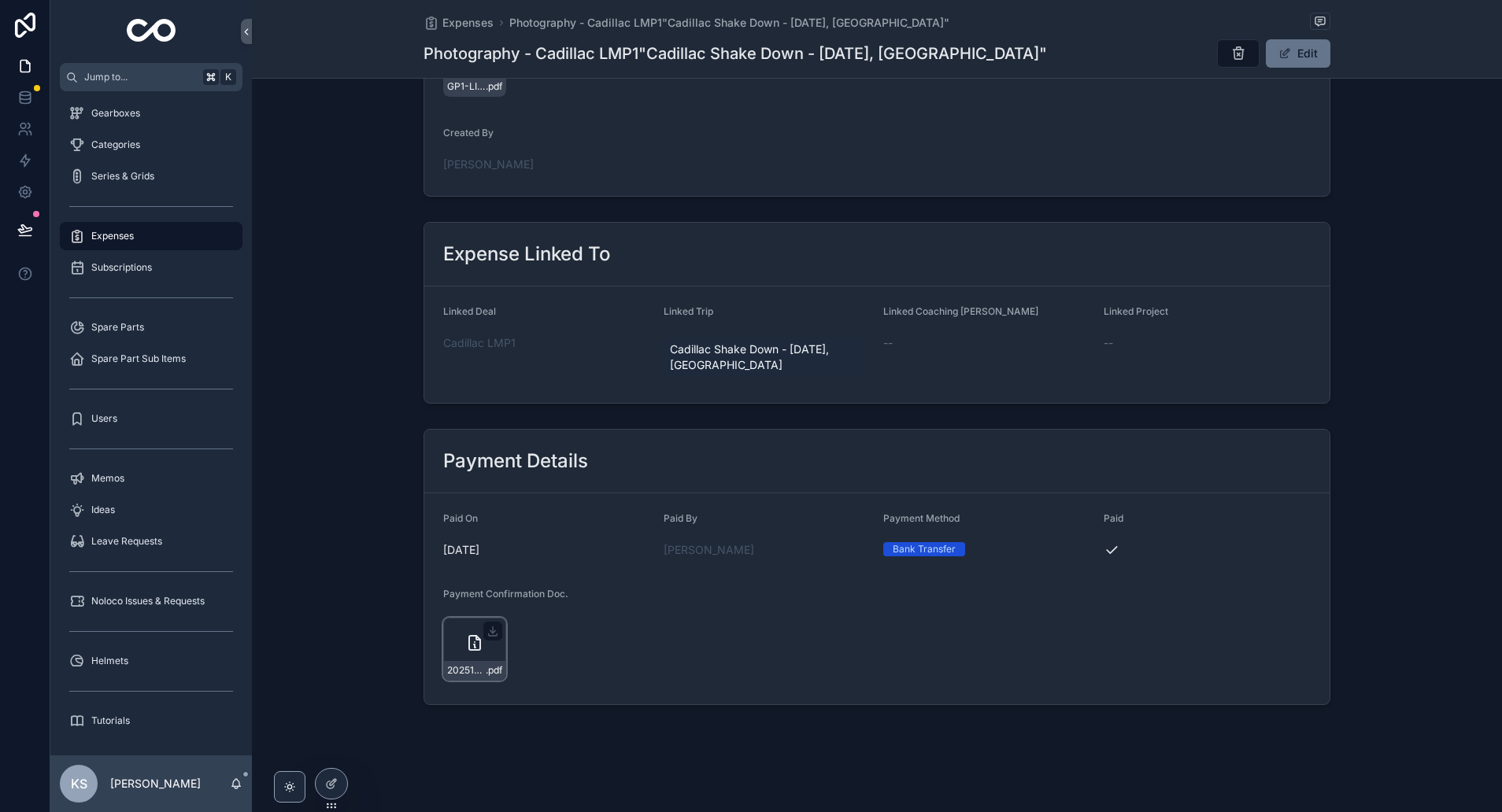
click at [476, 639] on icon "scrollable content" at bounding box center [478, 638] width 4 height 4
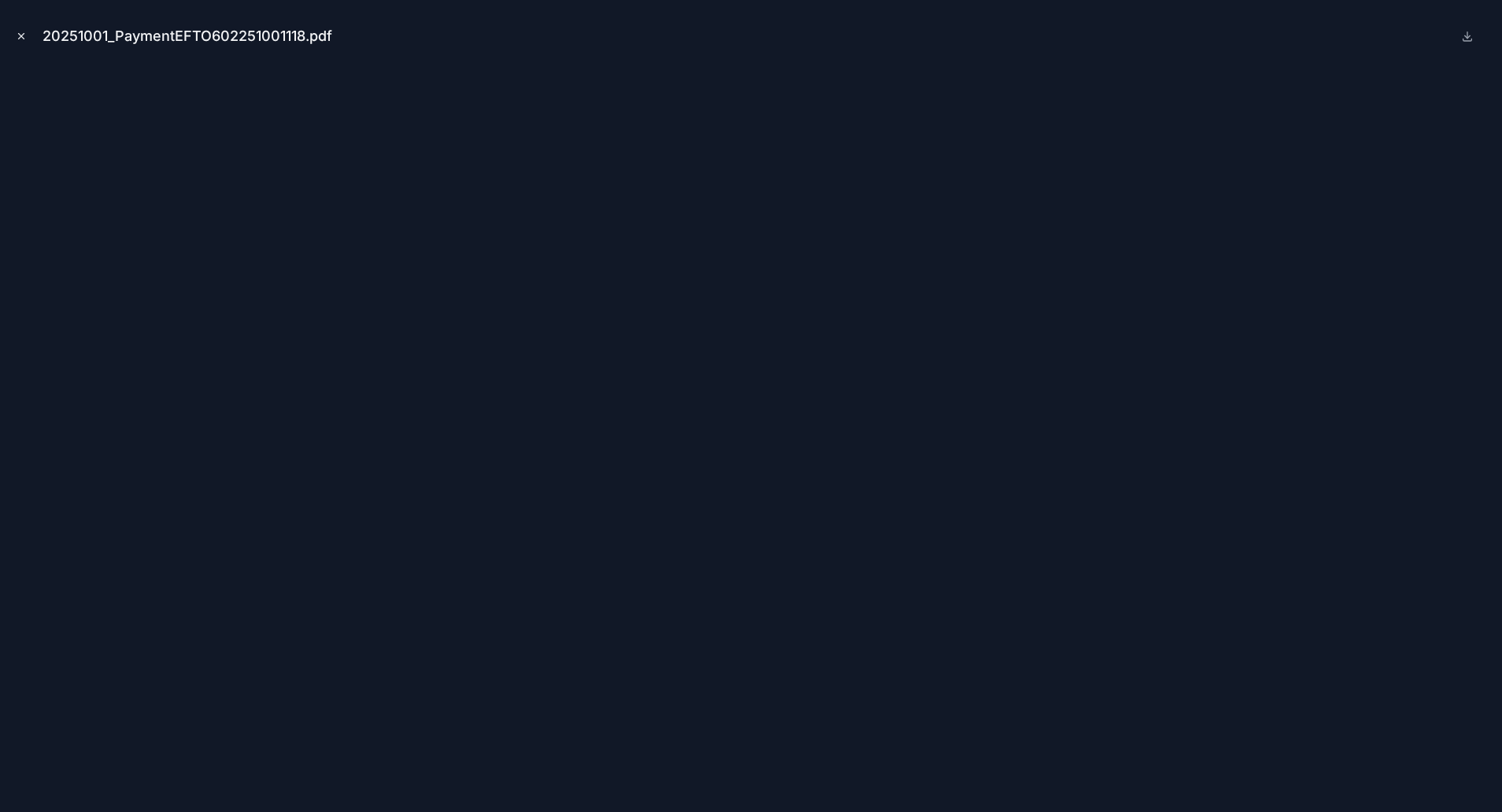
click at [19, 31] on icon "Close modal" at bounding box center [21, 36] width 11 height 11
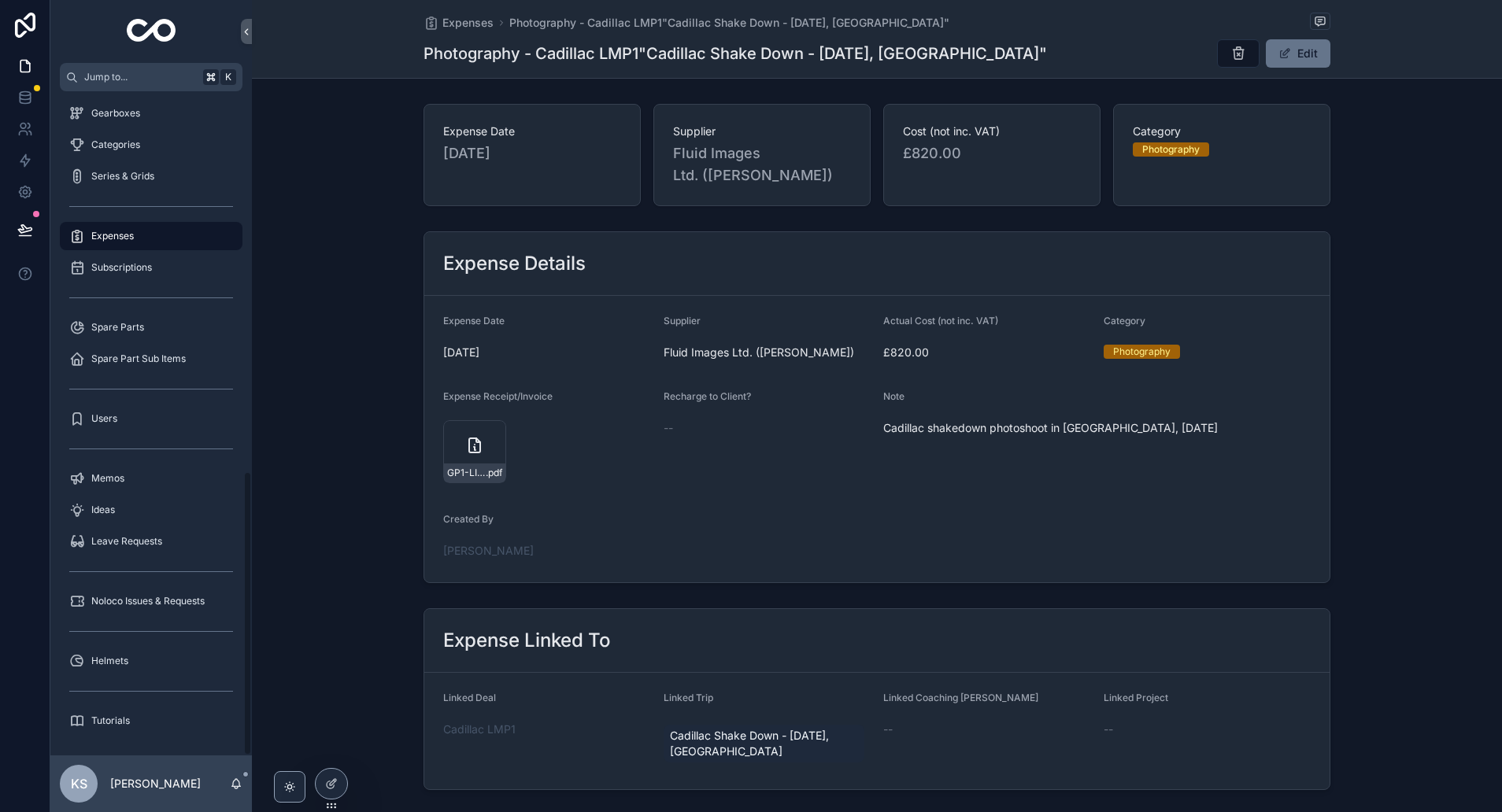
click at [121, 233] on span "Expenses" at bounding box center [113, 236] width 43 height 13
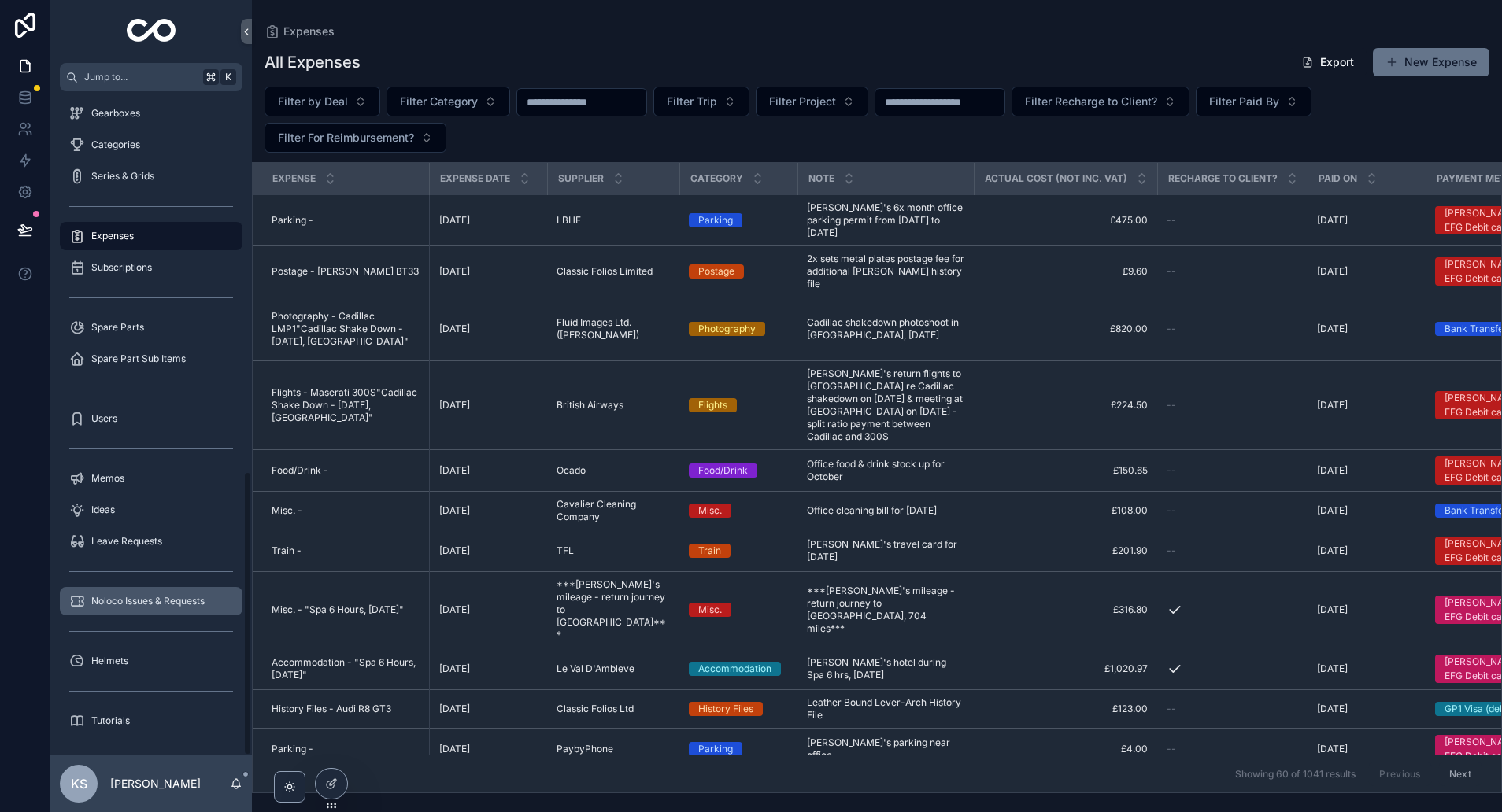
click at [130, 601] on span "Noloco Issues & Requests" at bounding box center [149, 601] width 114 height 13
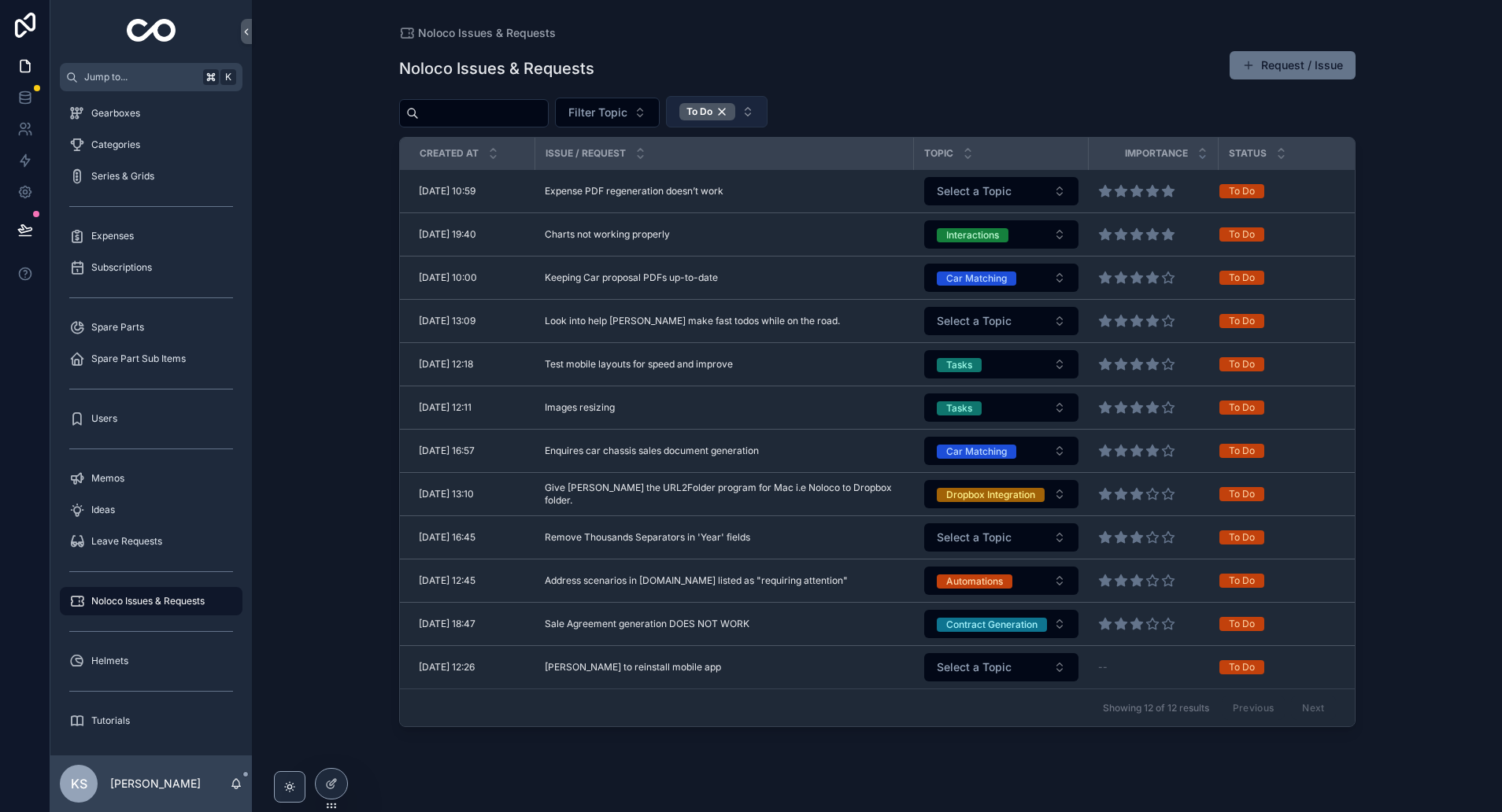
click at [767, 114] on button "To Do" at bounding box center [717, 112] width 102 height 32
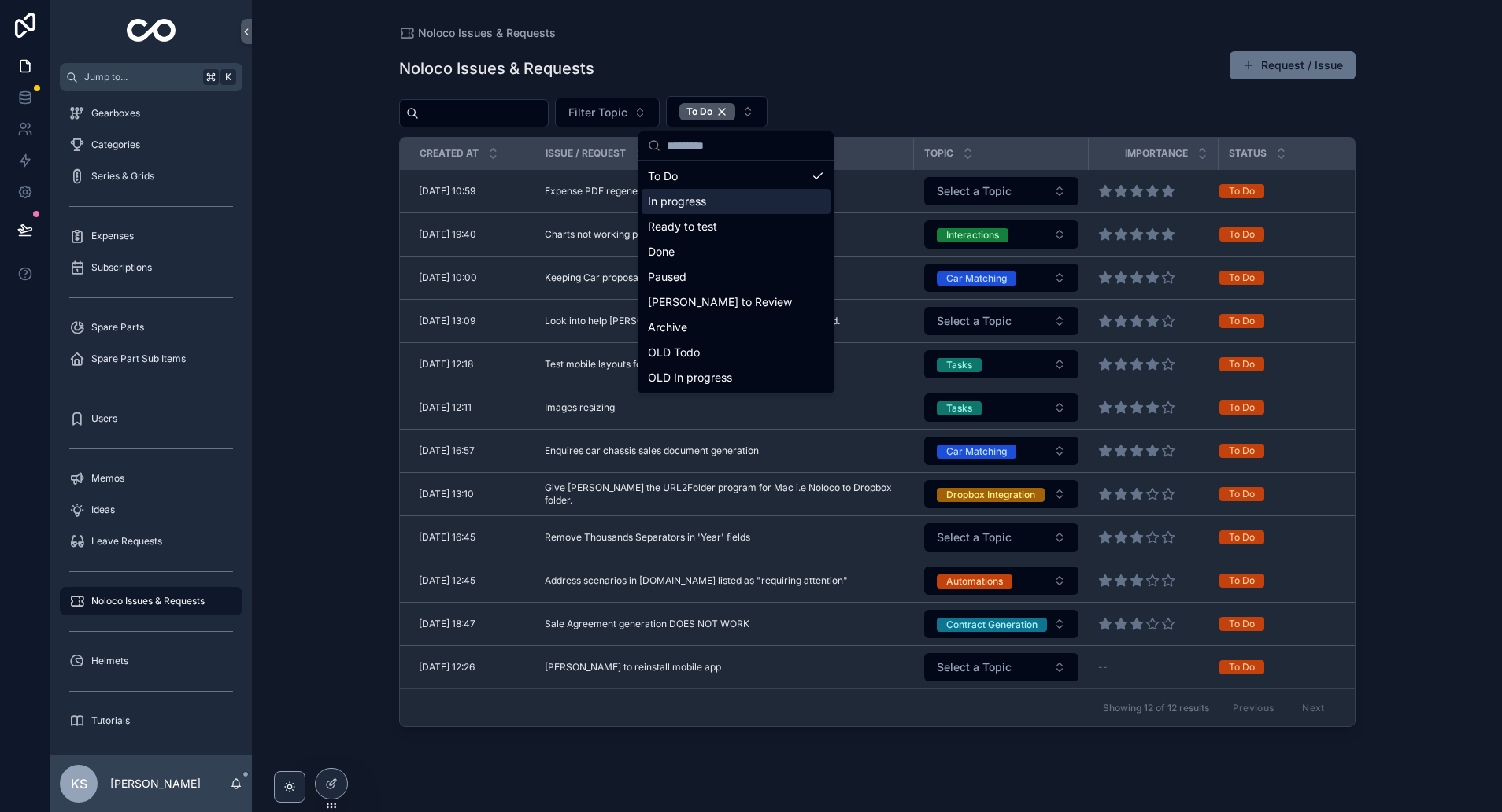
click at [720, 200] on div "In progress" at bounding box center [737, 201] width 189 height 25
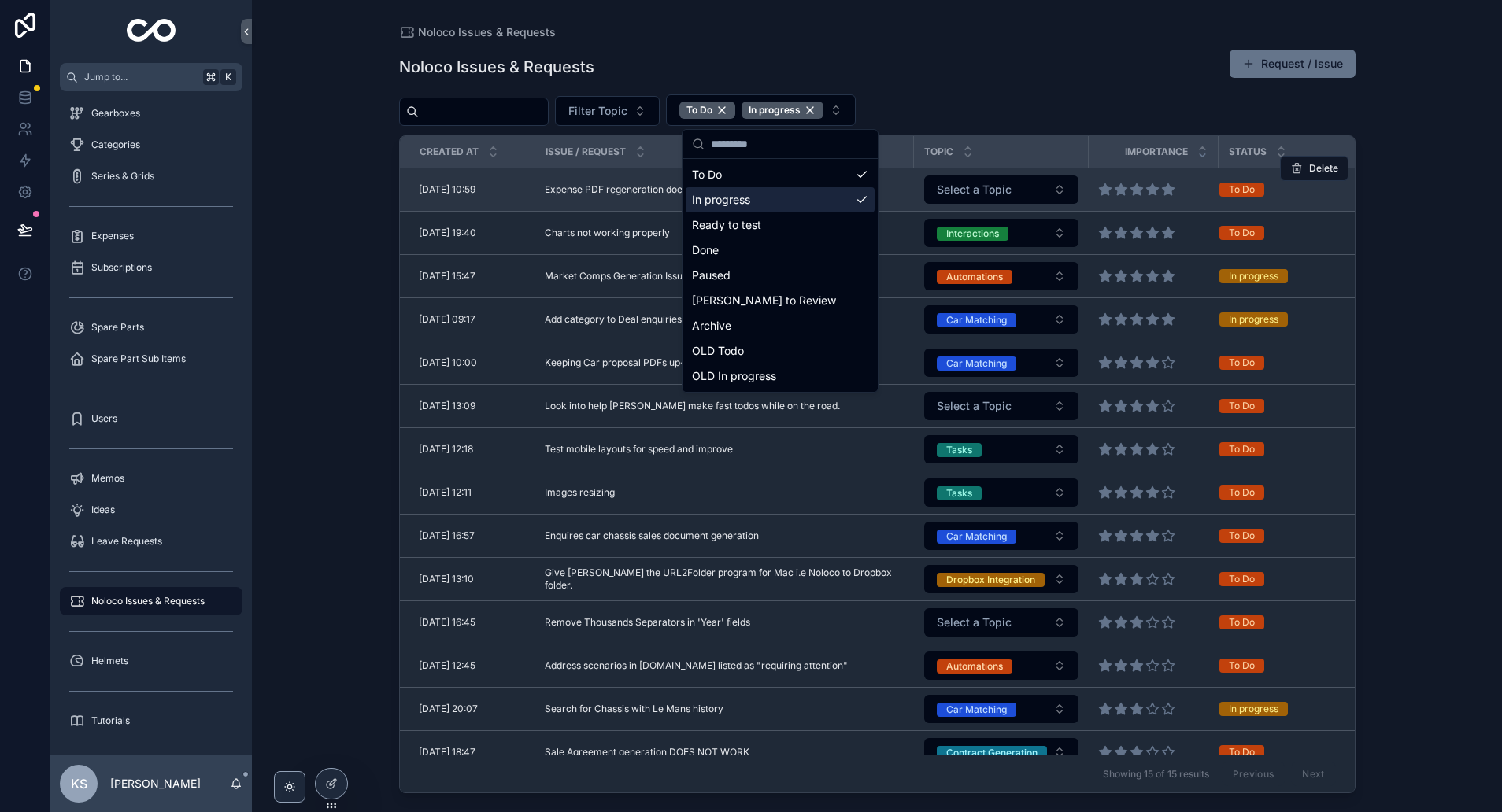
click at [880, 186] on div "Expense PDF regeneration doesn’t work Expense PDF regeneration doesn’t work" at bounding box center [725, 189] width 360 height 13
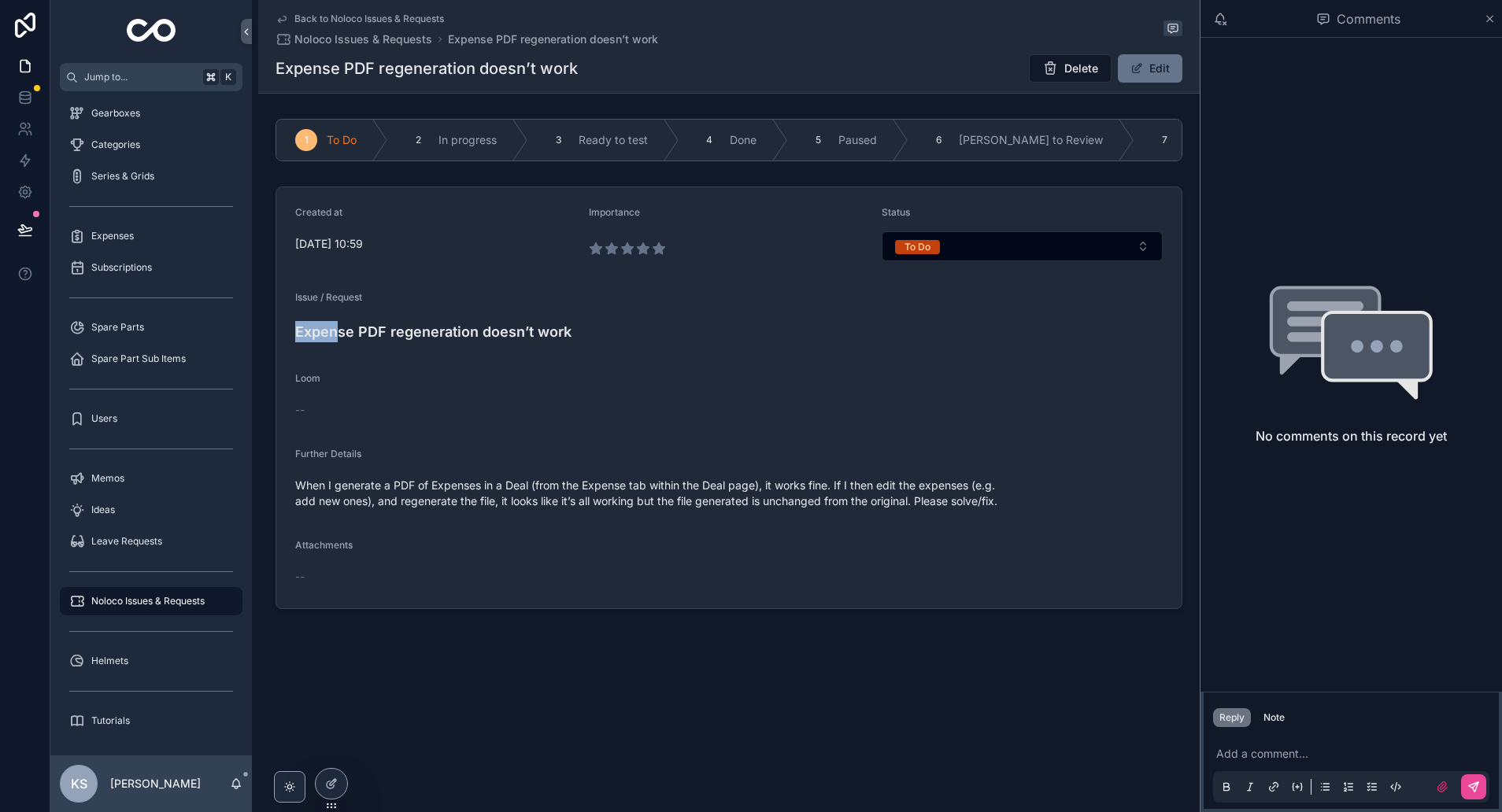
drag, startPoint x: 294, startPoint y: 331, endPoint x: 335, endPoint y: 331, distance: 41.0
click at [335, 331] on h4 "Expense PDF regeneration doesn’t work" at bounding box center [729, 331] width 867 height 21
click at [336, 331] on h4 "Expense PDF regeneration doesn’t work" at bounding box center [729, 331] width 867 height 21
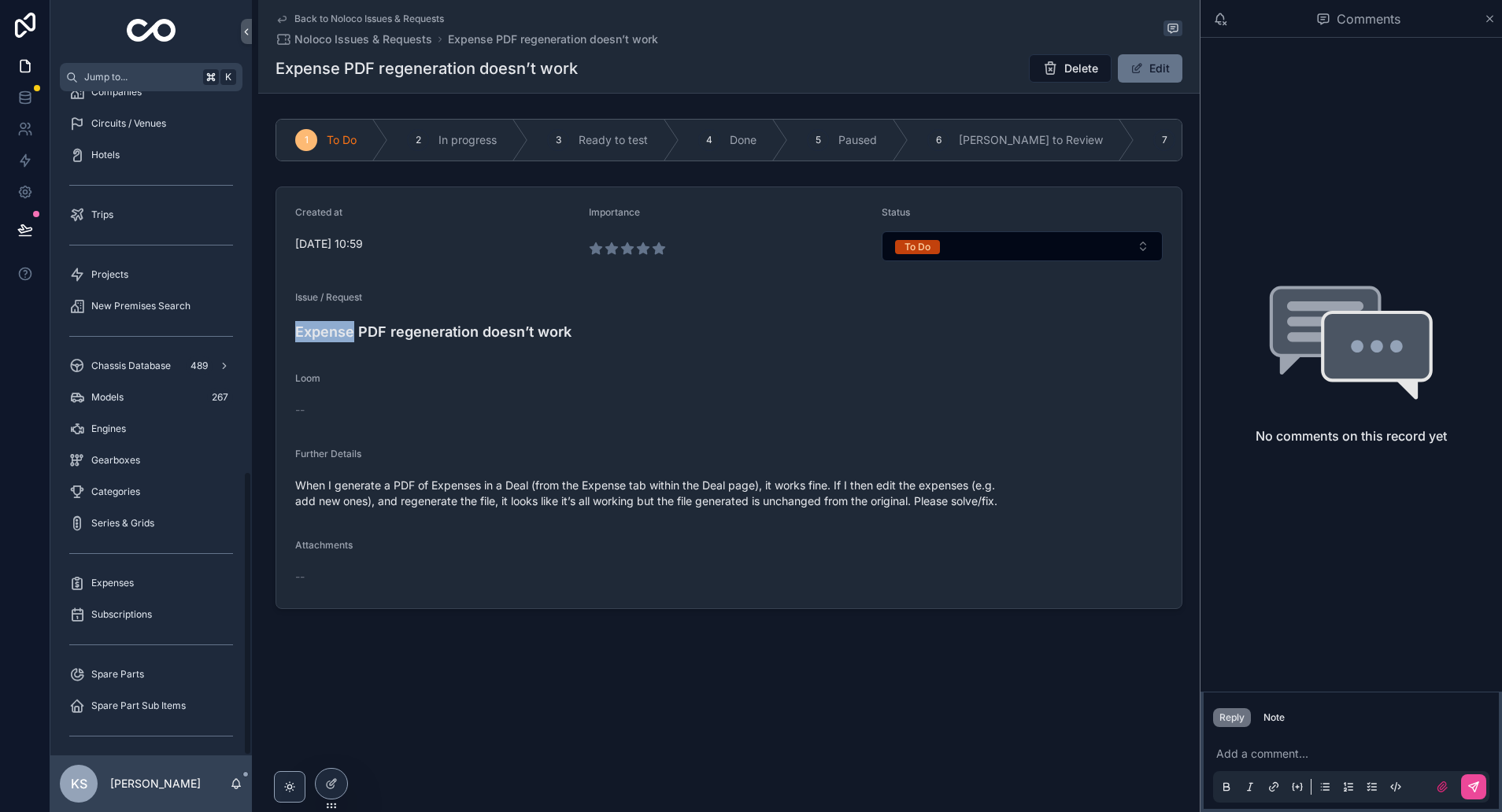
click at [249, 196] on div "Home Interactions My Tasks 69 Tasks Created By Me 624 Deals 57 Enquiries Insura…" at bounding box center [151, 322] width 201 height 1523
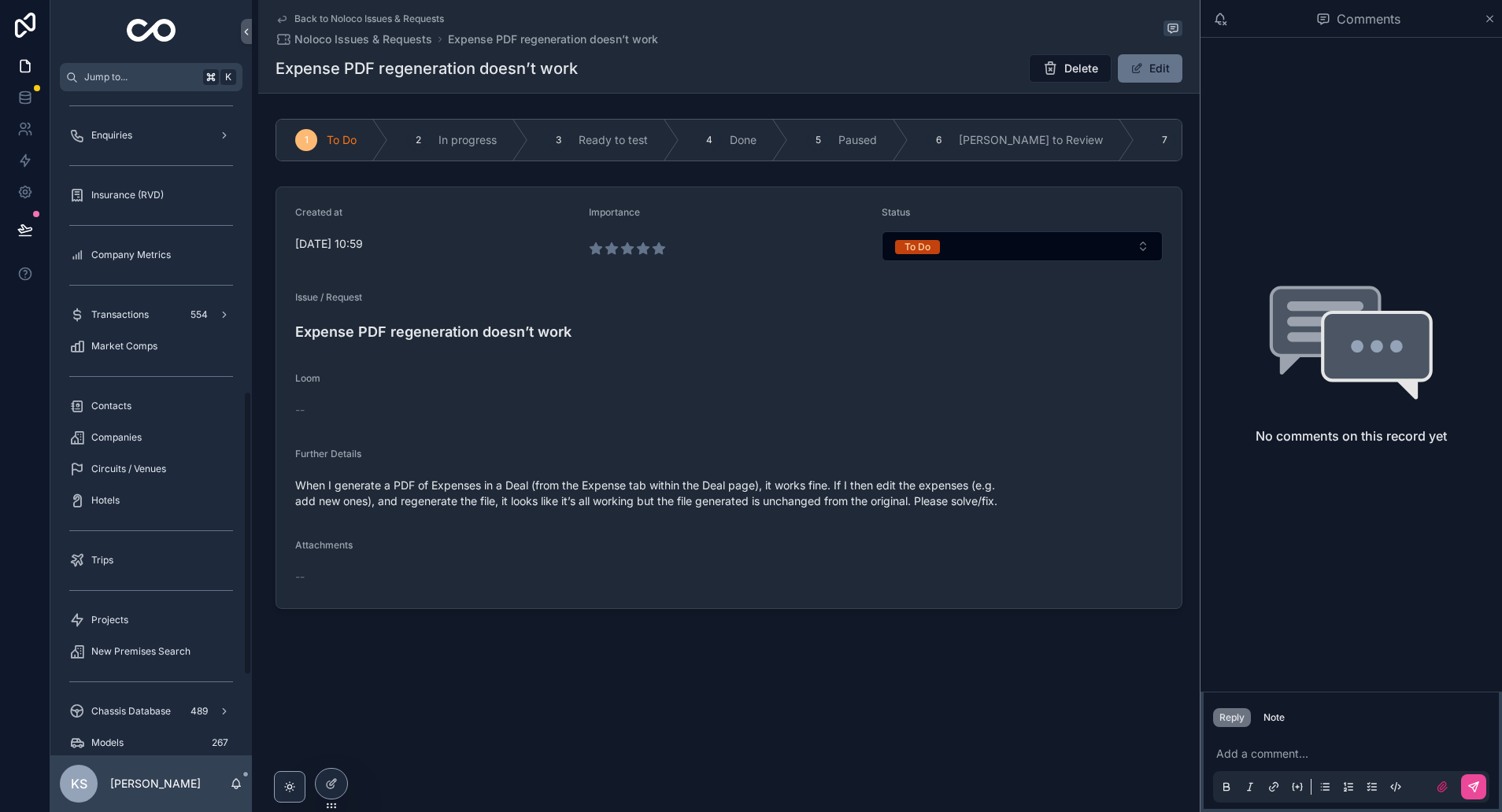
scroll to position [700, 0]
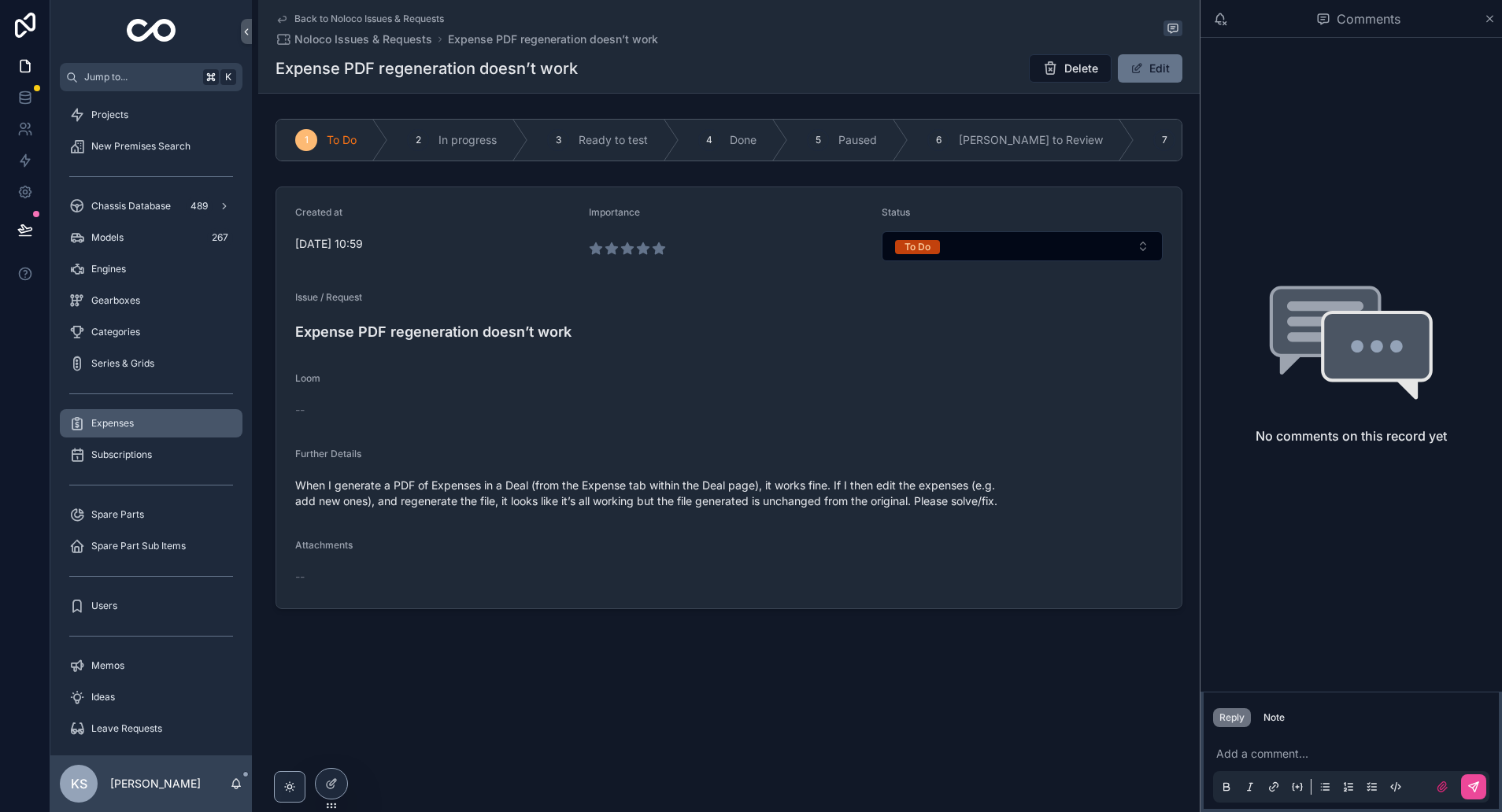
click at [96, 423] on span "Expenses" at bounding box center [113, 423] width 43 height 13
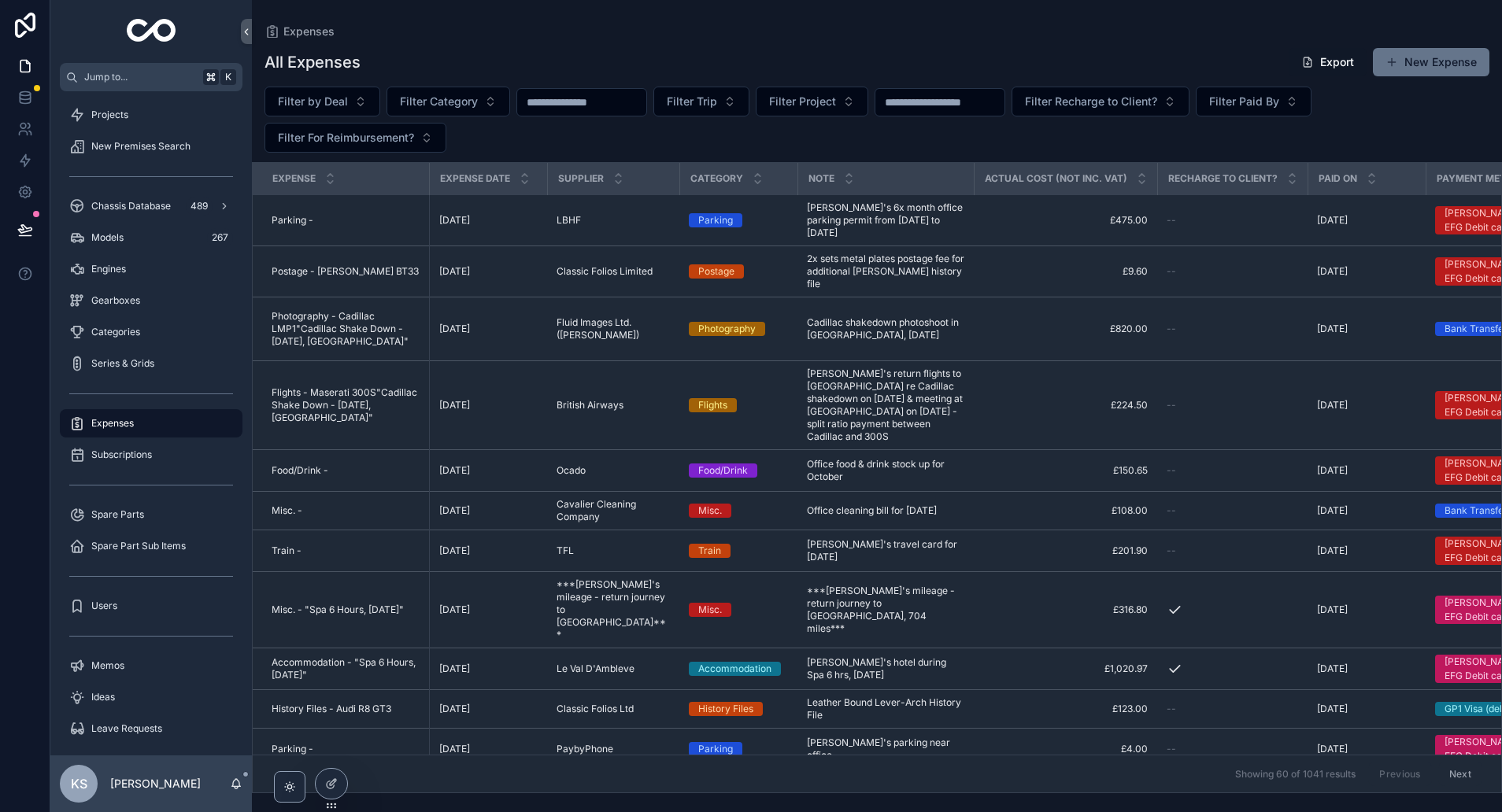
click at [1335, 56] on button "Export" at bounding box center [1328, 62] width 78 height 28
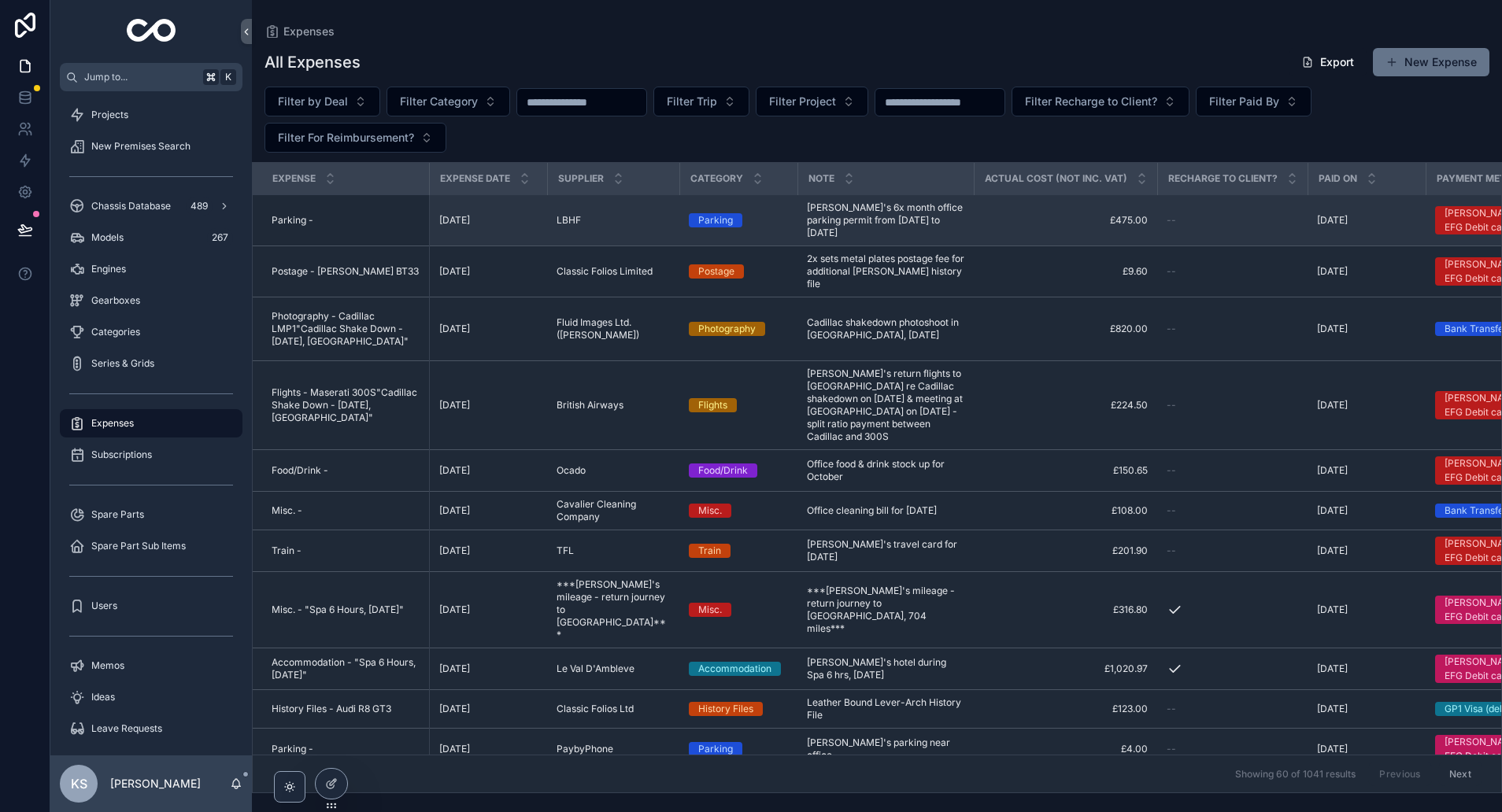
click at [964, 223] on span "Sam's 6x month office parking permit from October 25 to March 2026" at bounding box center [886, 220] width 157 height 38
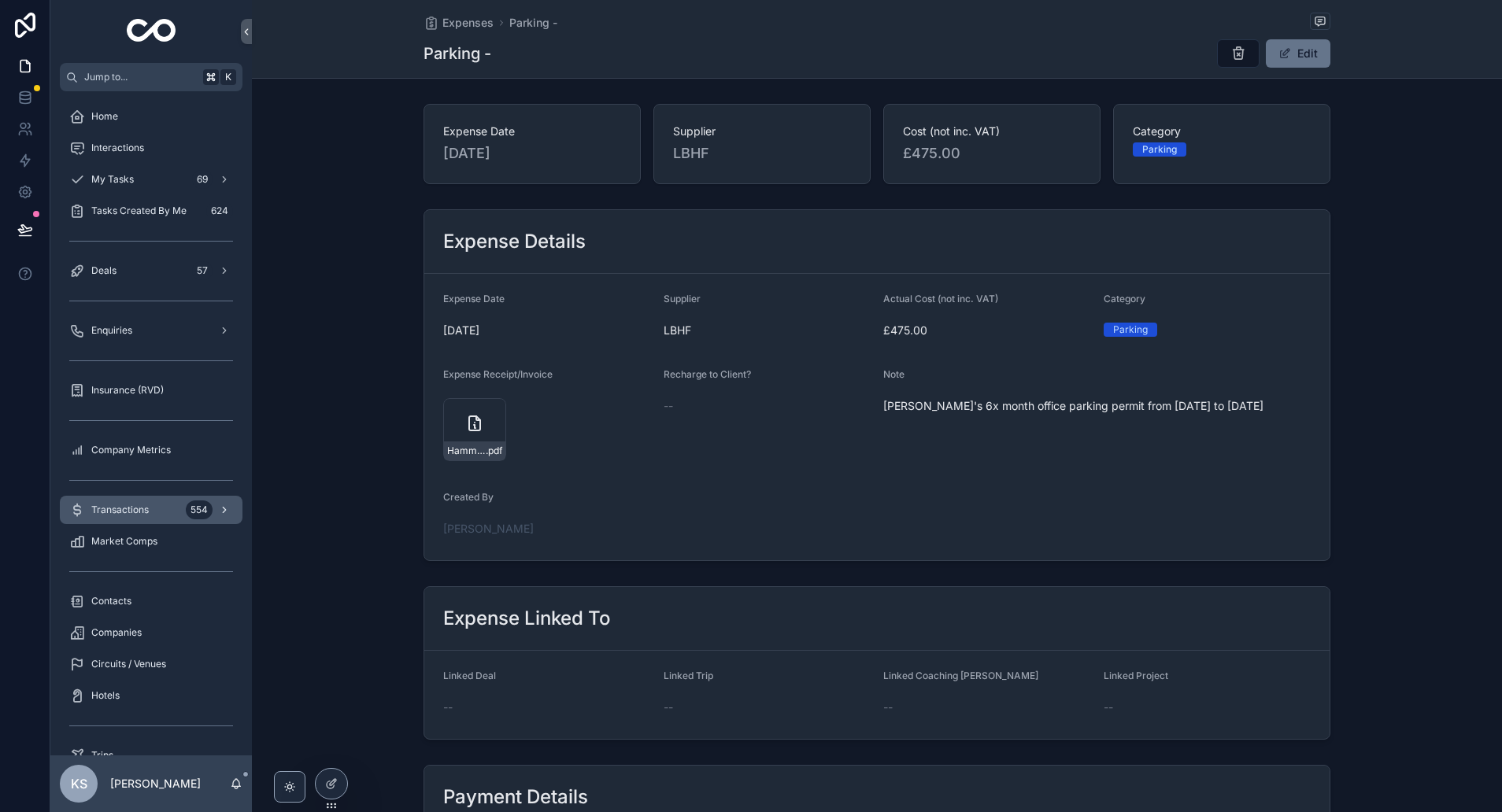
click at [122, 513] on span "Transactions" at bounding box center [121, 509] width 58 height 13
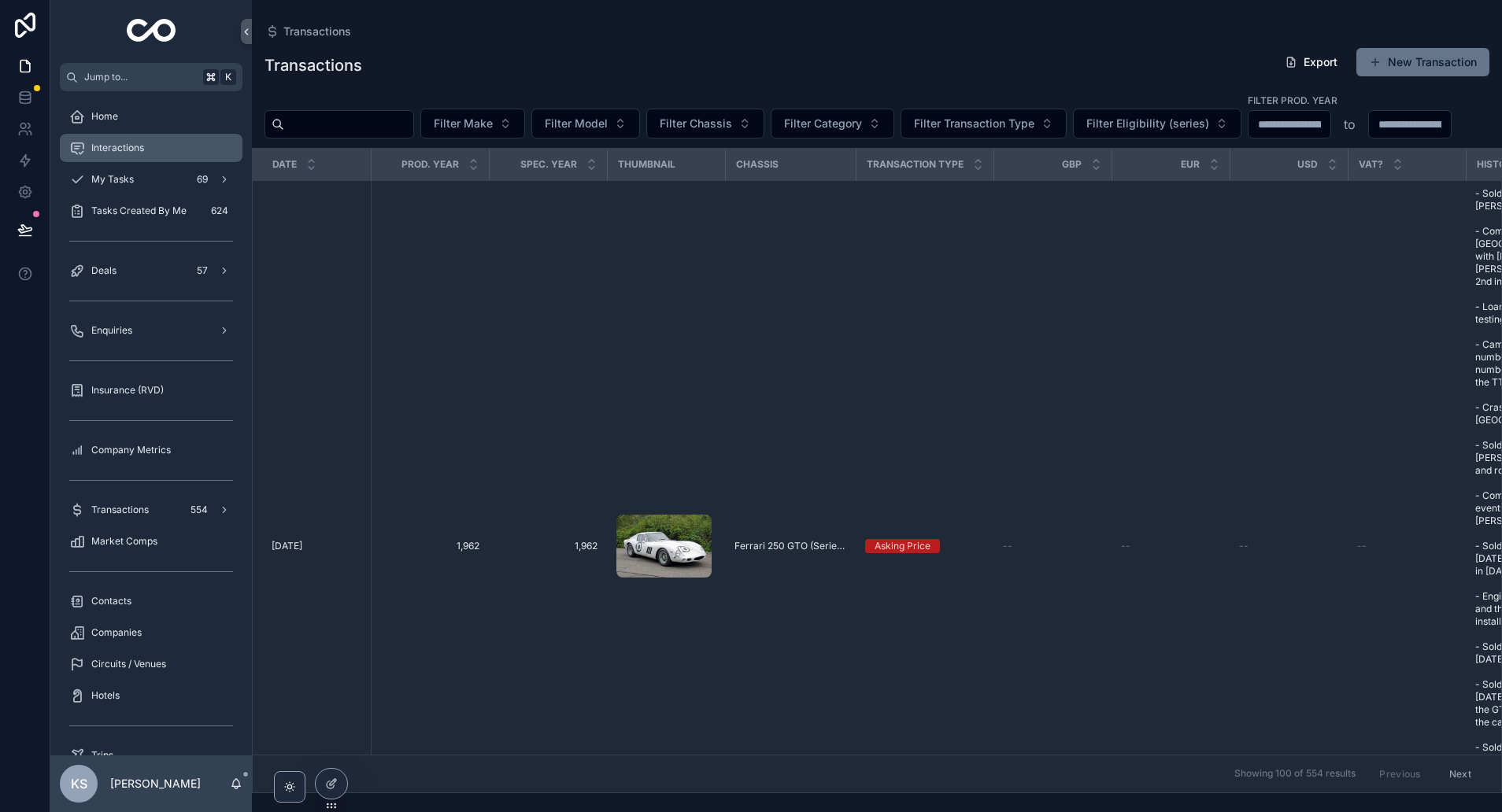
click at [87, 150] on div "Interactions" at bounding box center [151, 147] width 163 height 25
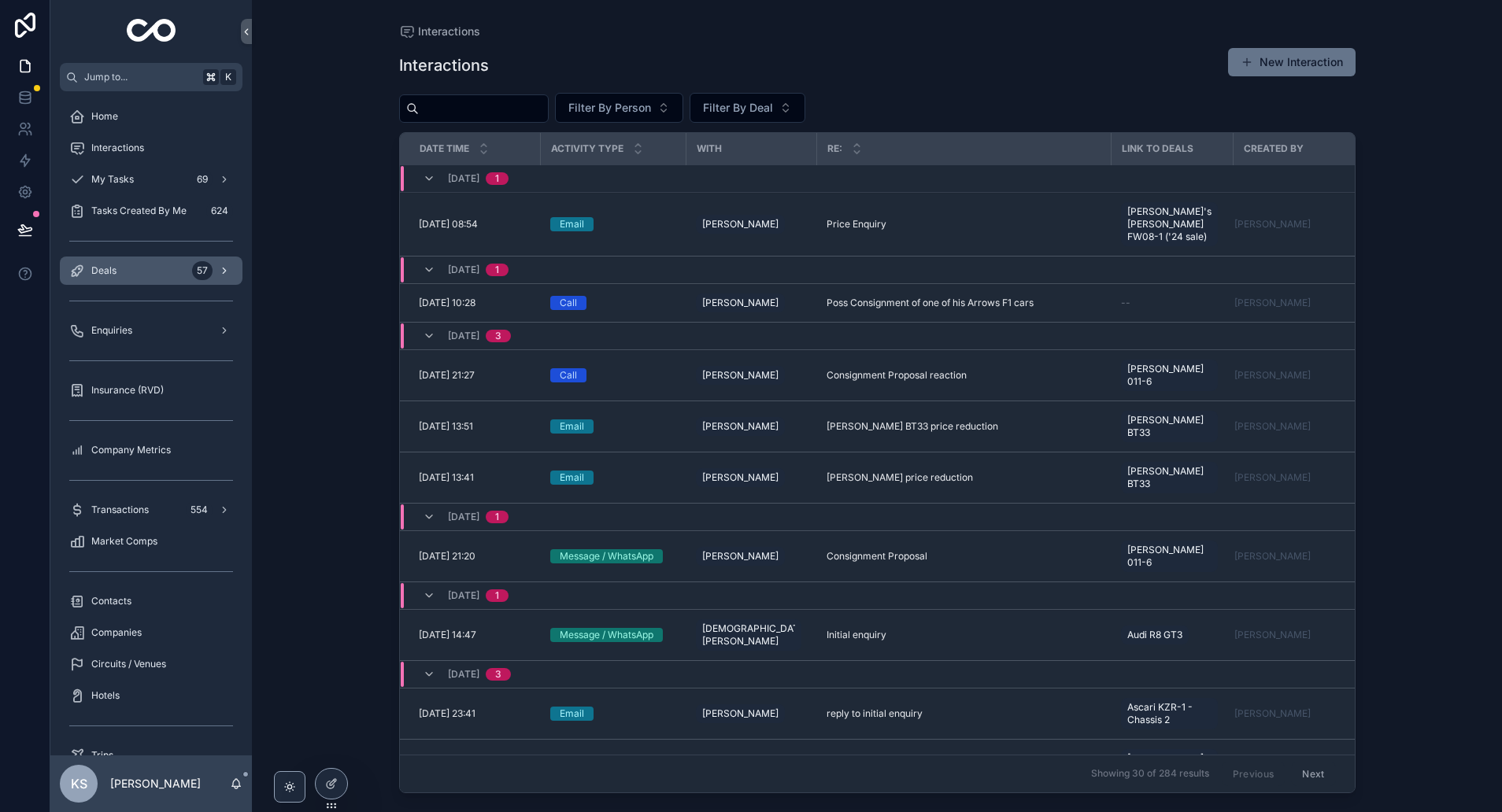
click at [108, 271] on span "Deals" at bounding box center [104, 270] width 25 height 13
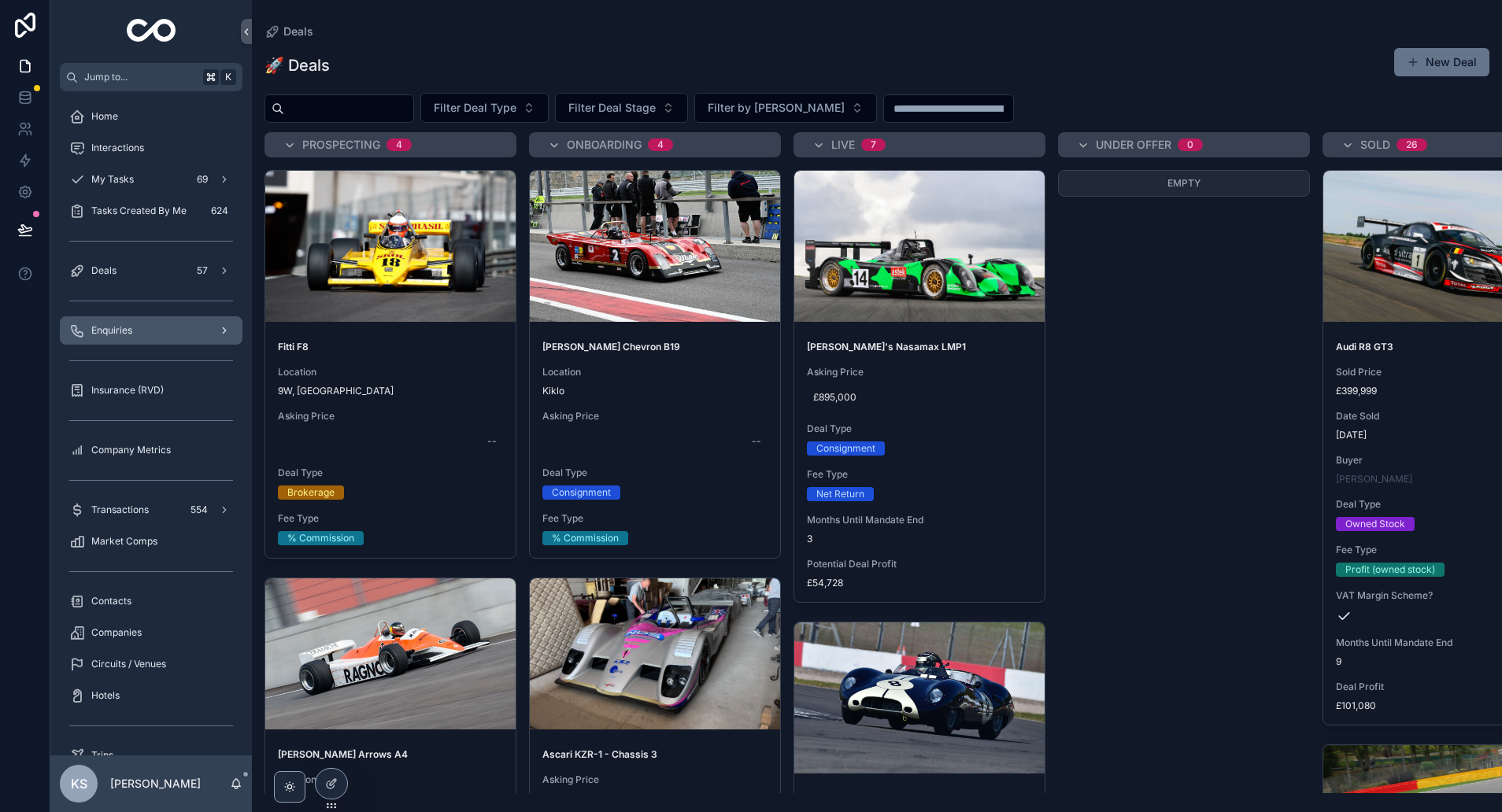
click at [111, 333] on span "Enquiries" at bounding box center [112, 330] width 41 height 13
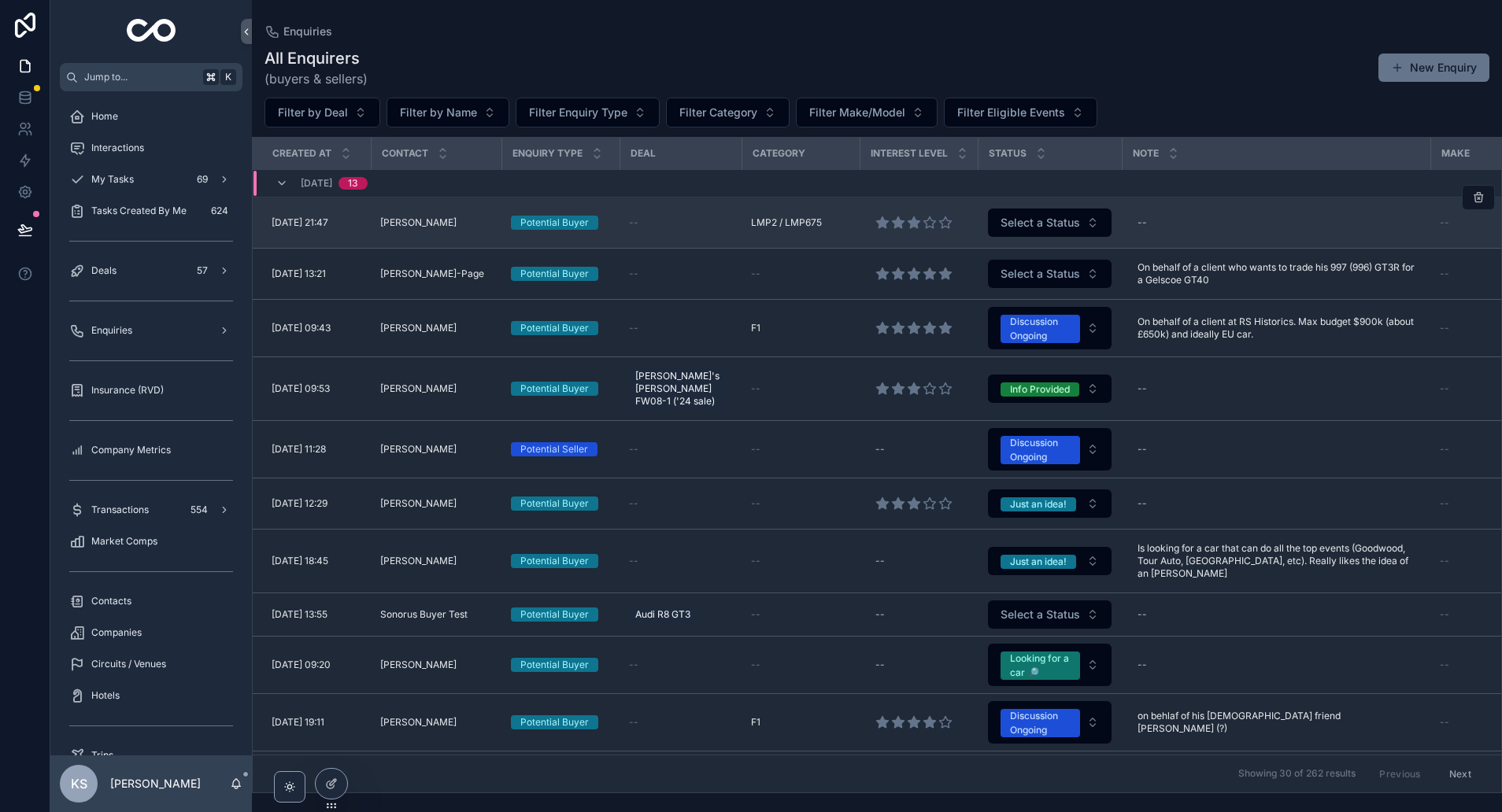
click at [648, 217] on div "--" at bounding box center [680, 222] width 103 height 13
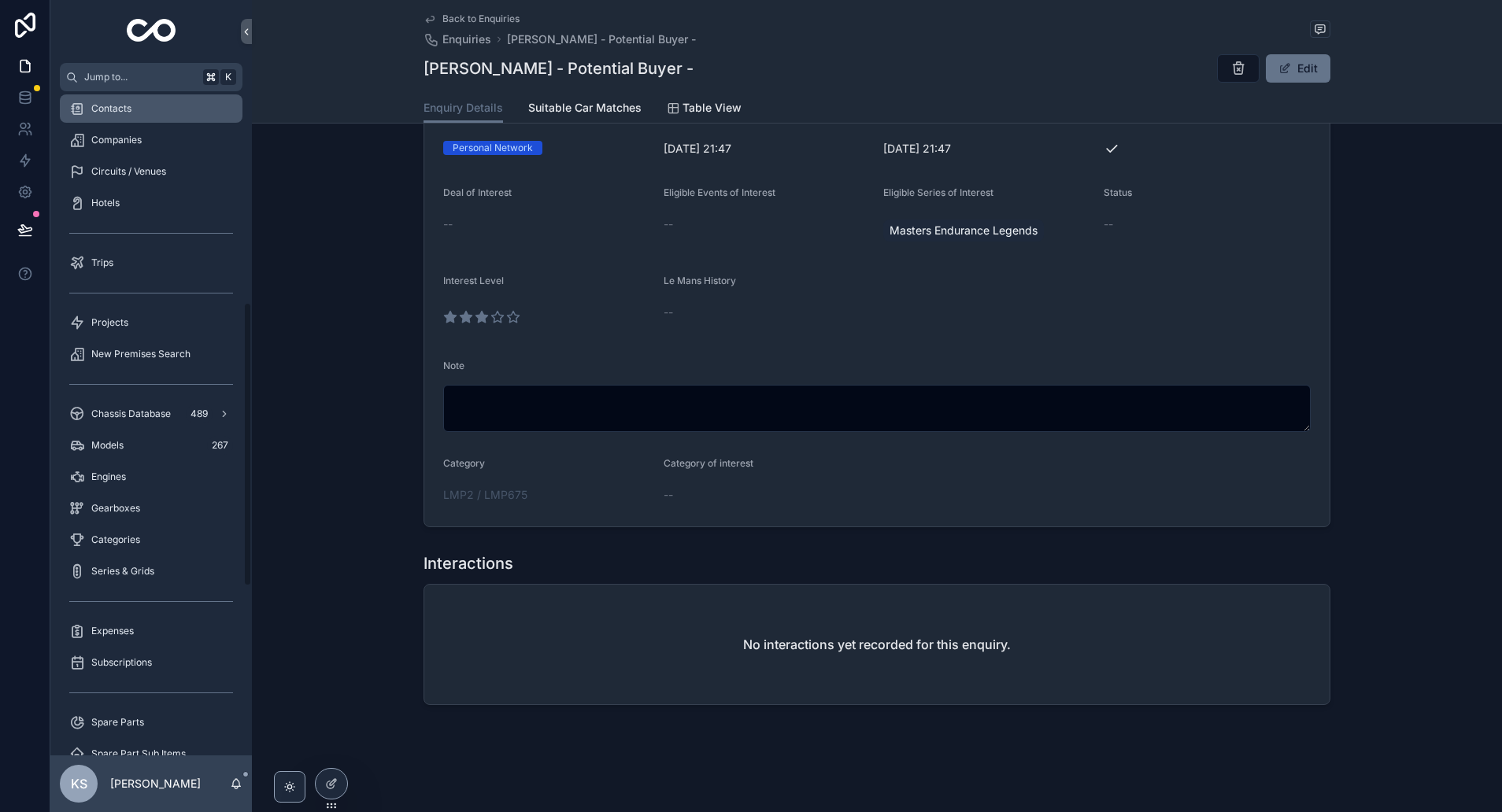
scroll to position [493, 0]
click at [118, 631] on span "Expenses" at bounding box center [113, 630] width 43 height 13
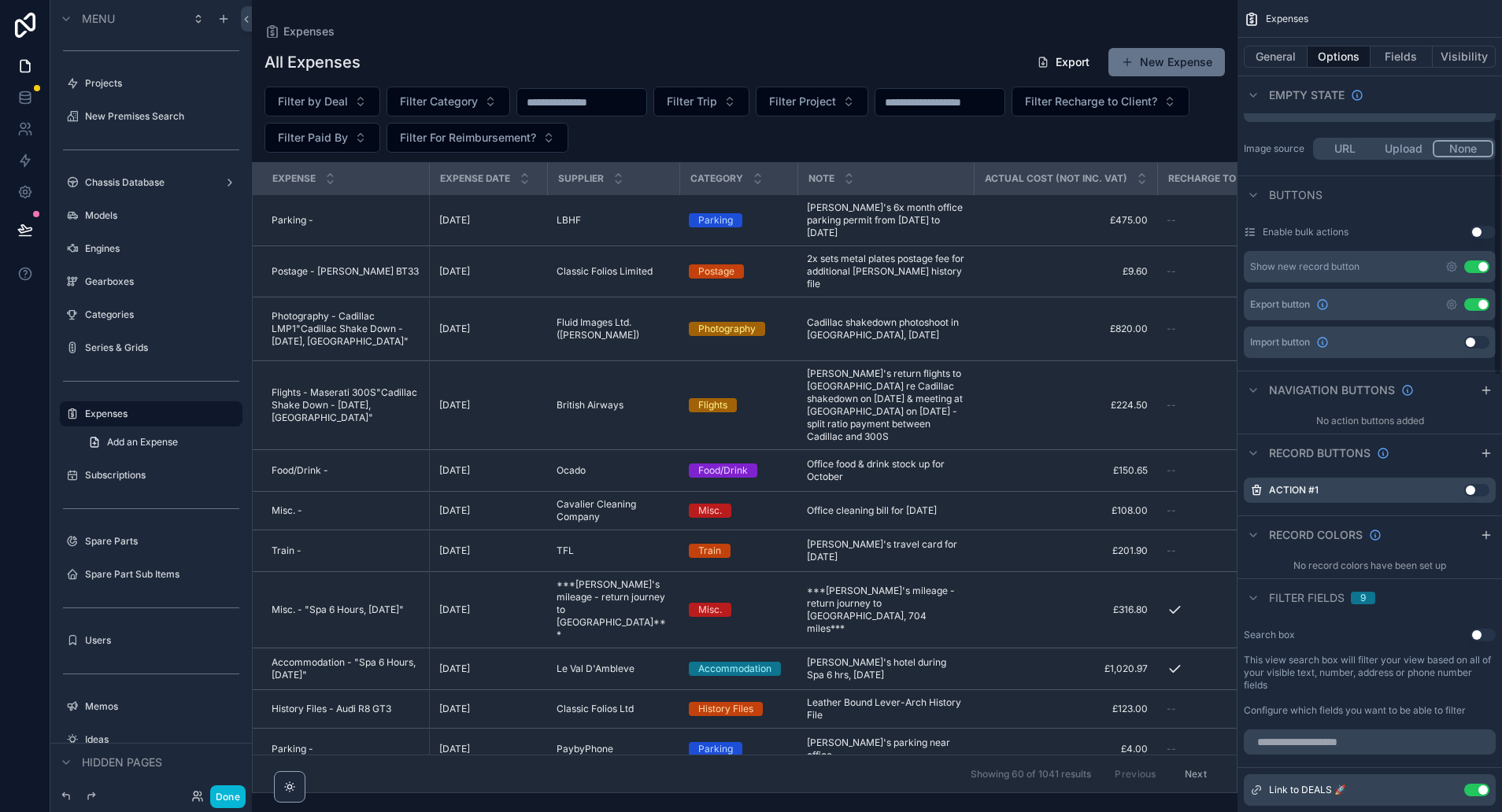
scroll to position [372, 0]
click at [1452, 488] on icon "scrollable content" at bounding box center [1453, 489] width 6 height 6
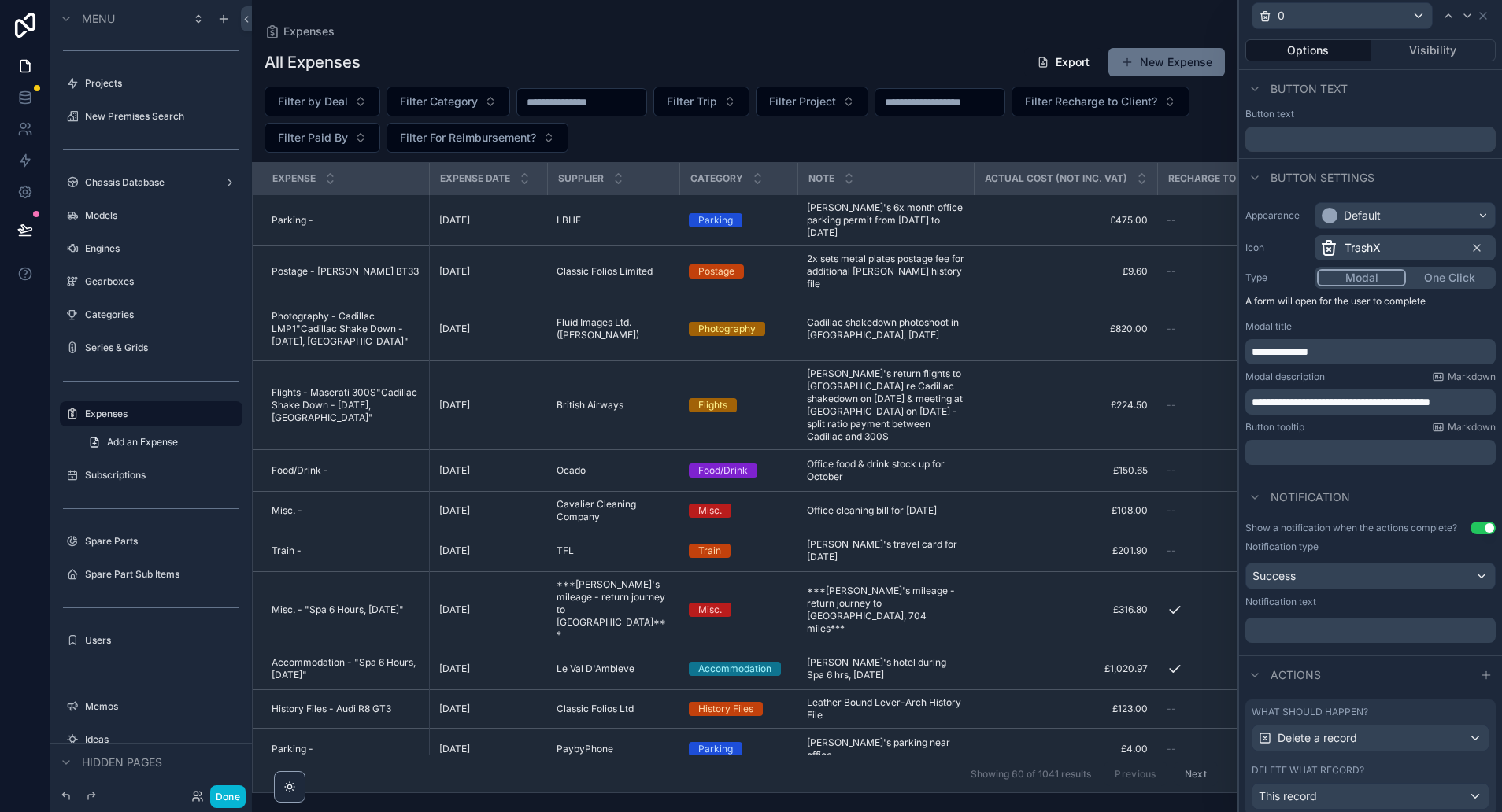
click at [1069, 136] on div "scrollable content" at bounding box center [745, 406] width 986 height 812
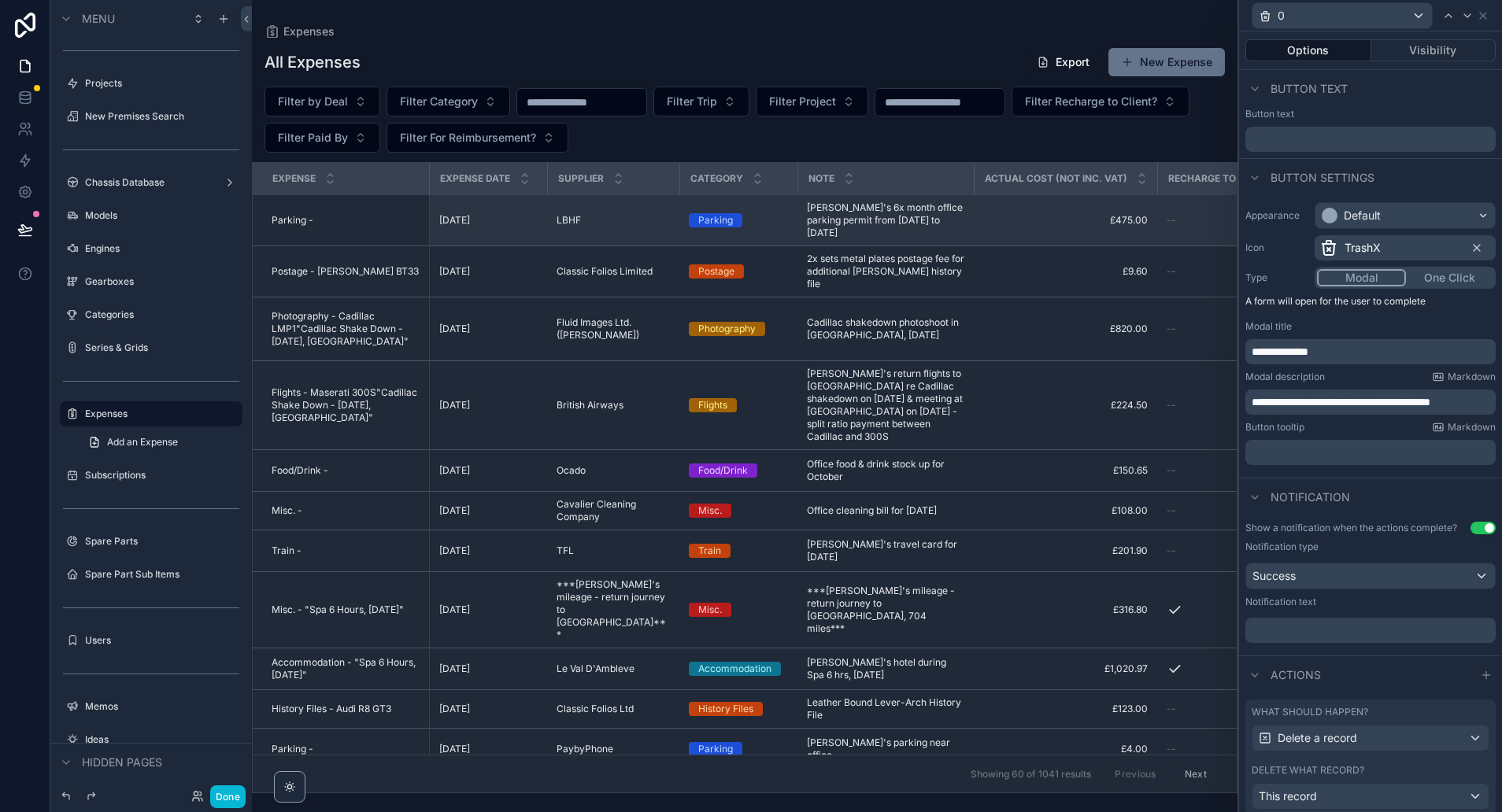
click at [1007, 218] on span "£475.00" at bounding box center [1064, 220] width 164 height 13
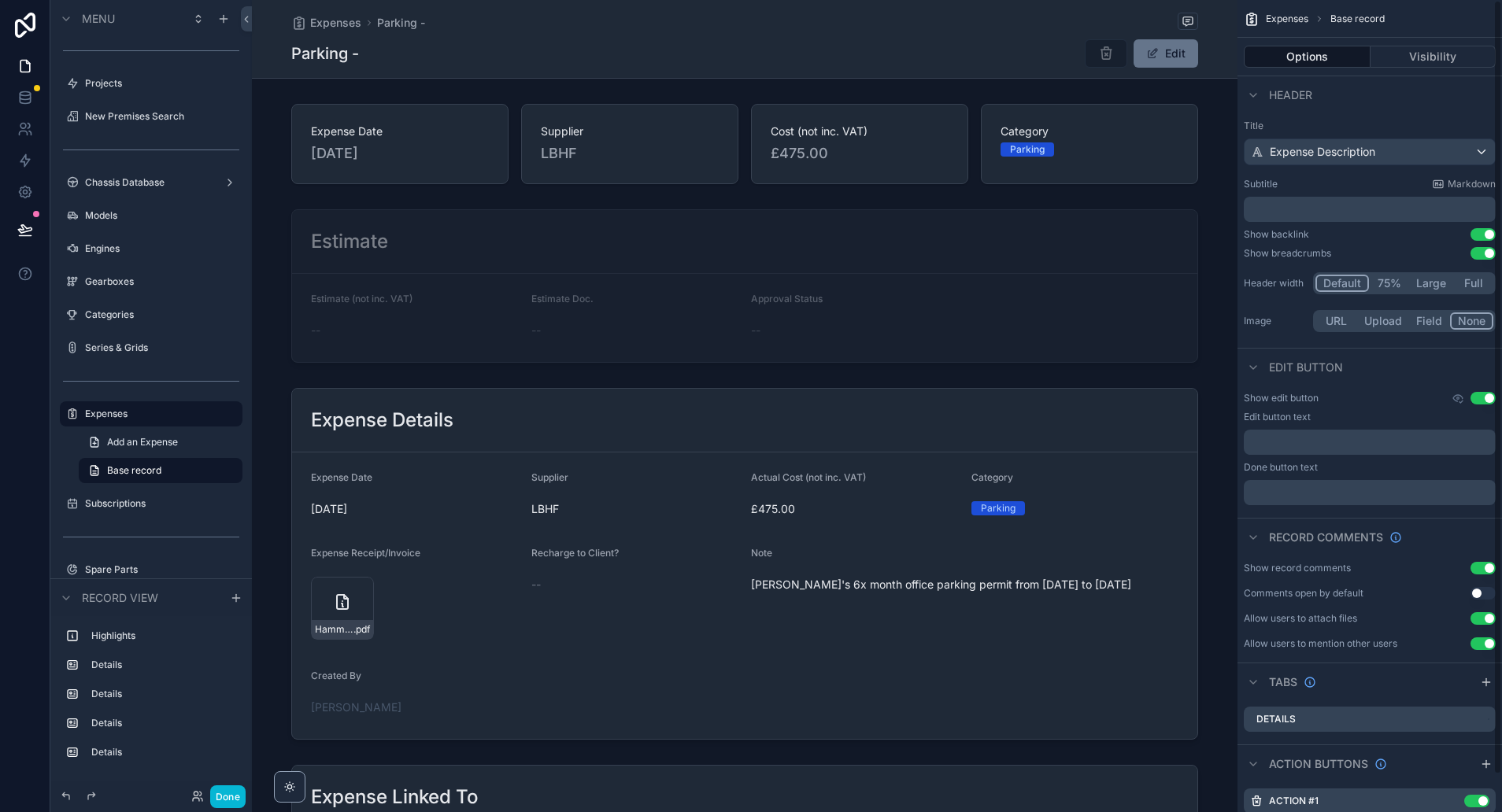
scroll to position [39, 0]
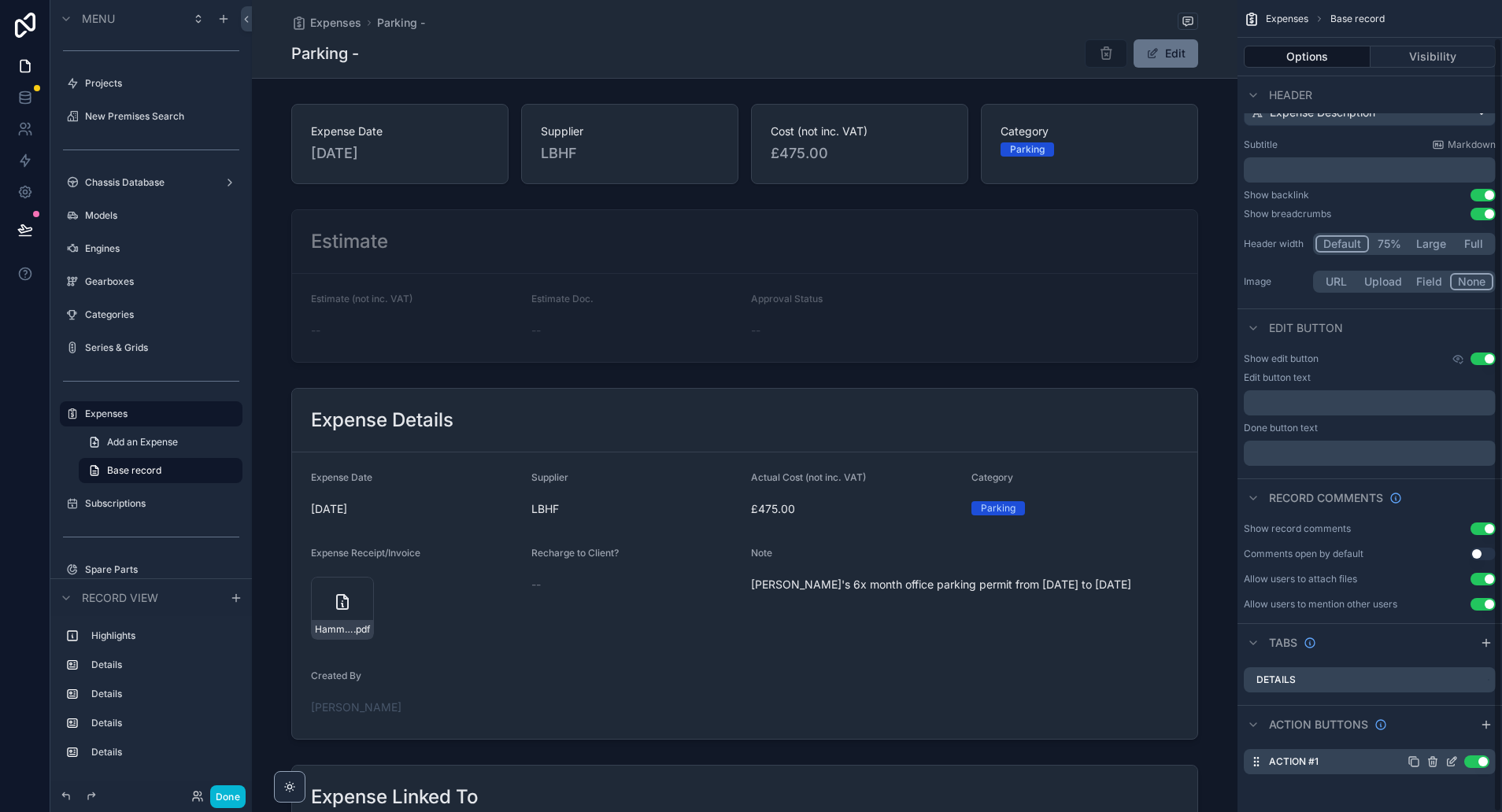
click at [1451, 758] on icon "scrollable content" at bounding box center [1451, 761] width 13 height 13
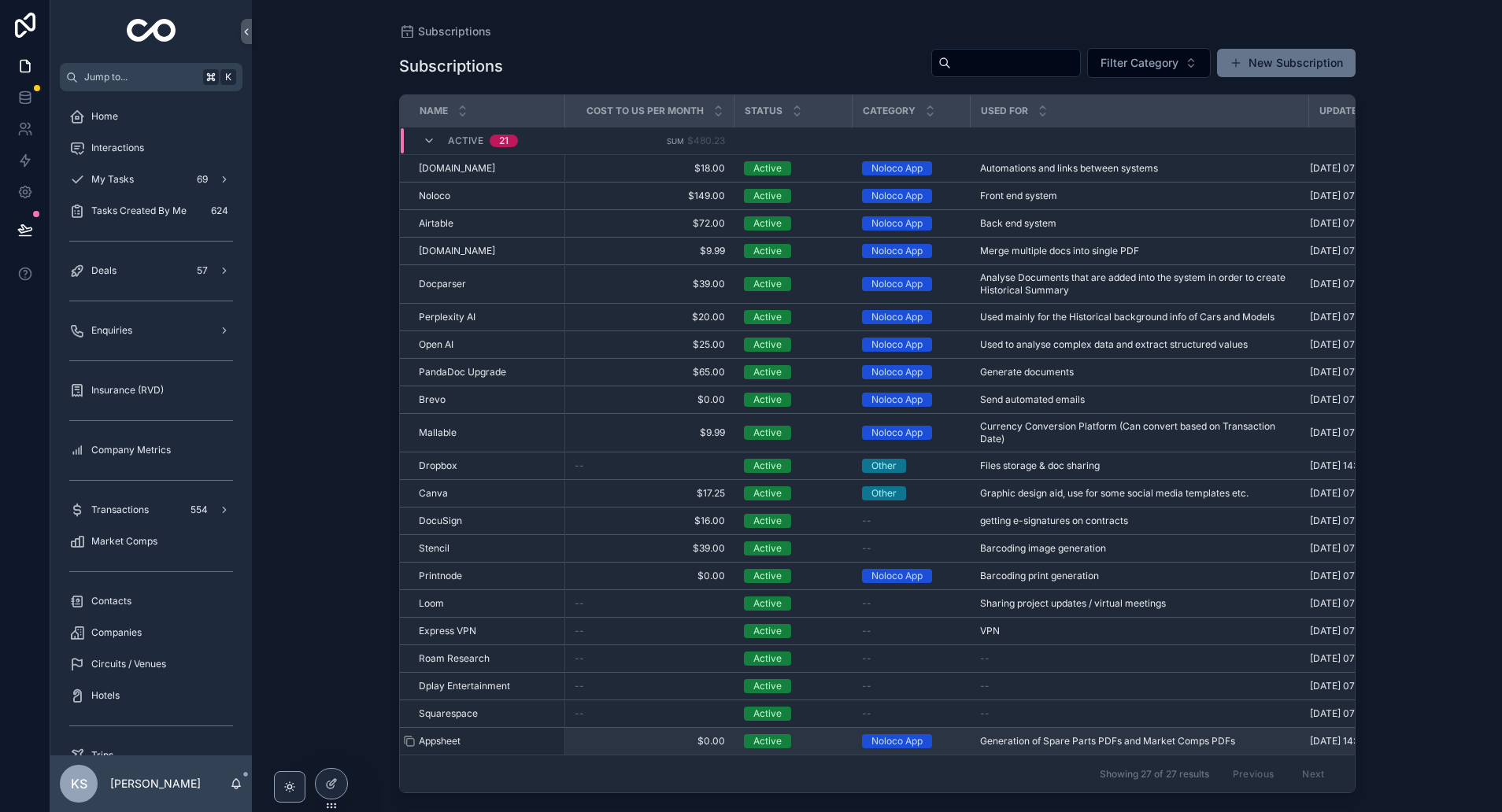
click at [444, 747] on span "Appsheet" at bounding box center [440, 741] width 42 height 13
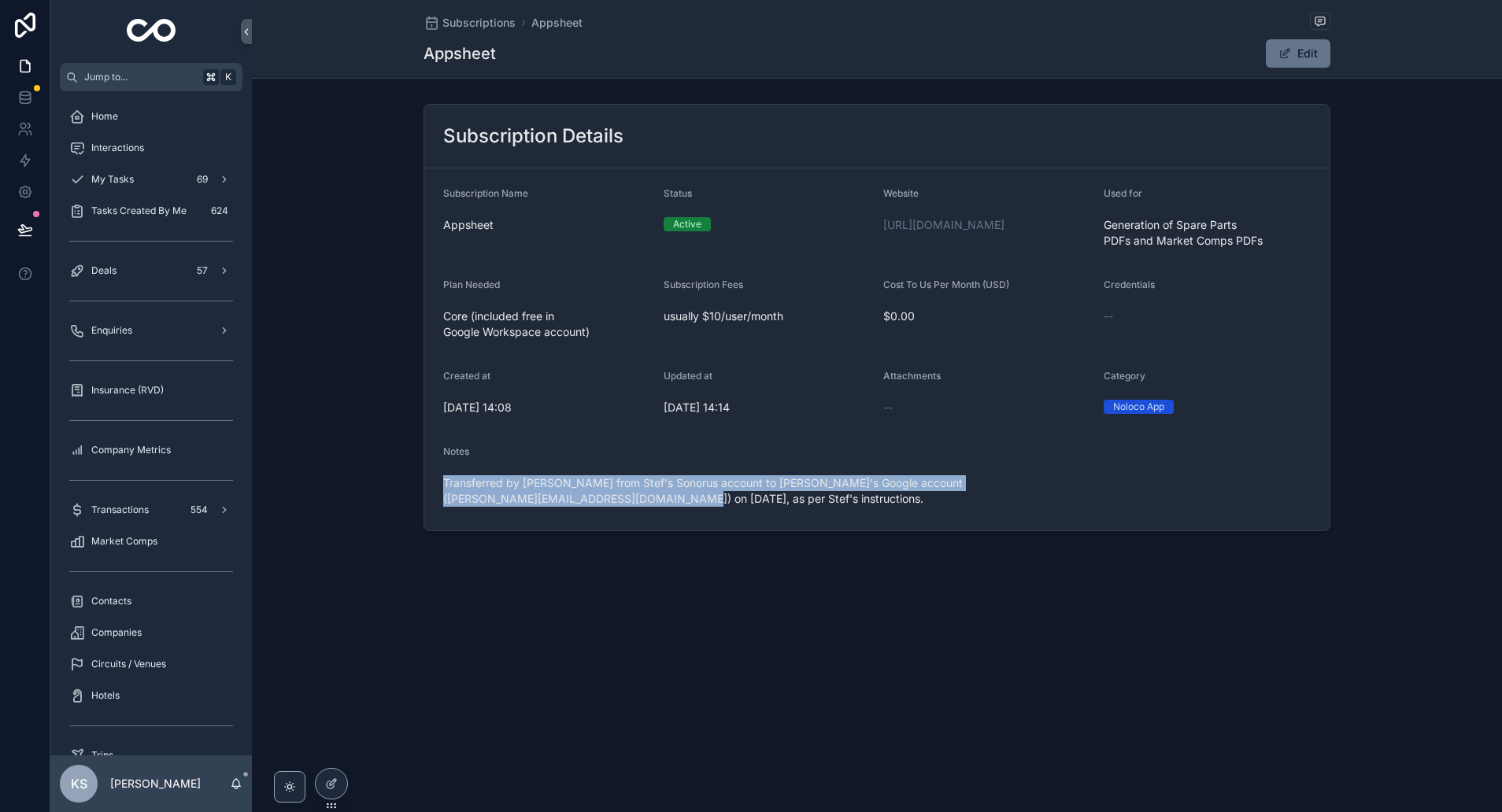
drag, startPoint x: 822, startPoint y: 544, endPoint x: 422, endPoint y: 528, distance: 400.3
click at [422, 528] on div "Subscription Details Subscription Name Appsheet Status Active Website [URL][DOM…" at bounding box center [877, 317] width 1250 height 439
copy span "Transferred by [PERSON_NAME] from Stef's Sonorus account to [PERSON_NAME]'s Goo…"
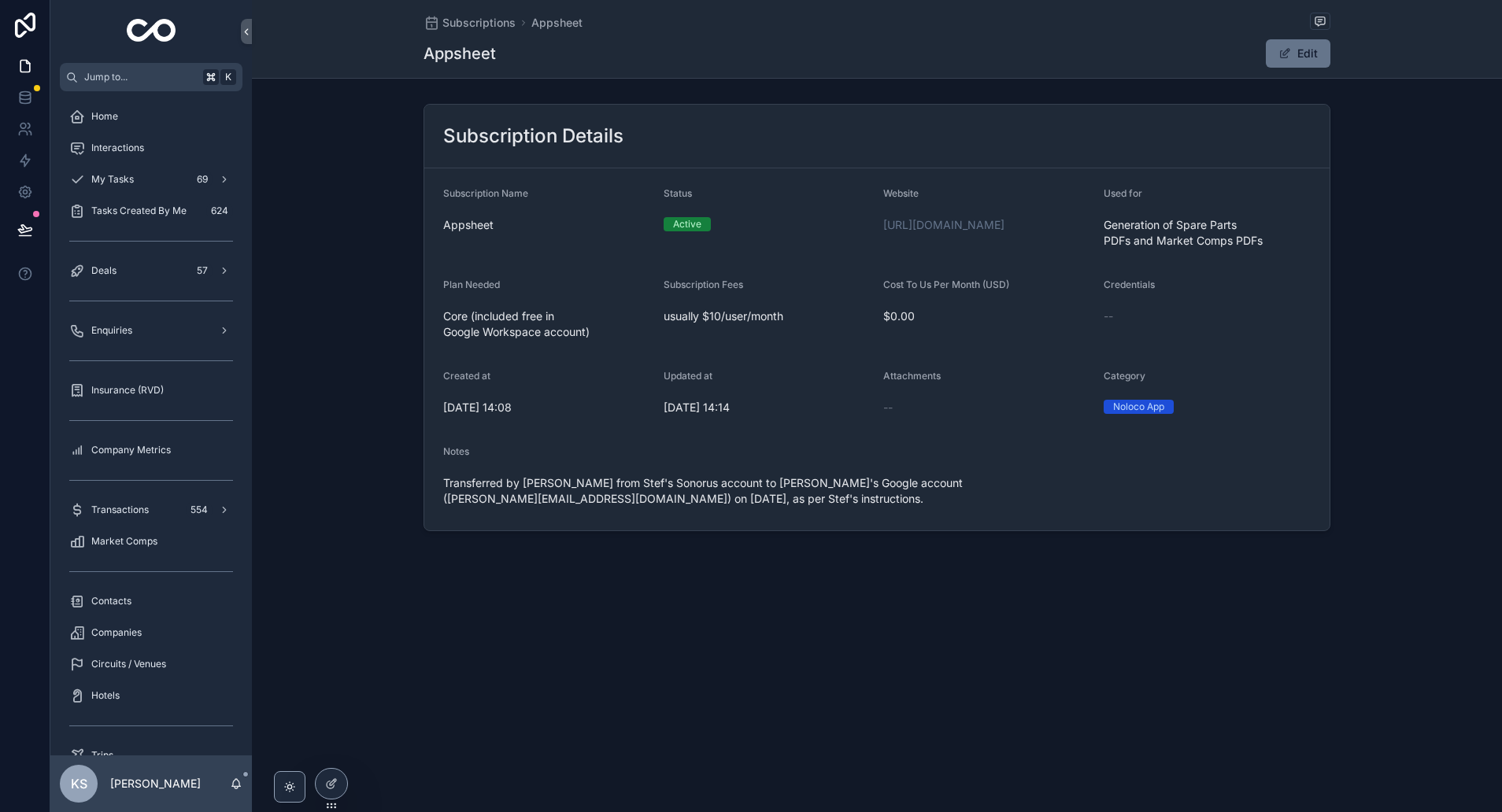
drag, startPoint x: 944, startPoint y: 310, endPoint x: 1095, endPoint y: 304, distance: 151.1
click at [944, 310] on form "Subscription Name Appsheet Status Active Website [URL][DOMAIN_NAME] Used for Ge…" at bounding box center [877, 349] width 905 height 362
drag, startPoint x: 1080, startPoint y: 294, endPoint x: 877, endPoint y: 226, distance: 214.1
click at [877, 226] on form "Subscription Name Appsheet Status Active Website [URL][DOMAIN_NAME] Used for Ge…" at bounding box center [877, 349] width 905 height 362
copy form "[URL][DOMAIN_NAME] Used for Generation of Spare Parts PDFs and Market Comps PDFs"
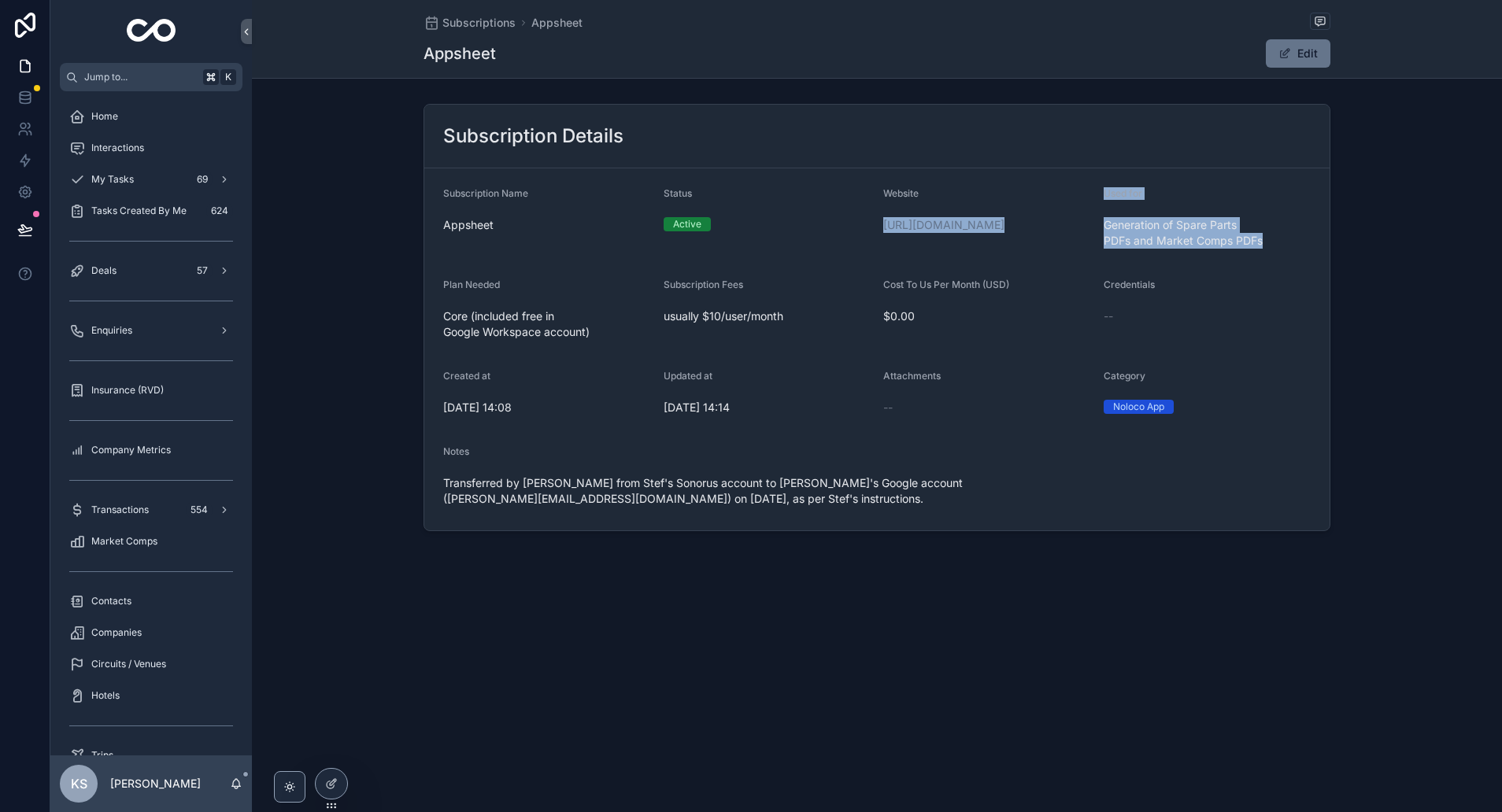
click at [1126, 253] on div "Used for Generation of Spare Parts PDFs and Market Comps PDFs" at bounding box center [1207, 220] width 208 height 66
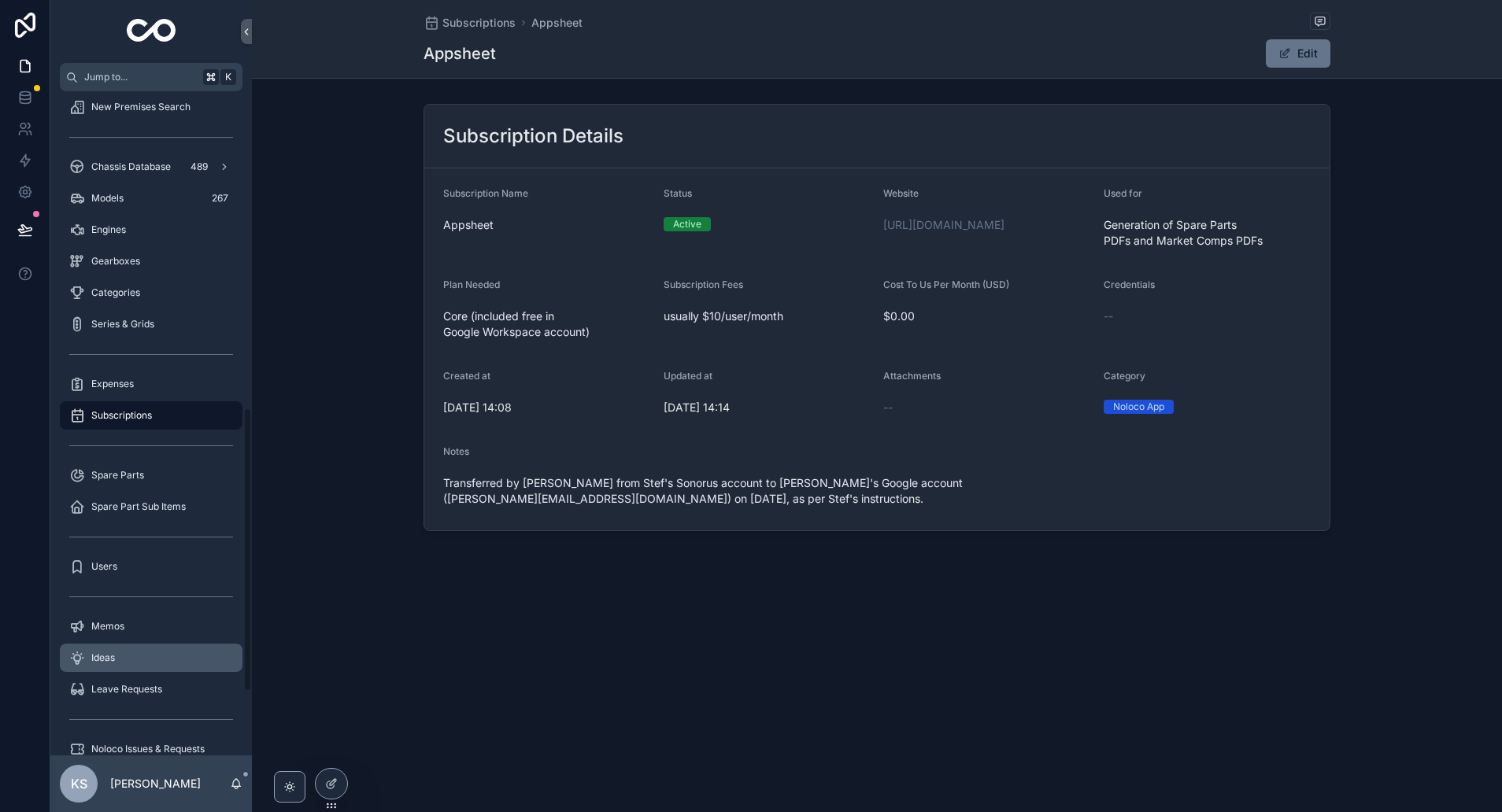
scroll to position [852, 0]
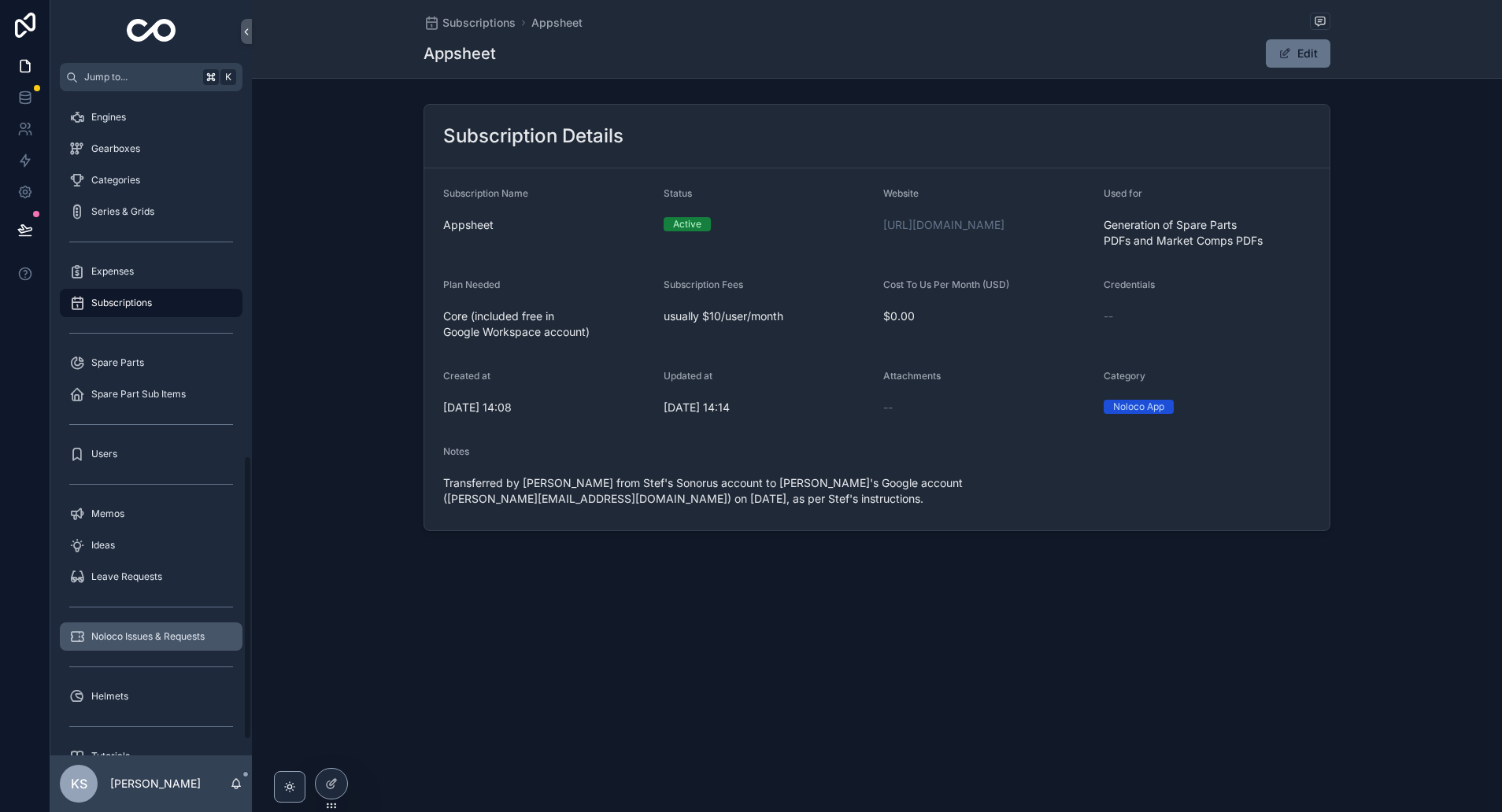
click at [148, 642] on span "Noloco Issues & Requests" at bounding box center [149, 637] width 114 height 13
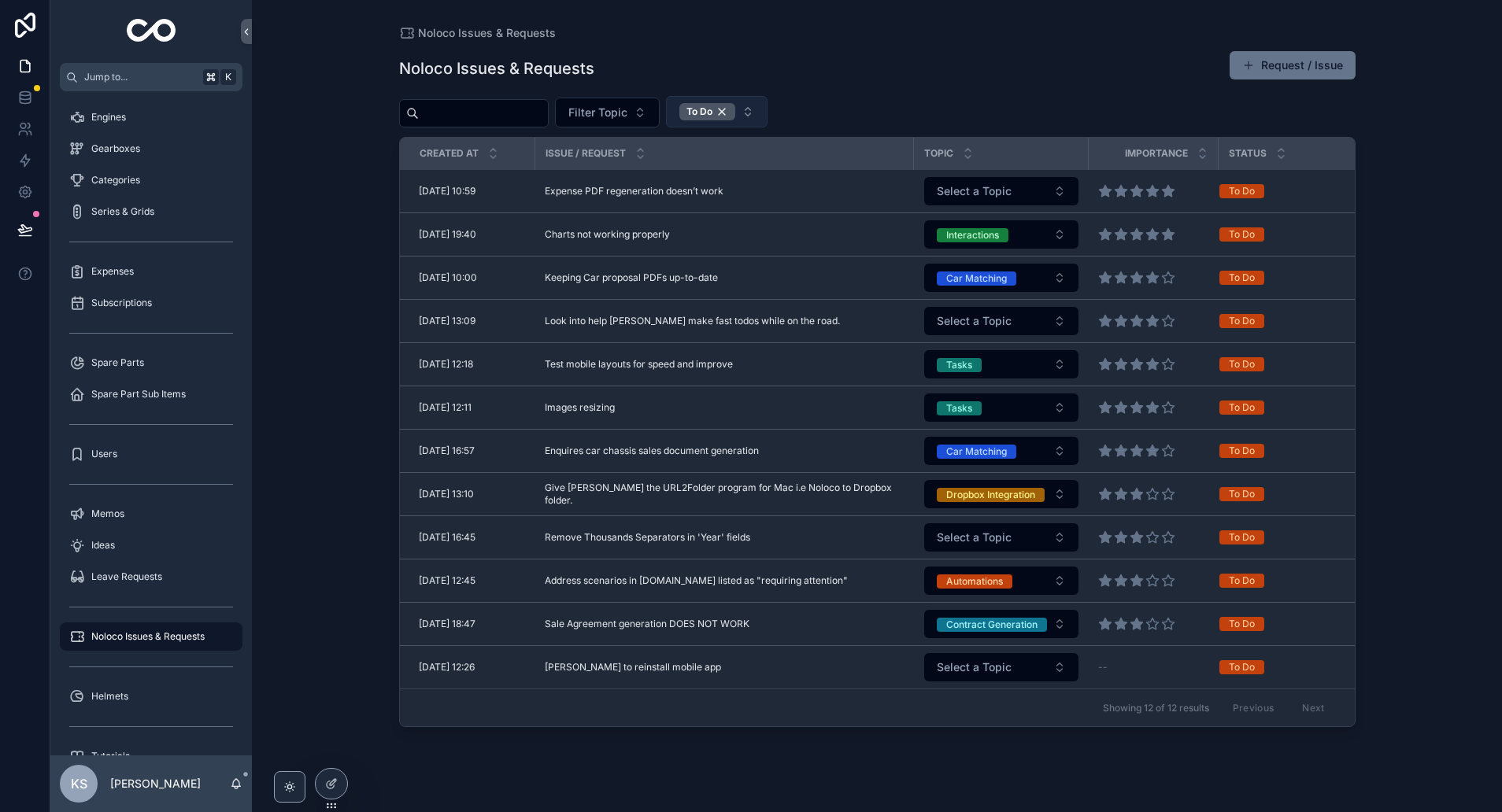
click at [767, 109] on button "To Do" at bounding box center [717, 112] width 102 height 32
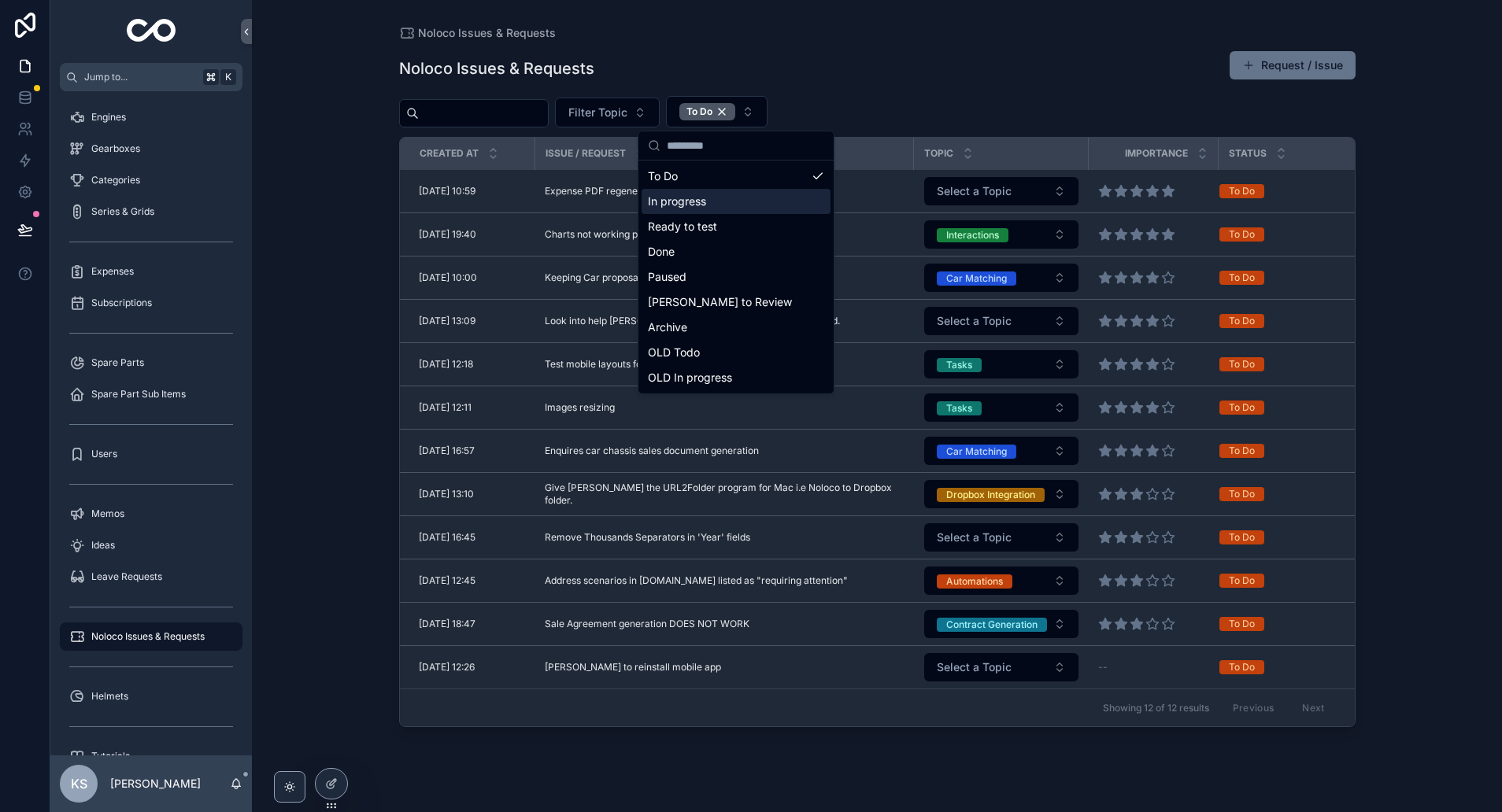
click at [721, 204] on div "In progress" at bounding box center [737, 201] width 189 height 25
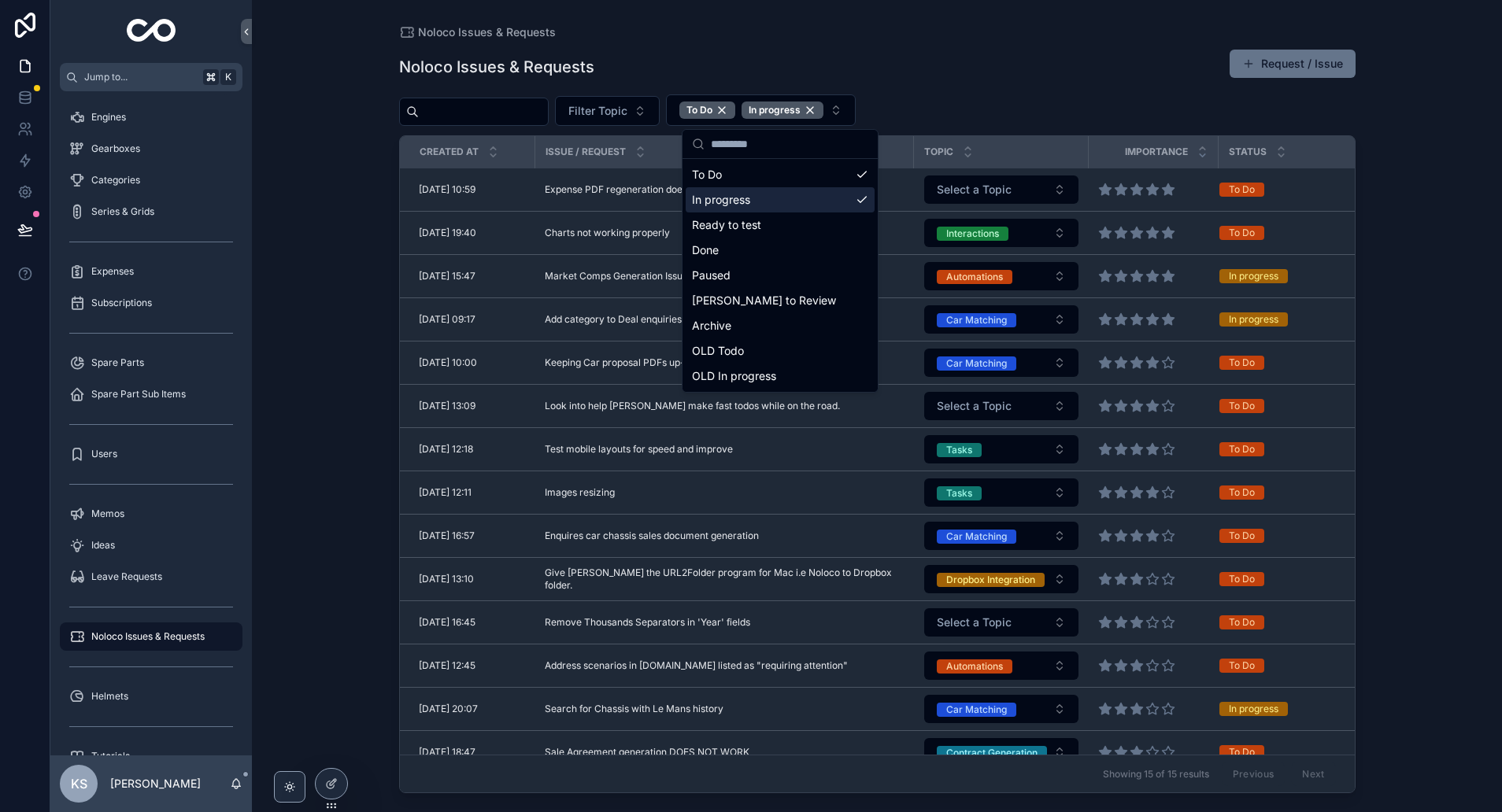
click at [358, 172] on div "Noloco Issues & Requests Noloco Issues & Requests Request / Issue Filter Topic …" at bounding box center [877, 406] width 1250 height 812
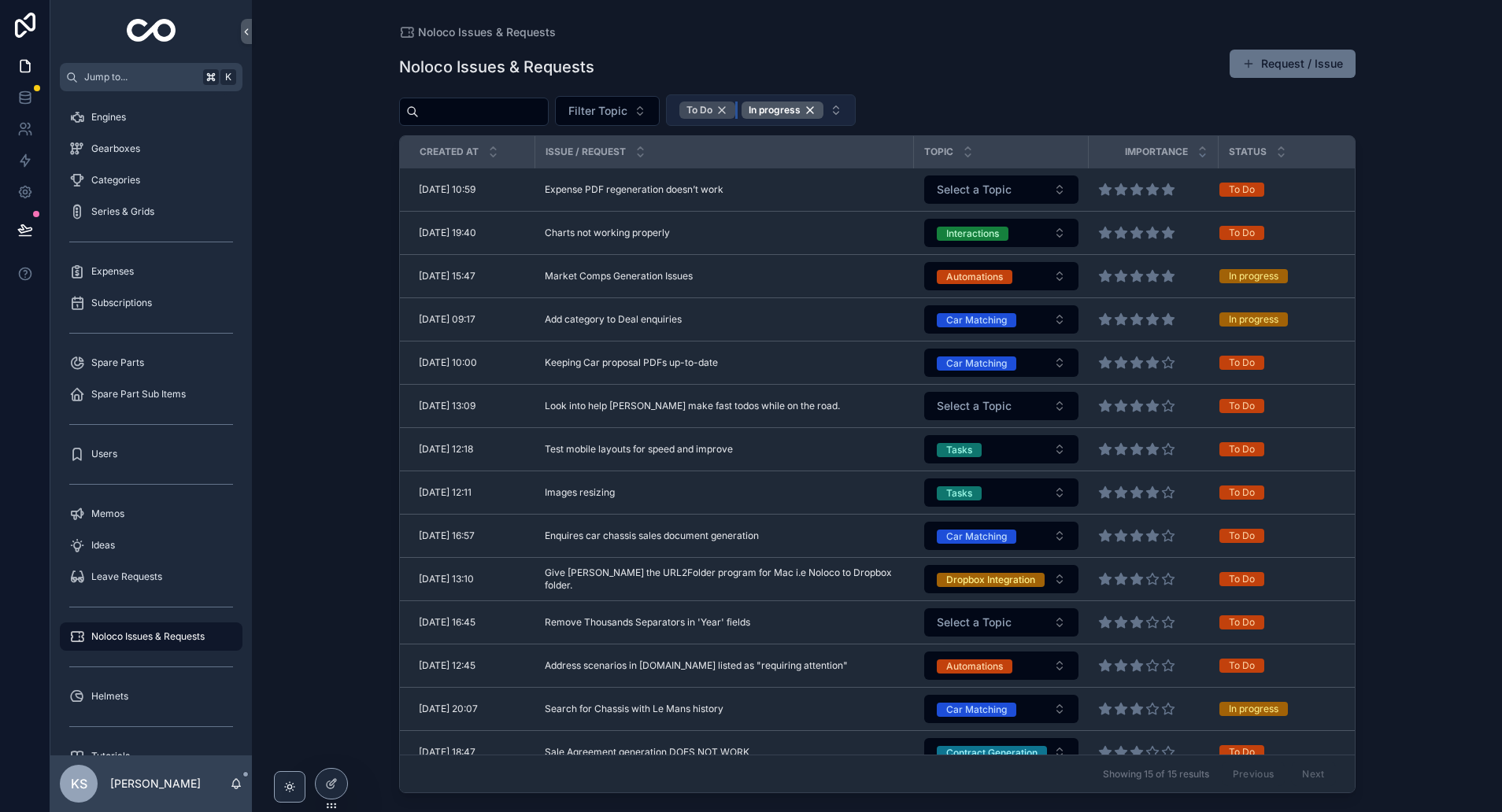
click at [736, 107] on div "To Do" at bounding box center [708, 110] width 56 height 17
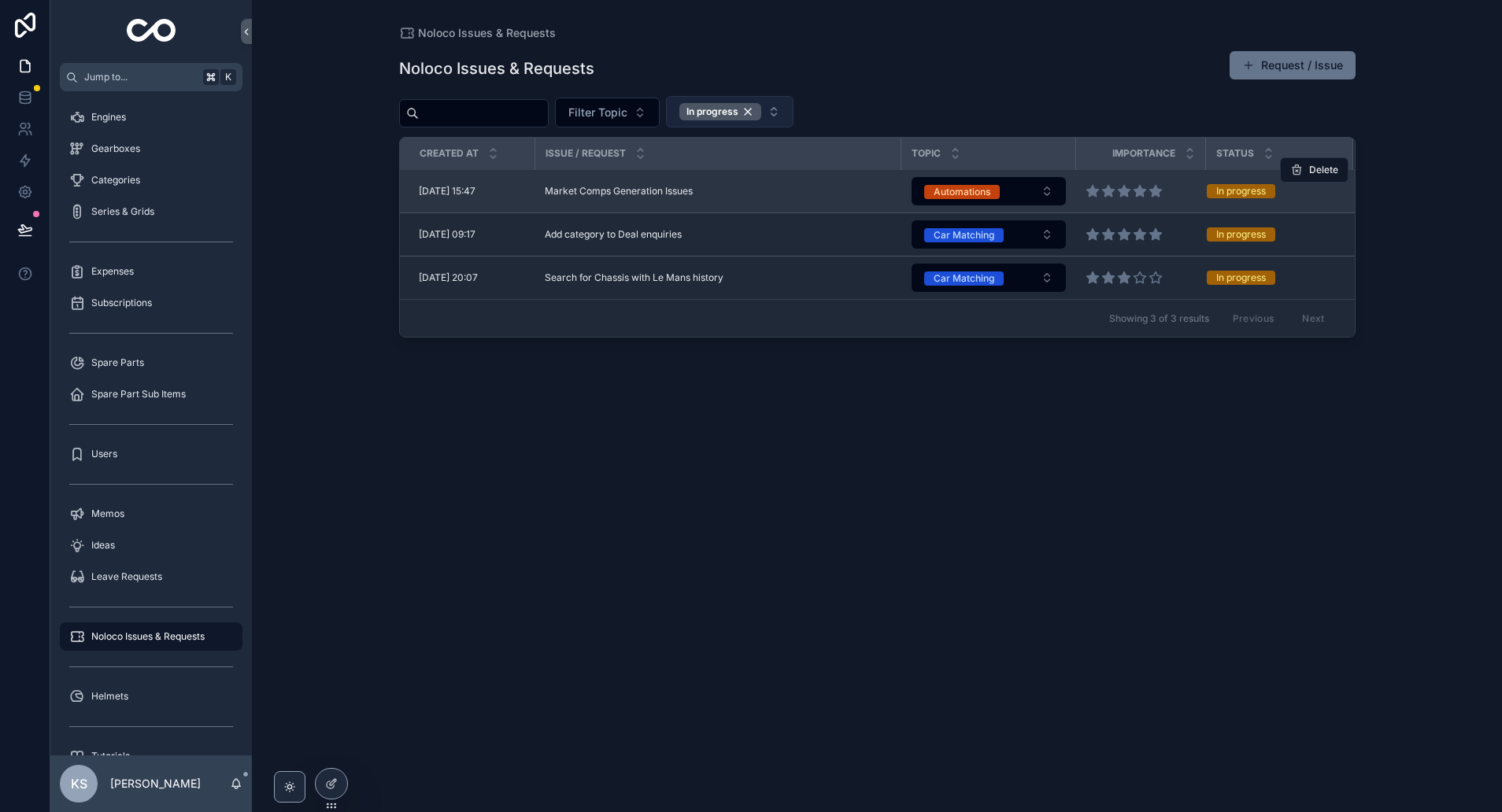
click at [616, 193] on span "Market Comps Generation Issues" at bounding box center [619, 191] width 148 height 13
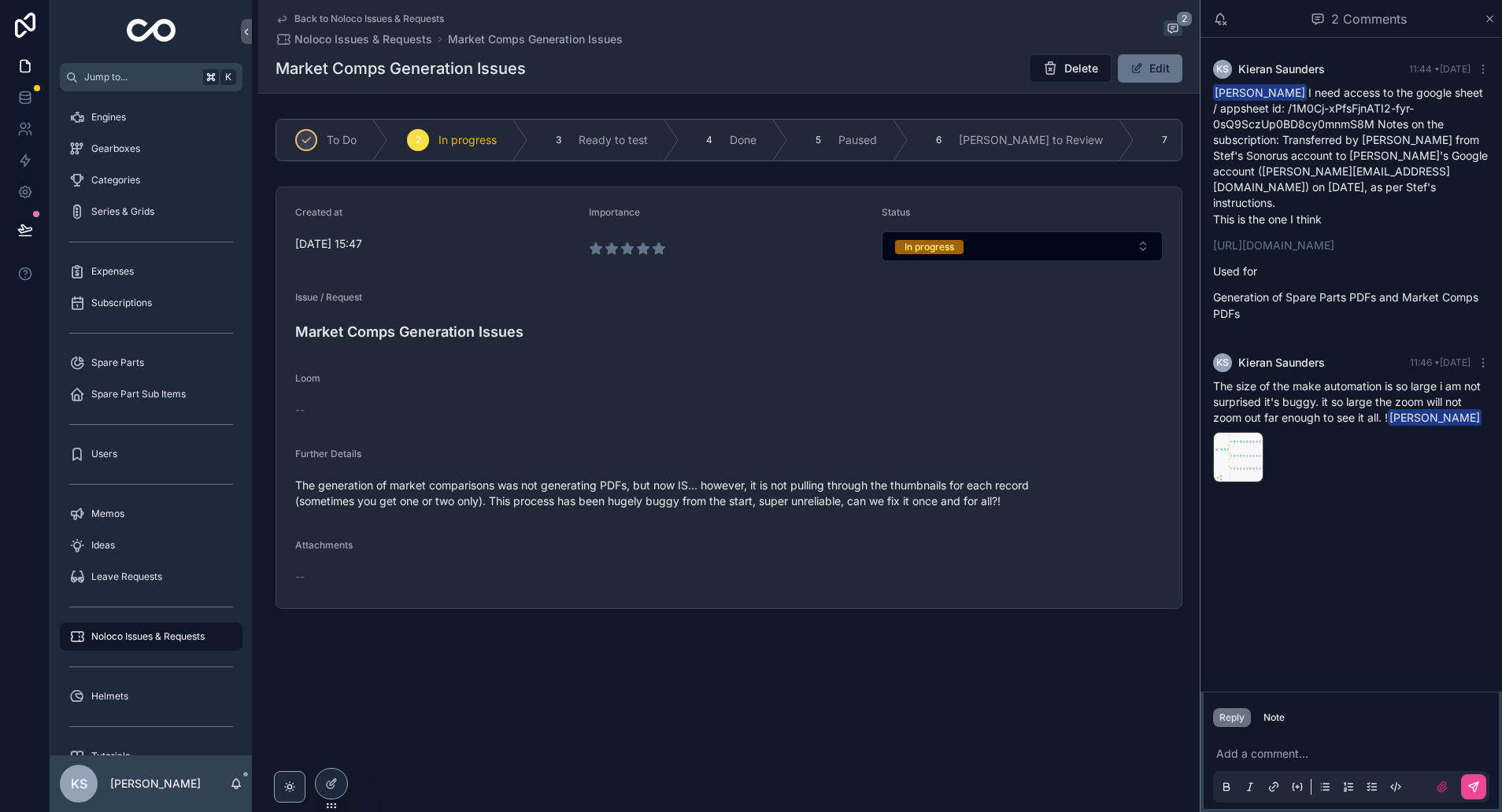
click at [1277, 751] on p "scrollable content" at bounding box center [1353, 754] width 276 height 16
click at [1484, 789] on button "scrollable content" at bounding box center [1473, 786] width 25 height 25
